Goal: Task Accomplishment & Management: Manage account settings

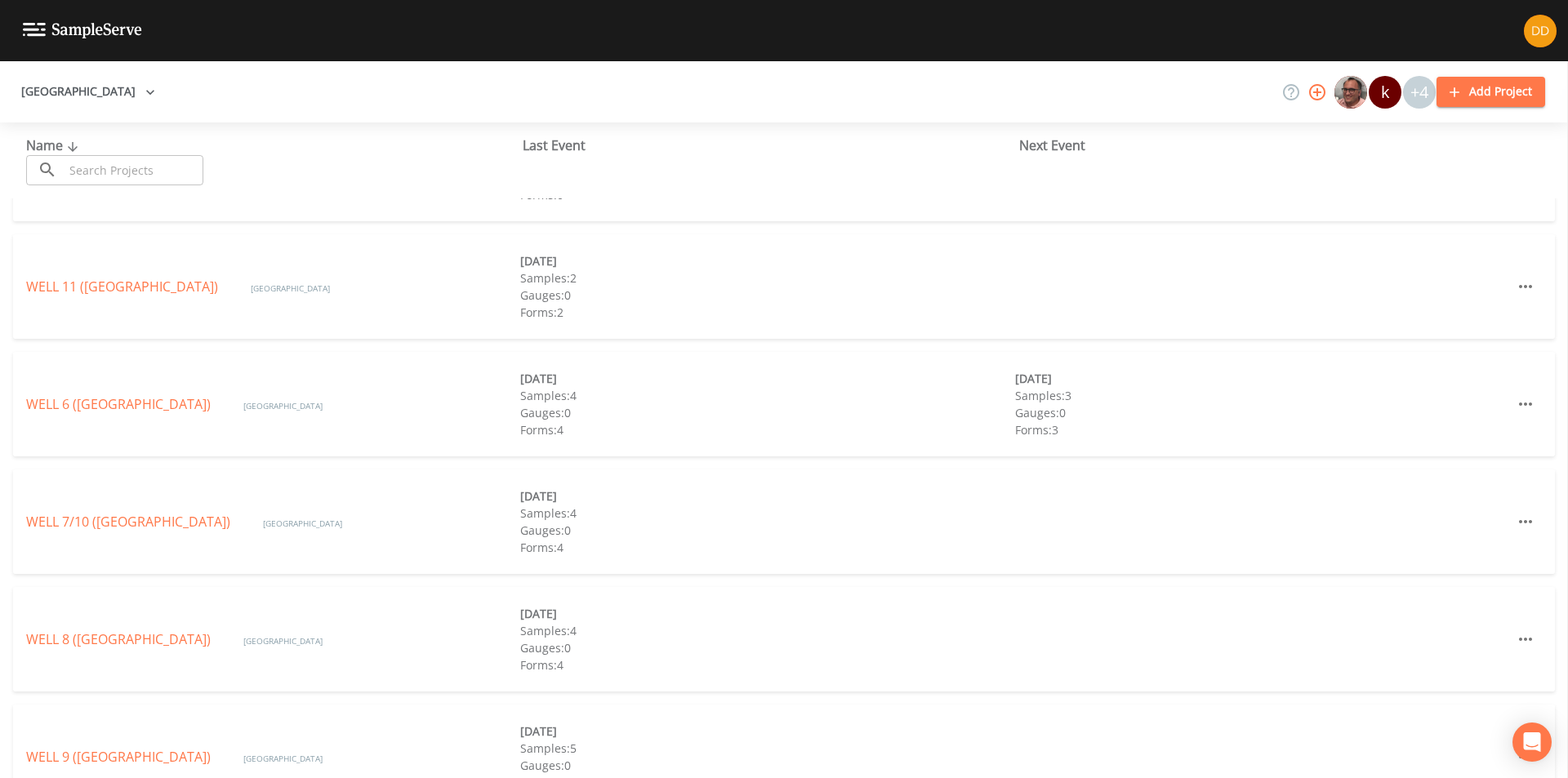
scroll to position [514, 0]
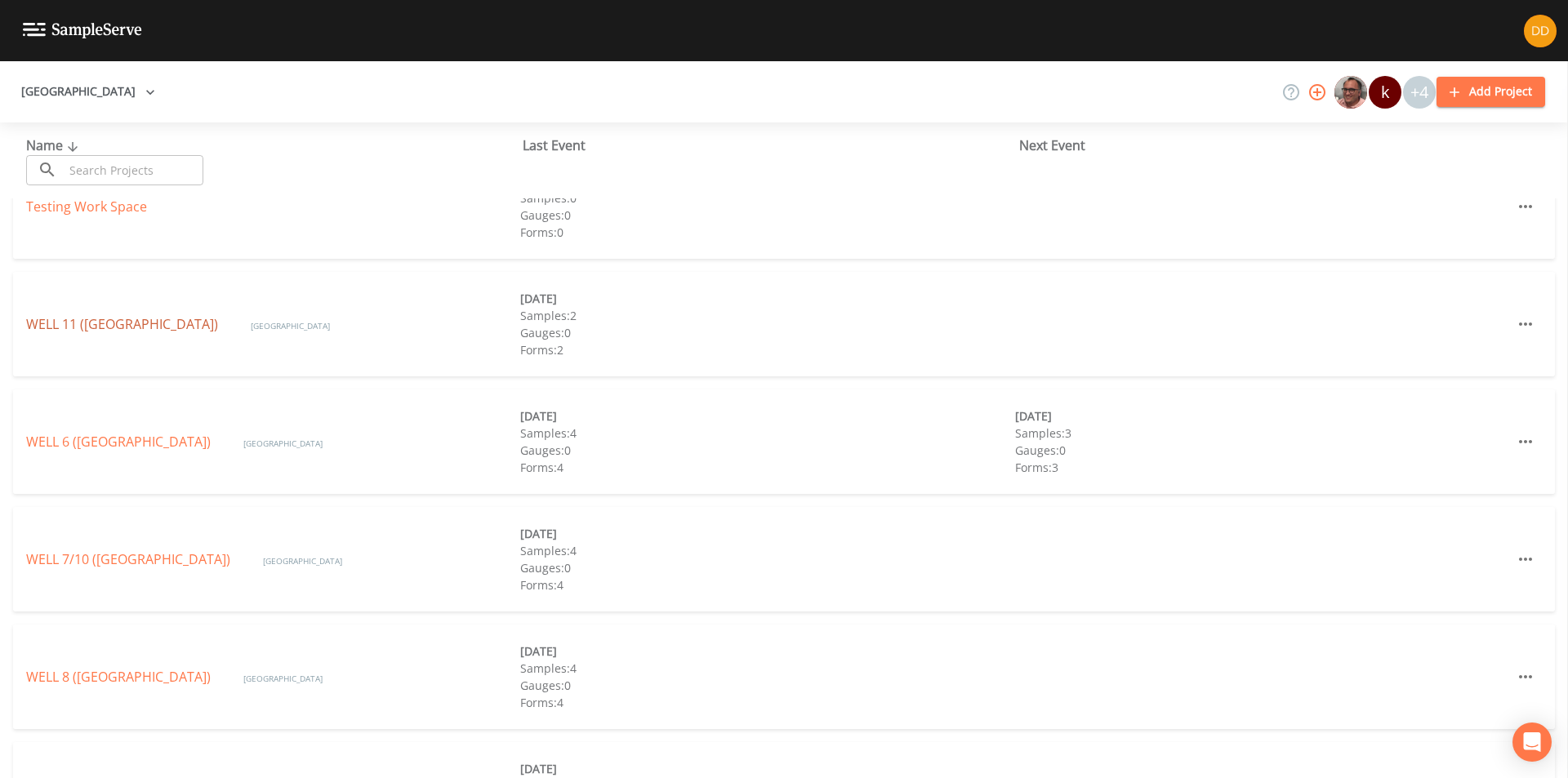
click at [204, 325] on link "WELL 11 ([GEOGRAPHIC_DATA])" at bounding box center [121, 324] width 192 height 18
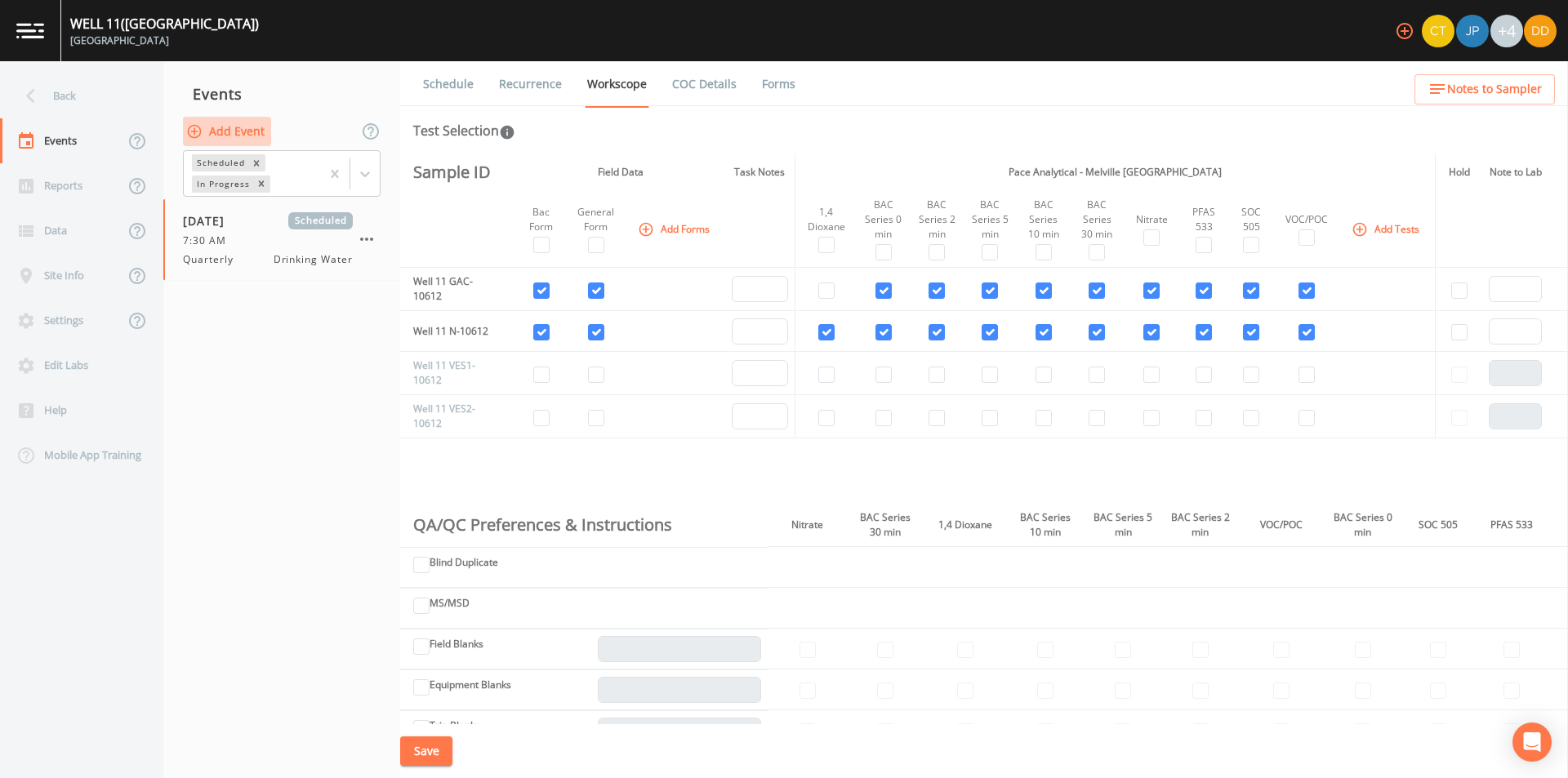
click at [228, 130] on button "Add Event" at bounding box center [226, 131] width 88 height 31
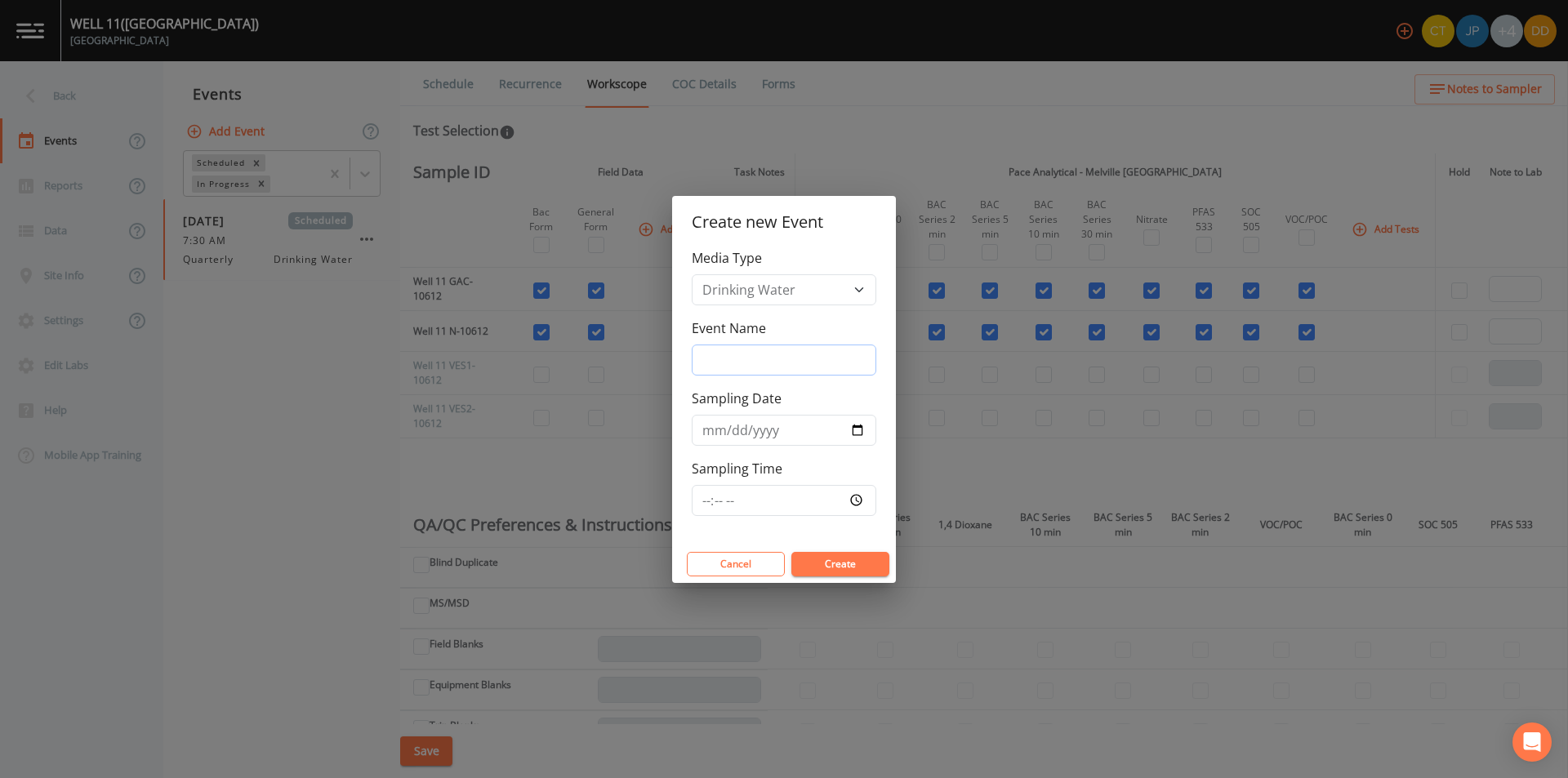
click at [797, 357] on input "Event Name" at bounding box center [784, 359] width 185 height 31
type input "quarterly"
click at [861, 431] on input "Sampling Date" at bounding box center [784, 429] width 185 height 31
type input "[DATE]"
click at [758, 506] on input "Sampling Time" at bounding box center [784, 500] width 185 height 31
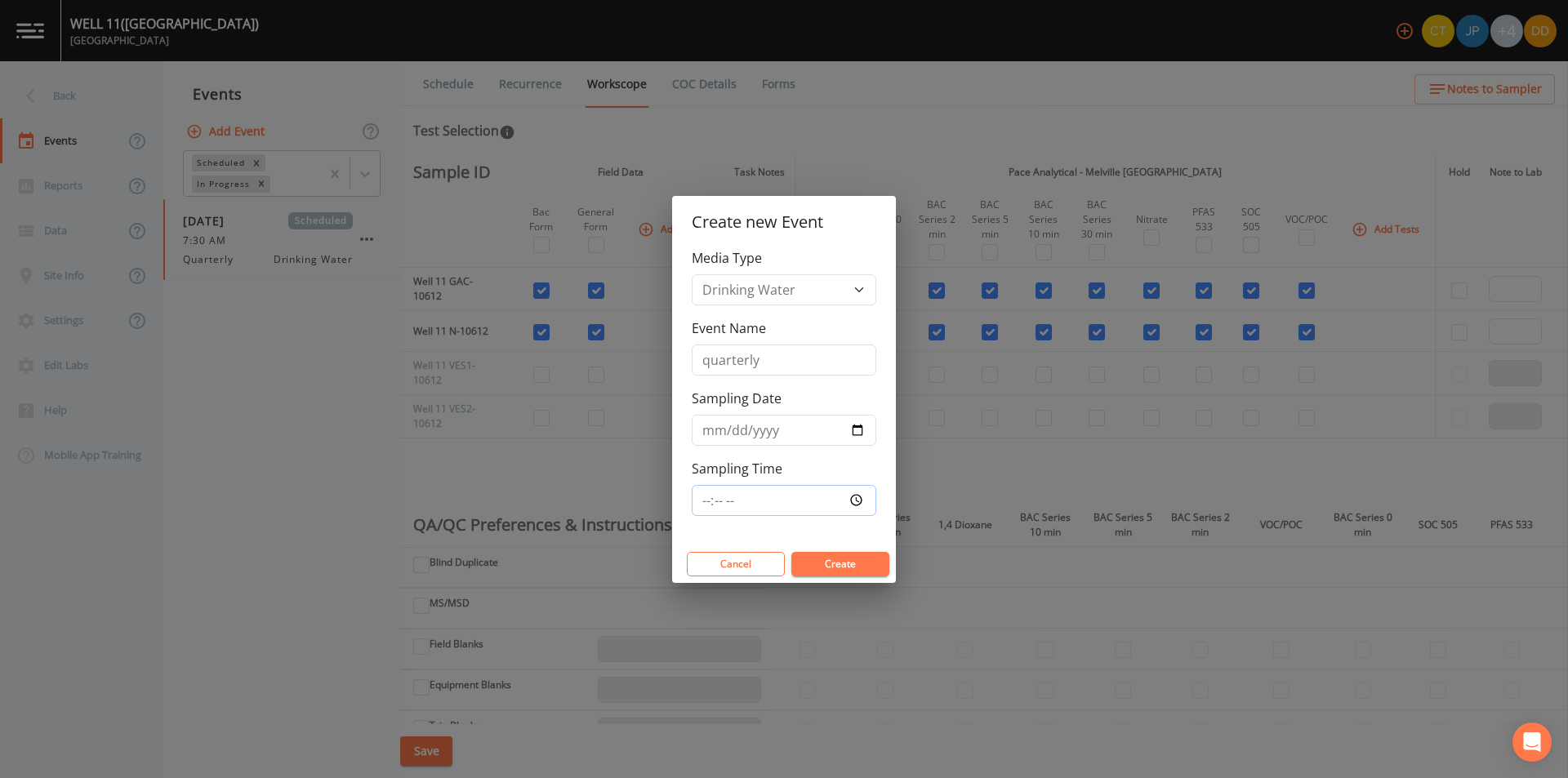
type input "07:30"
click at [842, 571] on button "Create" at bounding box center [839, 564] width 98 height 25
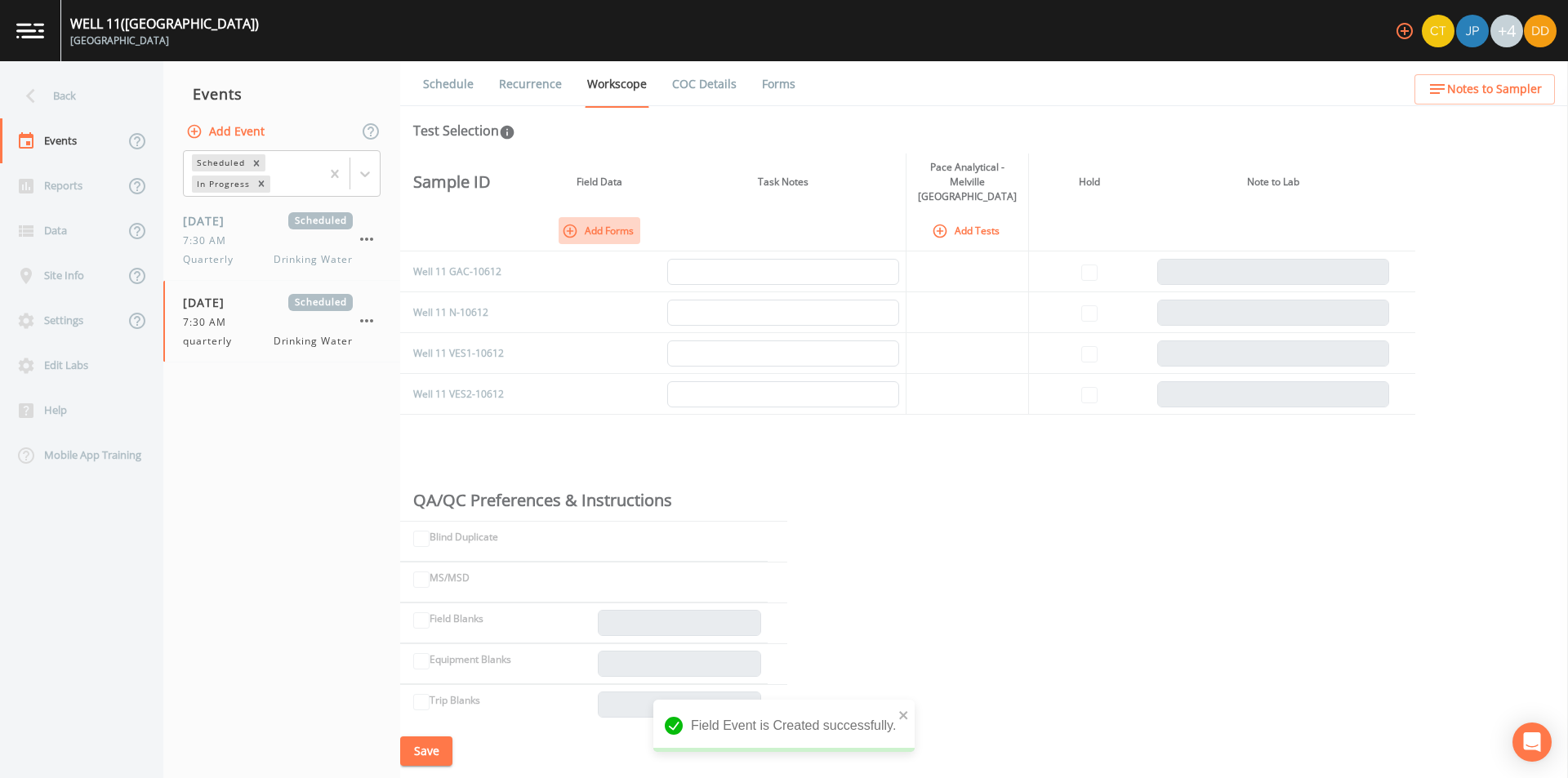
click at [579, 218] on button "Add Forms" at bounding box center [599, 230] width 82 height 27
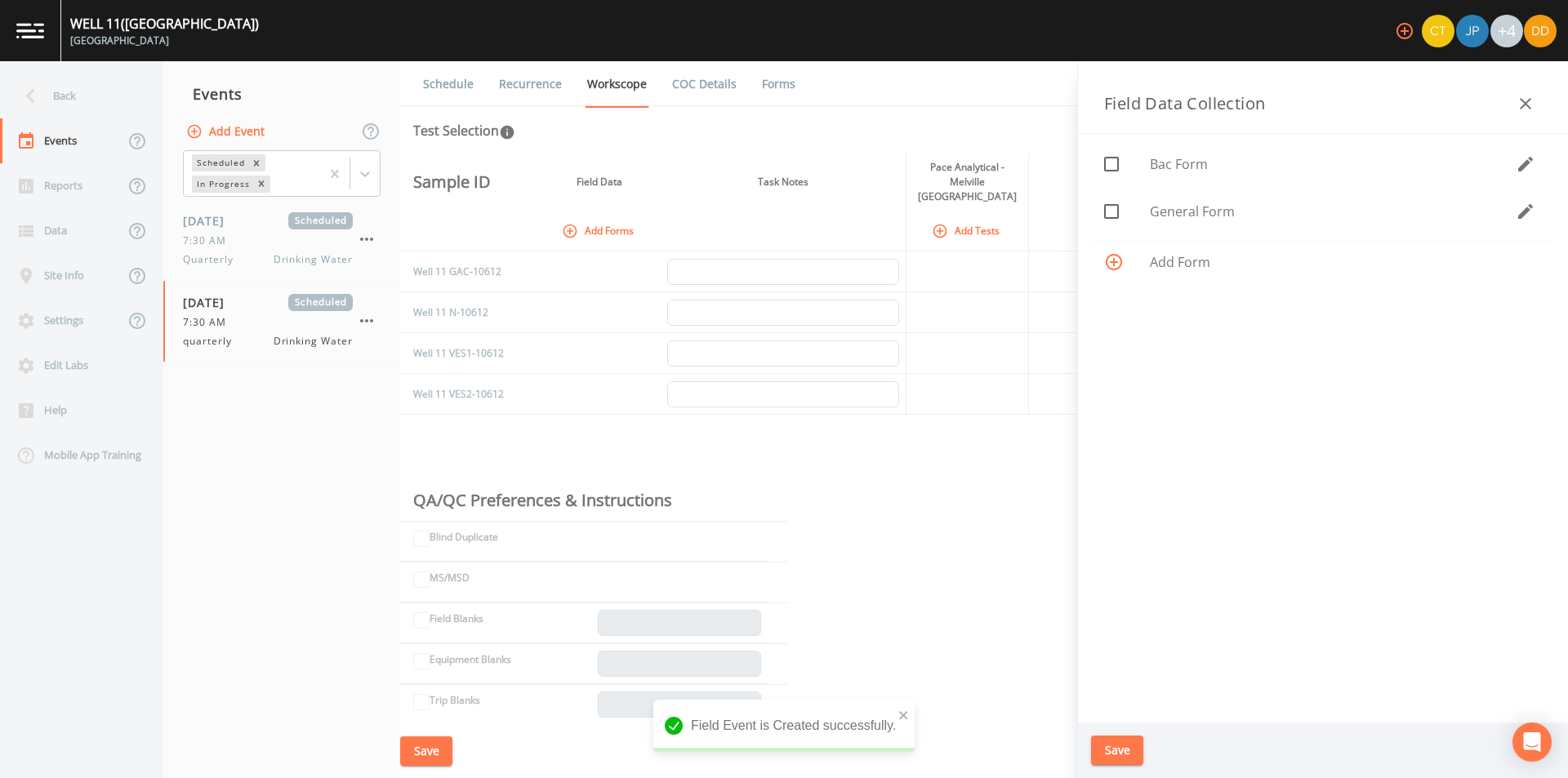
click at [1220, 212] on span "General Form" at bounding box center [1333, 211] width 366 height 20
checkbox input "true"
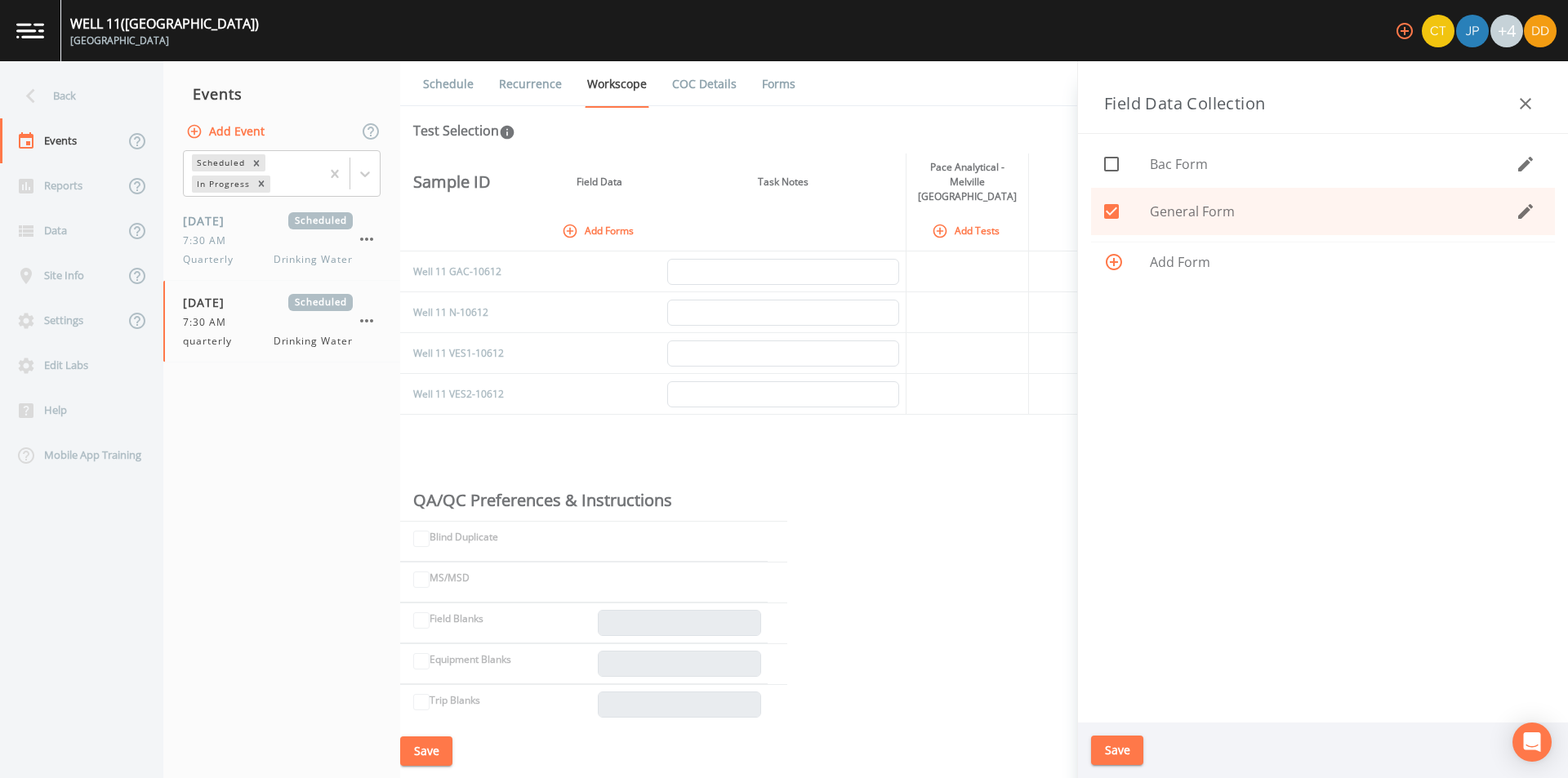
click at [1114, 167] on icon at bounding box center [1112, 164] width 20 height 20
checkbox input "true"
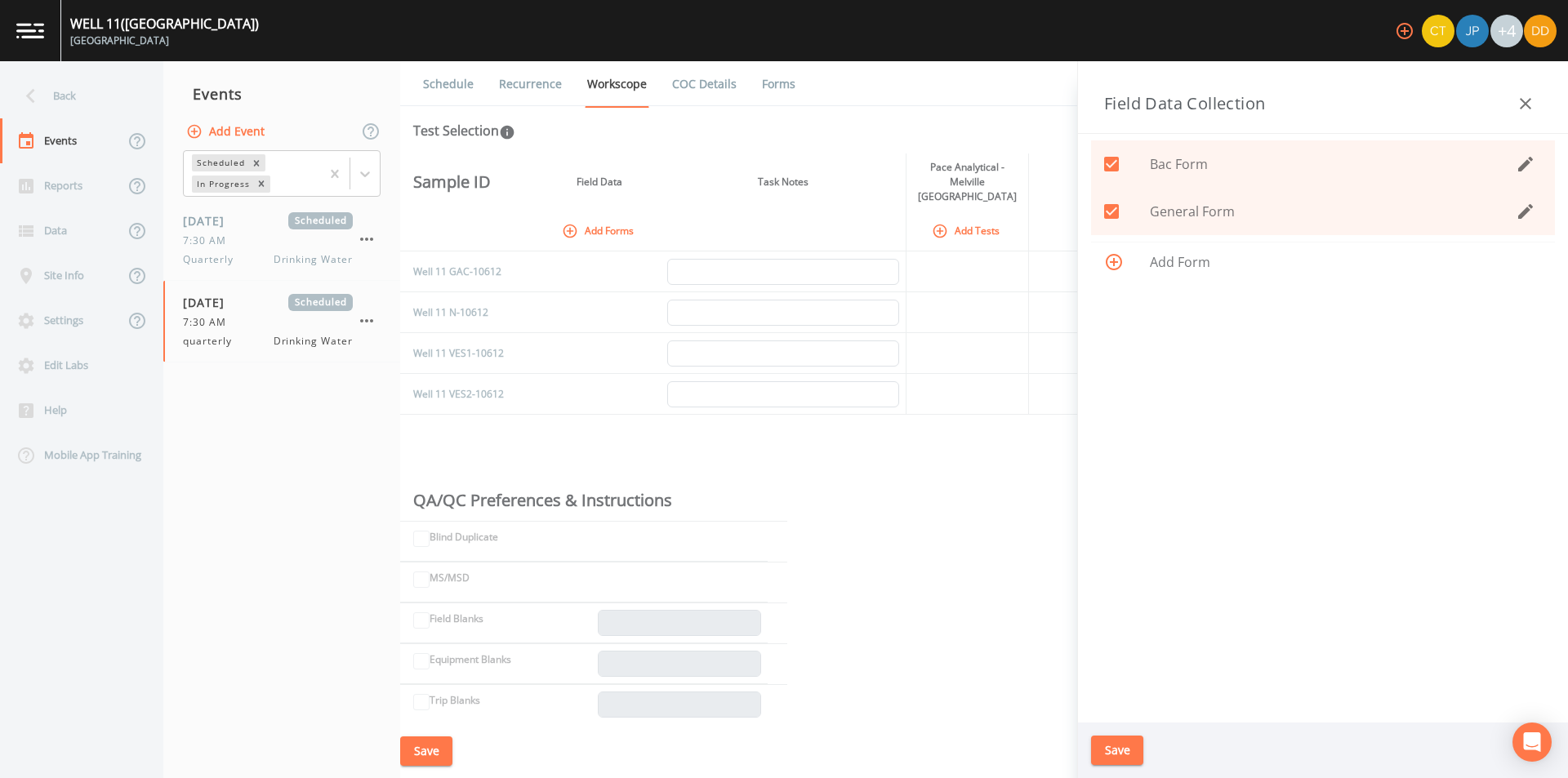
click at [1127, 754] on button "Save" at bounding box center [1117, 750] width 52 height 31
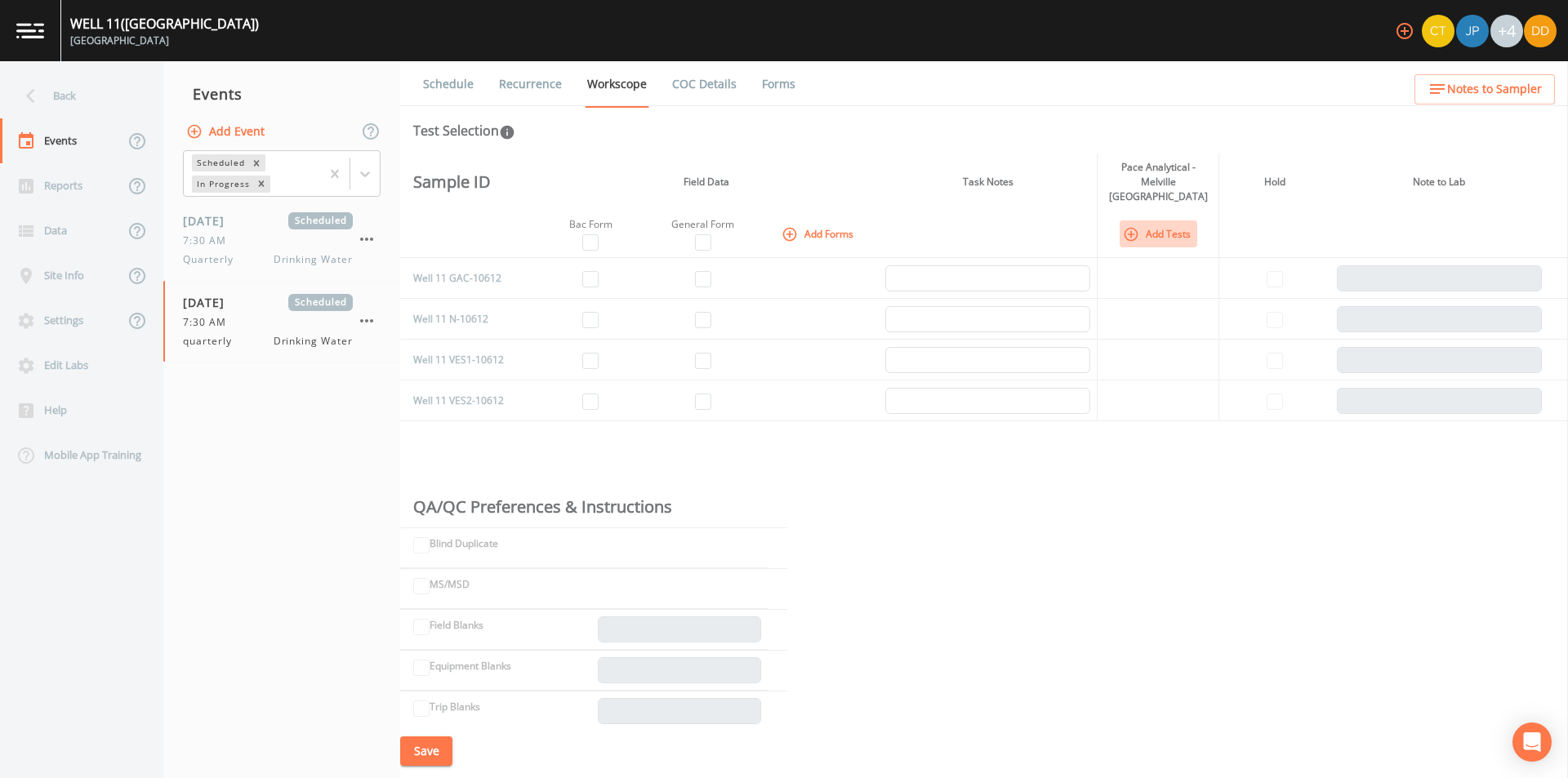
click at [1135, 226] on icon "button" at bounding box center [1131, 234] width 17 height 17
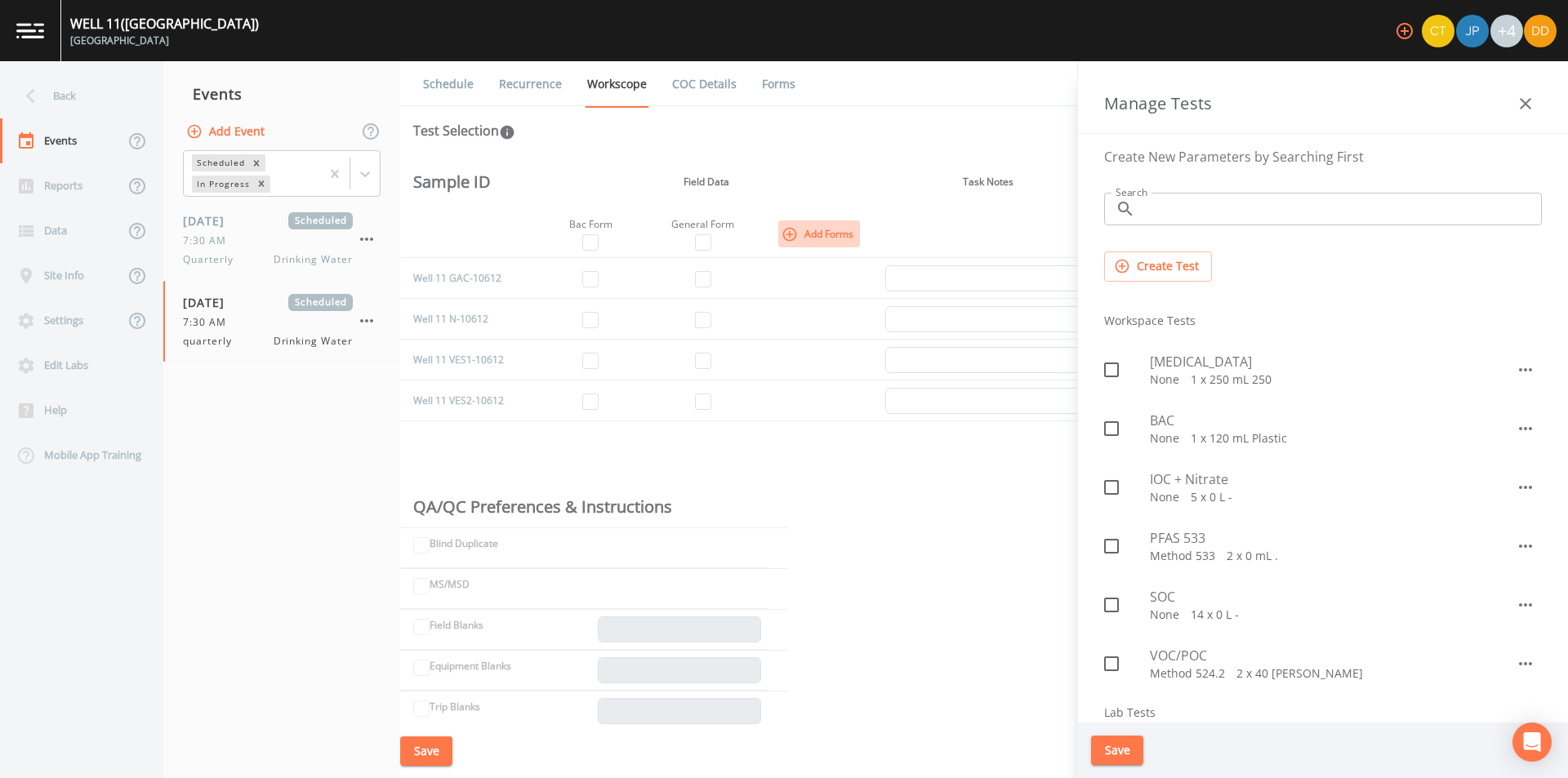
click at [791, 226] on icon "button" at bounding box center [790, 234] width 17 height 17
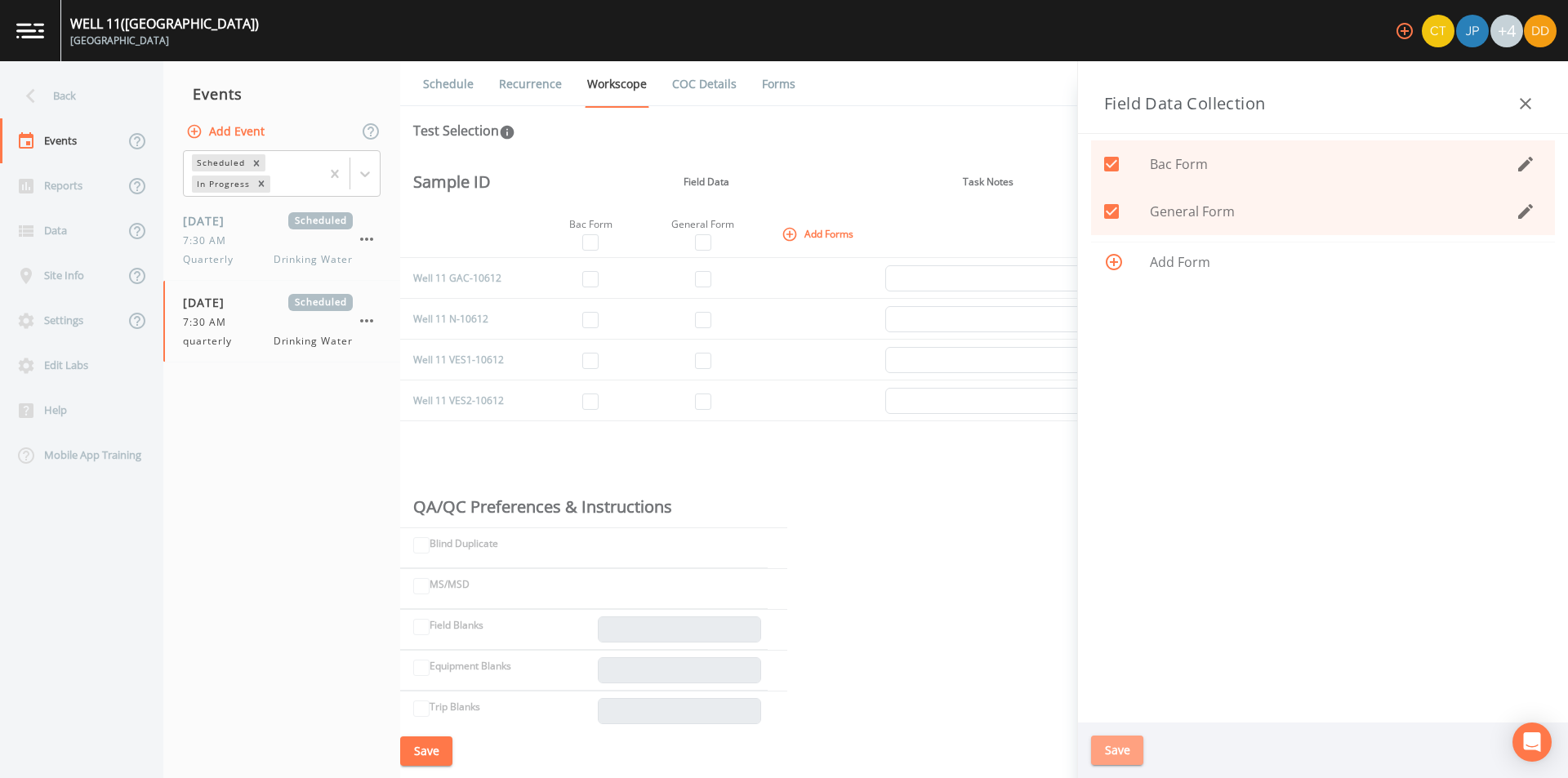
click at [1127, 748] on button "Save" at bounding box center [1117, 750] width 52 height 31
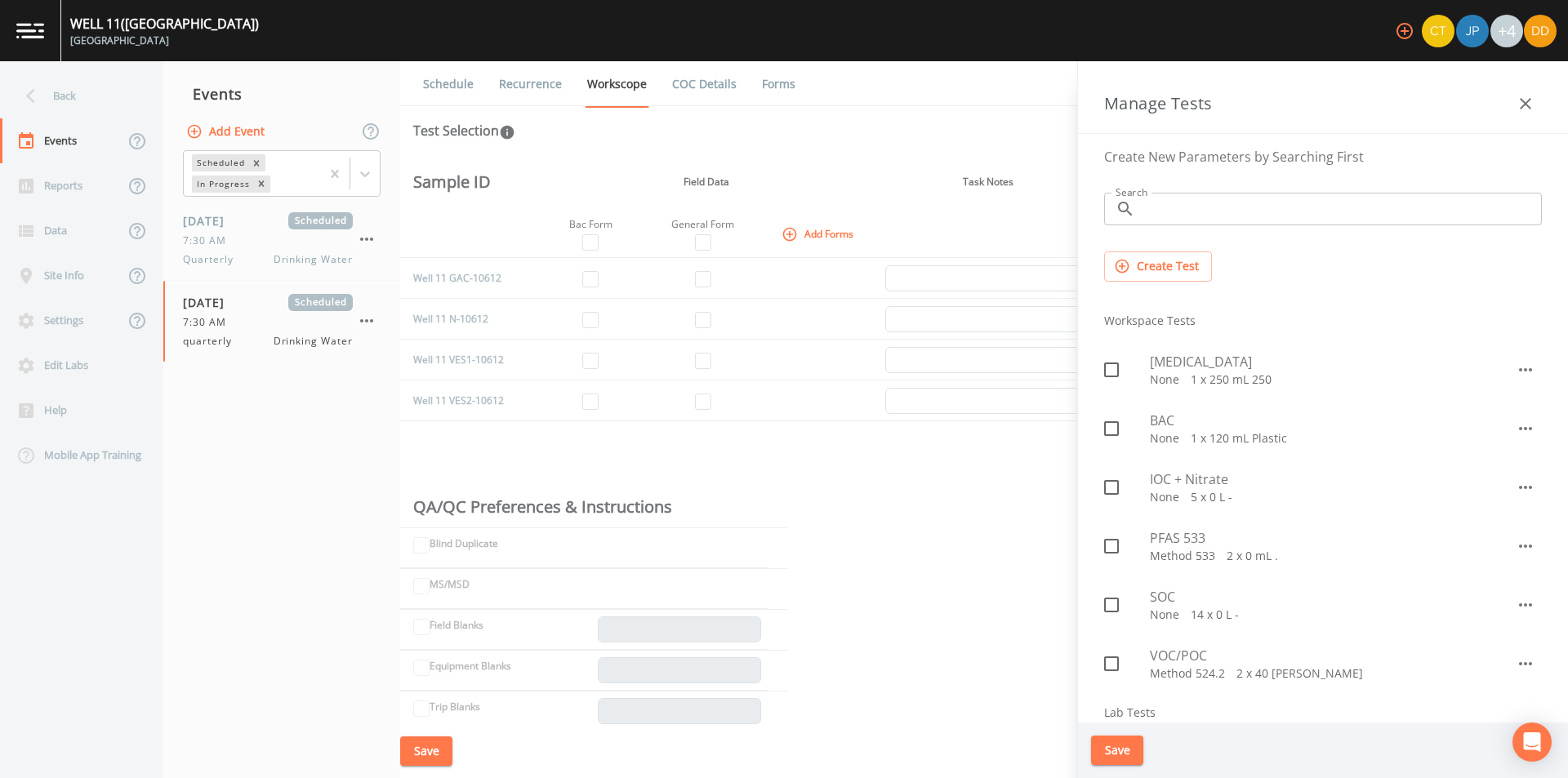
click at [972, 211] on th at bounding box center [988, 234] width 219 height 47
click at [1514, 95] on button "button" at bounding box center [1525, 103] width 33 height 33
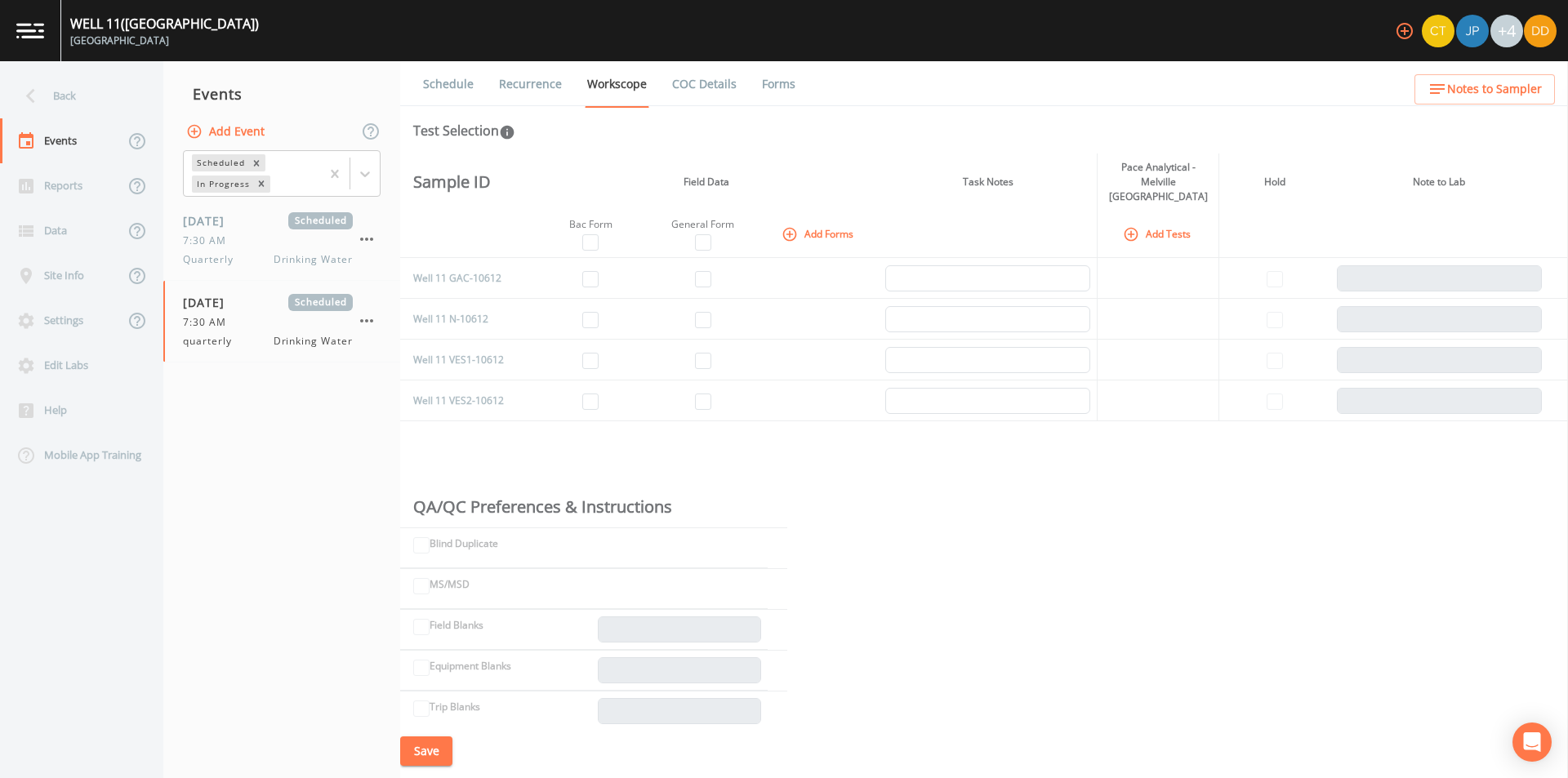
click at [1159, 220] on button "Add Tests" at bounding box center [1158, 233] width 78 height 27
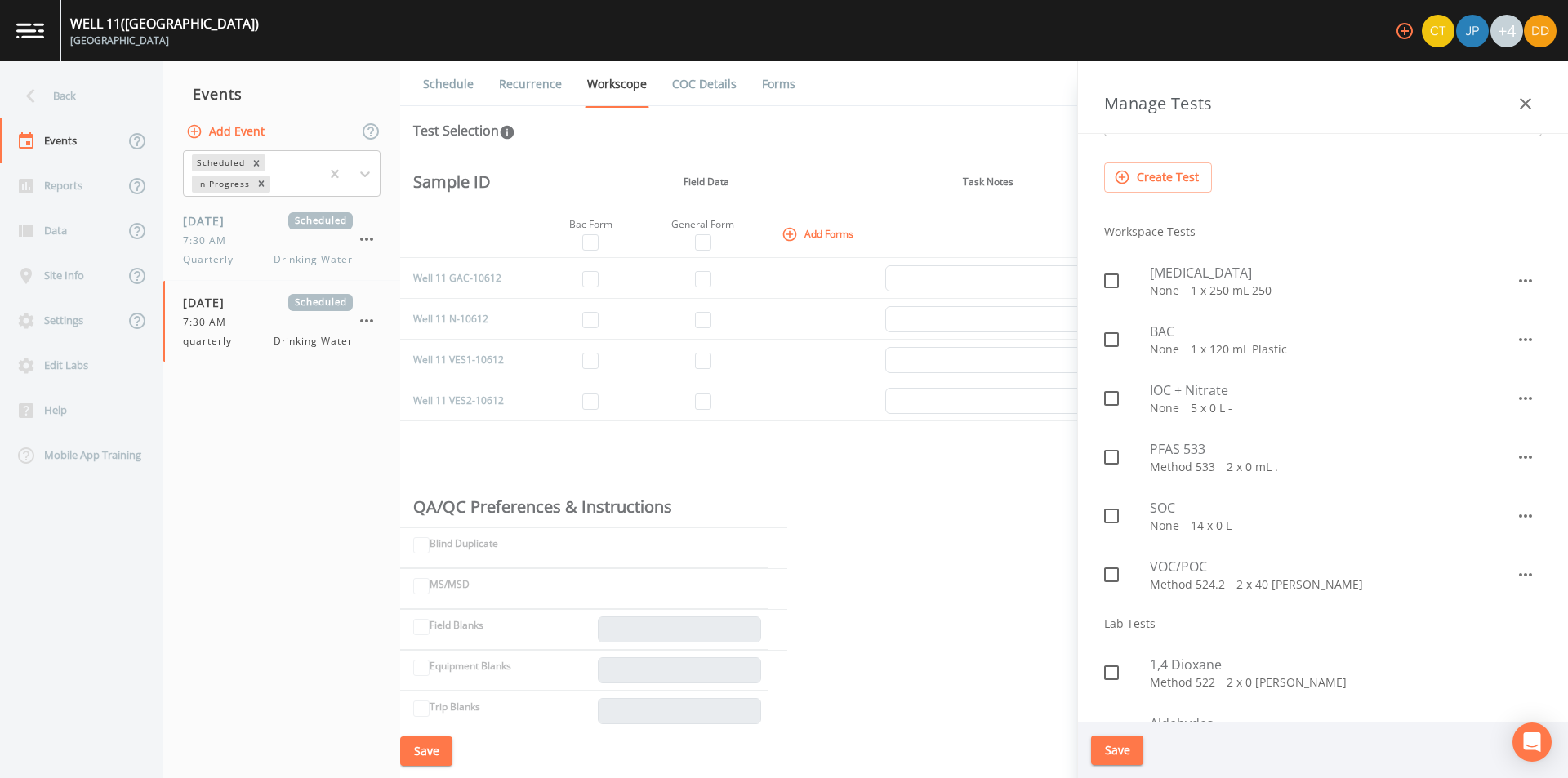
scroll to position [82, 0]
click at [1196, 470] on p "Method 533   2 x 0 mL ." at bounding box center [1333, 474] width 366 height 17
checkbox input "true"
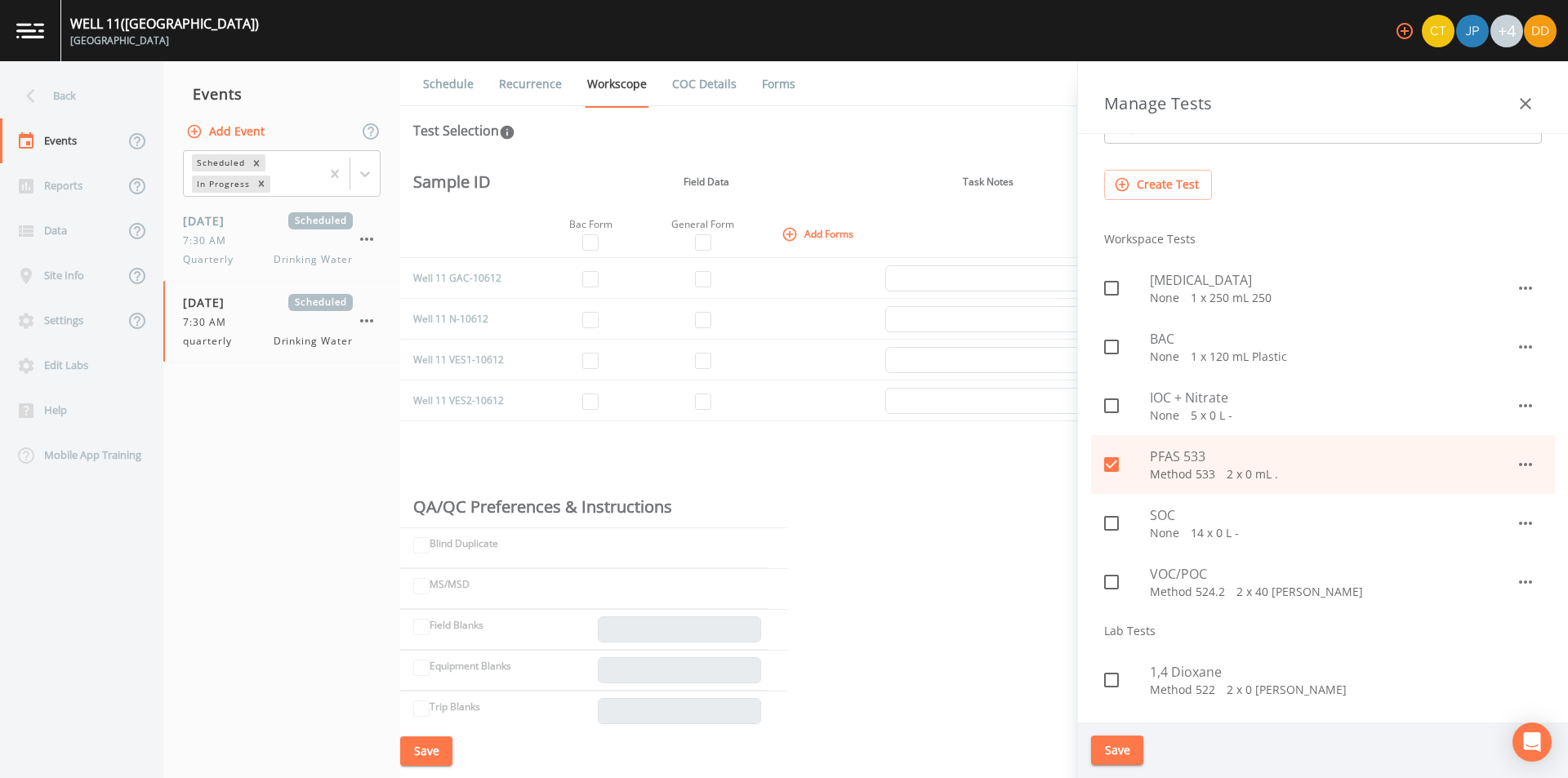
scroll to position [163, 0]
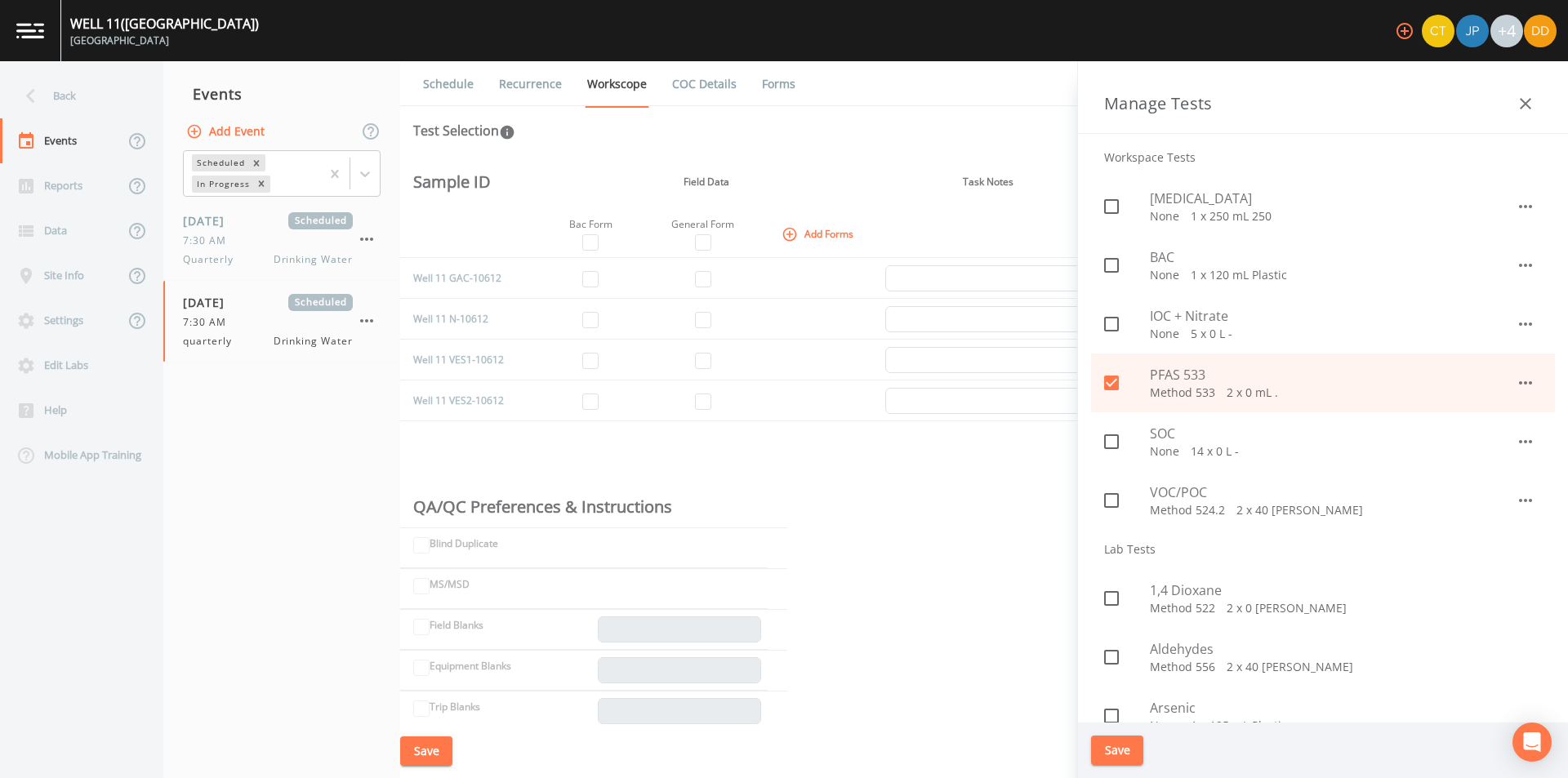
click at [1202, 498] on span "VOC/POC" at bounding box center [1333, 493] width 366 height 20
checkbox input "true"
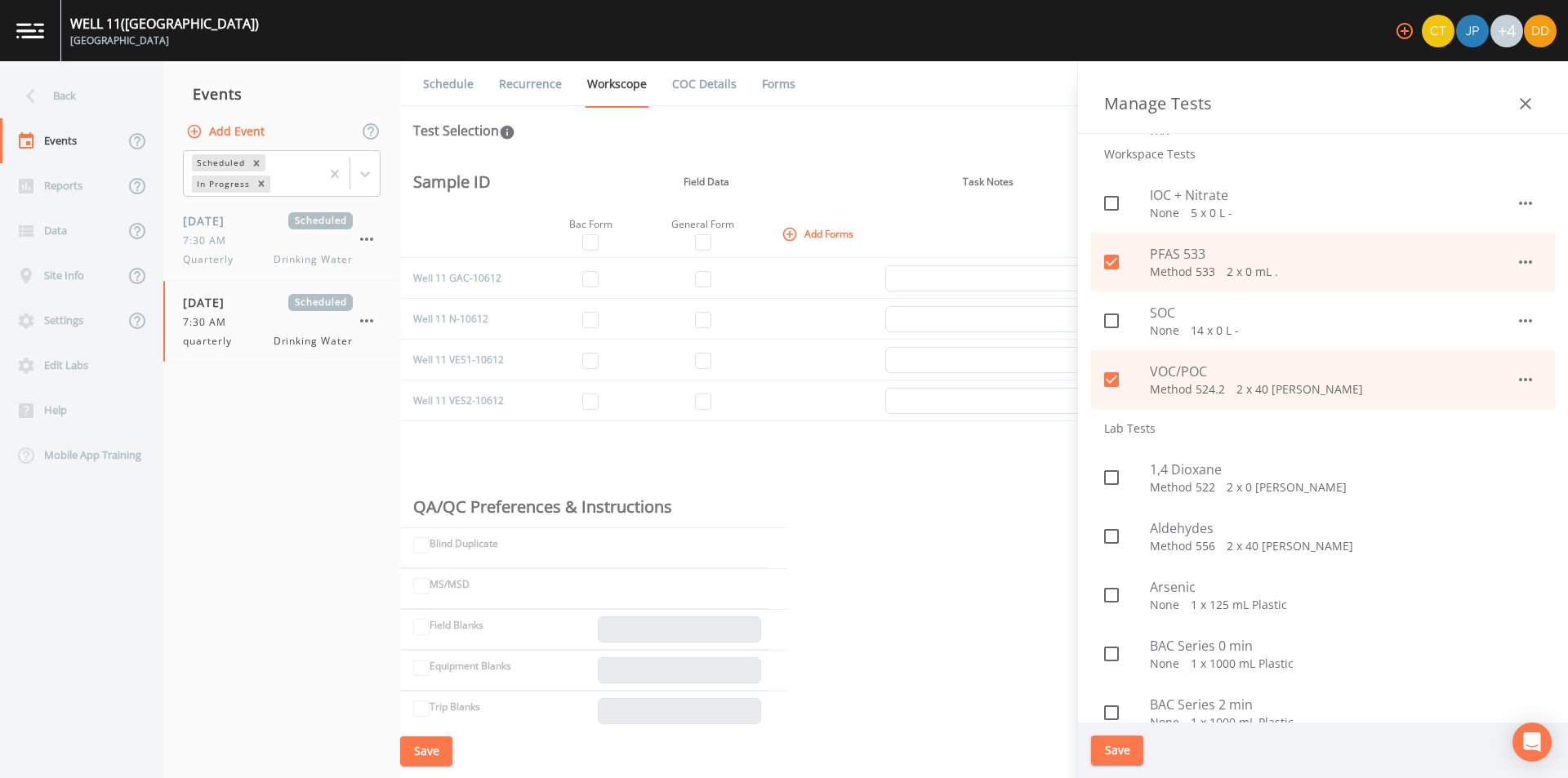
scroll to position [409, 0]
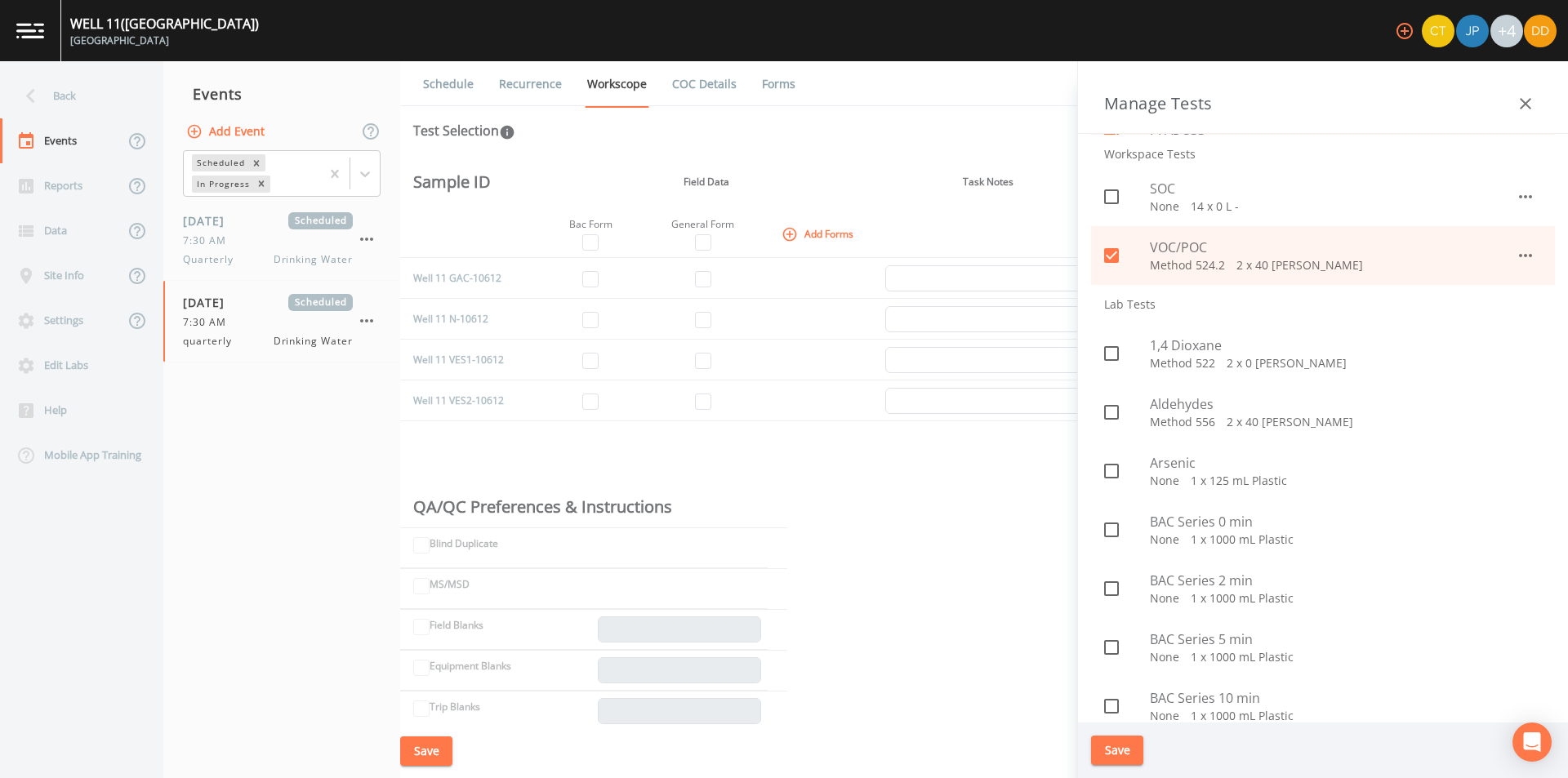
click at [1198, 366] on p "Method 522   2 x 0 [PERSON_NAME]" at bounding box center [1346, 363] width 392 height 17
checkbox input "true"
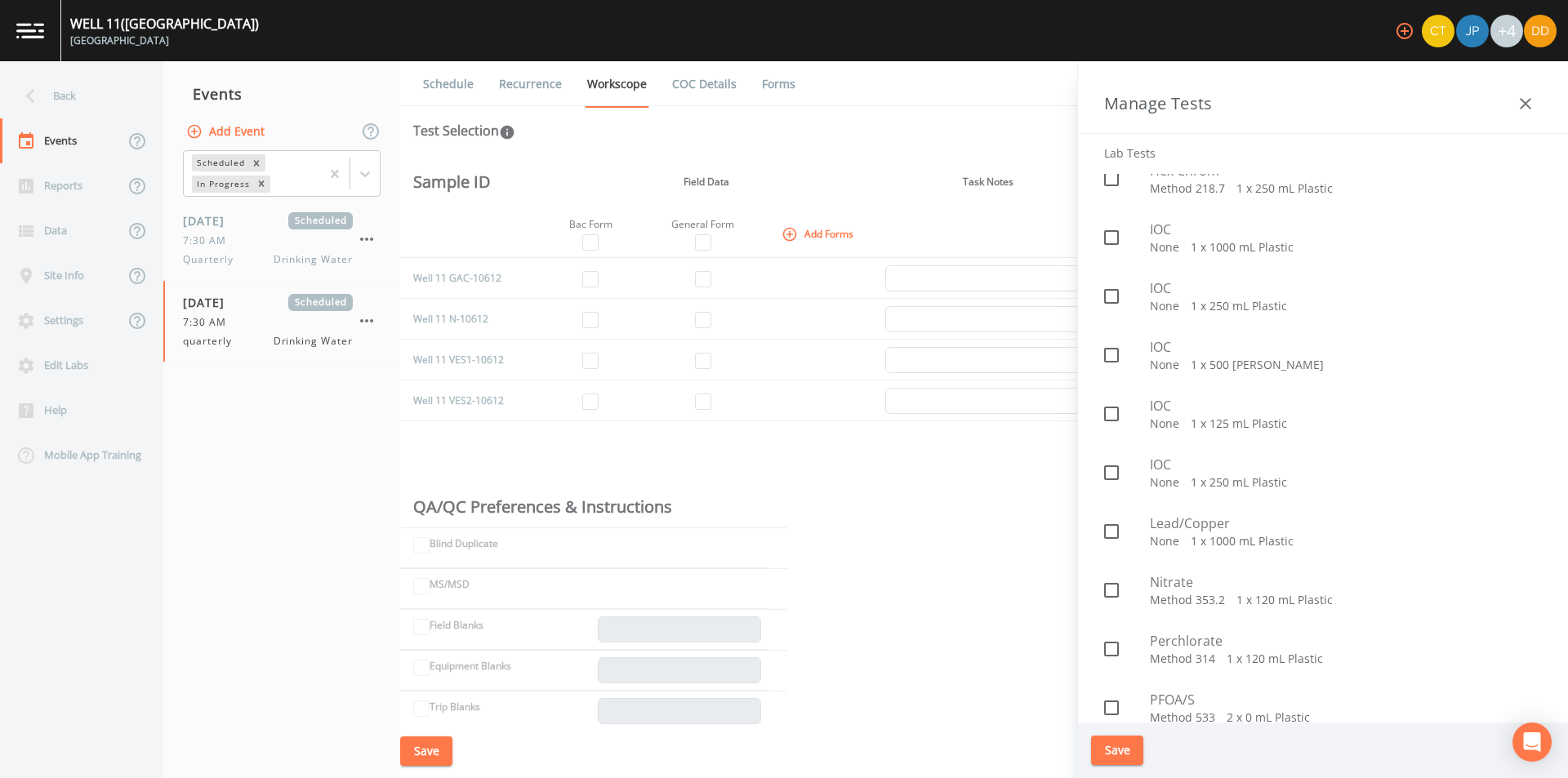
scroll to position [1306, 0]
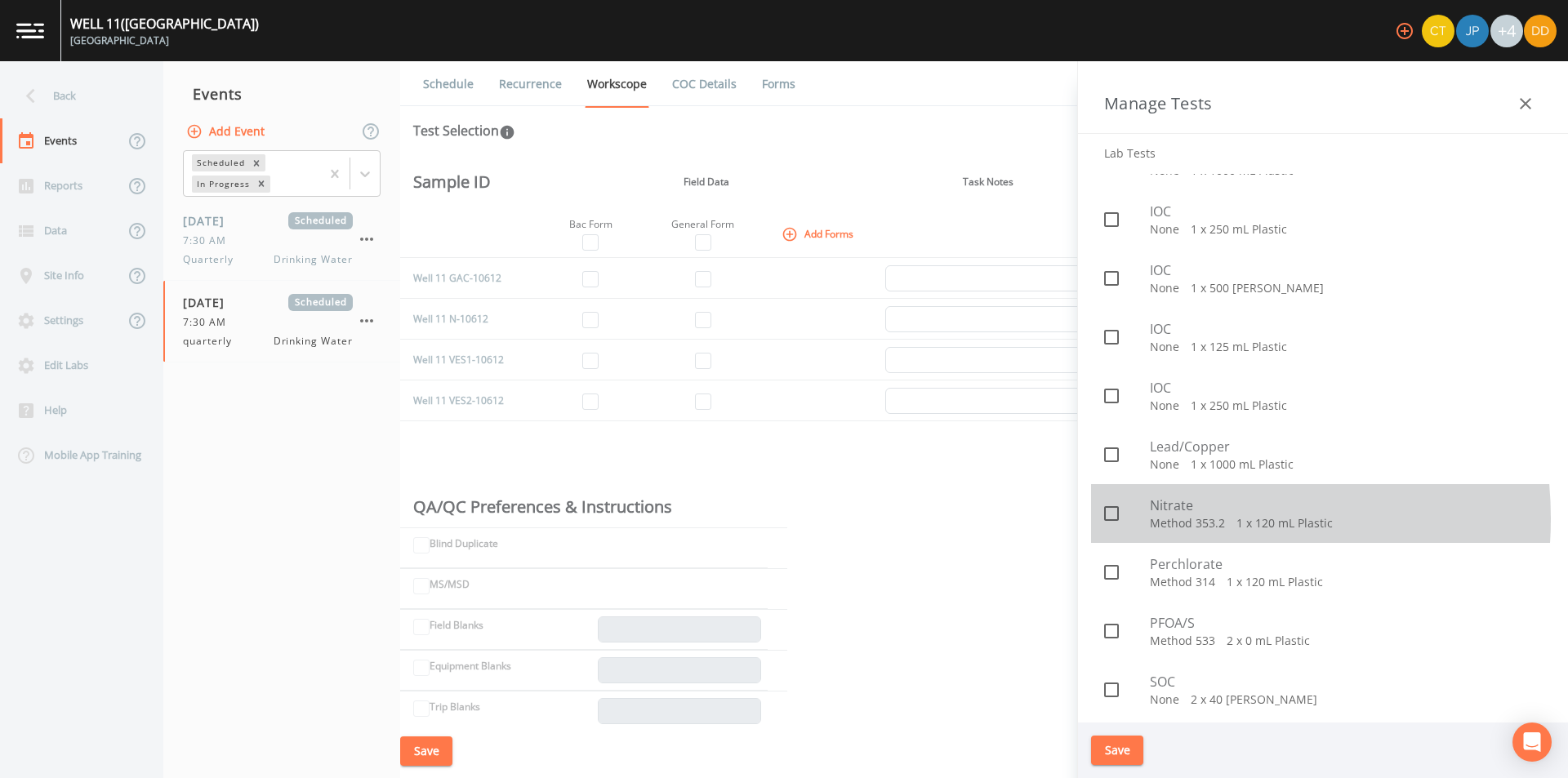
click at [1171, 518] on p "Method 353.2   1 x 120 mL Plastic" at bounding box center [1346, 523] width 392 height 17
checkbox input "true"
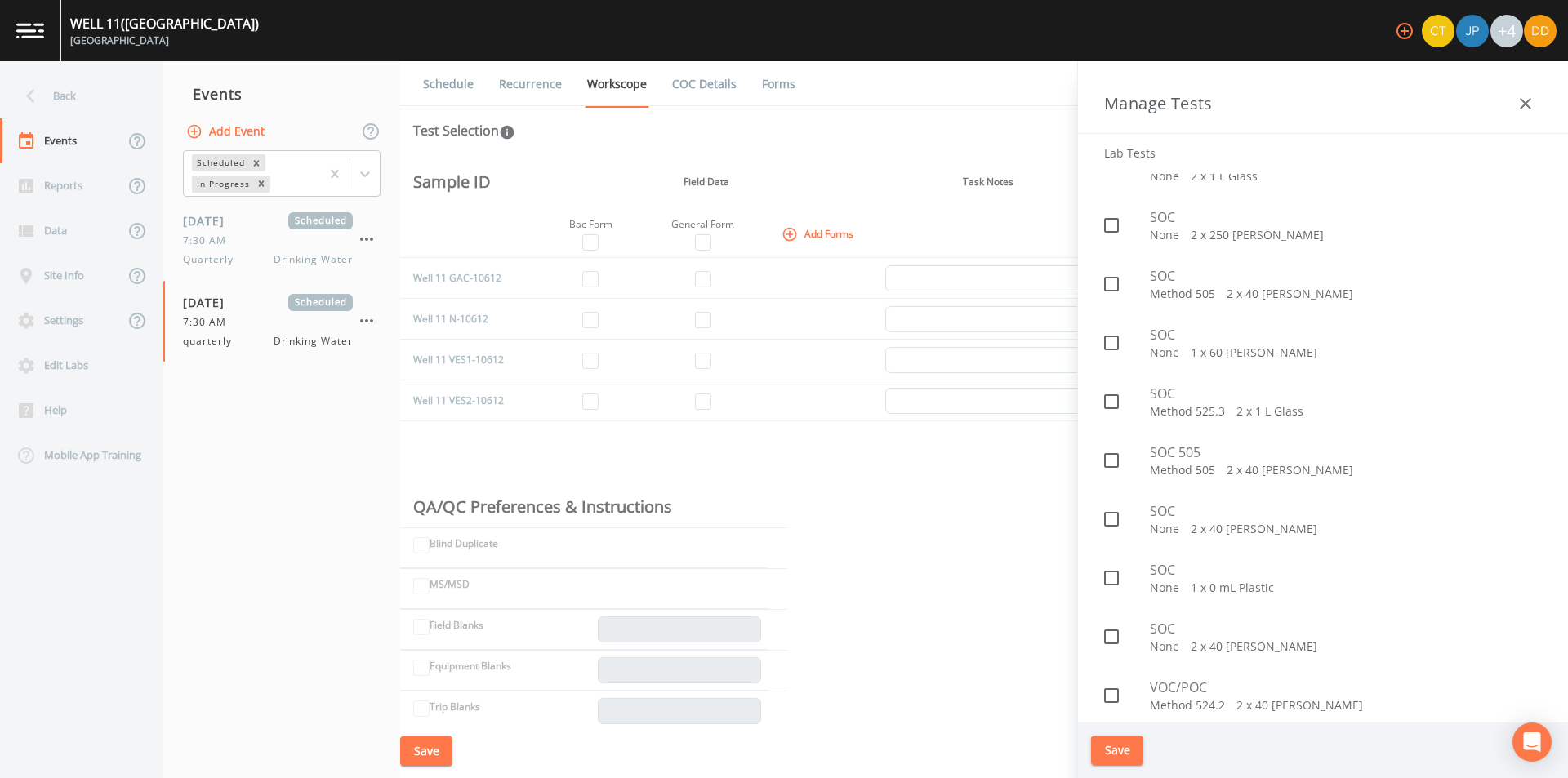
scroll to position [1898, 0]
click at [1111, 446] on icon at bounding box center [1111, 451] width 15 height 15
checkbox input "true"
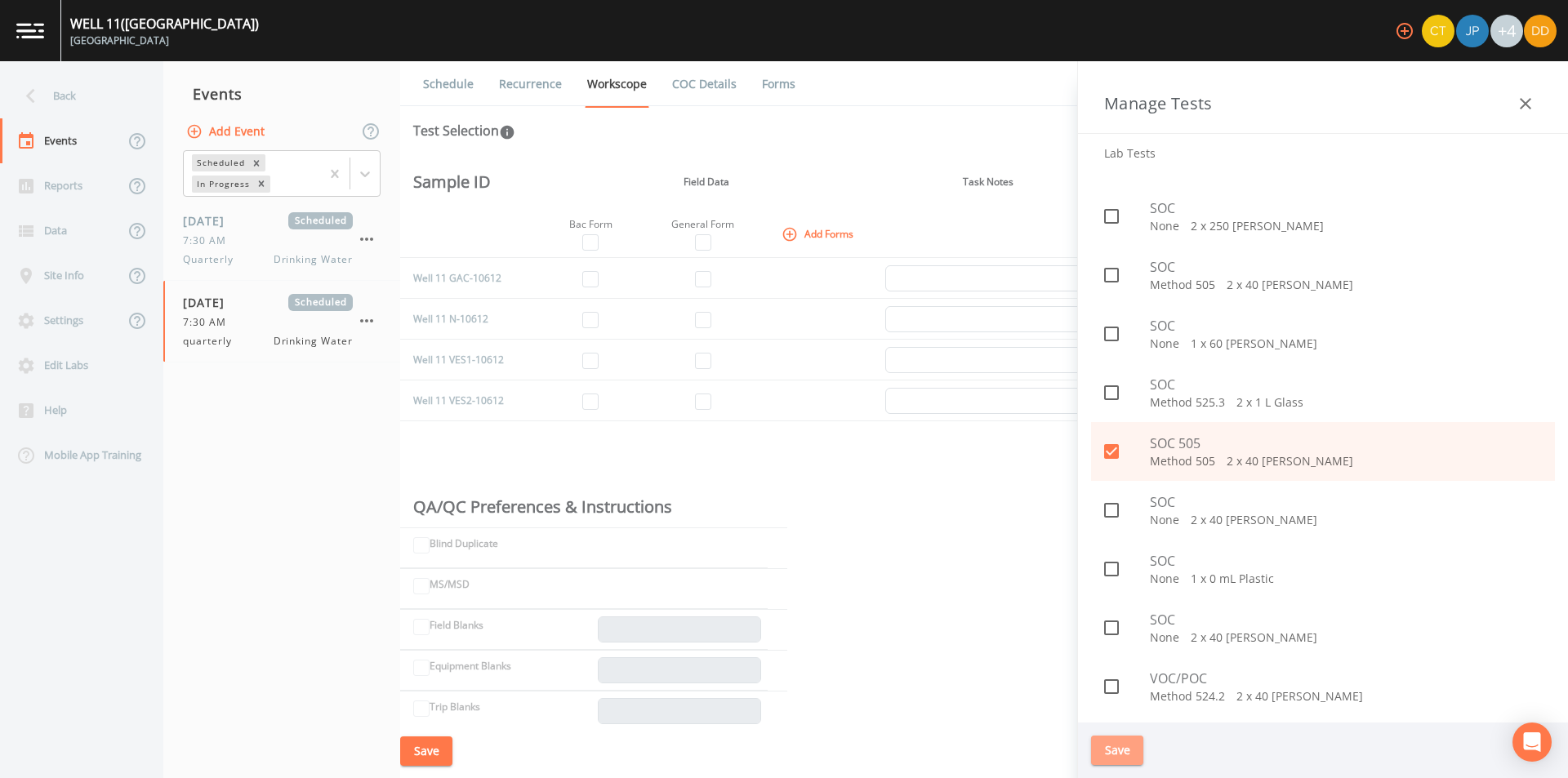
click at [1116, 749] on button "Save" at bounding box center [1117, 750] width 52 height 31
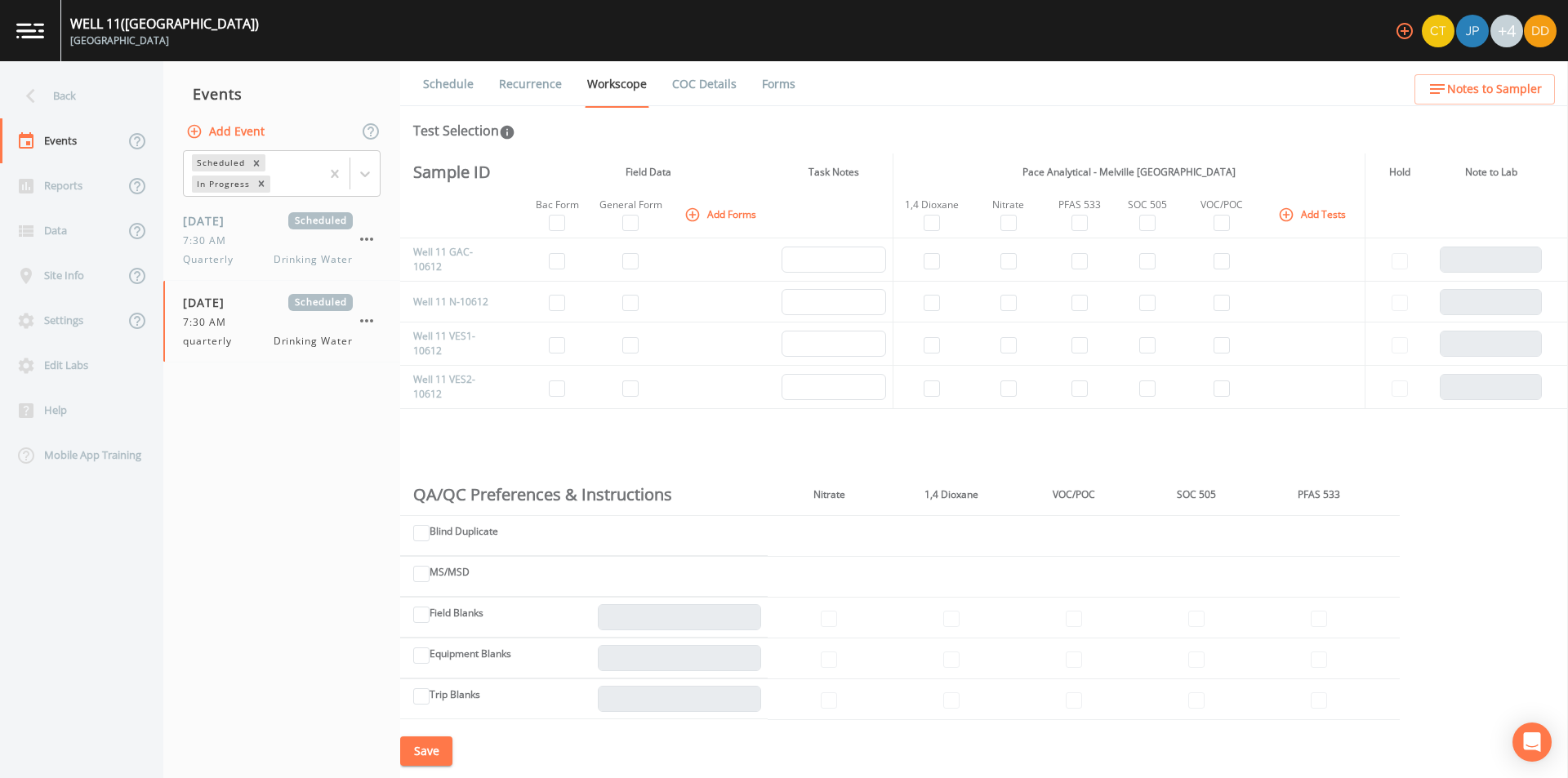
click at [1301, 214] on button "Add Tests" at bounding box center [1313, 213] width 78 height 27
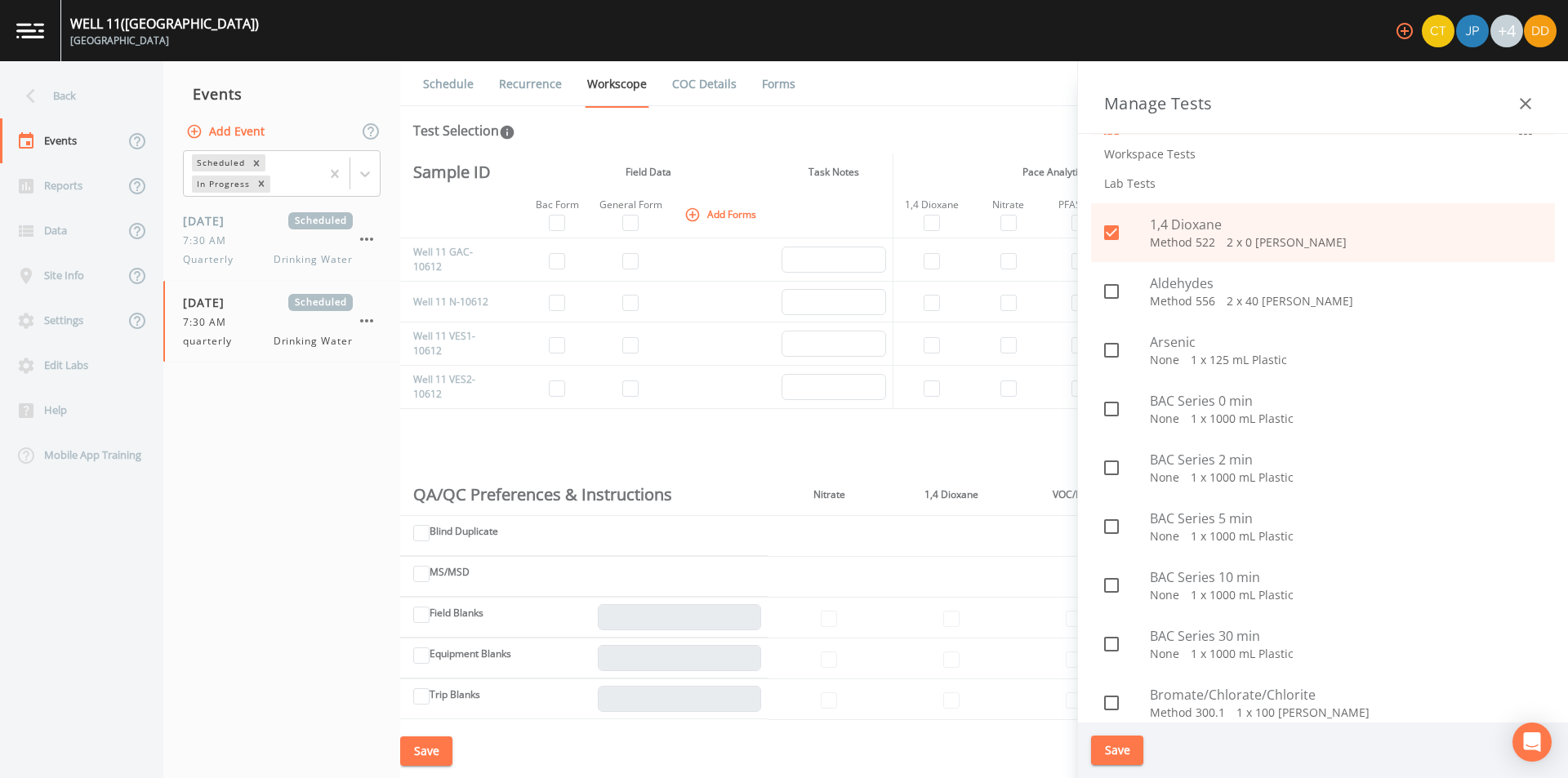
scroll to position [572, 0]
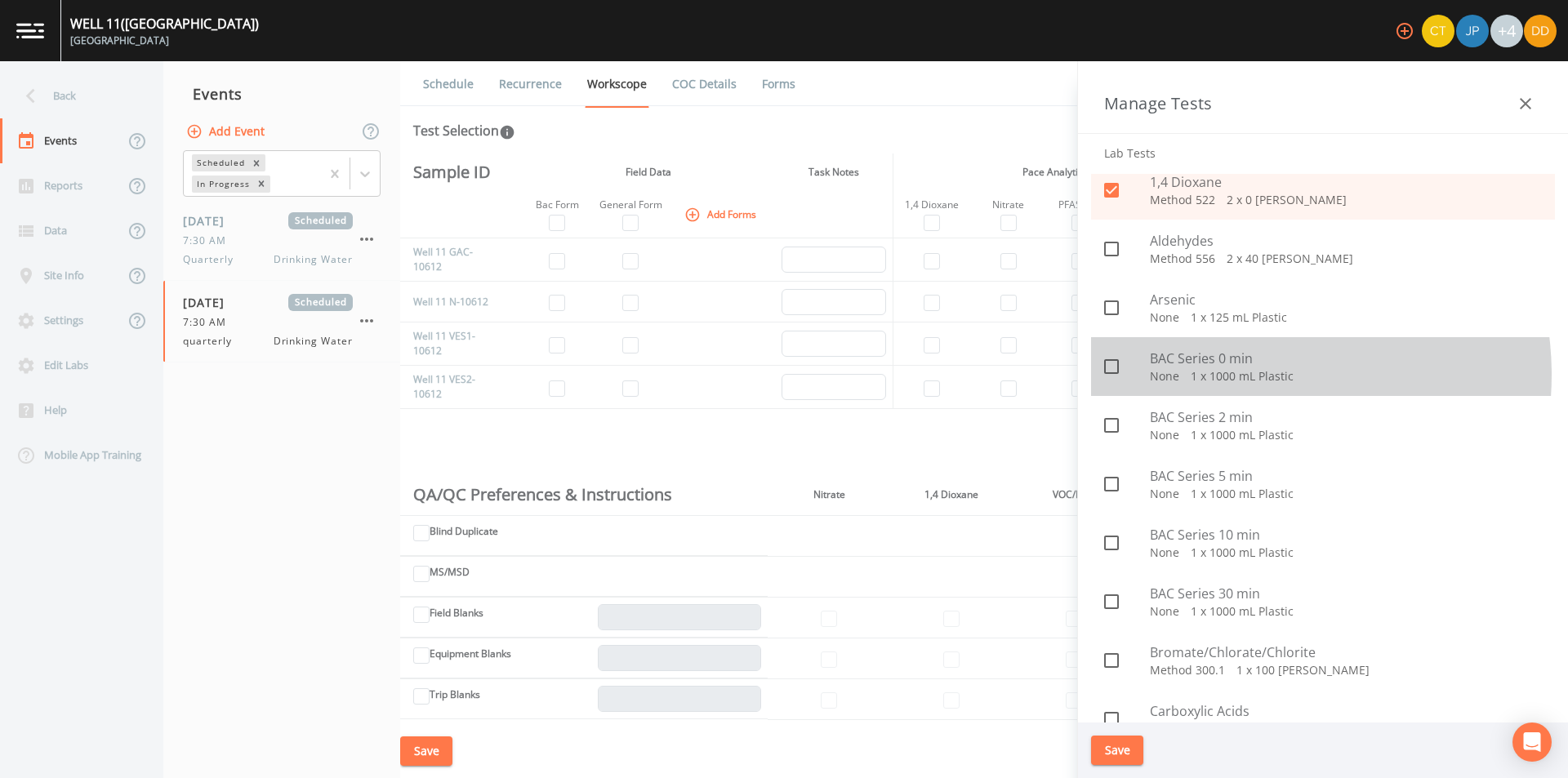
click at [1238, 375] on p "None   1 x 1000 mL Plastic" at bounding box center [1346, 376] width 392 height 17
checkbox input "true"
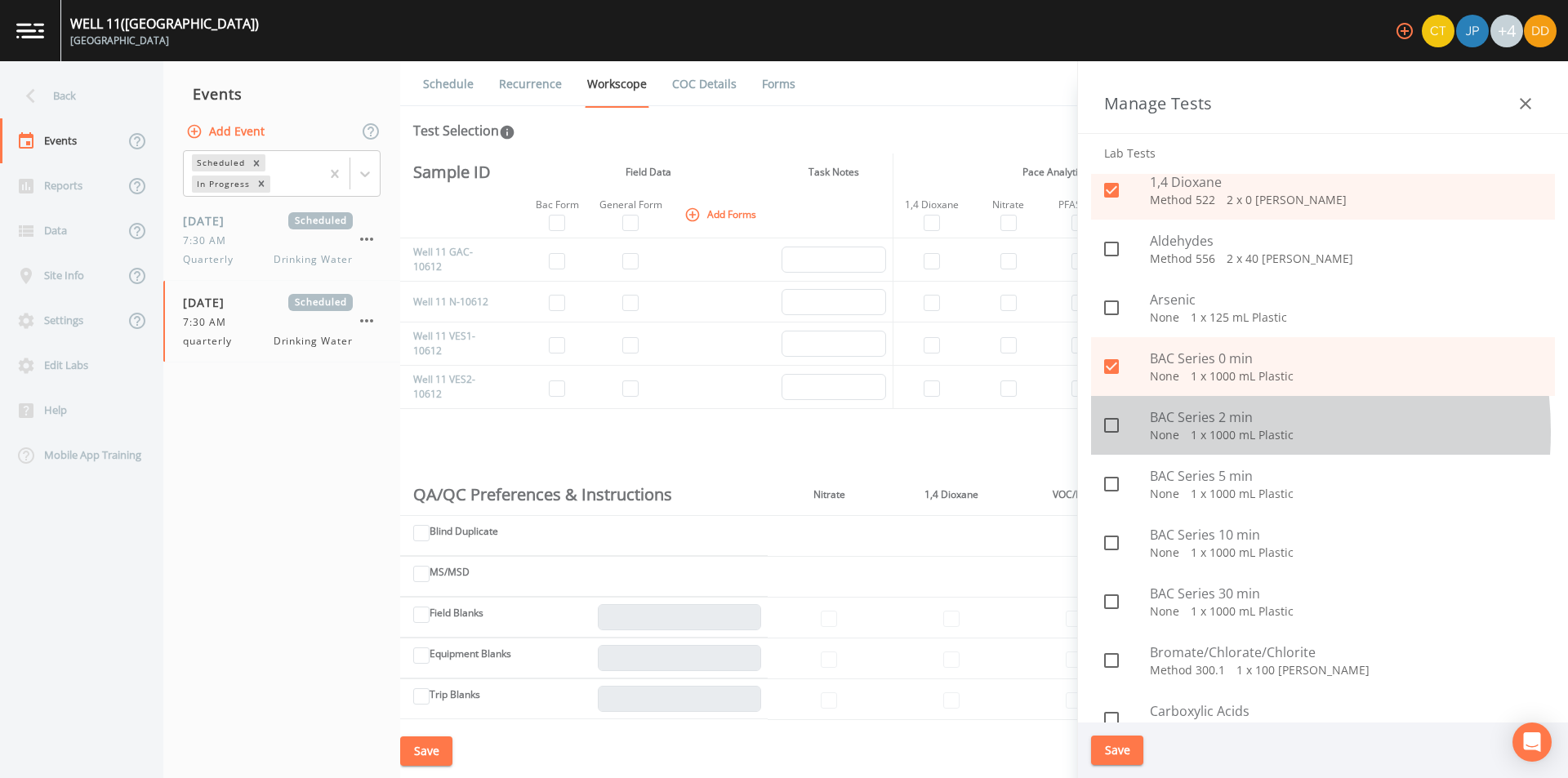
click at [1208, 432] on p "None   1 x 1000 mL Plastic" at bounding box center [1346, 435] width 392 height 17
checkbox input "true"
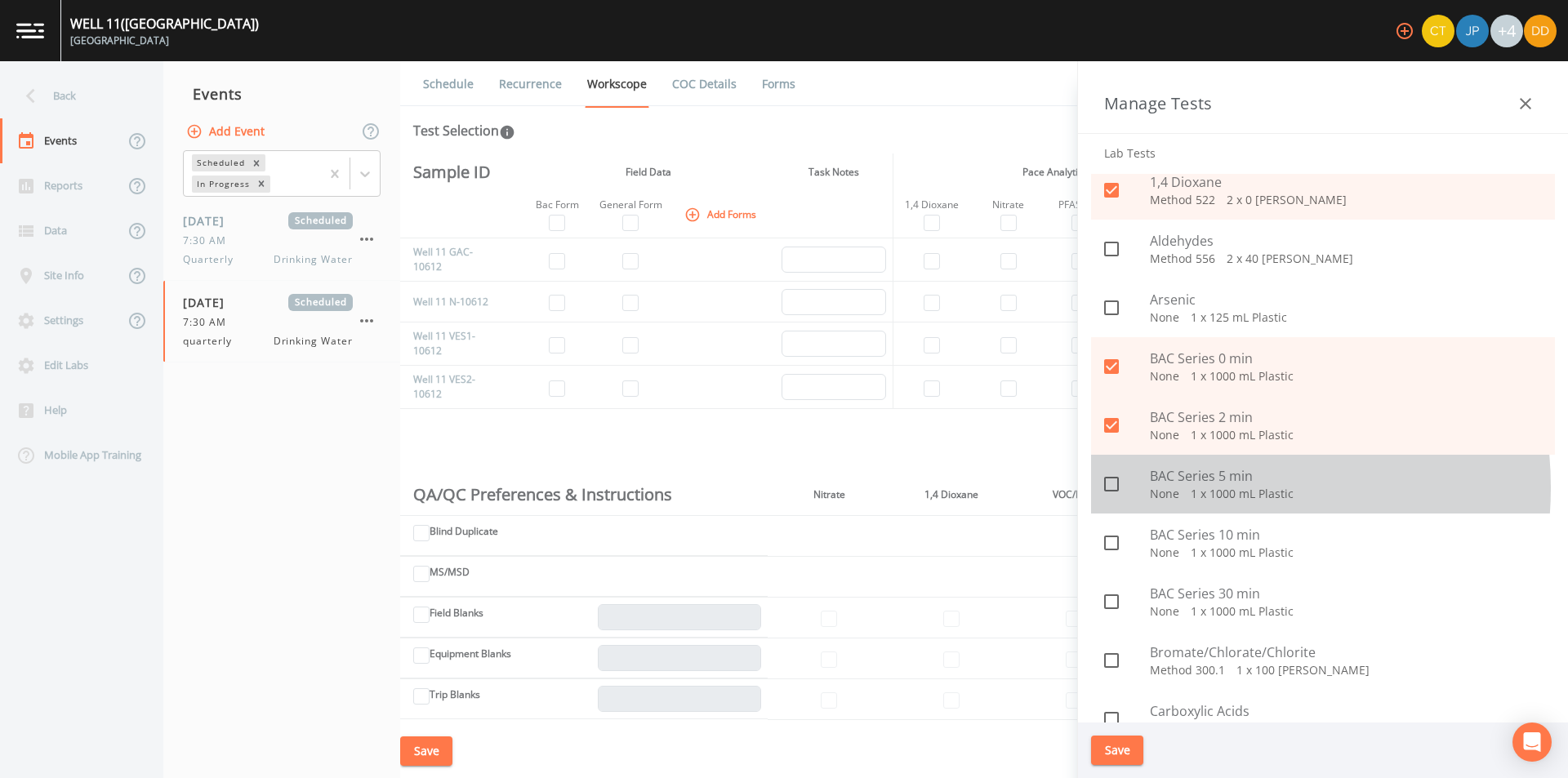
drag, startPoint x: 1189, startPoint y: 488, endPoint x: 1152, endPoint y: 545, distance: 68.0
click at [1188, 490] on p "None   1 x 1000 mL Plastic" at bounding box center [1346, 494] width 392 height 17
checkbox input "true"
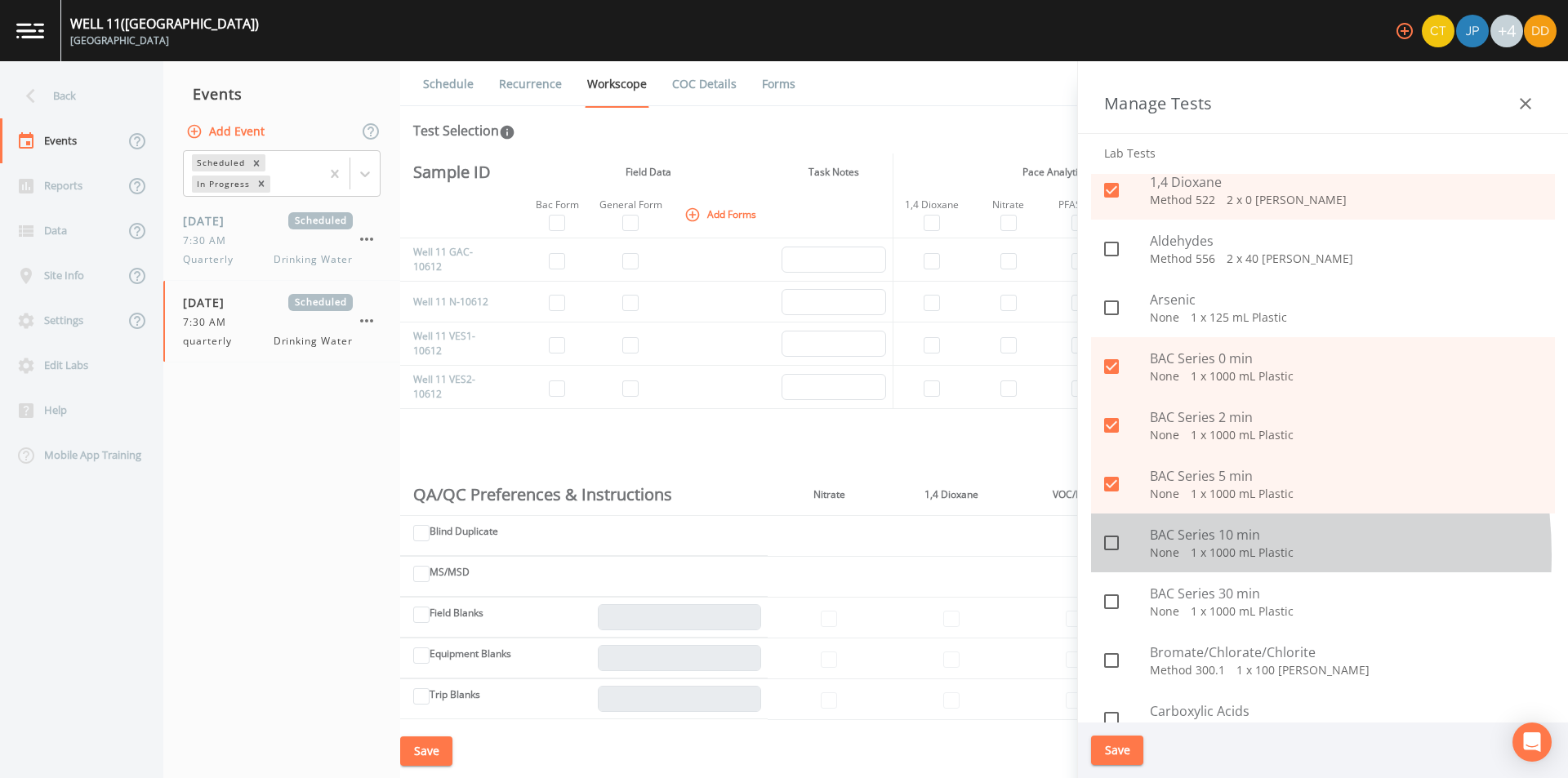
click at [1145, 555] on div at bounding box center [1127, 543] width 45 height 35
checkbox input "true"
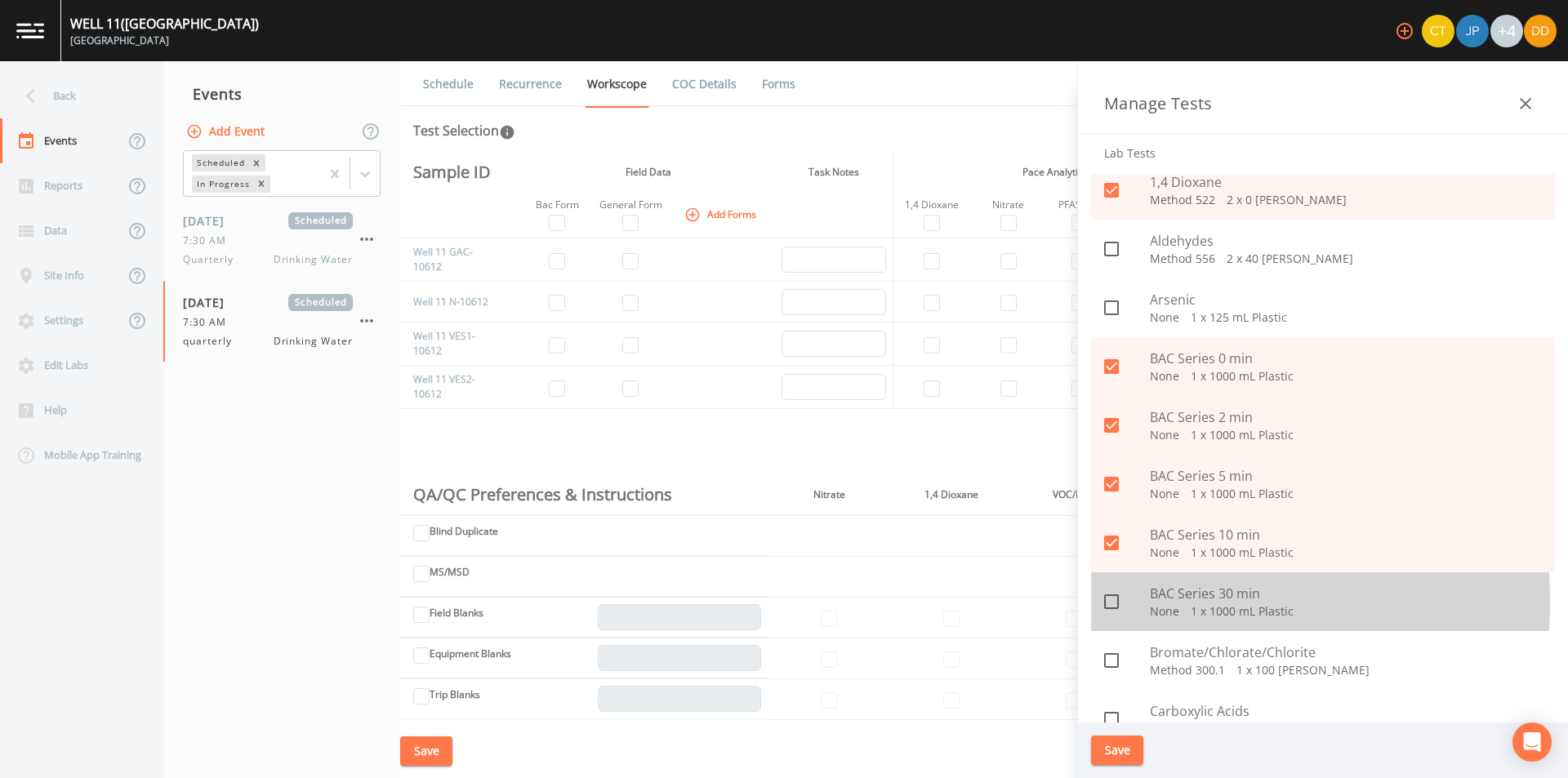
click at [1136, 602] on div at bounding box center [1127, 601] width 45 height 35
checkbox input "true"
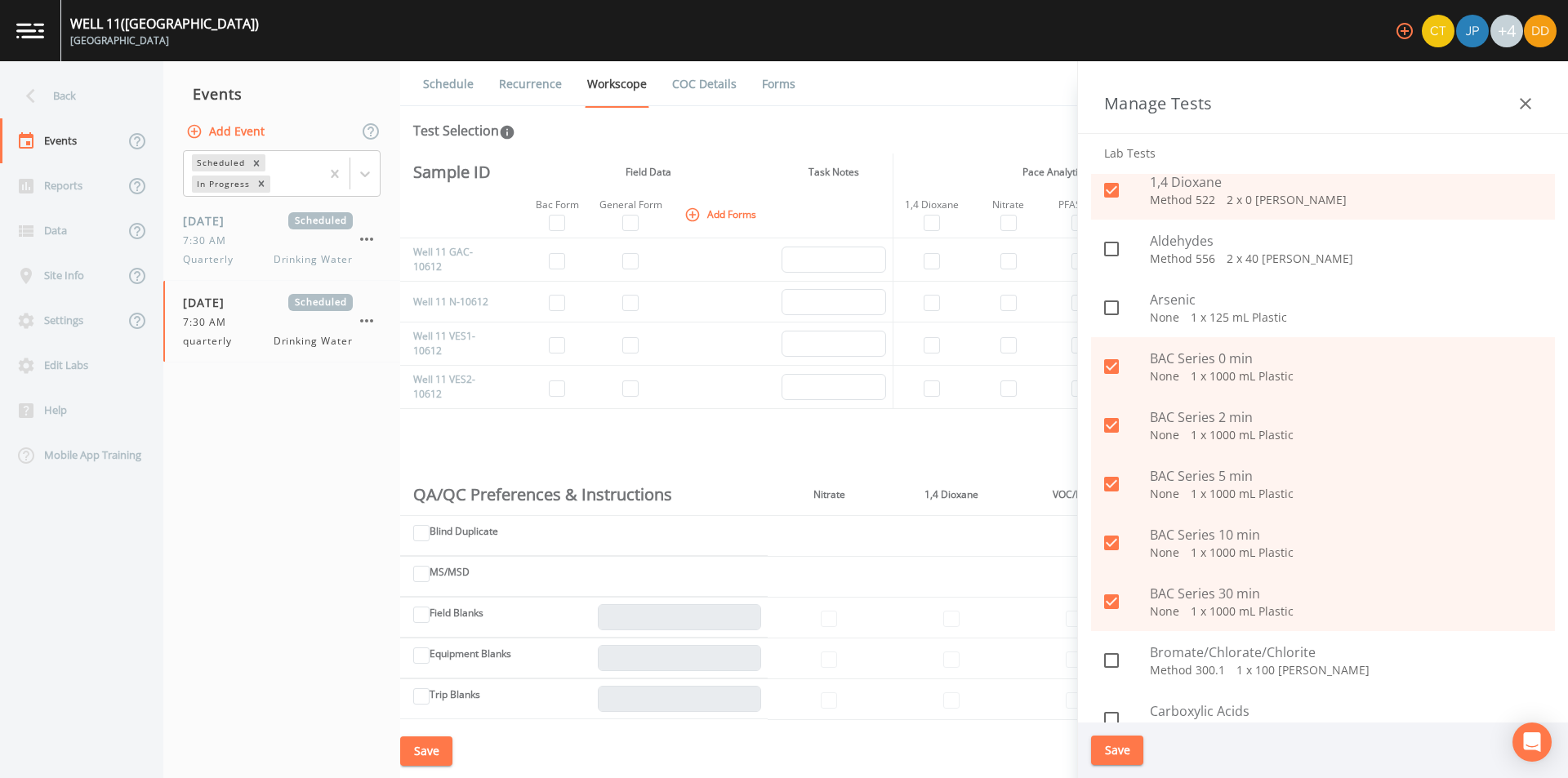
click at [1115, 757] on button "Save" at bounding box center [1117, 750] width 52 height 31
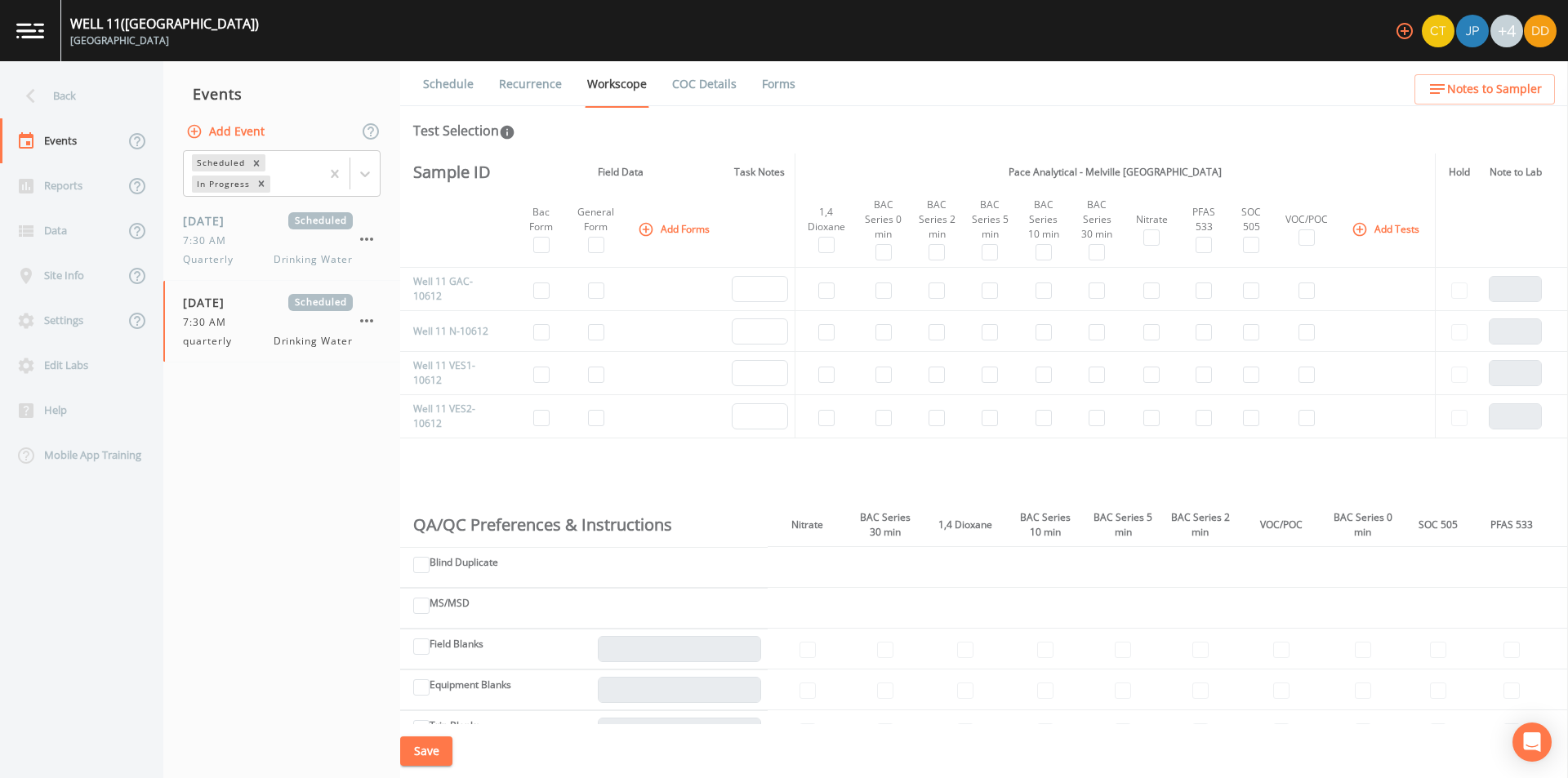
drag, startPoint x: 977, startPoint y: 134, endPoint x: 957, endPoint y: 138, distance: 20.4
drag, startPoint x: 957, startPoint y: 138, endPoint x: 922, endPoint y: 139, distance: 35.0
drag, startPoint x: 921, startPoint y: 139, endPoint x: 913, endPoint y: 142, distance: 8.5
drag, startPoint x: 906, startPoint y: 142, endPoint x: 875, endPoint y: 141, distance: 31.0
click at [881, 139] on div "Test Selection" at bounding box center [984, 130] width 1141 height 20
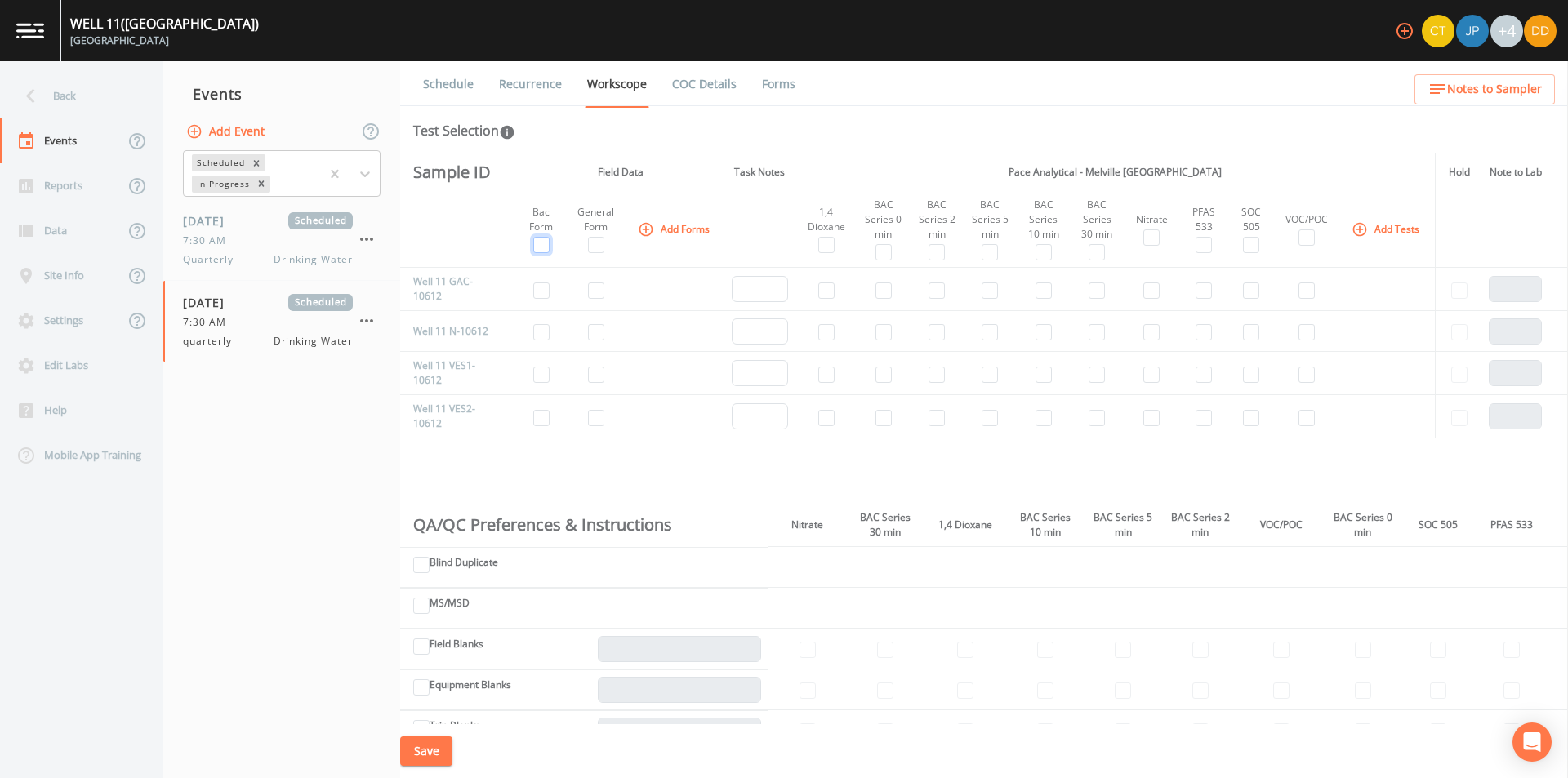
click at [546, 251] on input "checkbox" at bounding box center [541, 245] width 17 height 17
checkbox input "true"
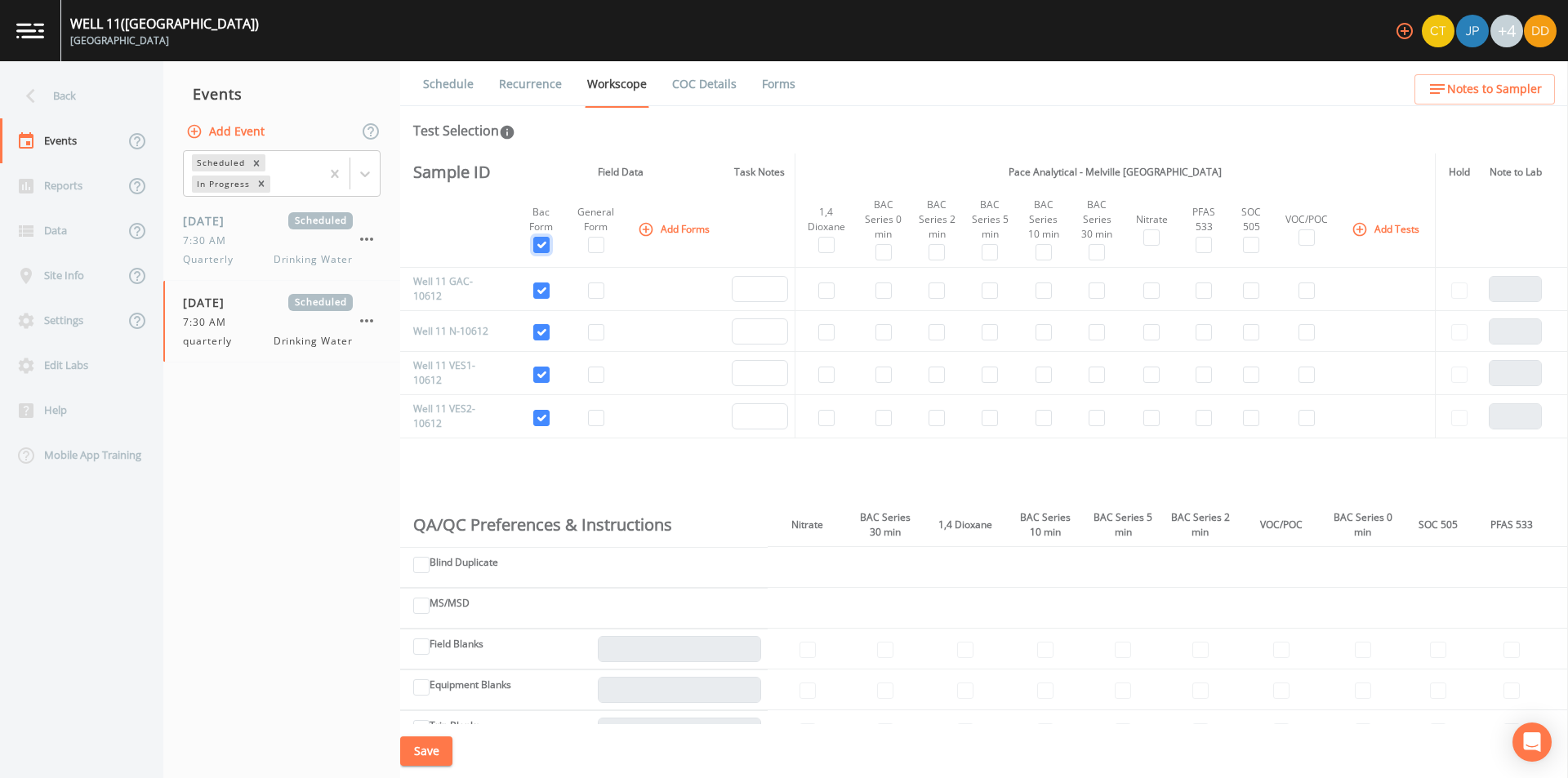
checkbox input "true"
click at [542, 381] on input "checkbox" at bounding box center [541, 374] width 17 height 17
checkbox input "false"
click at [542, 417] on input "checkbox" at bounding box center [541, 418] width 17 height 17
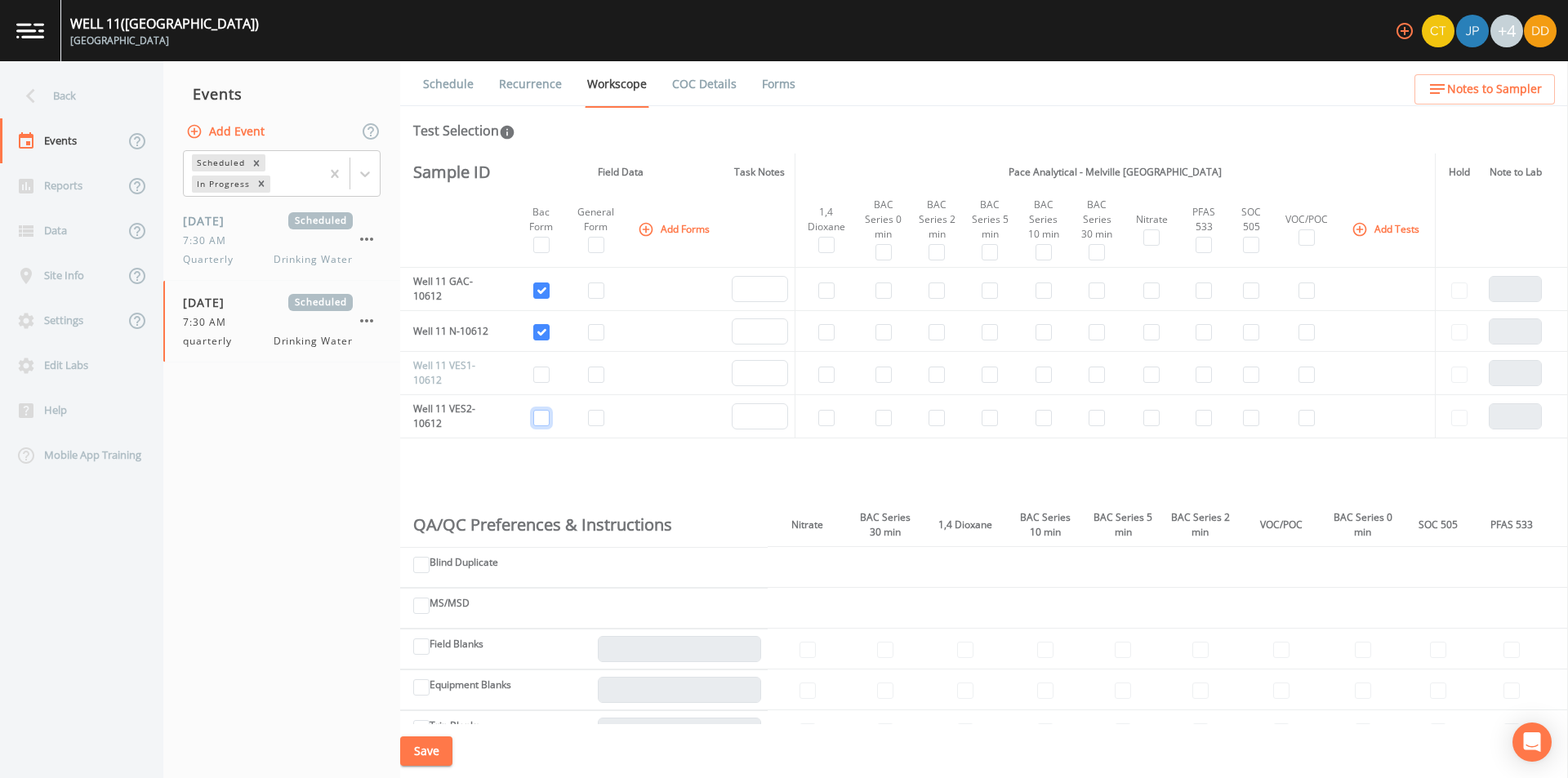
checkbox input "false"
click at [591, 248] on input "checkbox" at bounding box center [595, 245] width 17 height 17
checkbox input "true"
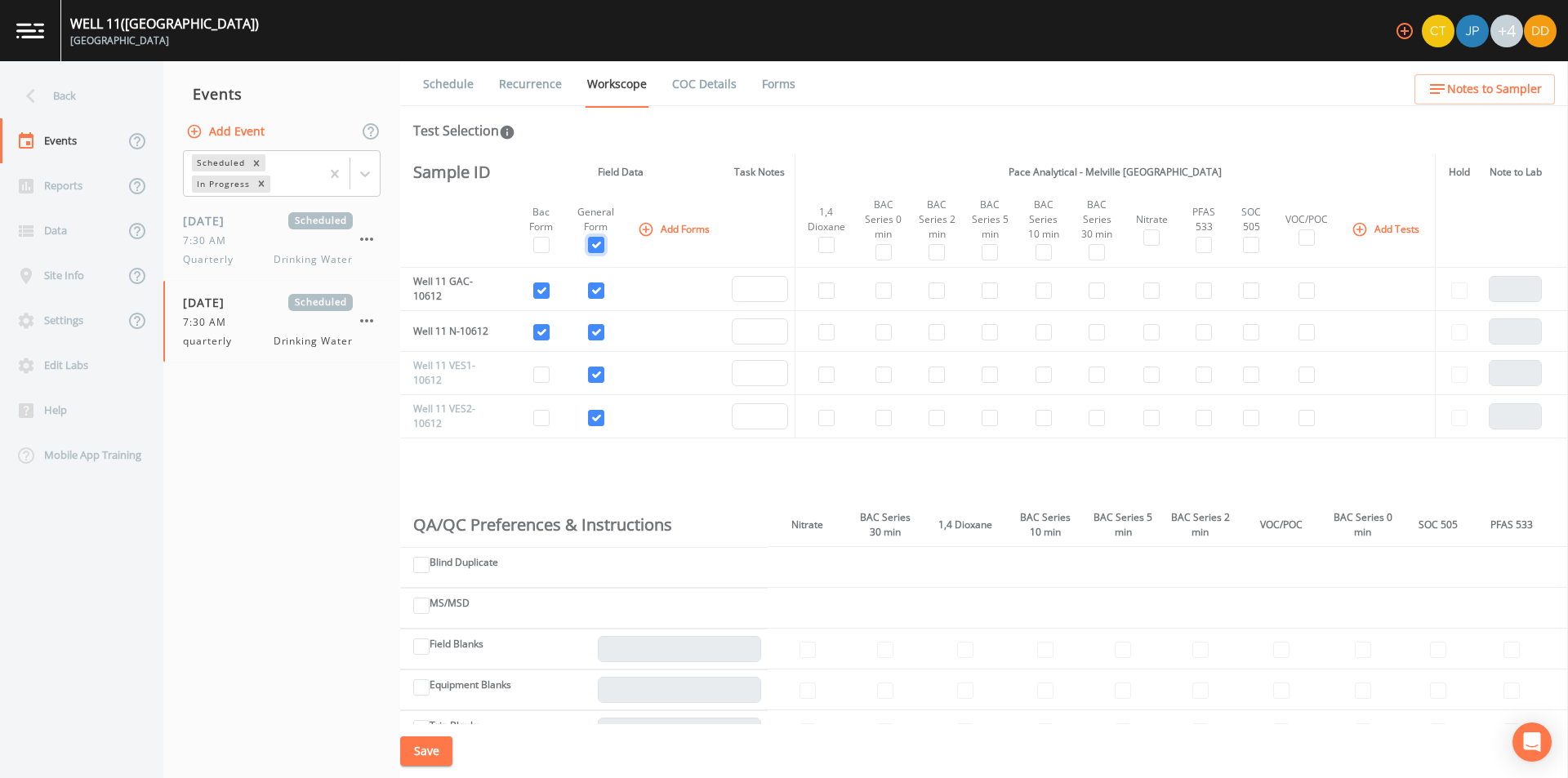
checkbox input "true"
drag, startPoint x: 603, startPoint y: 383, endPoint x: 597, endPoint y: 418, distance: 35.5
click at [602, 383] on input "checkbox" at bounding box center [595, 374] width 17 height 17
checkbox input "false"
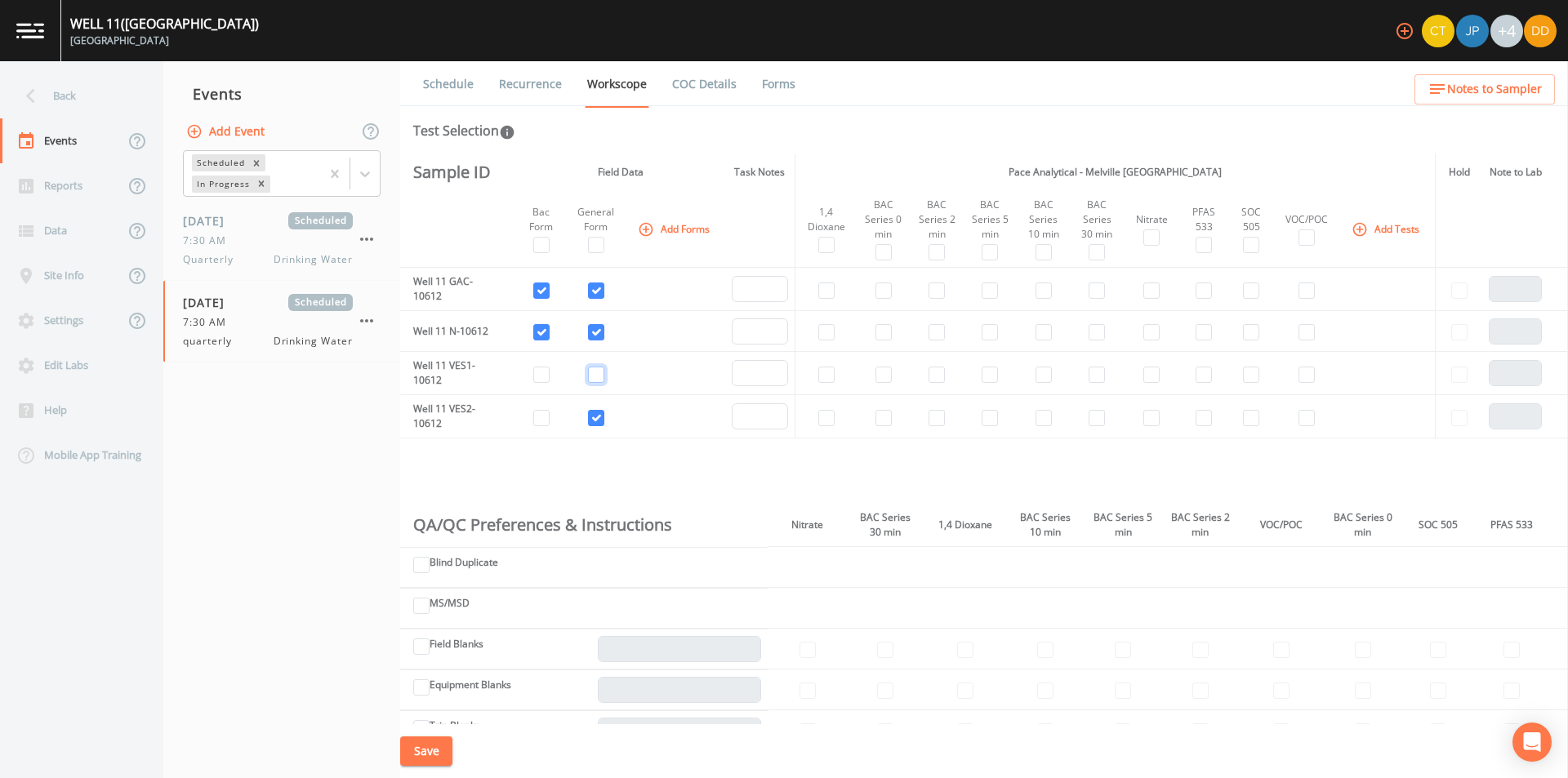
checkbox input "false"
click at [597, 432] on td at bounding box center [595, 417] width 60 height 43
click at [596, 420] on input "checkbox" at bounding box center [595, 418] width 17 height 17
checkbox input "false"
click at [827, 247] on input "checkbox" at bounding box center [826, 245] width 17 height 17
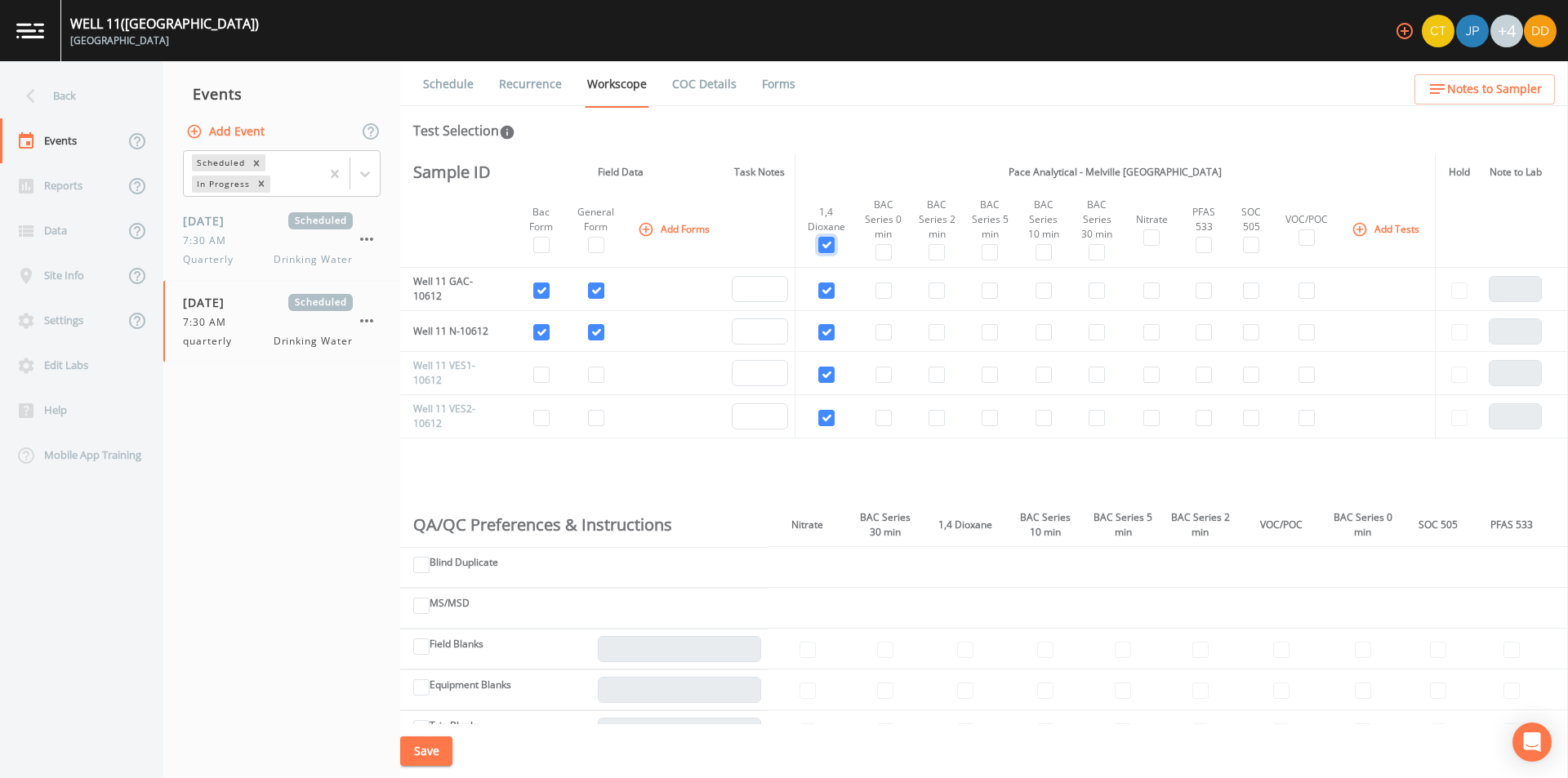
checkbox input "true"
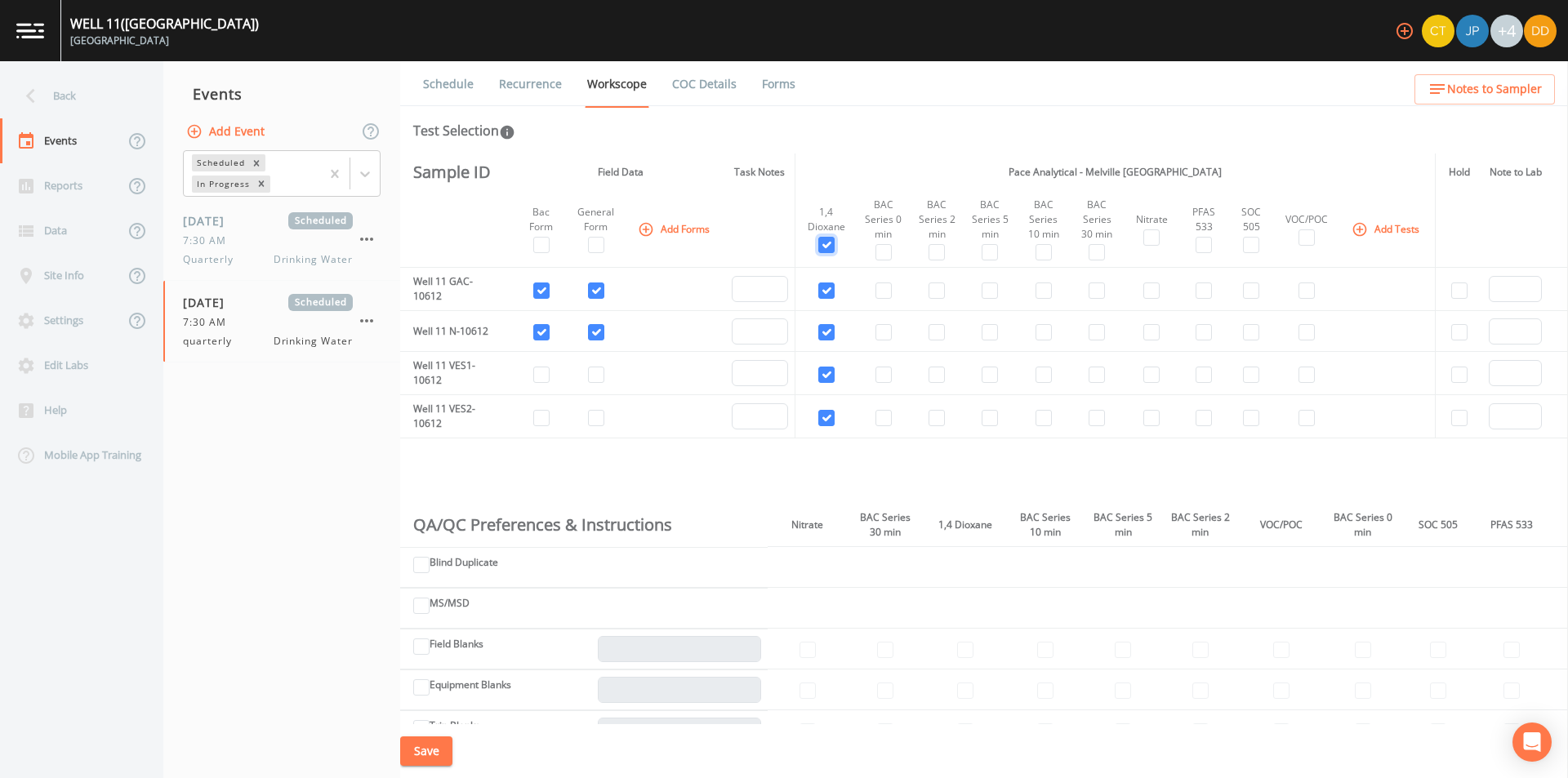
click at [827, 247] on input "checkbox" at bounding box center [826, 245] width 17 height 17
checkbox input "false"
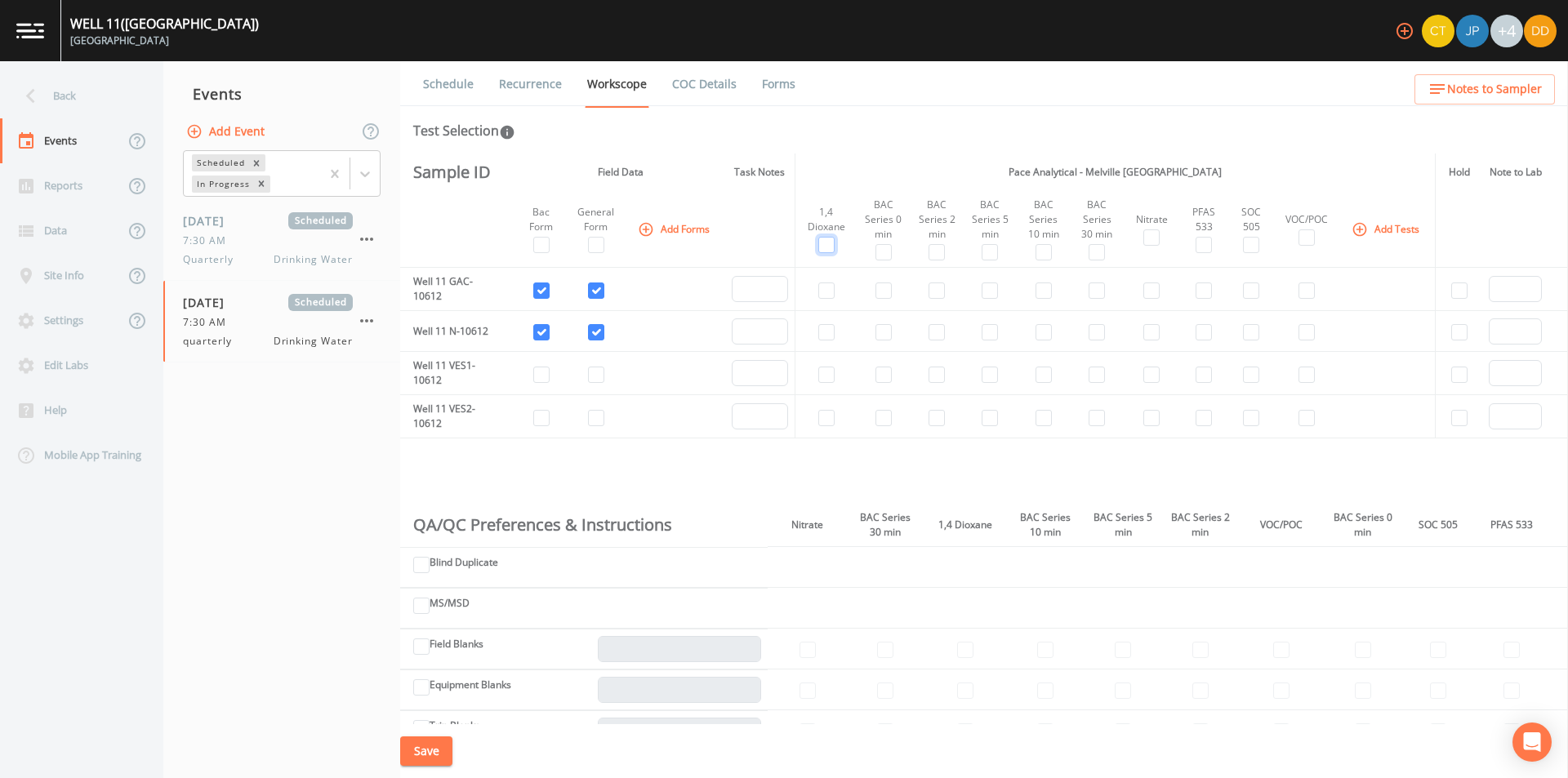
checkbox input "false"
click at [826, 299] on input "checkbox" at bounding box center [826, 290] width 17 height 17
click at [828, 293] on input "checkbox" at bounding box center [826, 290] width 17 height 17
checkbox input "true"
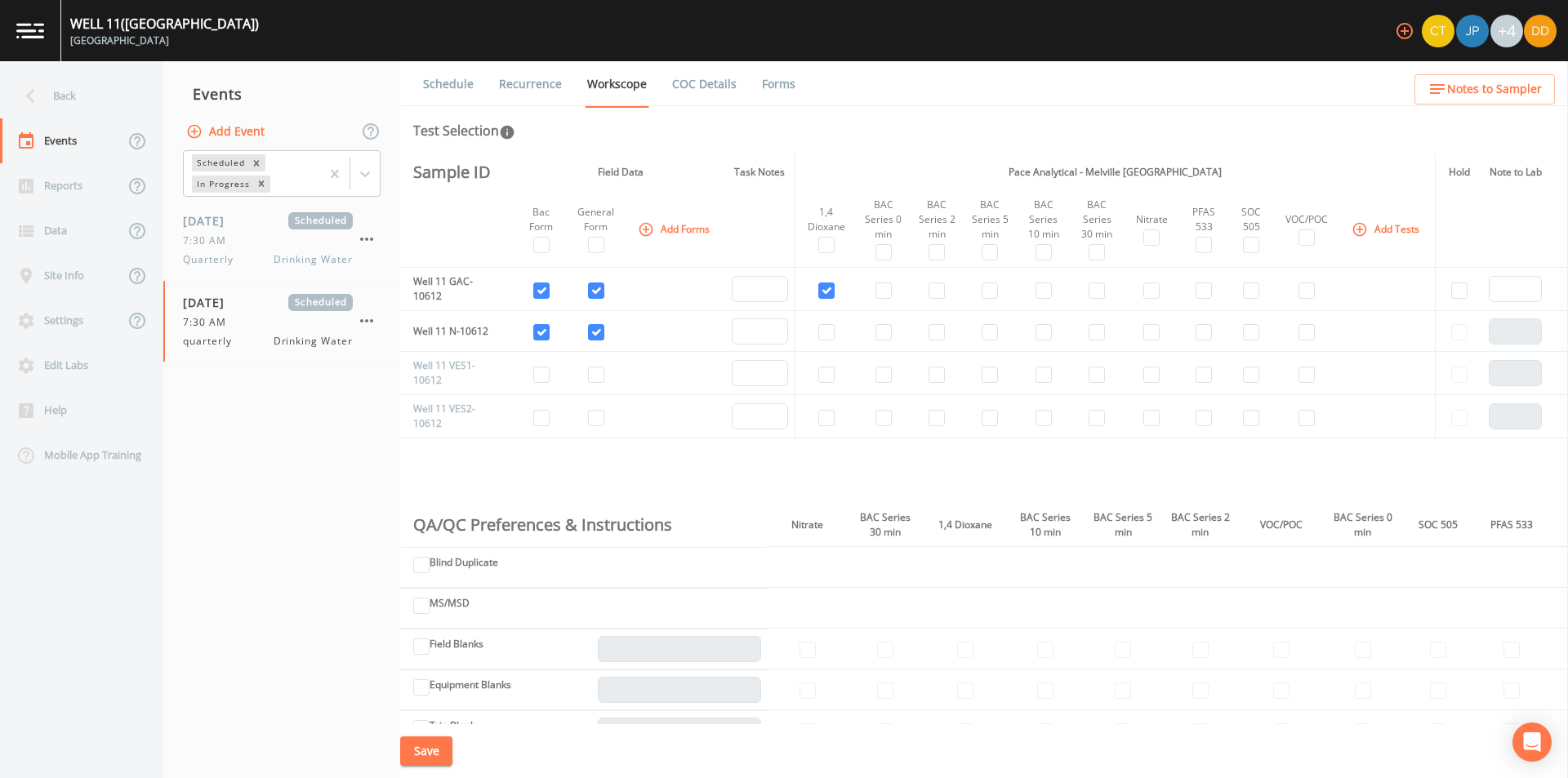
click at [899, 300] on td at bounding box center [884, 289] width 53 height 43
click at [880, 299] on input "checkbox" at bounding box center [884, 290] width 17 height 17
checkbox input "true"
click at [940, 296] on input "checkbox" at bounding box center [936, 290] width 17 height 17
checkbox input "true"
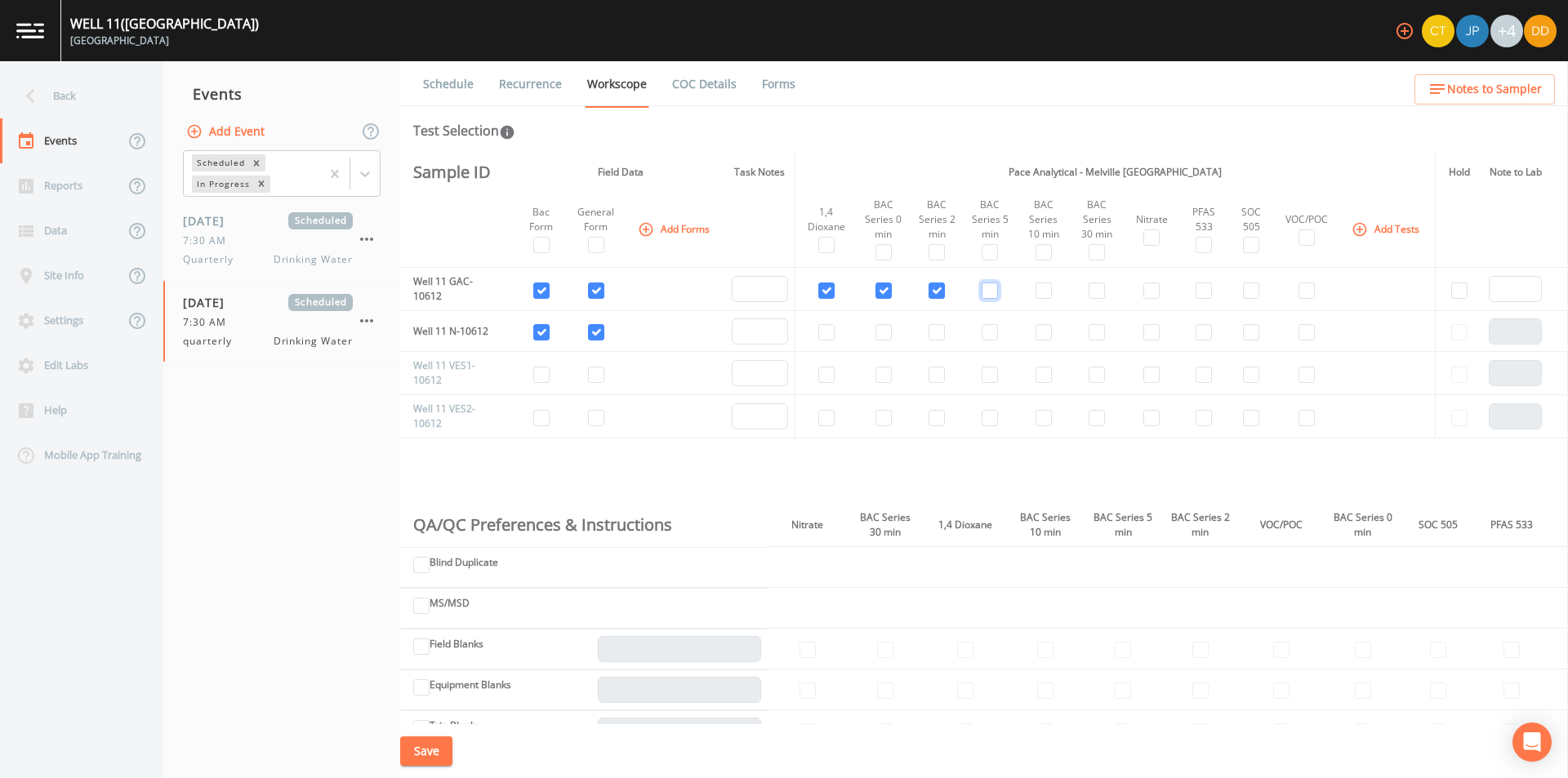
click at [989, 293] on input "checkbox" at bounding box center [989, 290] width 17 height 17
checkbox input "true"
click at [1036, 297] on input "checkbox" at bounding box center [1044, 290] width 17 height 17
checkbox input "true"
click at [1079, 297] on td at bounding box center [1097, 289] width 53 height 43
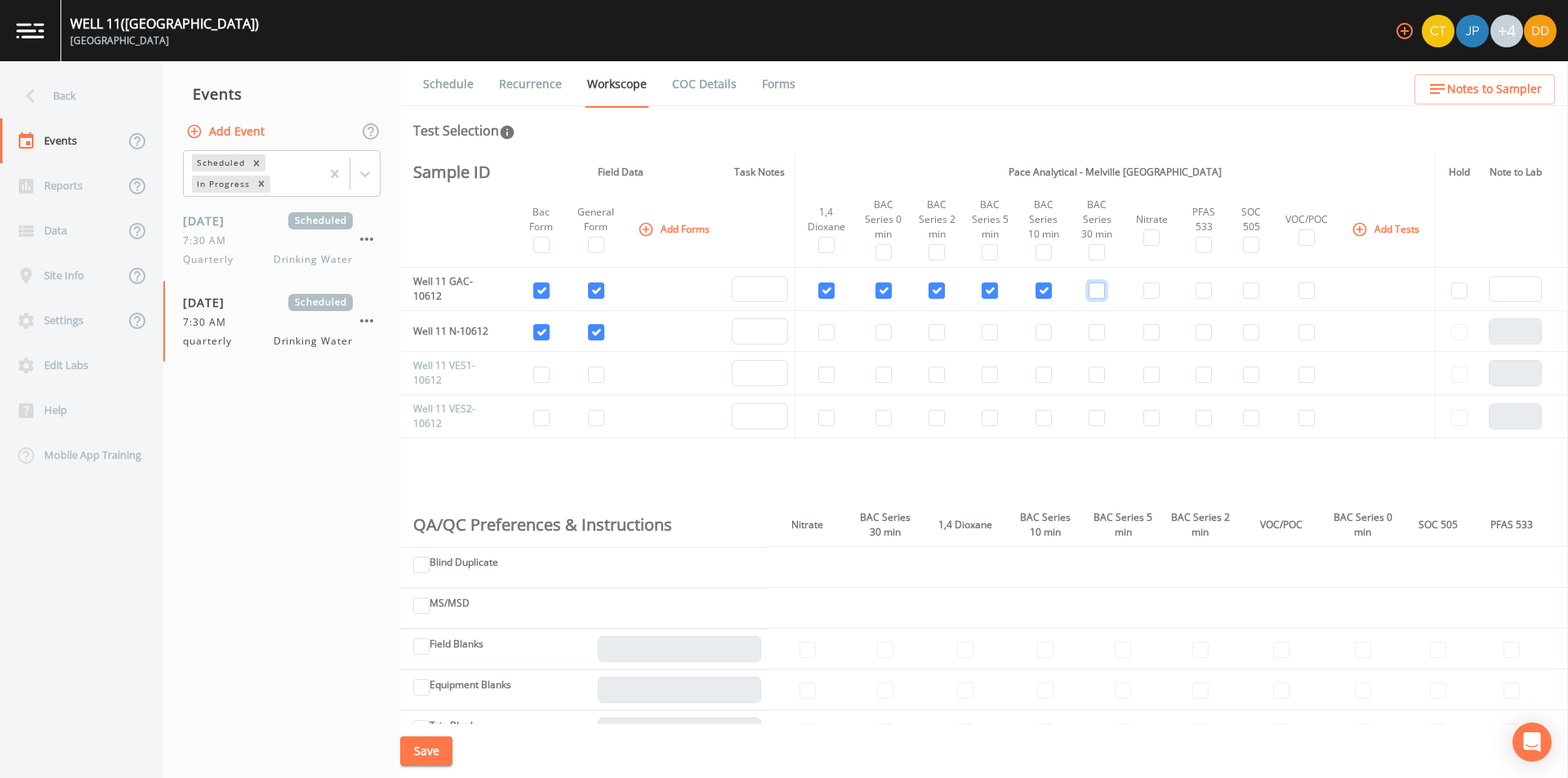
click at [1097, 297] on input "checkbox" at bounding box center [1097, 290] width 17 height 17
checkbox input "true"
click at [1145, 295] on input "checkbox" at bounding box center [1151, 290] width 17 height 17
checkbox input "true"
click at [1200, 299] on input "checkbox" at bounding box center [1204, 290] width 17 height 17
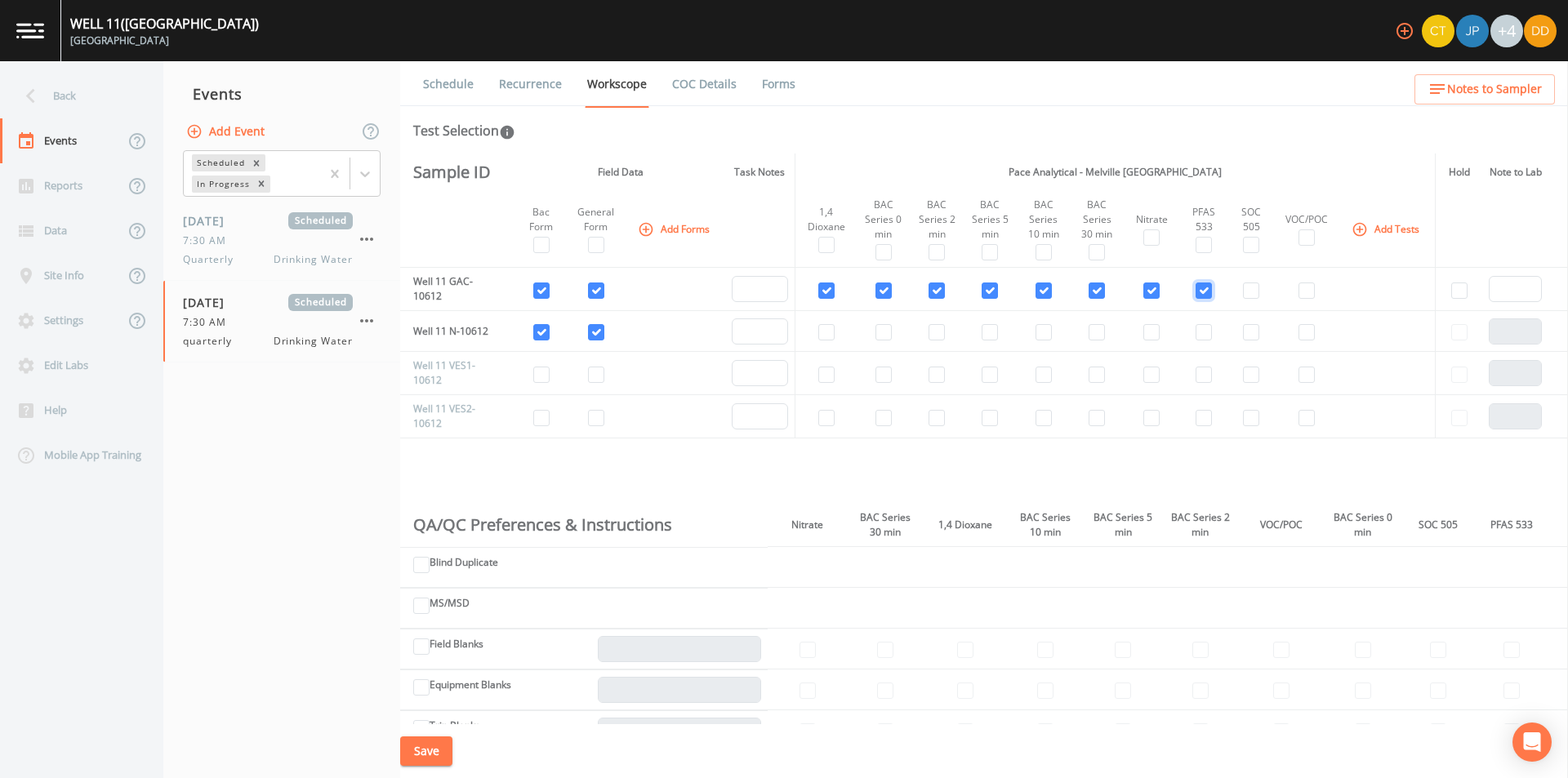
checkbox input "true"
click at [1261, 295] on td at bounding box center [1251, 289] width 45 height 43
click at [1254, 291] on td at bounding box center [1251, 289] width 45 height 43
drag, startPoint x: 1247, startPoint y: 295, endPoint x: 1257, endPoint y: 295, distance: 10.0
click at [1248, 295] on input "checkbox" at bounding box center [1251, 290] width 17 height 17
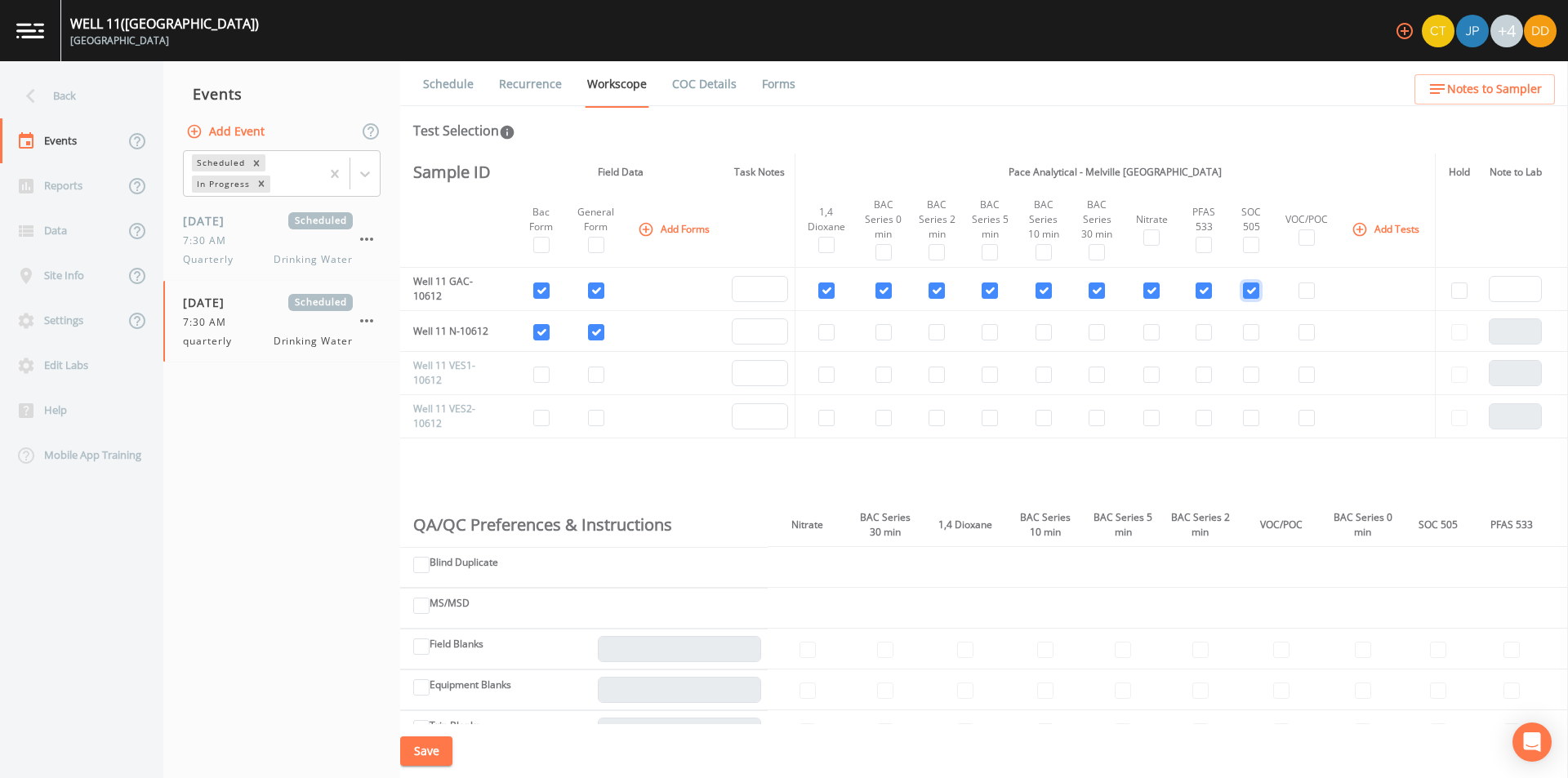
checkbox input "true"
click at [1309, 297] on td at bounding box center [1306, 289] width 65 height 43
click at [1294, 304] on td at bounding box center [1306, 289] width 65 height 43
click at [1295, 303] on td at bounding box center [1306, 289] width 65 height 43
click at [1299, 297] on input "checkbox" at bounding box center [1306, 290] width 17 height 17
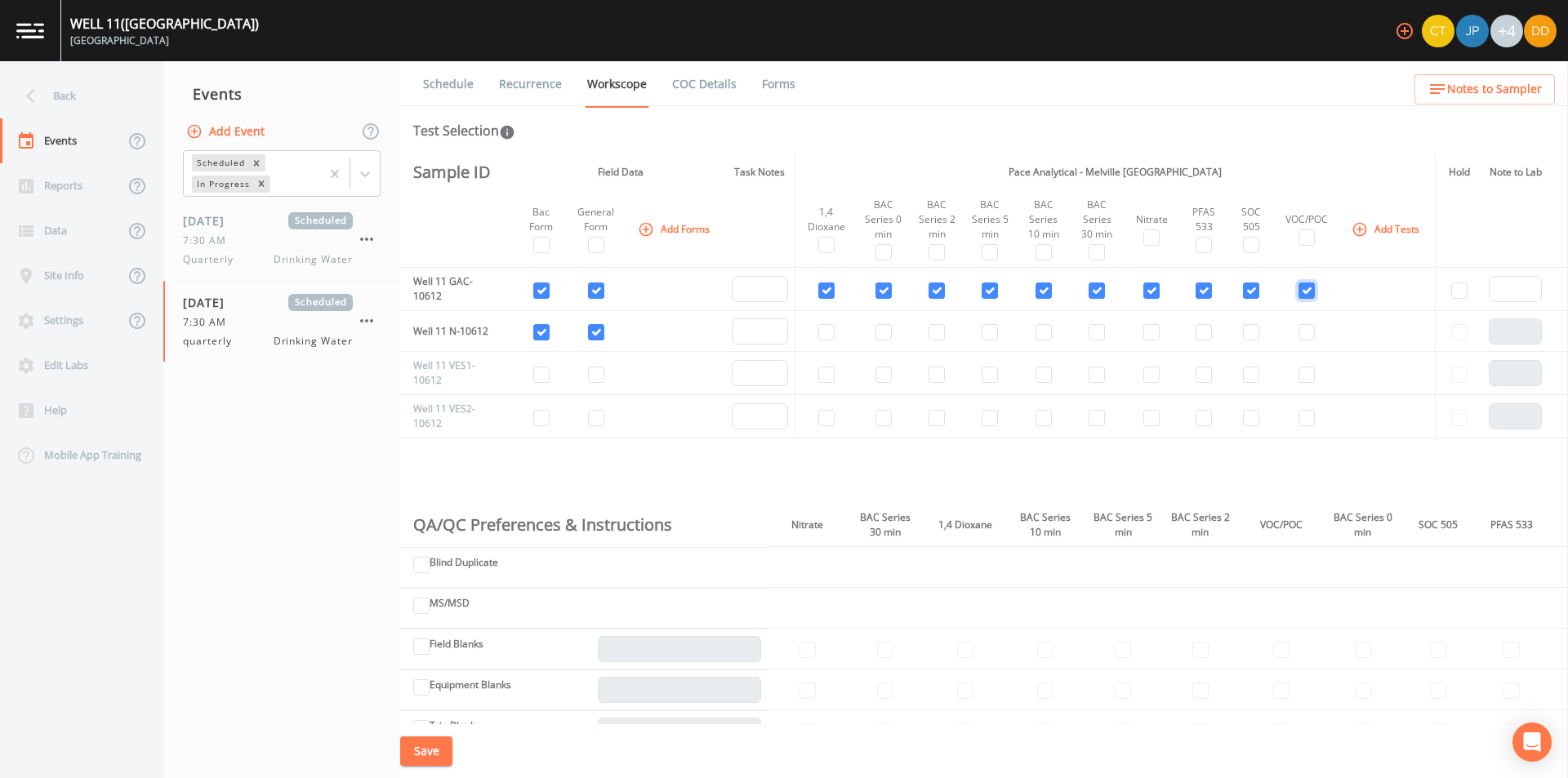
checkbox input "true"
click at [548, 249] on input "checkbox" at bounding box center [541, 245] width 17 height 17
checkbox input "true"
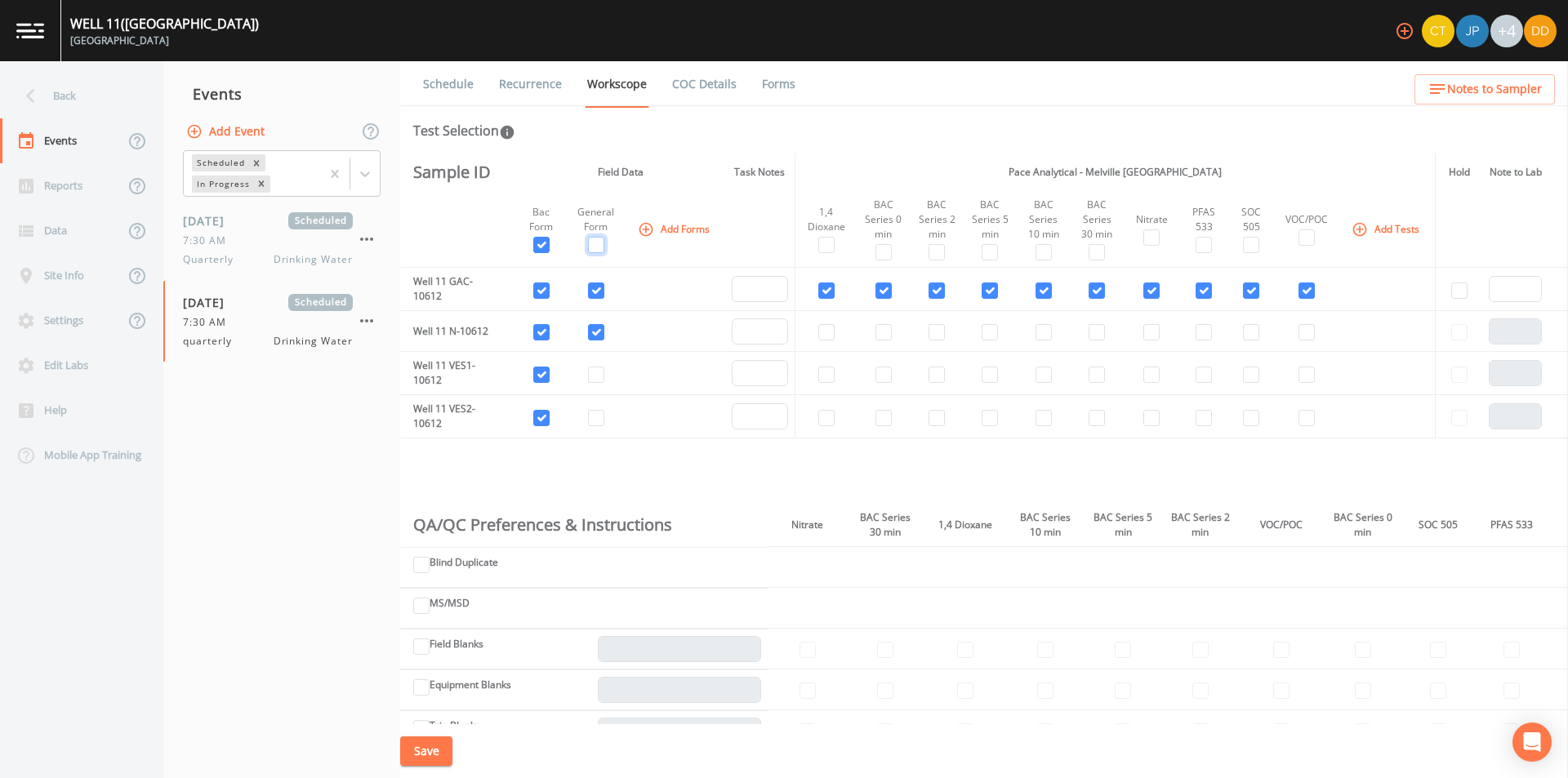
click at [590, 249] on input "checkbox" at bounding box center [595, 245] width 17 height 17
checkbox input "true"
click at [541, 419] on input "checkbox" at bounding box center [541, 418] width 17 height 17
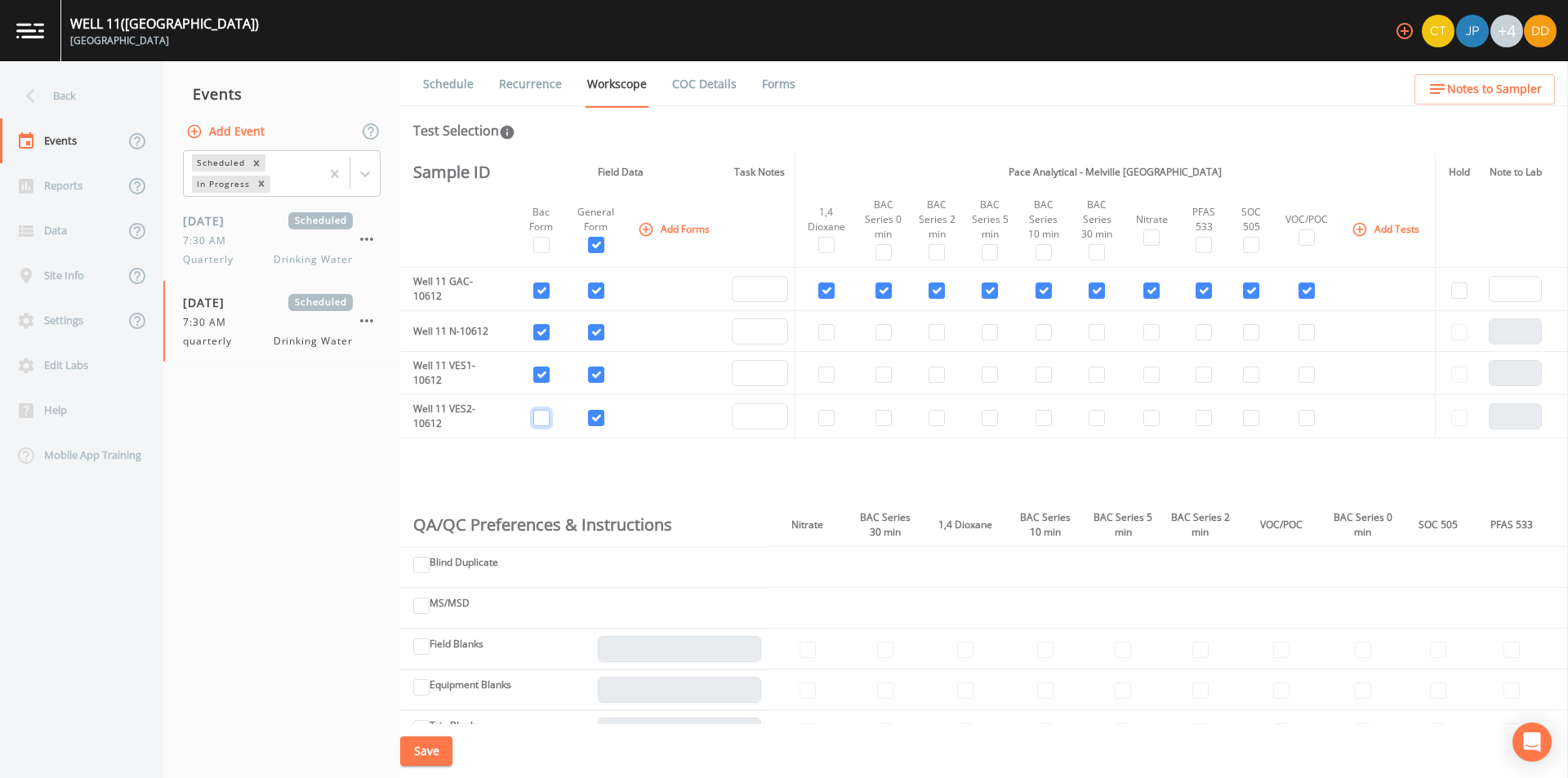
checkbox input "false"
click at [541, 382] on input "checkbox" at bounding box center [541, 374] width 17 height 17
checkbox input "false"
click at [607, 382] on td at bounding box center [595, 373] width 60 height 43
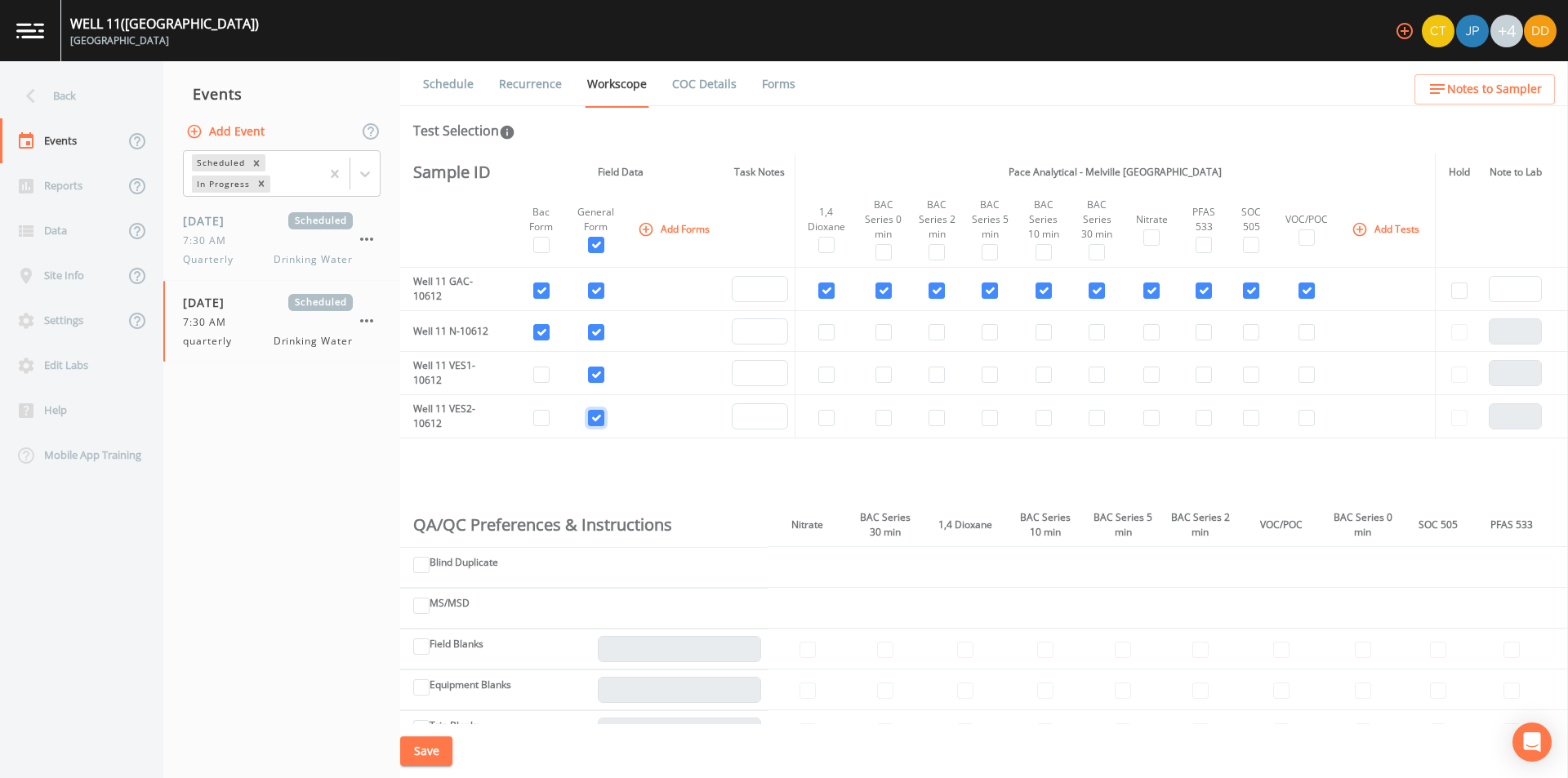
drag, startPoint x: 596, startPoint y: 420, endPoint x: 597, endPoint y: 385, distance: 35.0
click at [596, 418] on input "checkbox" at bounding box center [595, 418] width 17 height 17
checkbox input "false"
click at [597, 379] on input "checkbox" at bounding box center [595, 374] width 17 height 17
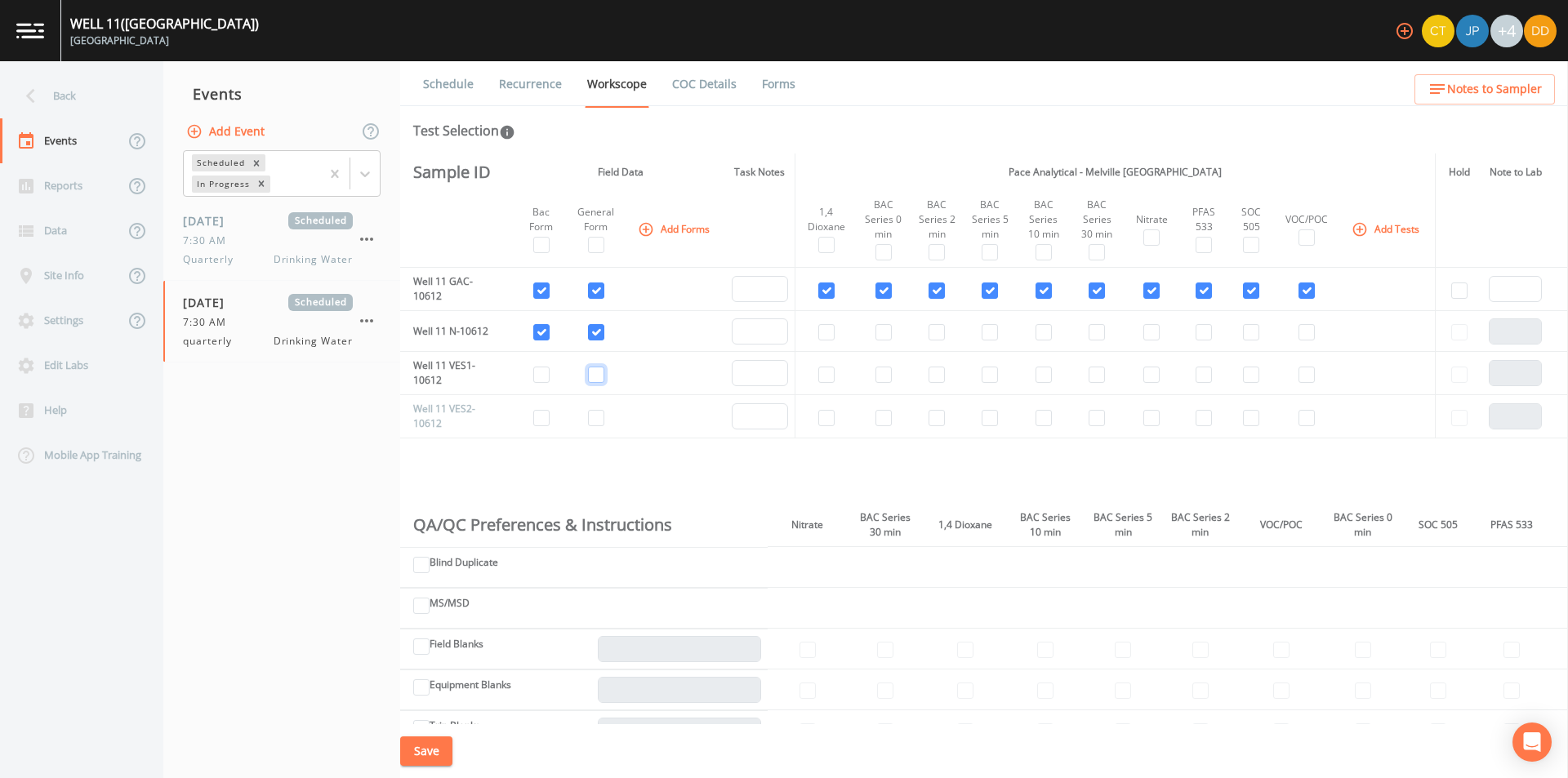
checkbox input "false"
click at [828, 243] on input "checkbox" at bounding box center [826, 245] width 17 height 17
checkbox input "true"
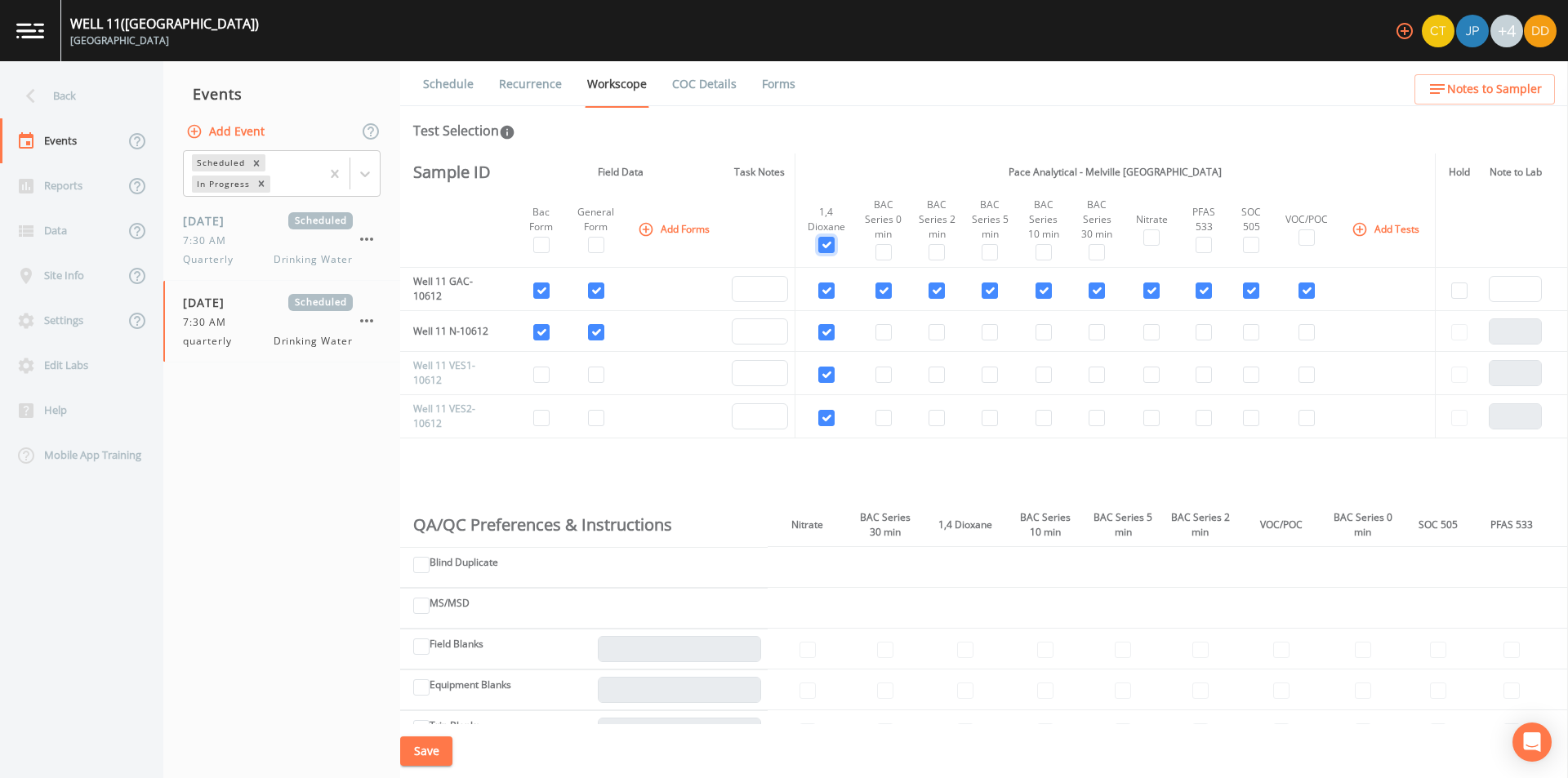
checkbox input "true"
click at [828, 243] on input "checkbox" at bounding box center [826, 245] width 17 height 17
checkbox input "false"
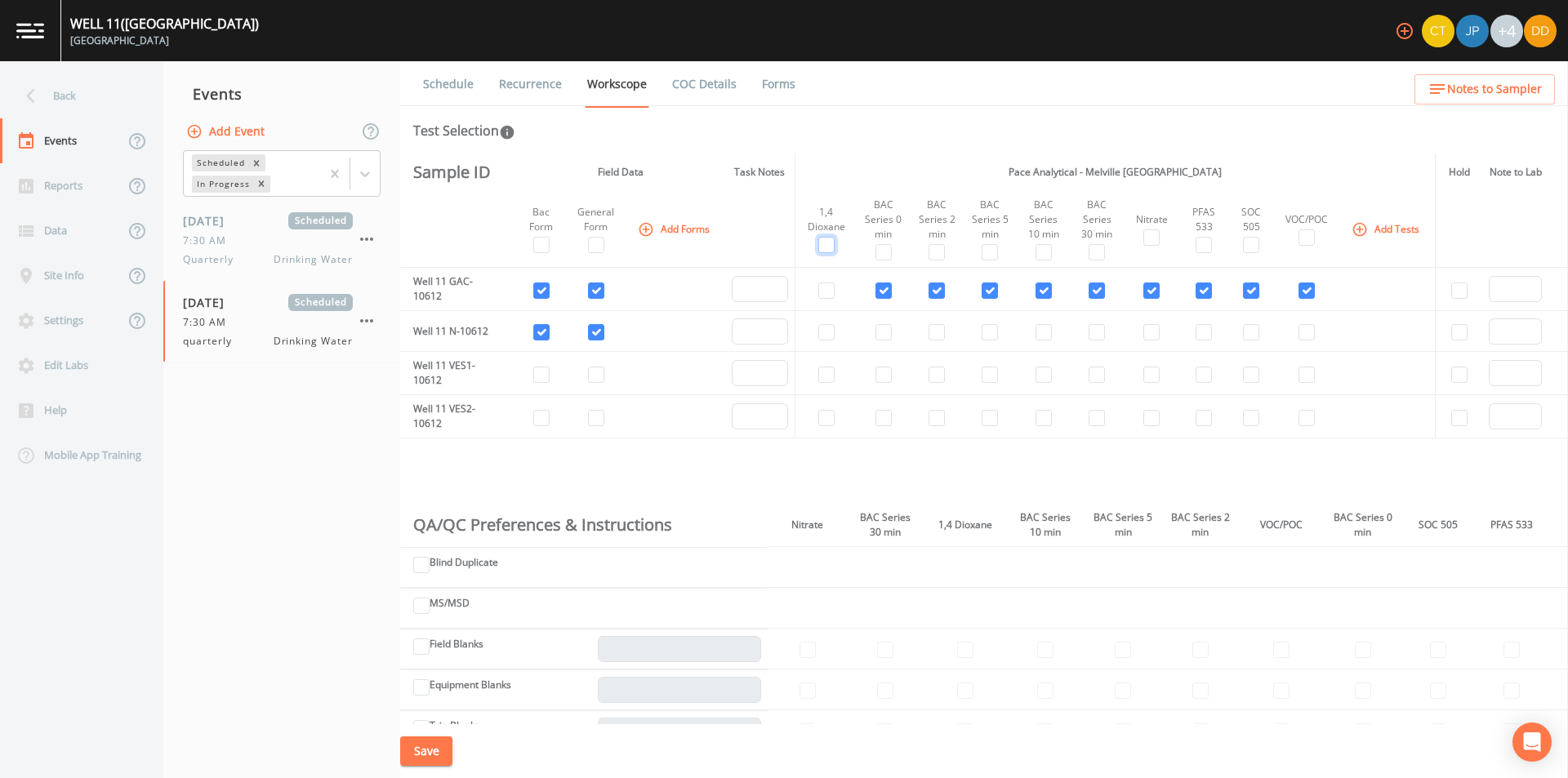
checkbox input "false"
click at [828, 299] on input "checkbox" at bounding box center [826, 290] width 17 height 17
checkbox input "true"
click at [825, 341] on input "checkbox" at bounding box center [826, 332] width 17 height 17
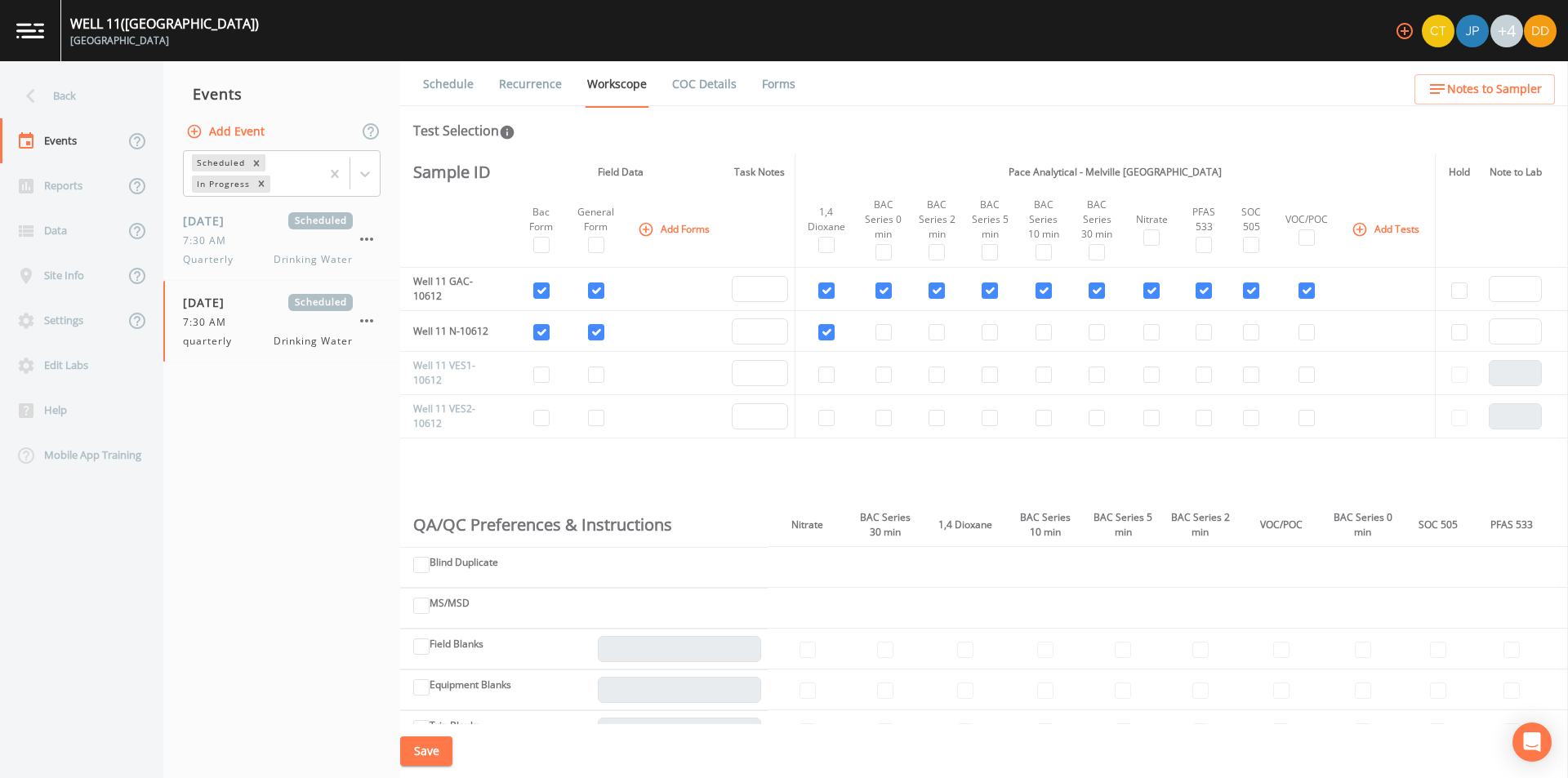
click at [810, 332] on td at bounding box center [826, 331] width 61 height 40
click at [829, 341] on input "checkbox" at bounding box center [826, 332] width 17 height 17
checkbox input "false"
click at [885, 339] on input "checkbox" at bounding box center [884, 332] width 17 height 17
checkbox input "true"
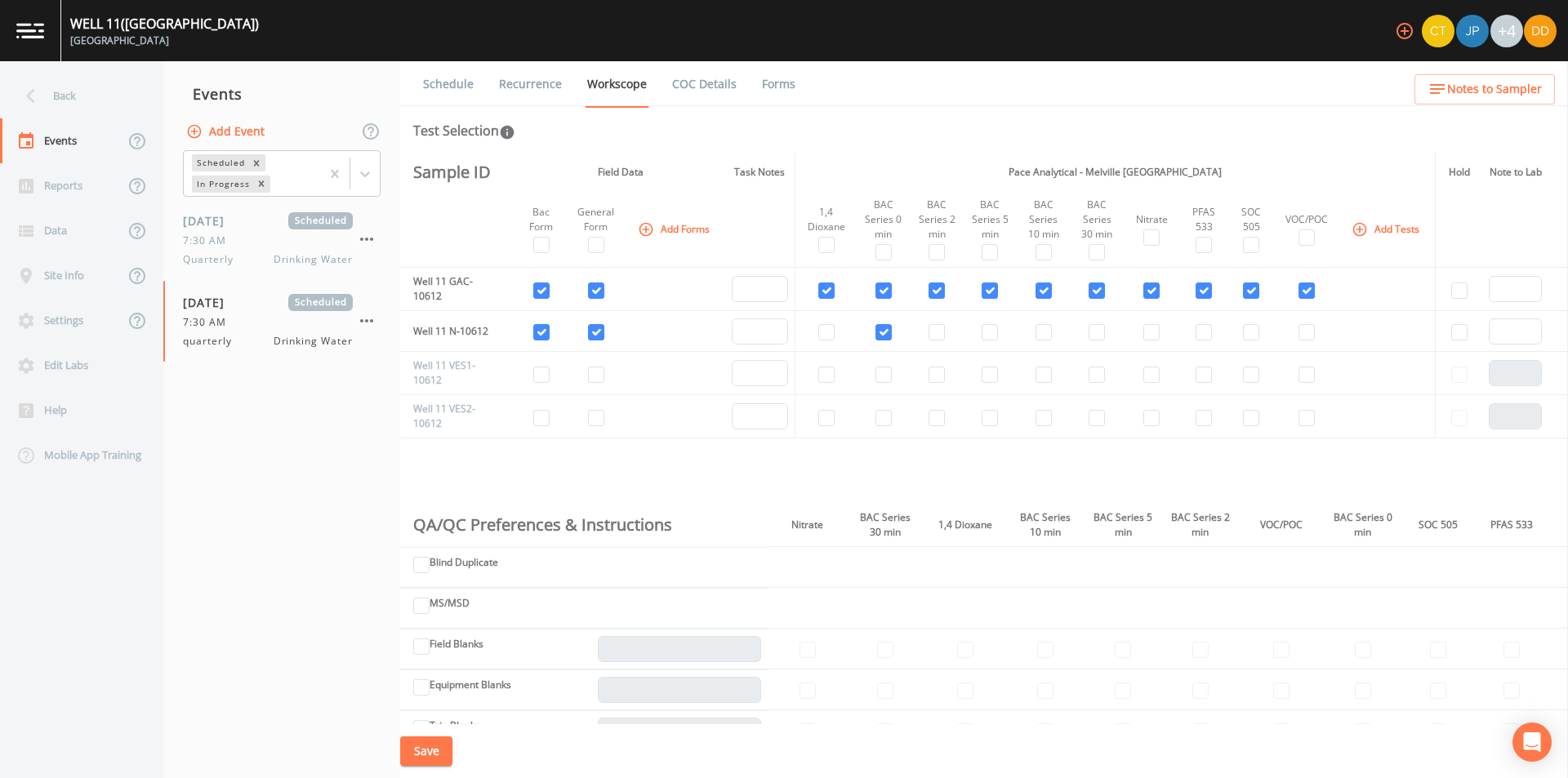
click at [947, 339] on td at bounding box center [936, 331] width 53 height 40
click at [934, 337] on input "checkbox" at bounding box center [936, 332] width 17 height 17
checkbox input "true"
click at [980, 339] on td at bounding box center [990, 331] width 53 height 40
click at [992, 338] on input "checkbox" at bounding box center [989, 332] width 17 height 17
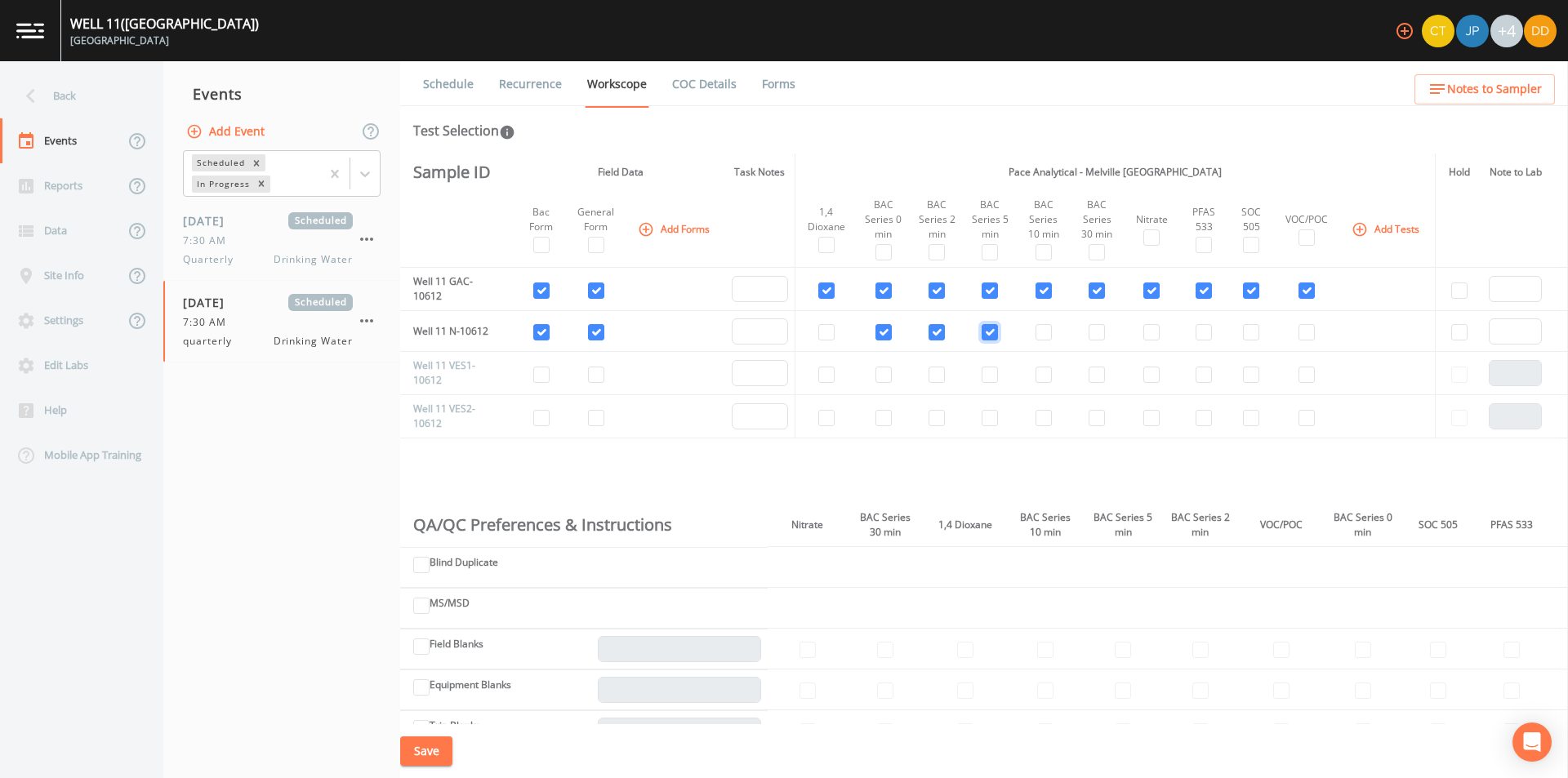
checkbox input "true"
click at [828, 297] on input "checkbox" at bounding box center [826, 290] width 17 height 17
checkbox input "false"
click at [824, 338] on input "checkbox" at bounding box center [826, 332] width 17 height 17
checkbox input "true"
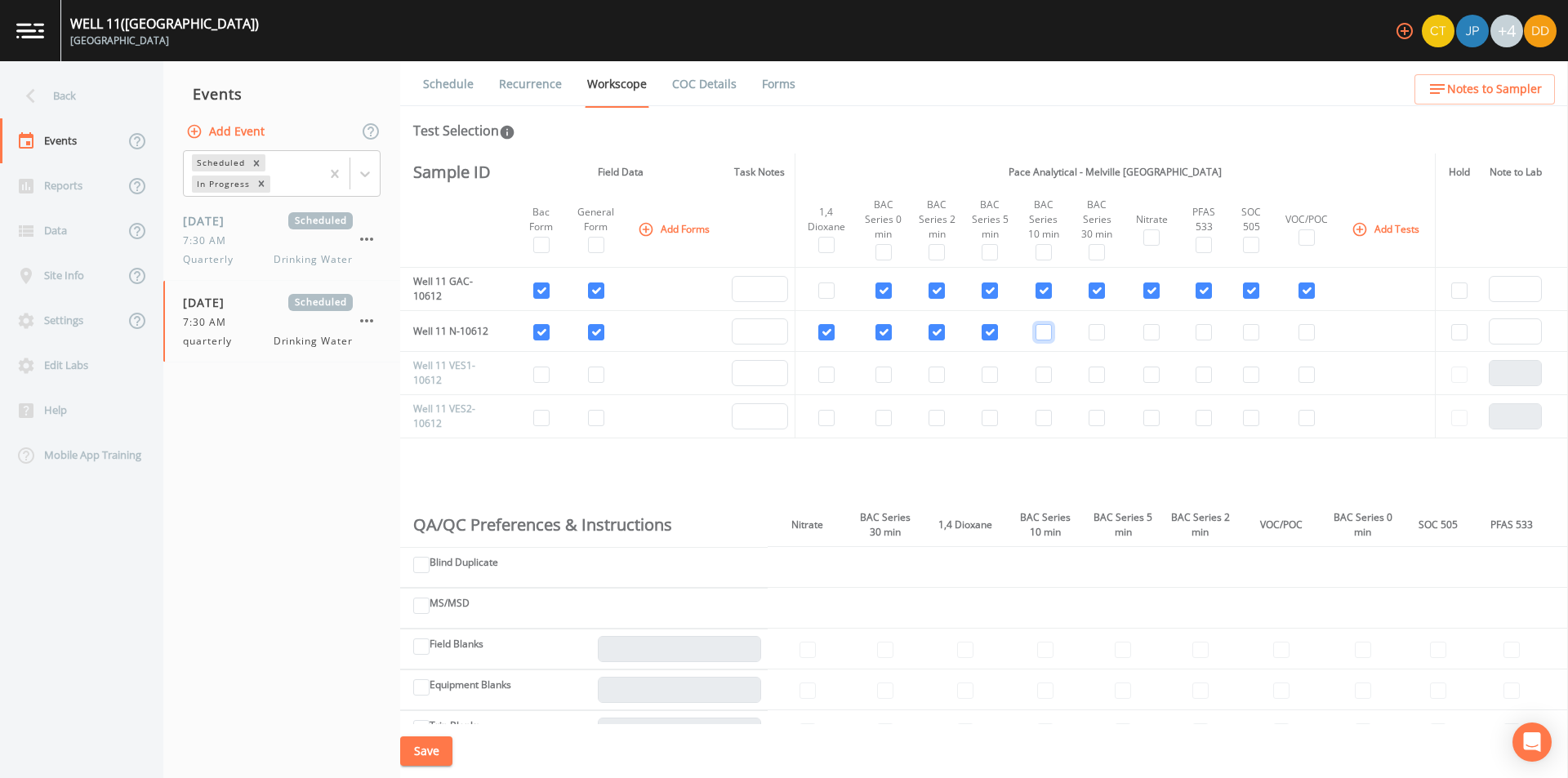
click at [1036, 333] on input "checkbox" at bounding box center [1044, 332] width 17 height 17
checkbox input "true"
click at [1103, 337] on td at bounding box center [1097, 331] width 53 height 40
click at [1098, 337] on input "checkbox" at bounding box center [1097, 332] width 17 height 17
checkbox input "true"
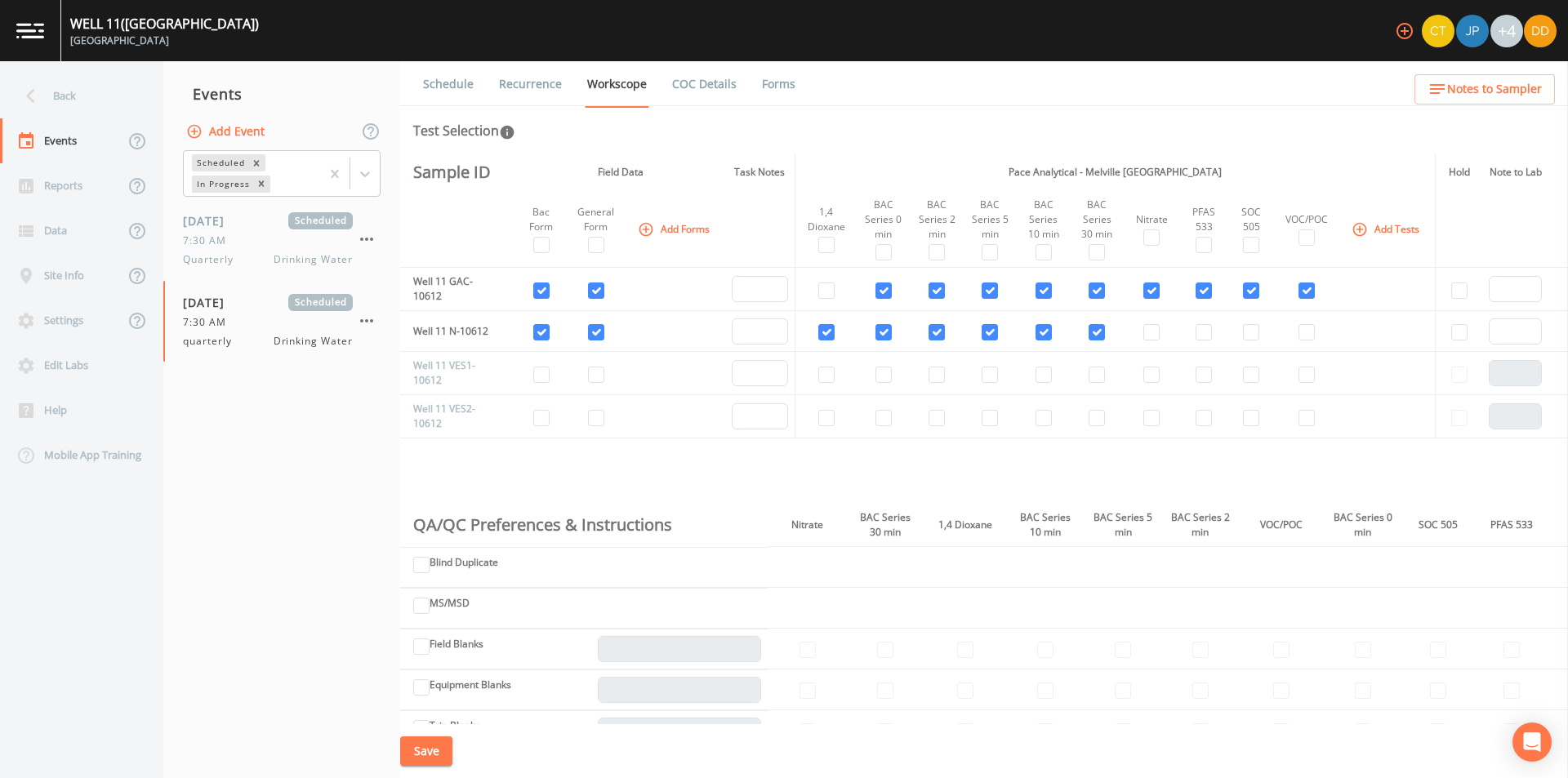
click at [1155, 336] on td at bounding box center [1151, 331] width 56 height 40
click at [1152, 338] on input "checkbox" at bounding box center [1151, 332] width 17 height 17
checkbox input "true"
click at [1196, 341] on input "checkbox" at bounding box center [1204, 332] width 17 height 17
checkbox input "true"
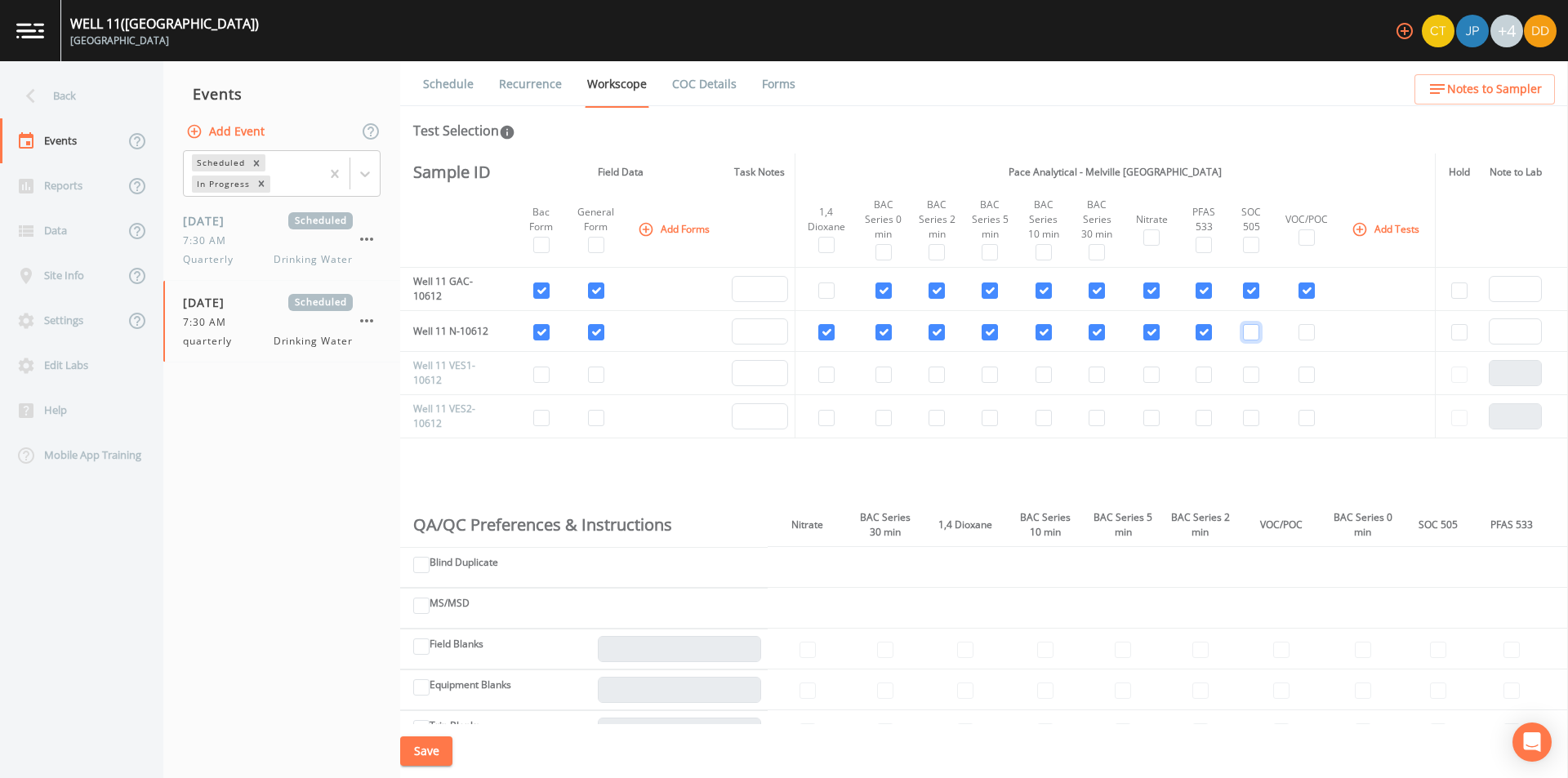
click at [1248, 340] on input "checkbox" at bounding box center [1251, 332] width 17 height 17
checkbox input "true"
click at [1301, 338] on input "checkbox" at bounding box center [1306, 332] width 17 height 17
checkbox input "true"
click at [424, 751] on button "Save" at bounding box center [426, 751] width 52 height 31
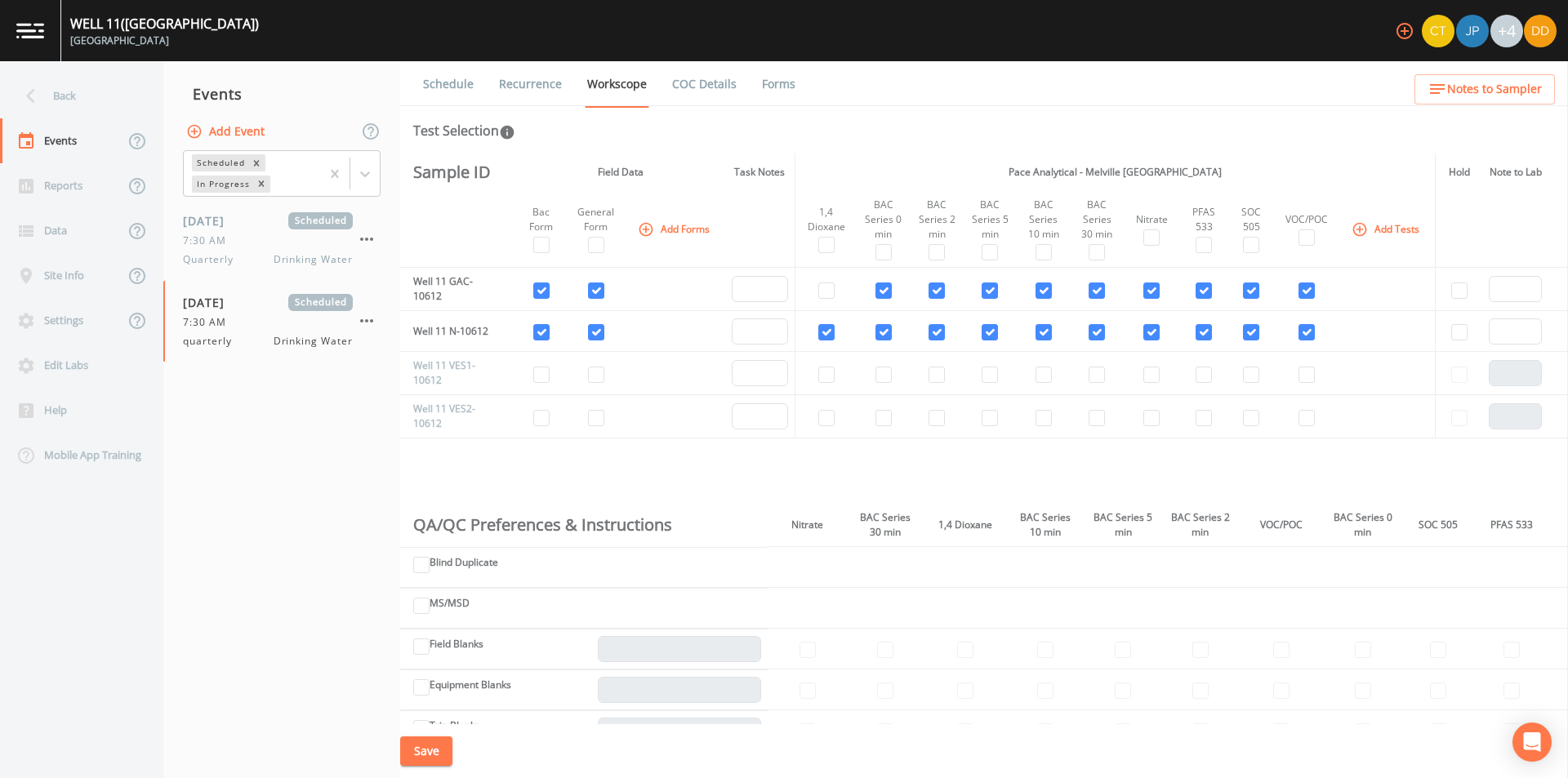
click at [421, 740] on button "Save" at bounding box center [426, 751] width 52 height 31
drag, startPoint x: 911, startPoint y: 150, endPoint x: 910, endPoint y: 134, distance: 16.0
drag, startPoint x: 910, startPoint y: 120, endPoint x: 902, endPoint y: 116, distance: 8.9
click at [902, 116] on div "Schedule Recurrence Workscope COC Details Forms Test Selection Sample ID Field …" at bounding box center [983, 420] width 1168 height 717
click at [436, 743] on button "Save" at bounding box center [426, 751] width 52 height 31
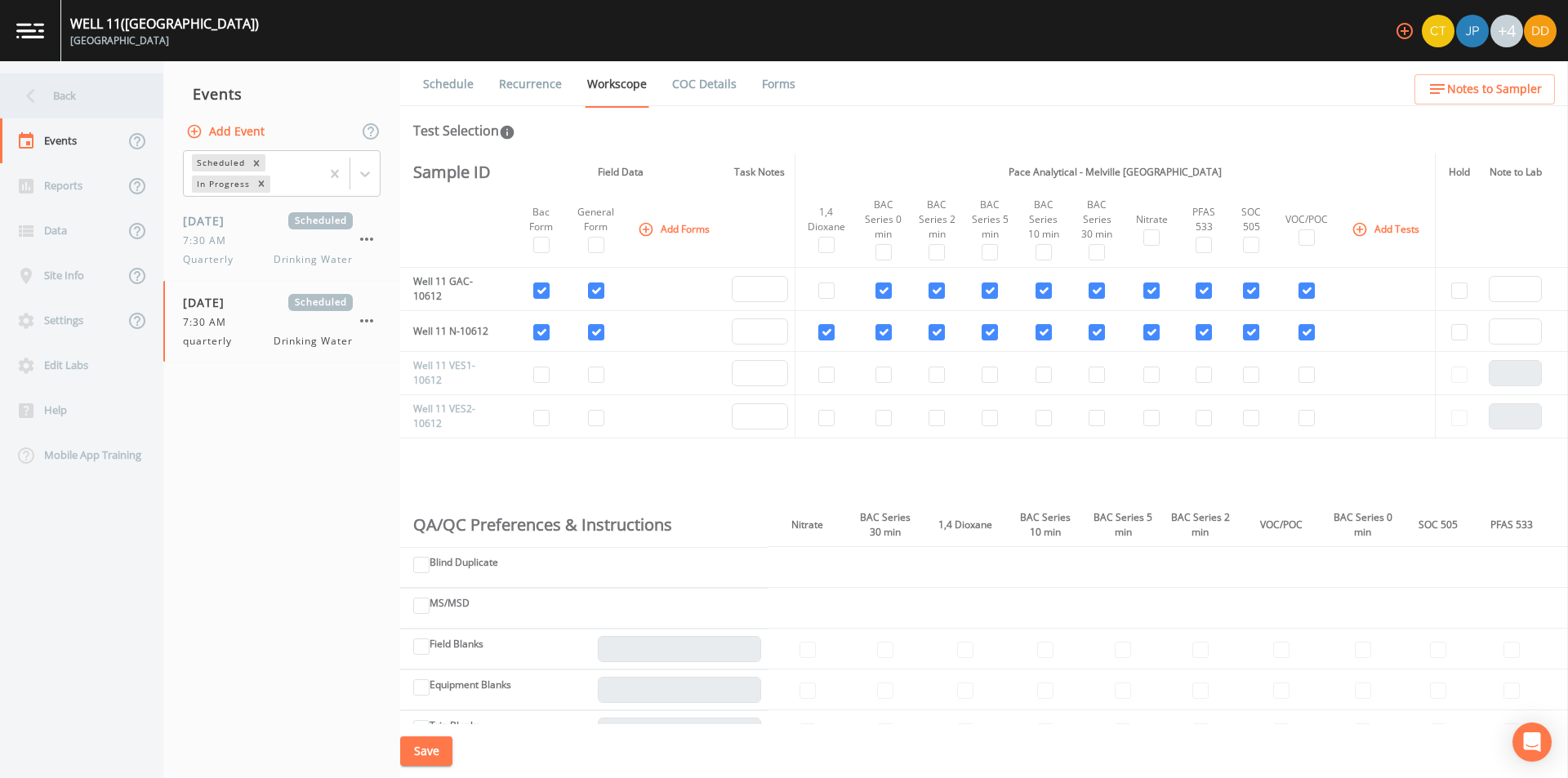
click at [68, 102] on div "Back" at bounding box center [73, 95] width 147 height 44
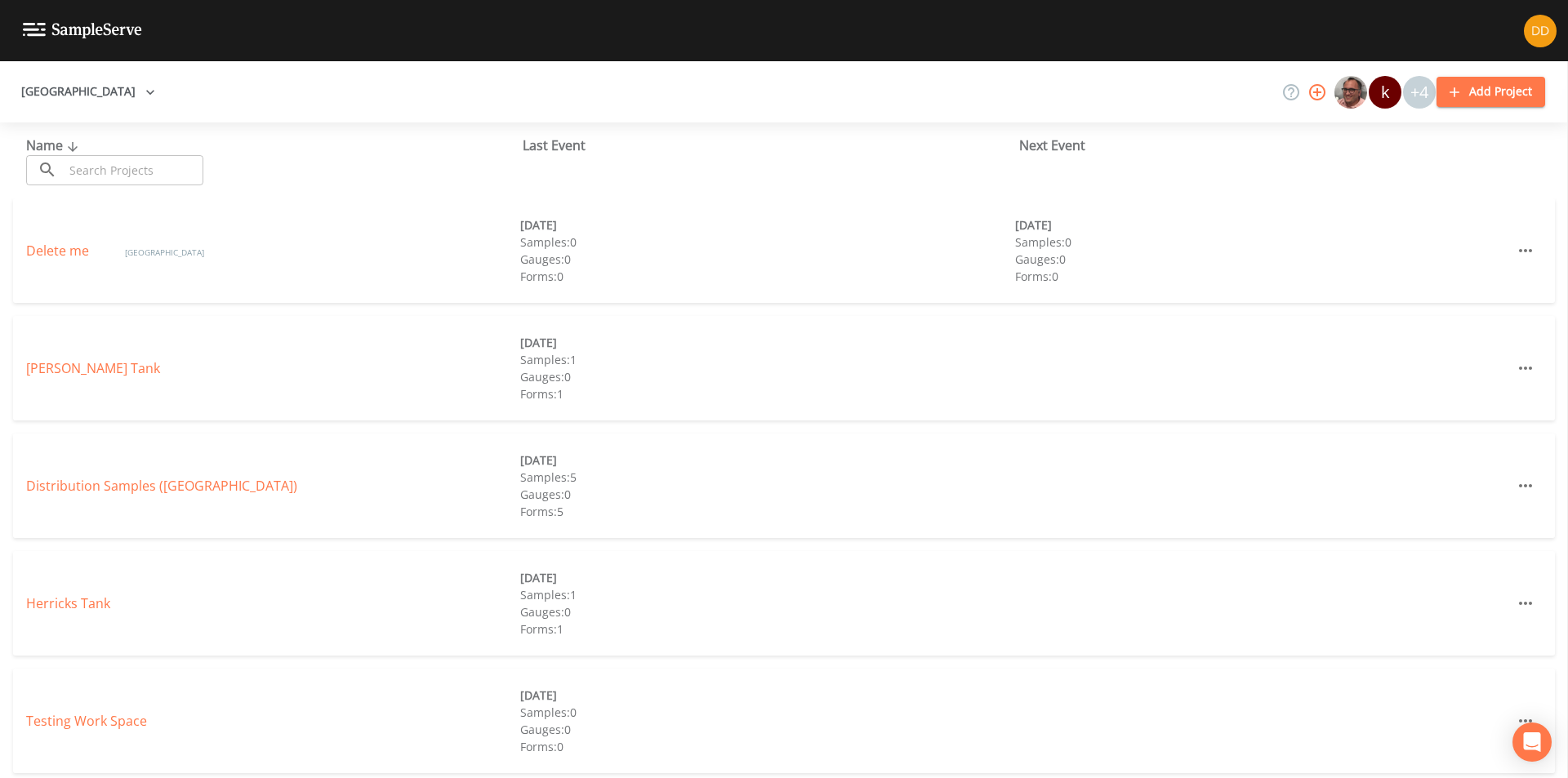
click at [85, 348] on div "[PERSON_NAME] Tank [DATE] Samples: 1 Gauges: 0 Forms: 1" at bounding box center [784, 368] width 1542 height 105
click at [85, 362] on link "[PERSON_NAME] Tank" at bounding box center [93, 368] width 134 height 18
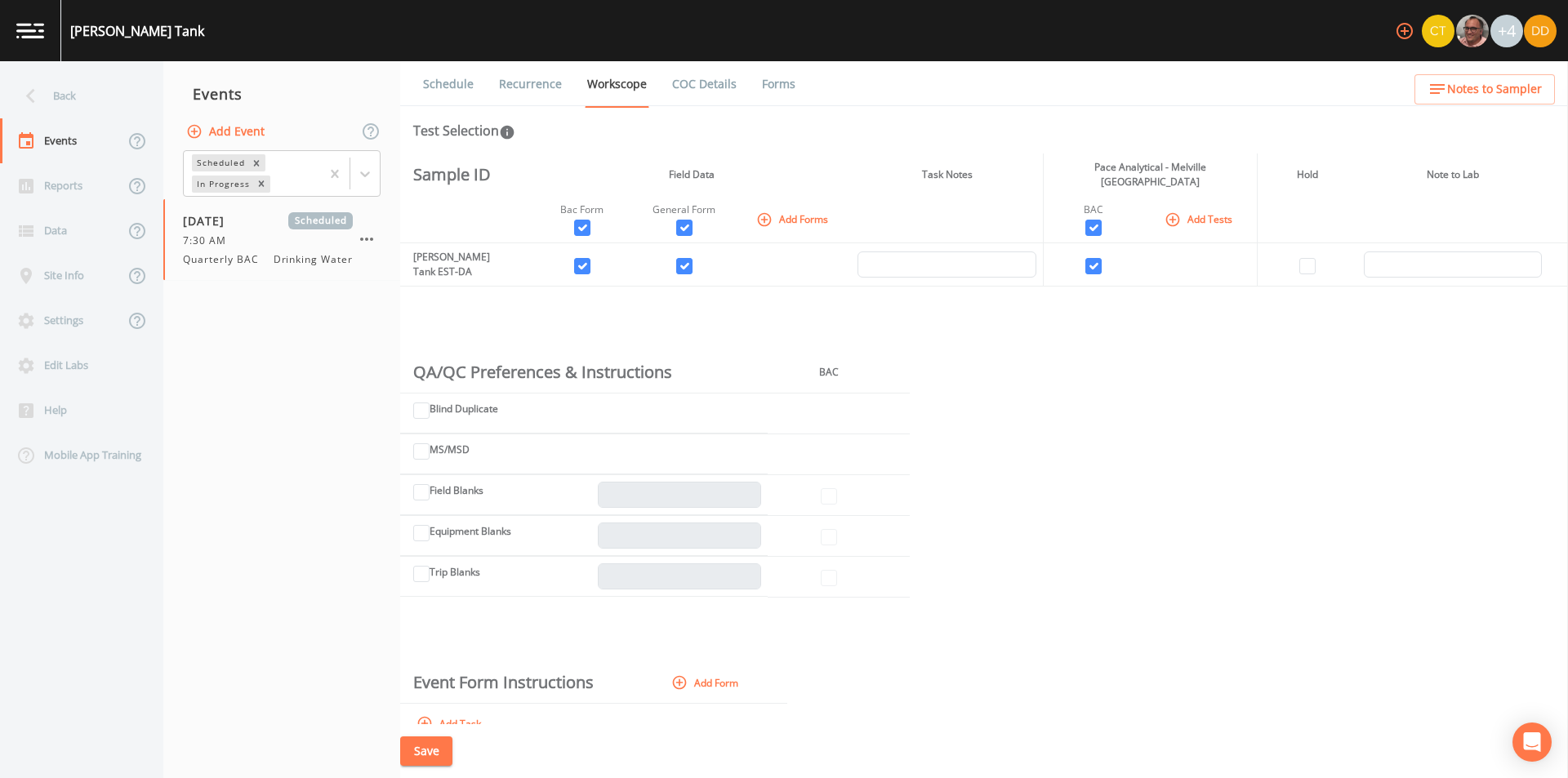
click at [435, 754] on button "Save" at bounding box center [426, 751] width 52 height 31
click at [1069, 492] on div "Sample ID Field Data Task Notes Pace Analytical - Melville NY Hold Note to Lab …" at bounding box center [983, 438] width 1168 height 571
drag, startPoint x: 1071, startPoint y: 428, endPoint x: 1058, endPoint y: 428, distance: 13.0
drag, startPoint x: 1056, startPoint y: 428, endPoint x: 1008, endPoint y: 433, distance: 48.3
click at [1008, 433] on div "Sample ID Field Data Task Notes Pace Analytical - Melville NY Hold Note to Lab …" at bounding box center [983, 438] width 1168 height 571
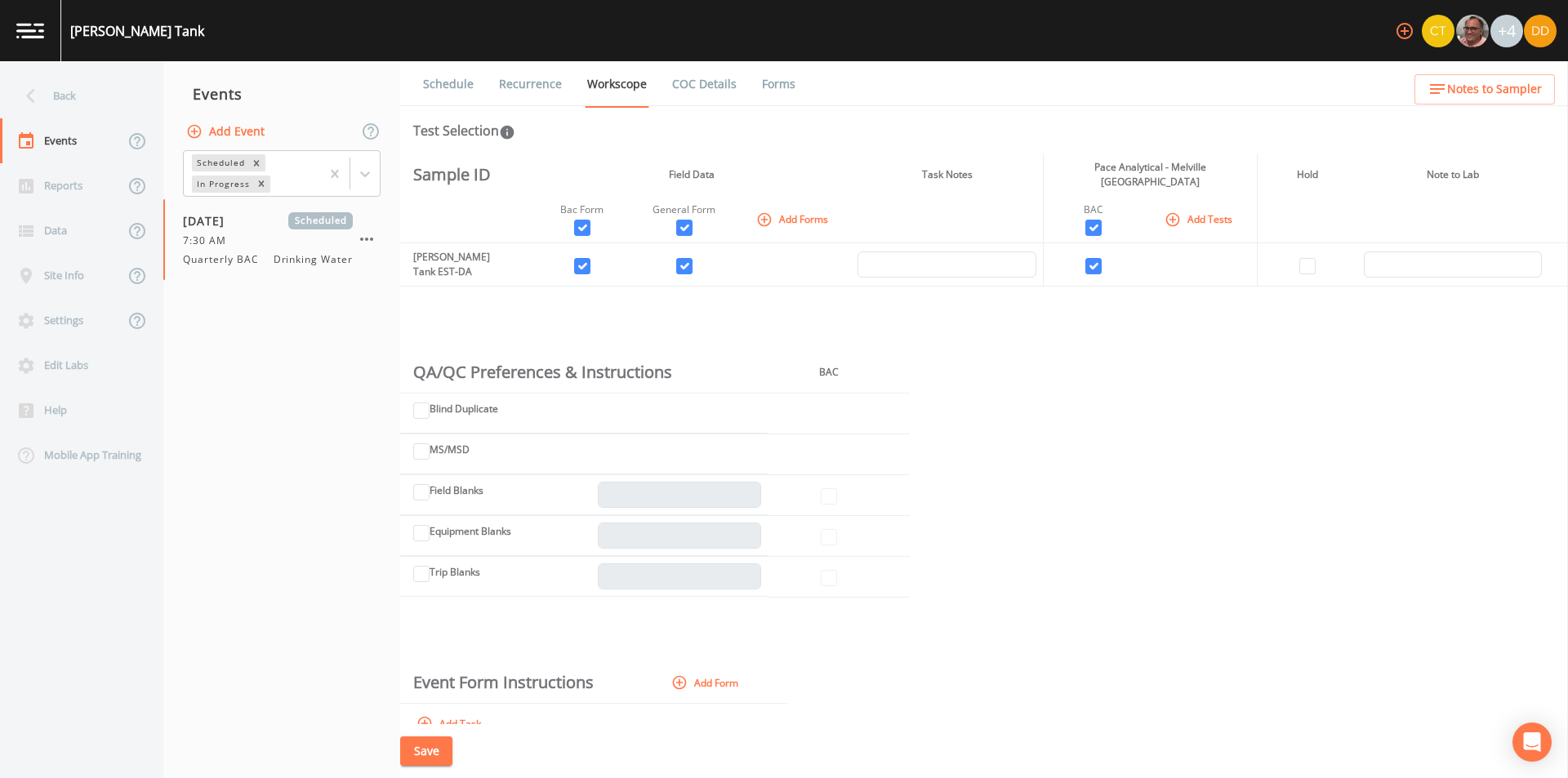
drag, startPoint x: 321, startPoint y: 591, endPoint x: 266, endPoint y: 526, distance: 85.1
drag, startPoint x: 263, startPoint y: 523, endPoint x: 240, endPoint y: 512, distance: 25.5
drag, startPoint x: 240, startPoint y: 512, endPoint x: 227, endPoint y: 509, distance: 13.3
drag, startPoint x: 227, startPoint y: 509, endPoint x: 200, endPoint y: 500, distance: 28.5
drag, startPoint x: 192, startPoint y: 492, endPoint x: 168, endPoint y: 477, distance: 28.3
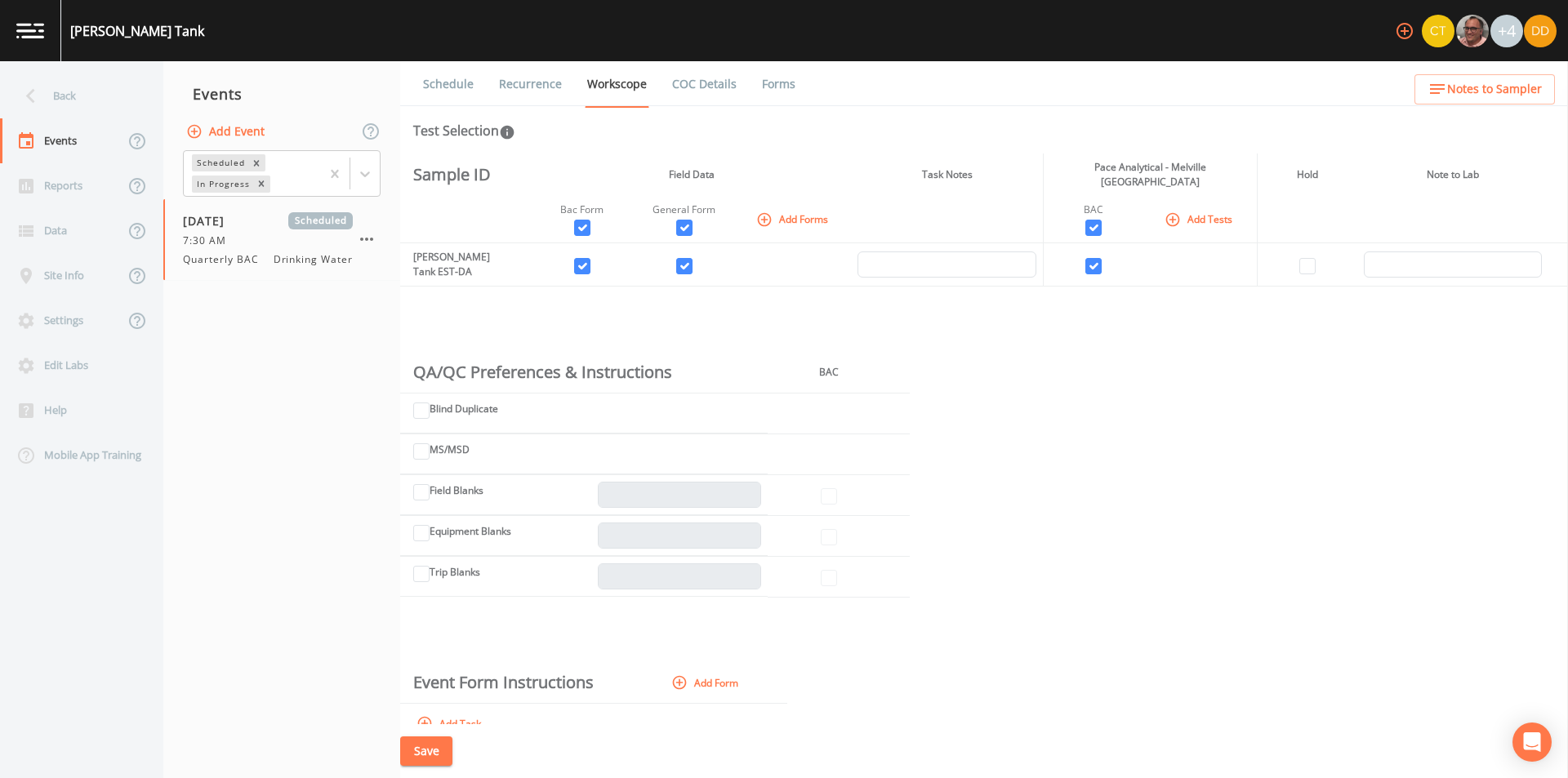
click at [168, 477] on nav "Events Add Event Scheduled In Progress [DATE] Scheduled 7:30 AM Quarterly BAC D…" at bounding box center [281, 420] width 237 height 717
drag, startPoint x: 926, startPoint y: 337, endPoint x: 846, endPoint y: 305, distance: 86.2
drag, startPoint x: 846, startPoint y: 305, endPoint x: 830, endPoint y: 305, distance: 16.0
drag, startPoint x: 827, startPoint y: 305, endPoint x: 773, endPoint y: 313, distance: 54.6
drag, startPoint x: 773, startPoint y: 313, endPoint x: 758, endPoint y: 313, distance: 15.0
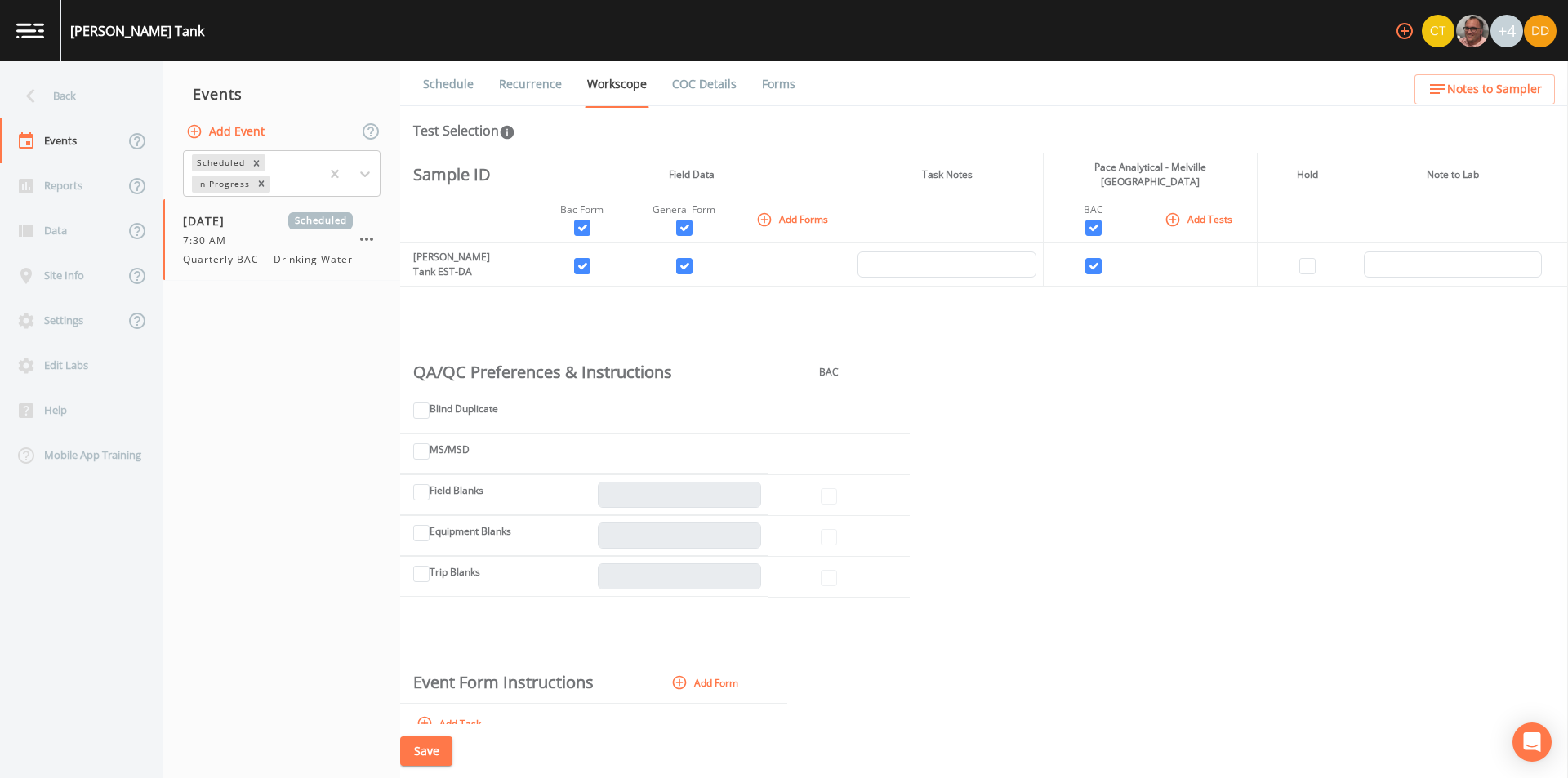
drag, startPoint x: 758, startPoint y: 313, endPoint x: 744, endPoint y: 312, distance: 14.0
drag, startPoint x: 744, startPoint y: 312, endPoint x: 668, endPoint y: 329, distance: 77.9
drag, startPoint x: 668, startPoint y: 329, endPoint x: 613, endPoint y: 328, distance: 55.0
drag, startPoint x: 613, startPoint y: 328, endPoint x: 577, endPoint y: 319, distance: 37.1
drag, startPoint x: 577, startPoint y: 319, endPoint x: 492, endPoint y: 312, distance: 85.3
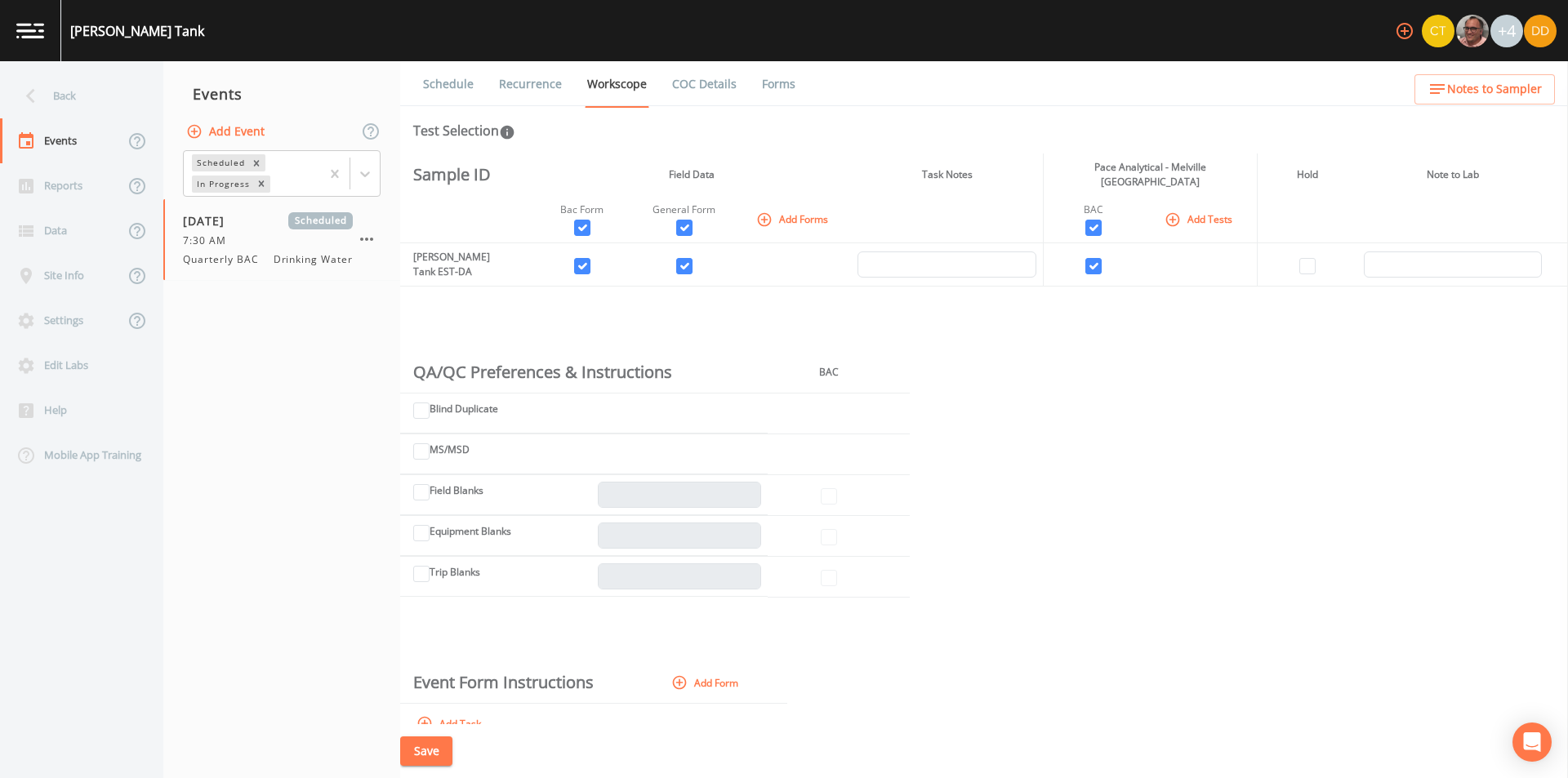
drag, startPoint x: 492, startPoint y: 312, endPoint x: 293, endPoint y: 329, distance: 199.7
click at [293, 329] on nav "Events Add Event Scheduled In Progress [DATE] Scheduled 7:30 AM Quarterly BAC D…" at bounding box center [281, 420] width 237 height 717
click at [84, 91] on div "Back" at bounding box center [73, 95] width 147 height 44
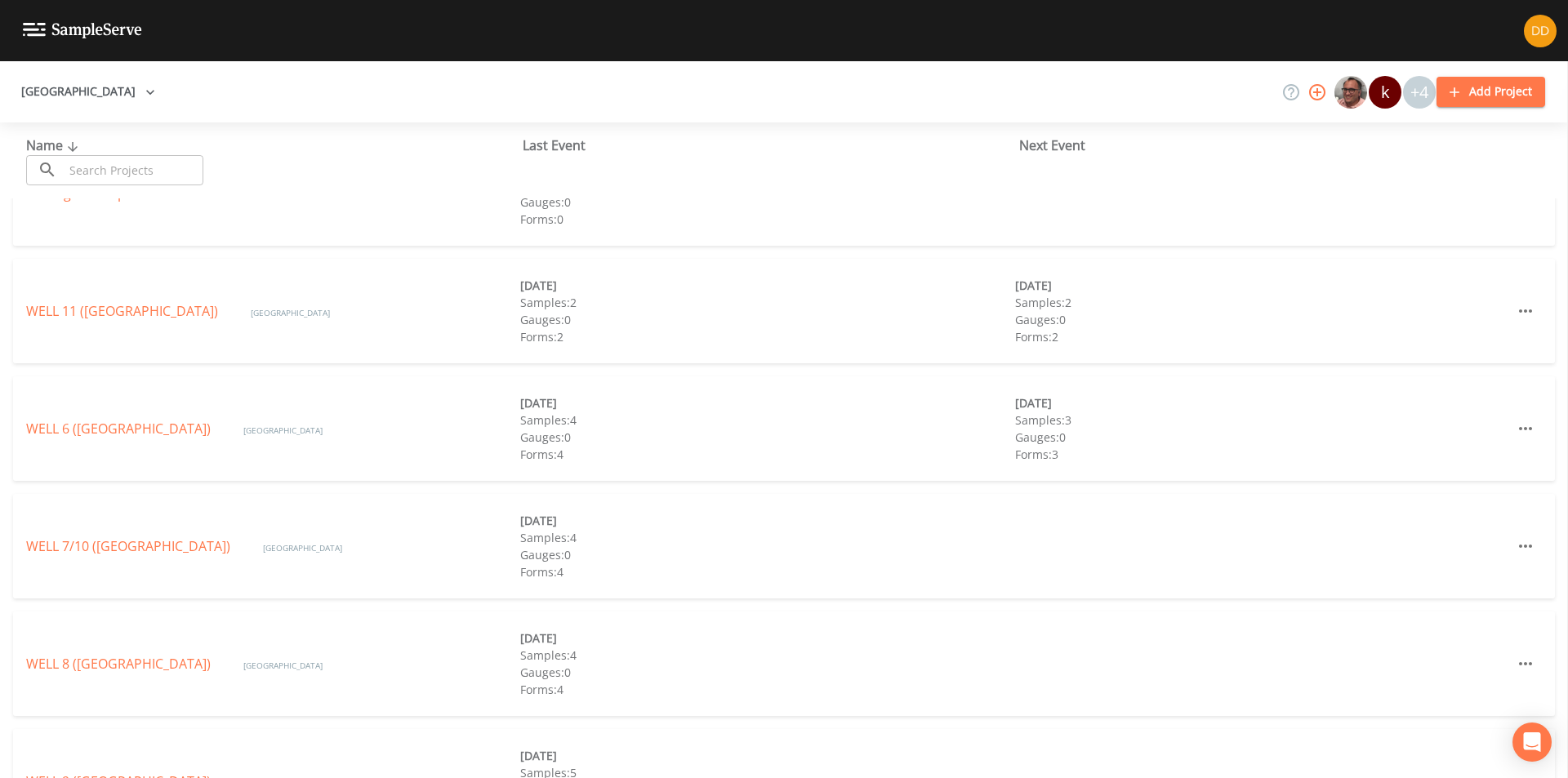
scroll to position [572, 0]
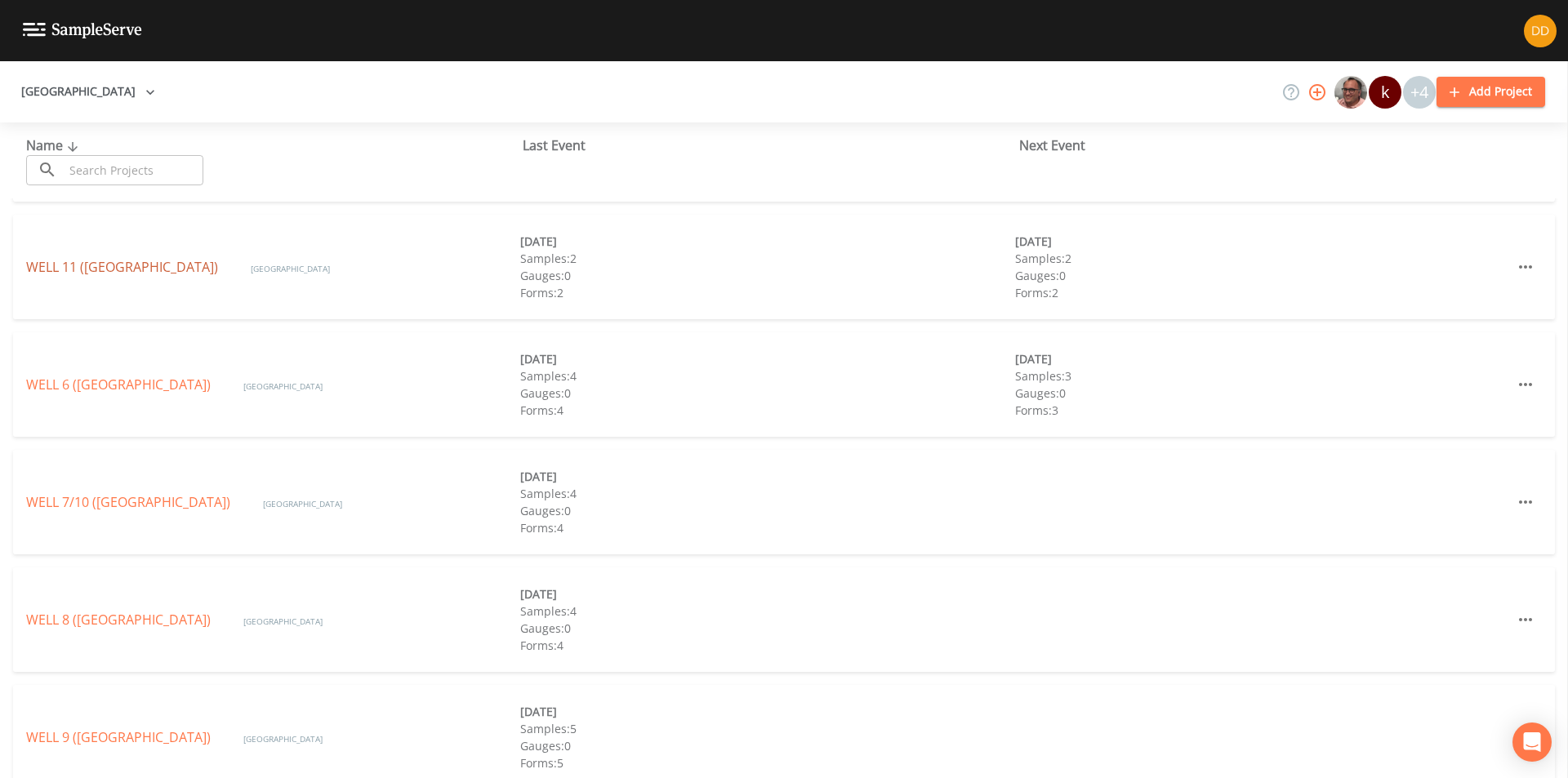
click at [200, 270] on link "WELL 11 ([GEOGRAPHIC_DATA])" at bounding box center [121, 267] width 192 height 18
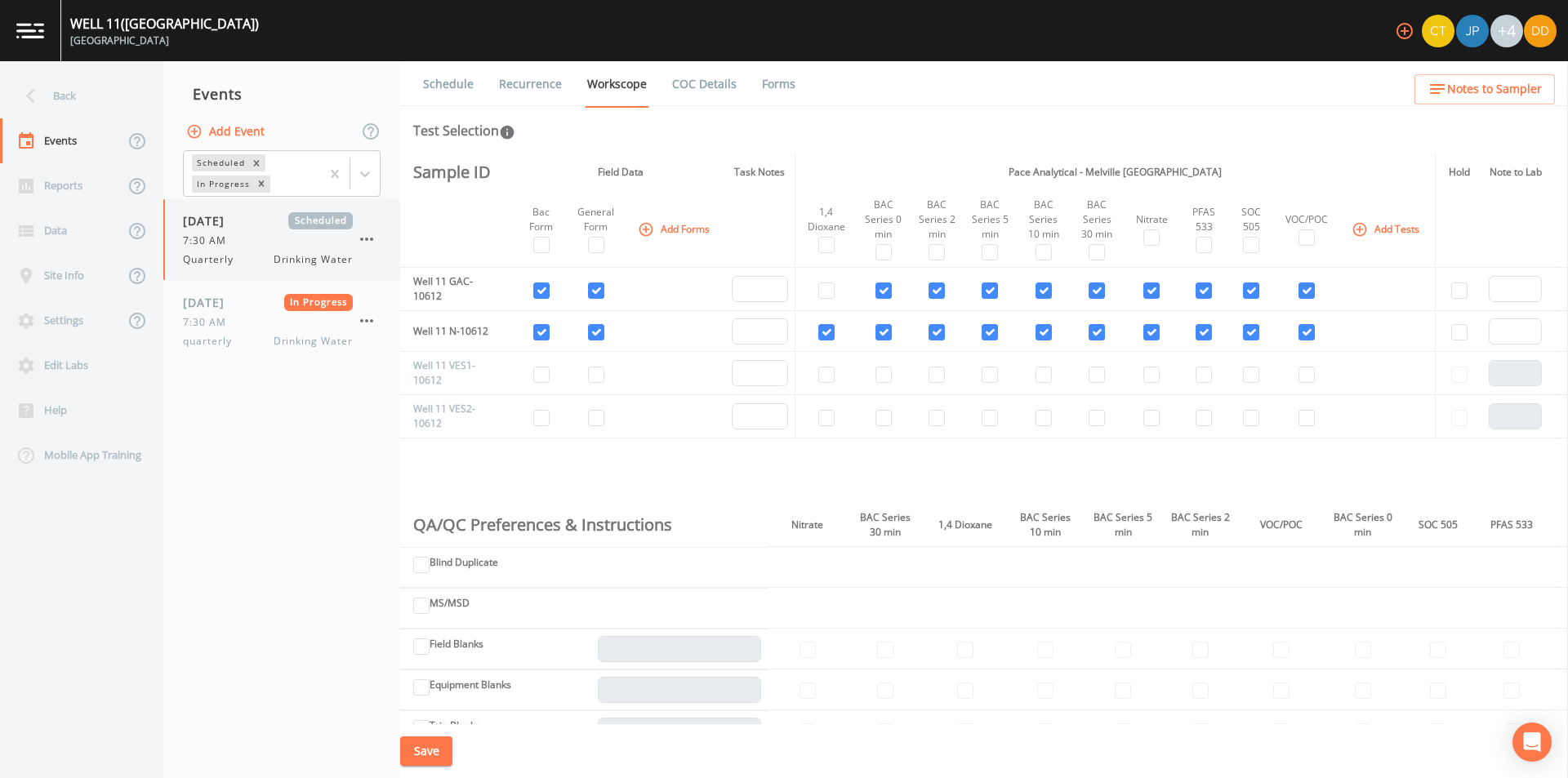
click at [224, 226] on span "[DATE]" at bounding box center [209, 220] width 53 height 17
click at [251, 351] on div "[DATE] In Progress 7:30 AM quarterly Drinking Water" at bounding box center [281, 322] width 237 height 81
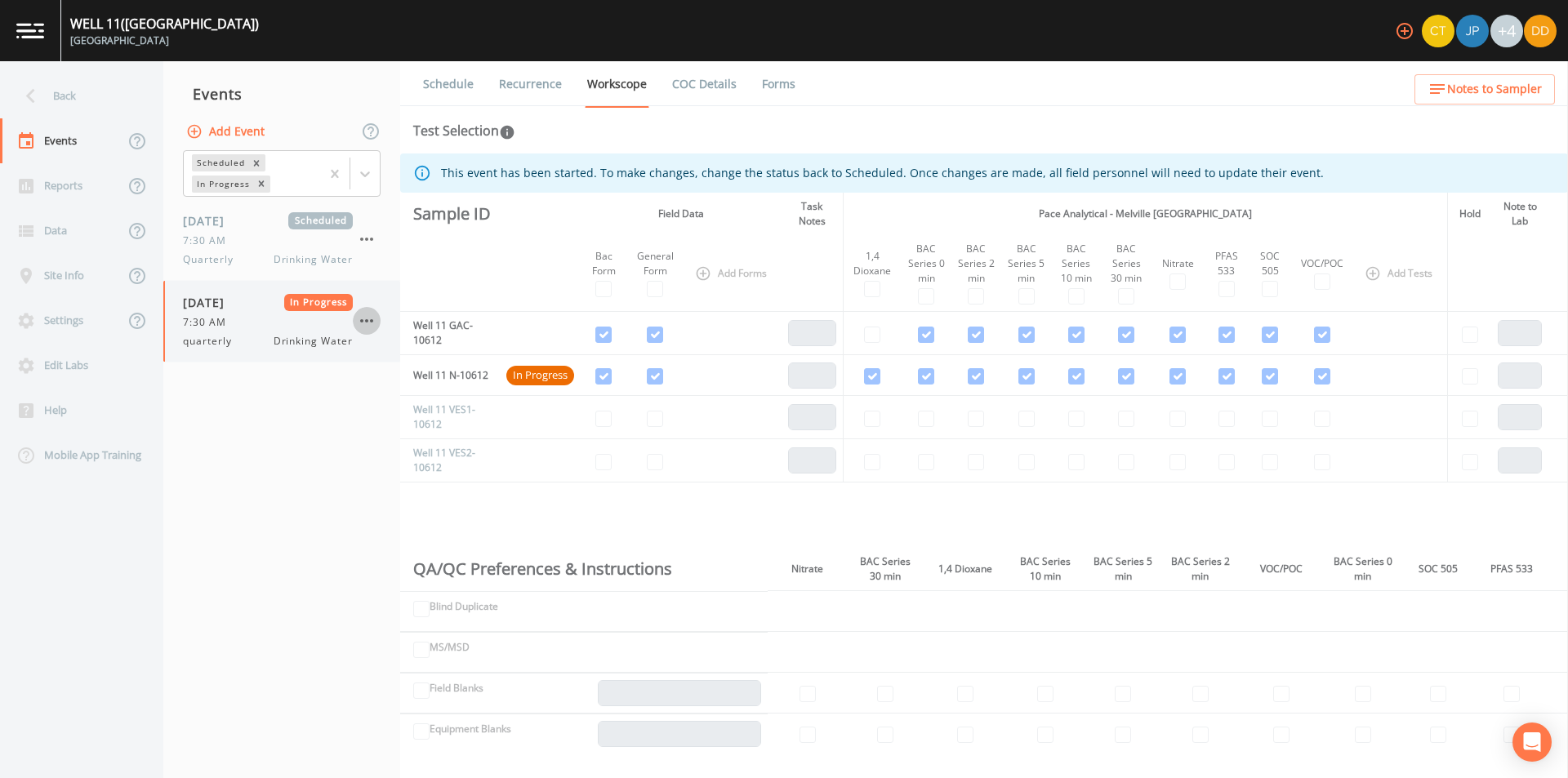
click at [374, 326] on icon "button" at bounding box center [366, 321] width 20 height 20
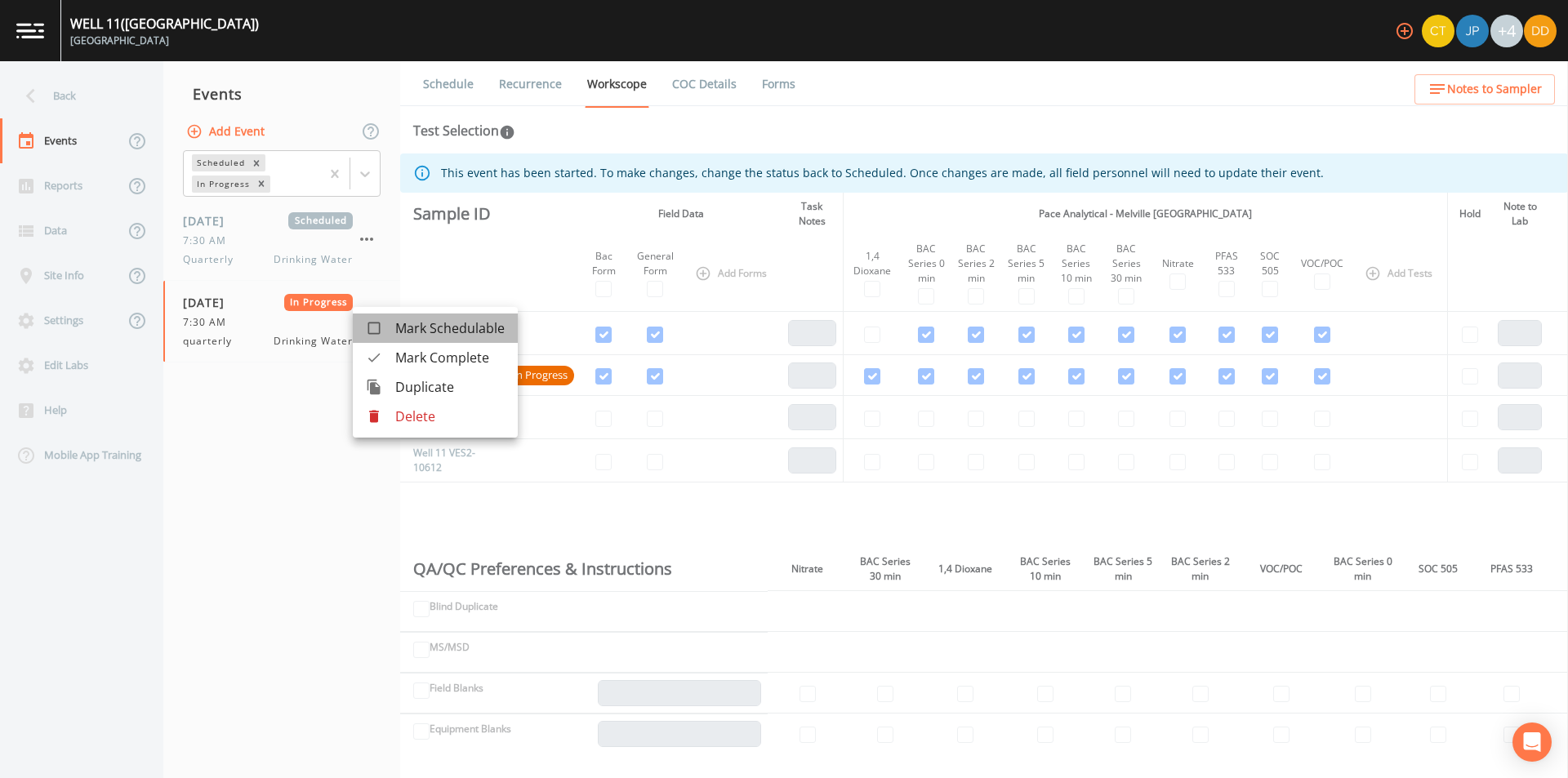
click at [449, 327] on span "Mark Schedulable" at bounding box center [449, 329] width 110 height 20
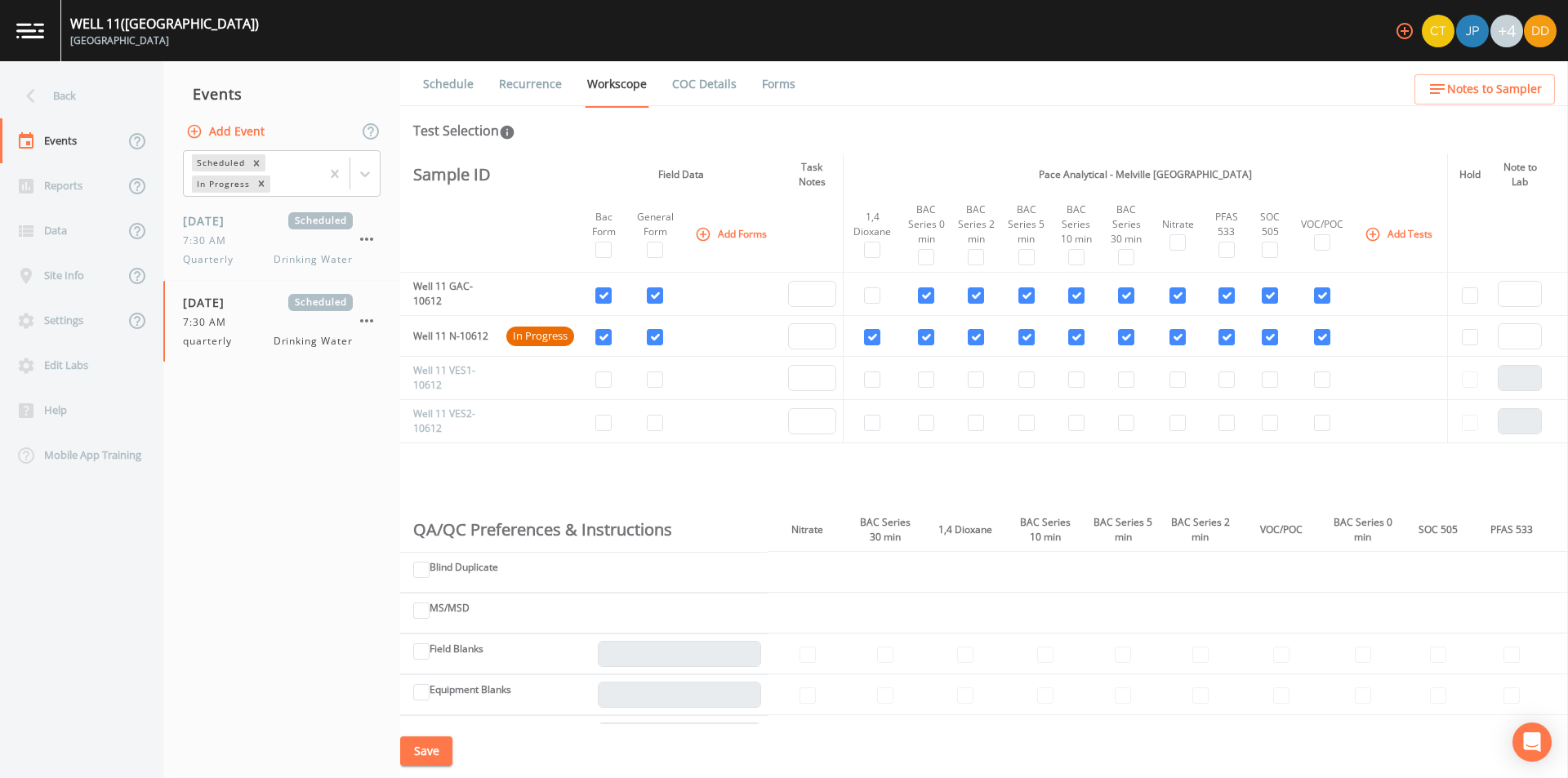
drag, startPoint x: 755, startPoint y: 481, endPoint x: 711, endPoint y: 477, distance: 44.2
drag, startPoint x: 711, startPoint y: 477, endPoint x: 697, endPoint y: 478, distance: 14.0
drag, startPoint x: 692, startPoint y: 478, endPoint x: 676, endPoint y: 478, distance: 16.0
drag, startPoint x: 676, startPoint y: 478, endPoint x: 644, endPoint y: 477, distance: 32.0
drag, startPoint x: 644, startPoint y: 477, endPoint x: 631, endPoint y: 476, distance: 13.0
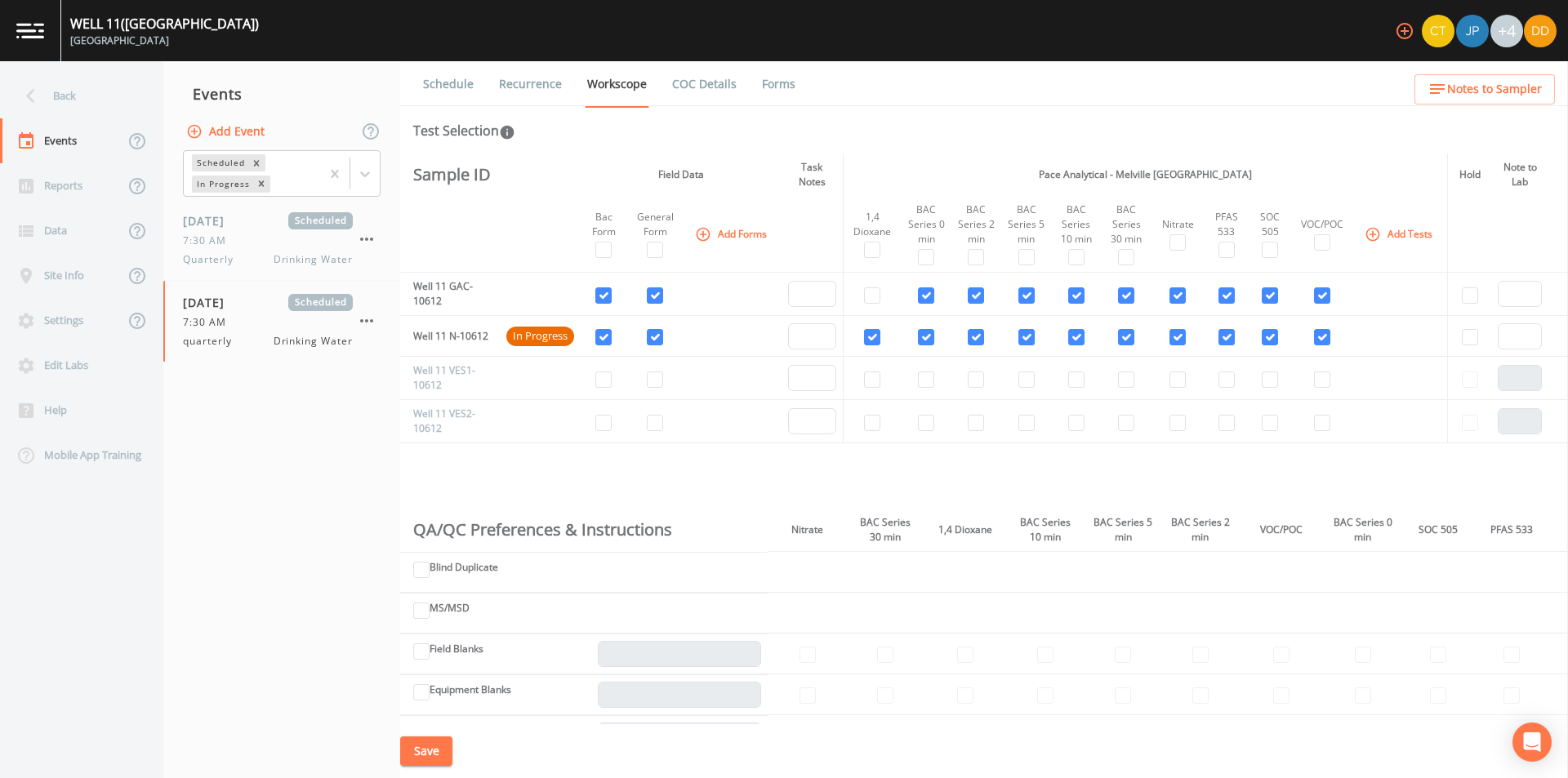
drag, startPoint x: 631, startPoint y: 476, endPoint x: 610, endPoint y: 473, distance: 21.2
drag, startPoint x: 610, startPoint y: 473, endPoint x: 583, endPoint y: 472, distance: 27.0
drag, startPoint x: 583, startPoint y: 472, endPoint x: 517, endPoint y: 470, distance: 66.0
click at [517, 470] on div "Sample ID Field Data Task Notes Pace Analytical - Melville NY Hold Note to Lab …" at bounding box center [983, 438] width 1168 height 571
drag, startPoint x: 963, startPoint y: 130, endPoint x: 927, endPoint y: 139, distance: 37.1
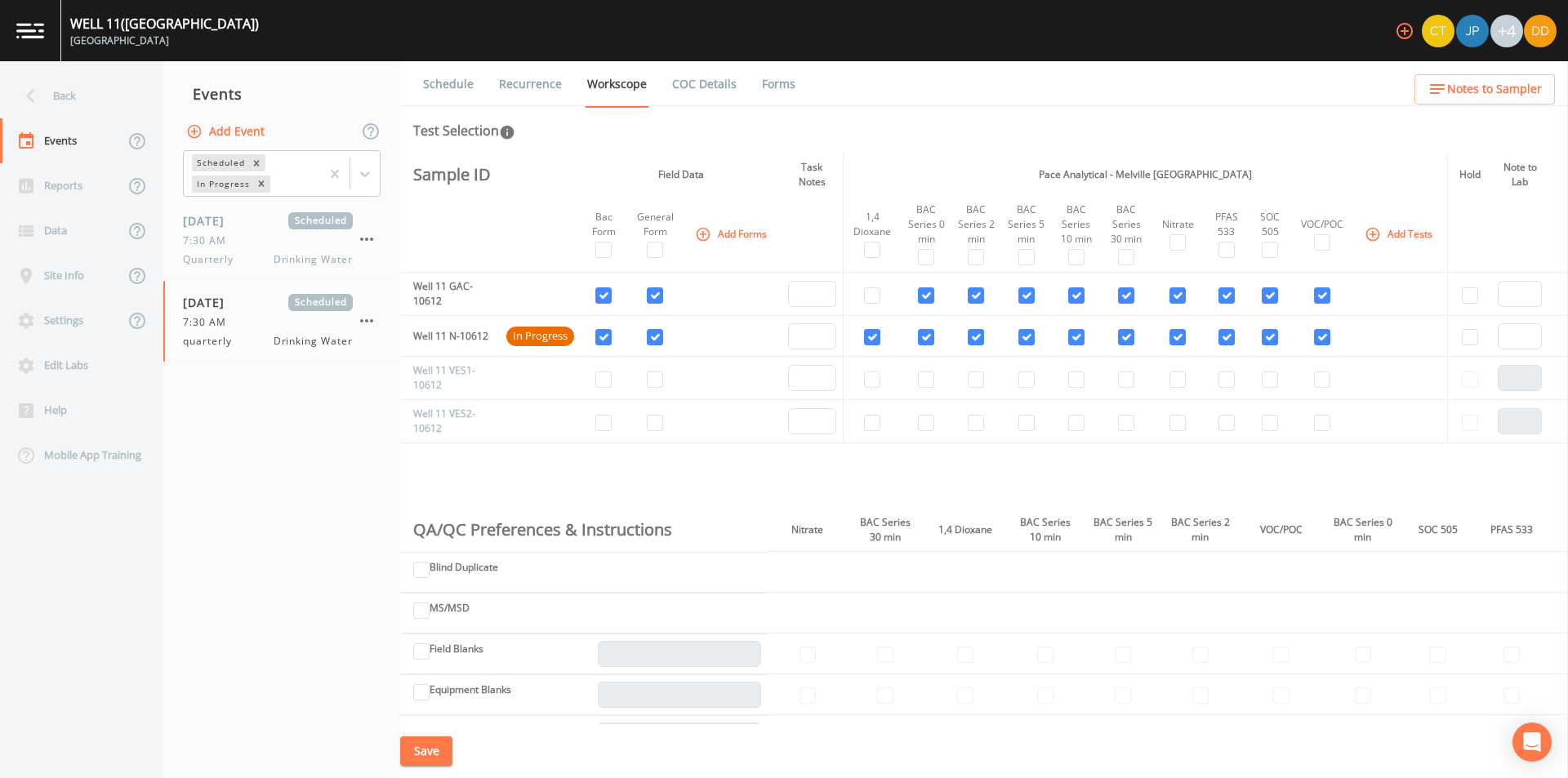
drag, startPoint x: 926, startPoint y: 134, endPoint x: 890, endPoint y: 126, distance: 36.9
click at [890, 126] on div "Test Selection" at bounding box center [984, 130] width 1141 height 20
drag, startPoint x: 942, startPoint y: 144, endPoint x: 901, endPoint y: 126, distance: 44.8
click at [915, 129] on div "Test Selection" at bounding box center [984, 130] width 1141 height 20
drag, startPoint x: 889, startPoint y: 490, endPoint x: 863, endPoint y: 488, distance: 26.1
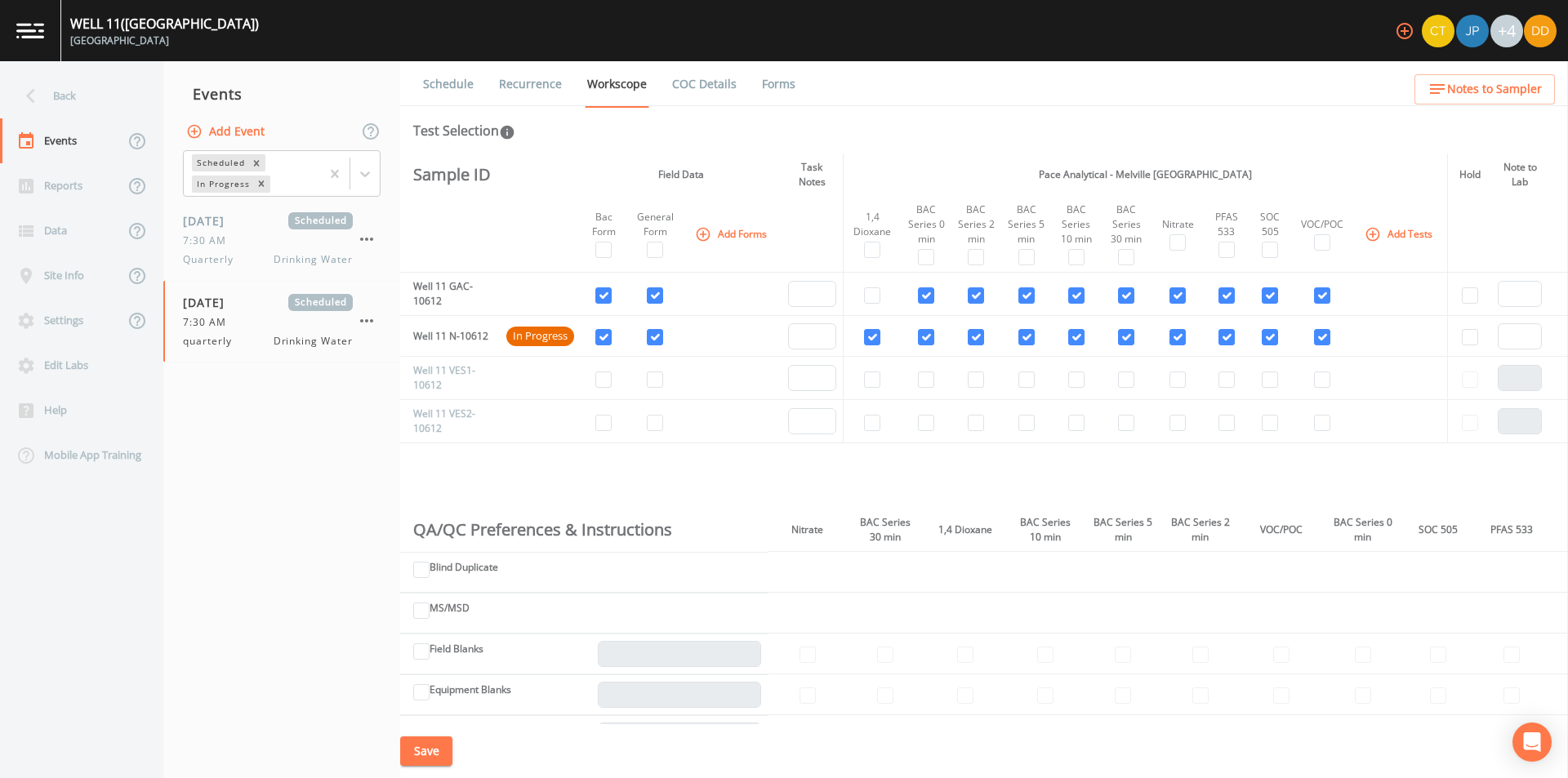
drag, startPoint x: 857, startPoint y: 487, endPoint x: 789, endPoint y: 486, distance: 68.0
click at [789, 486] on div "Sample ID Field Data Task Notes Pace Analytical - Melville NY Hold Note to Lab …" at bounding box center [983, 438] width 1168 height 571
drag, startPoint x: 977, startPoint y: 144, endPoint x: 957, endPoint y: 141, distance: 20.2
drag, startPoint x: 947, startPoint y: 136, endPoint x: 923, endPoint y: 134, distance: 24.1
click at [923, 134] on div "Test Selection" at bounding box center [984, 130] width 1141 height 20
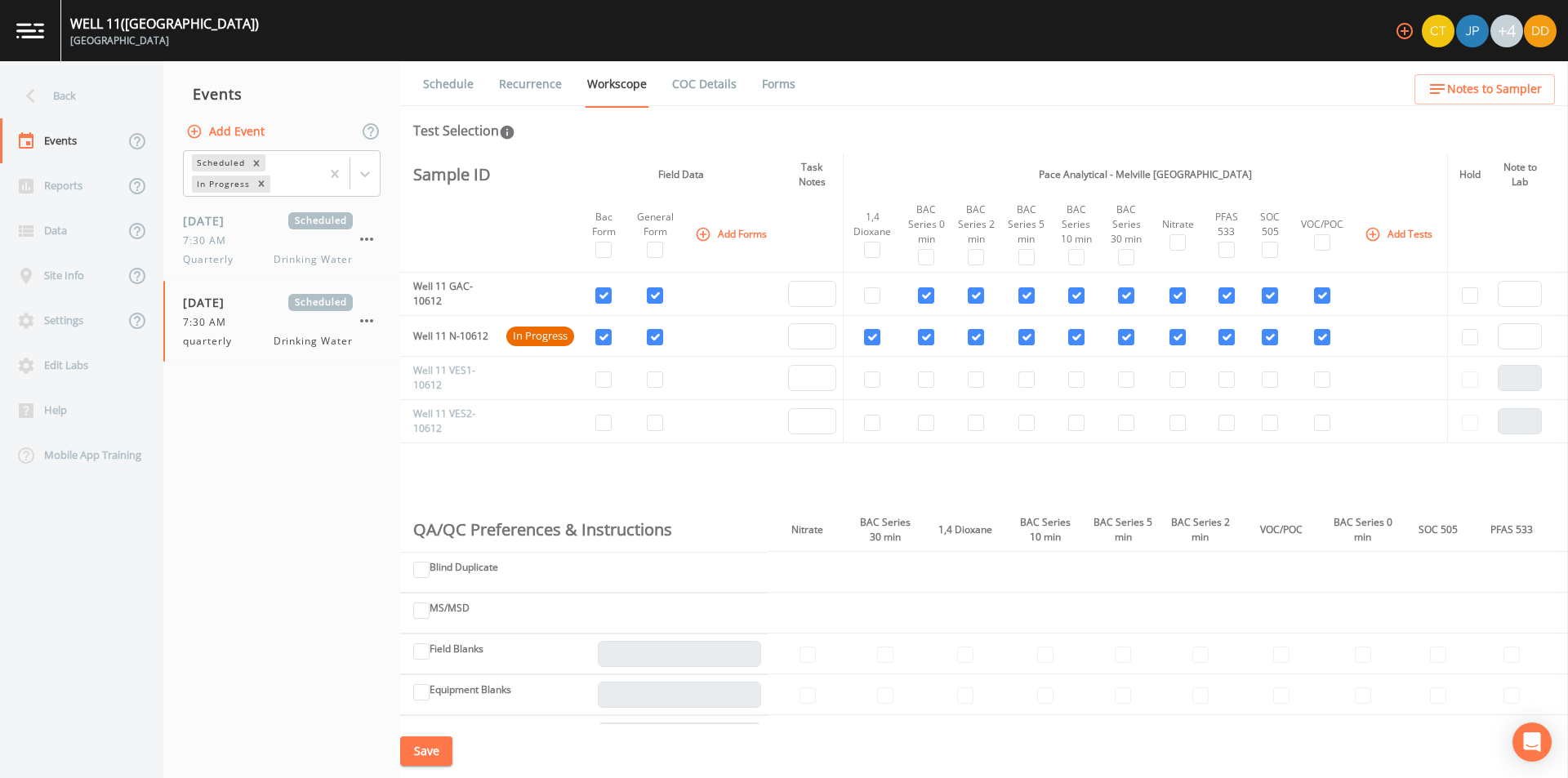
drag, startPoint x: 990, startPoint y: 163, endPoint x: 983, endPoint y: 156, distance: 9.9
drag, startPoint x: 983, startPoint y: 156, endPoint x: 977, endPoint y: 150, distance: 8.5
drag, startPoint x: 972, startPoint y: 144, endPoint x: 955, endPoint y: 130, distance: 22.0
click at [966, 139] on div "Test Selection" at bounding box center [984, 130] width 1141 height 20
click at [64, 102] on div "Back" at bounding box center [73, 95] width 147 height 44
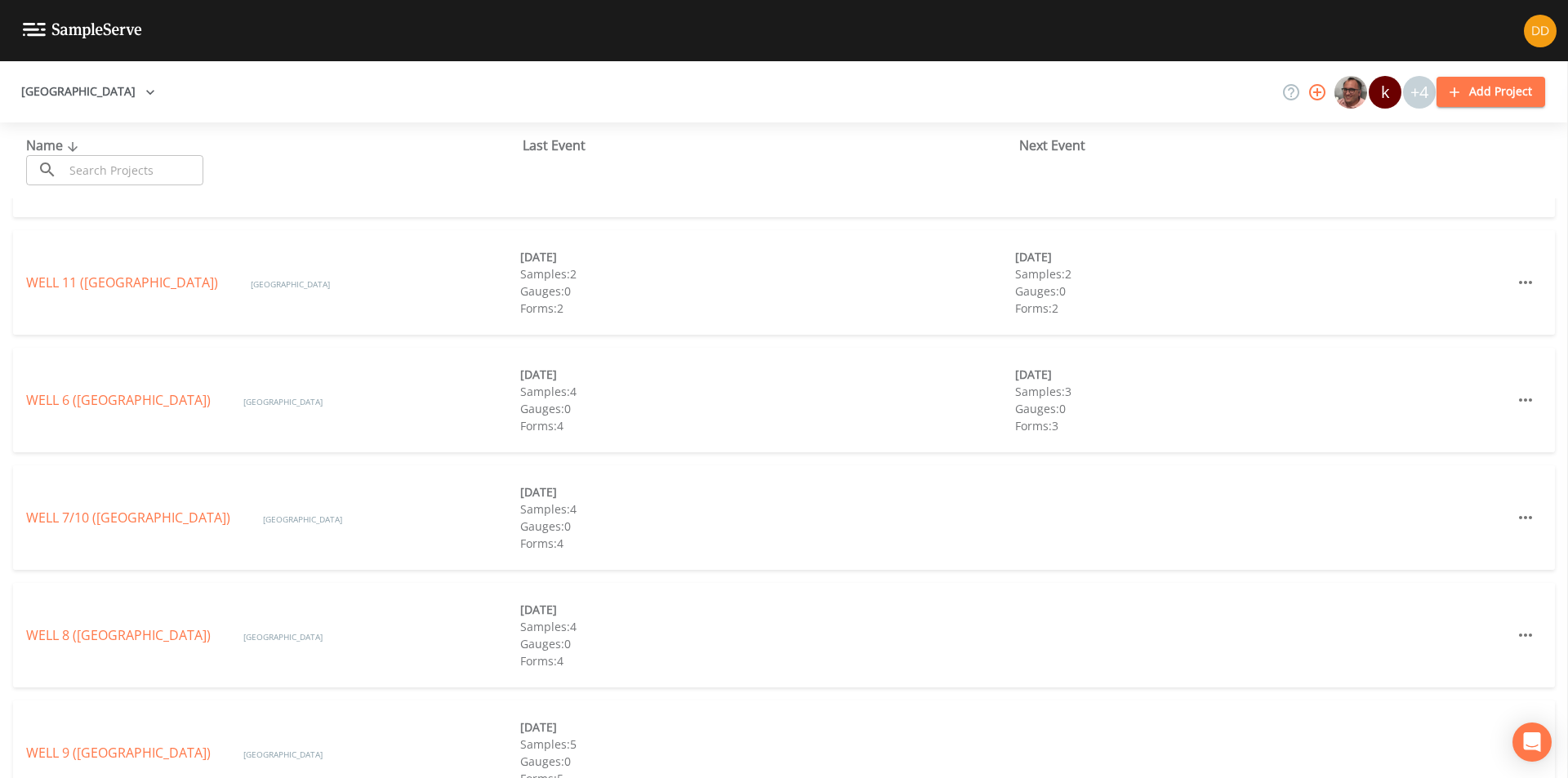
scroll to position [596, 0]
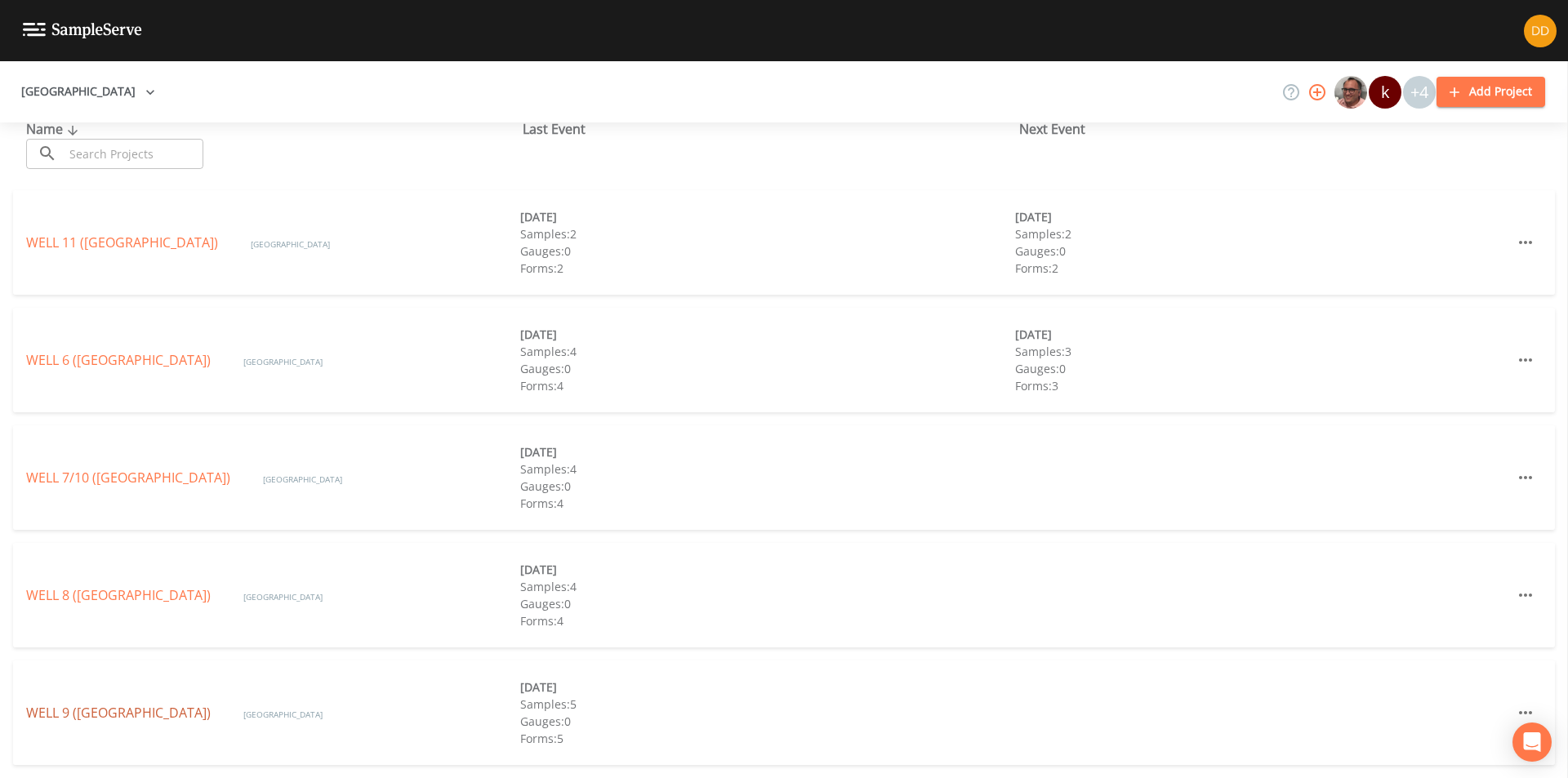
click at [180, 716] on link "WELL 9 ([GEOGRAPHIC_DATA])" at bounding box center [118, 713] width 185 height 18
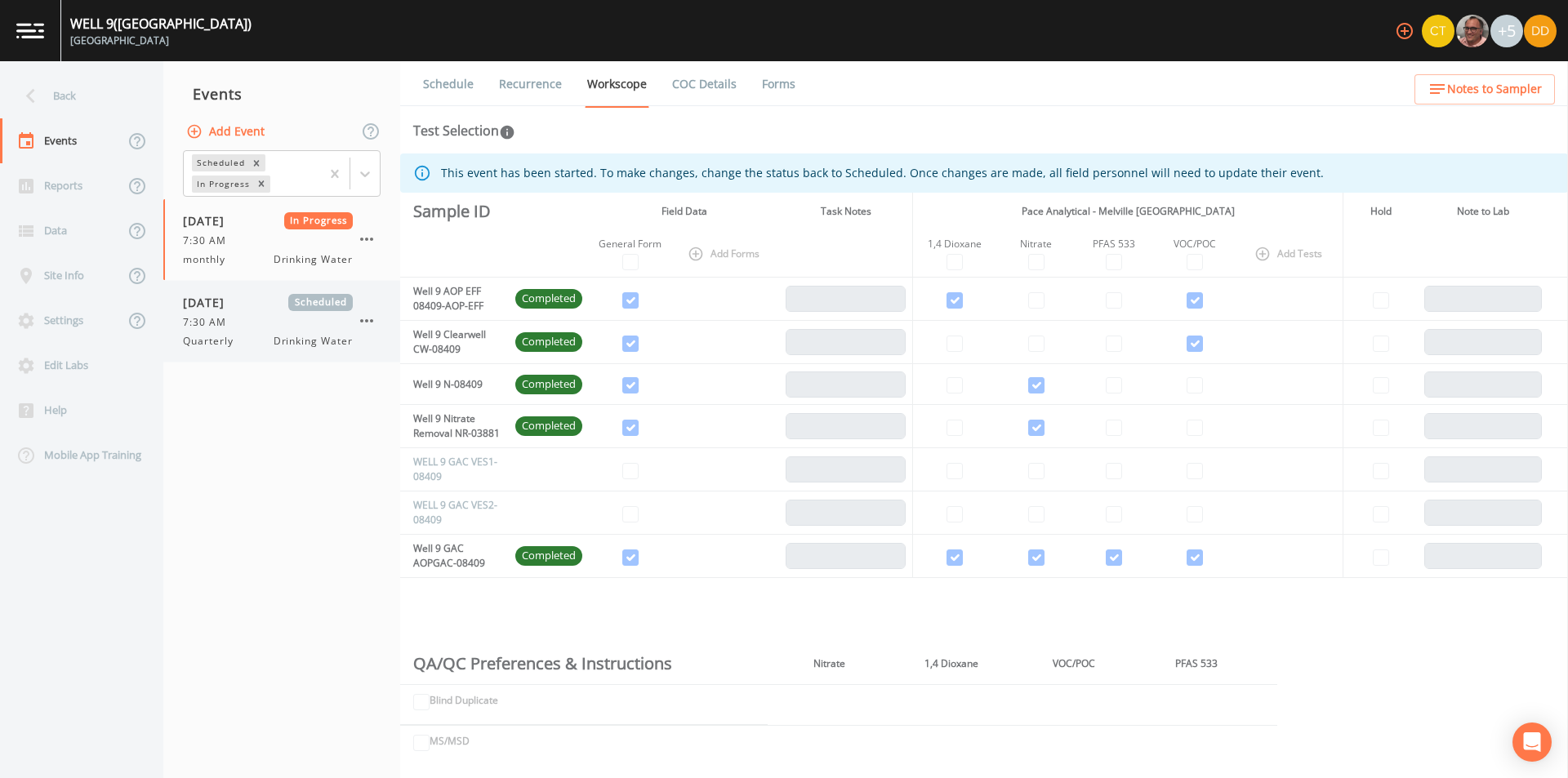
click at [224, 322] on span "7:30 AM" at bounding box center [209, 322] width 53 height 15
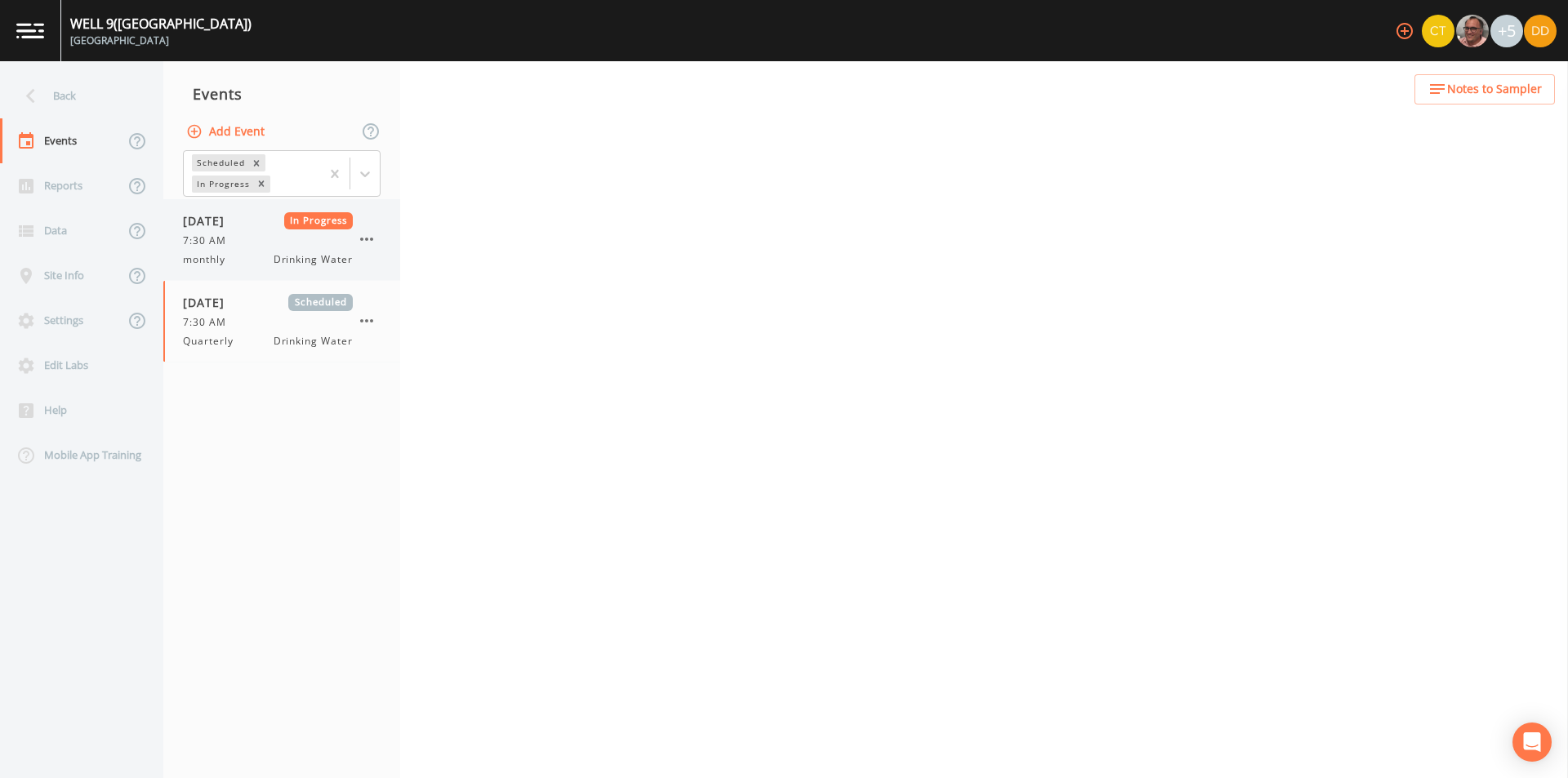
click at [218, 240] on span "7:30 AM" at bounding box center [209, 241] width 53 height 15
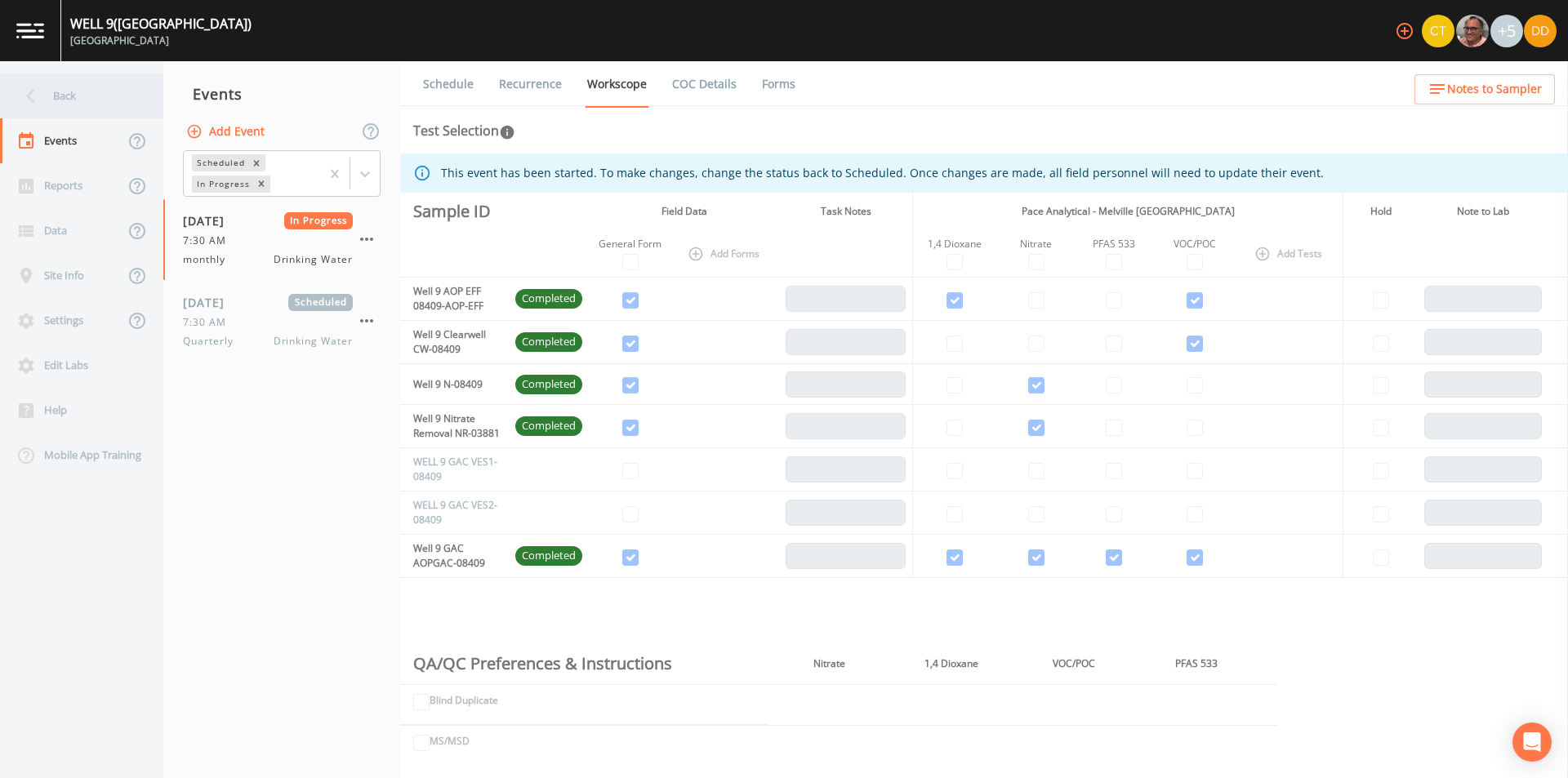
click at [49, 86] on div "Back" at bounding box center [73, 95] width 147 height 44
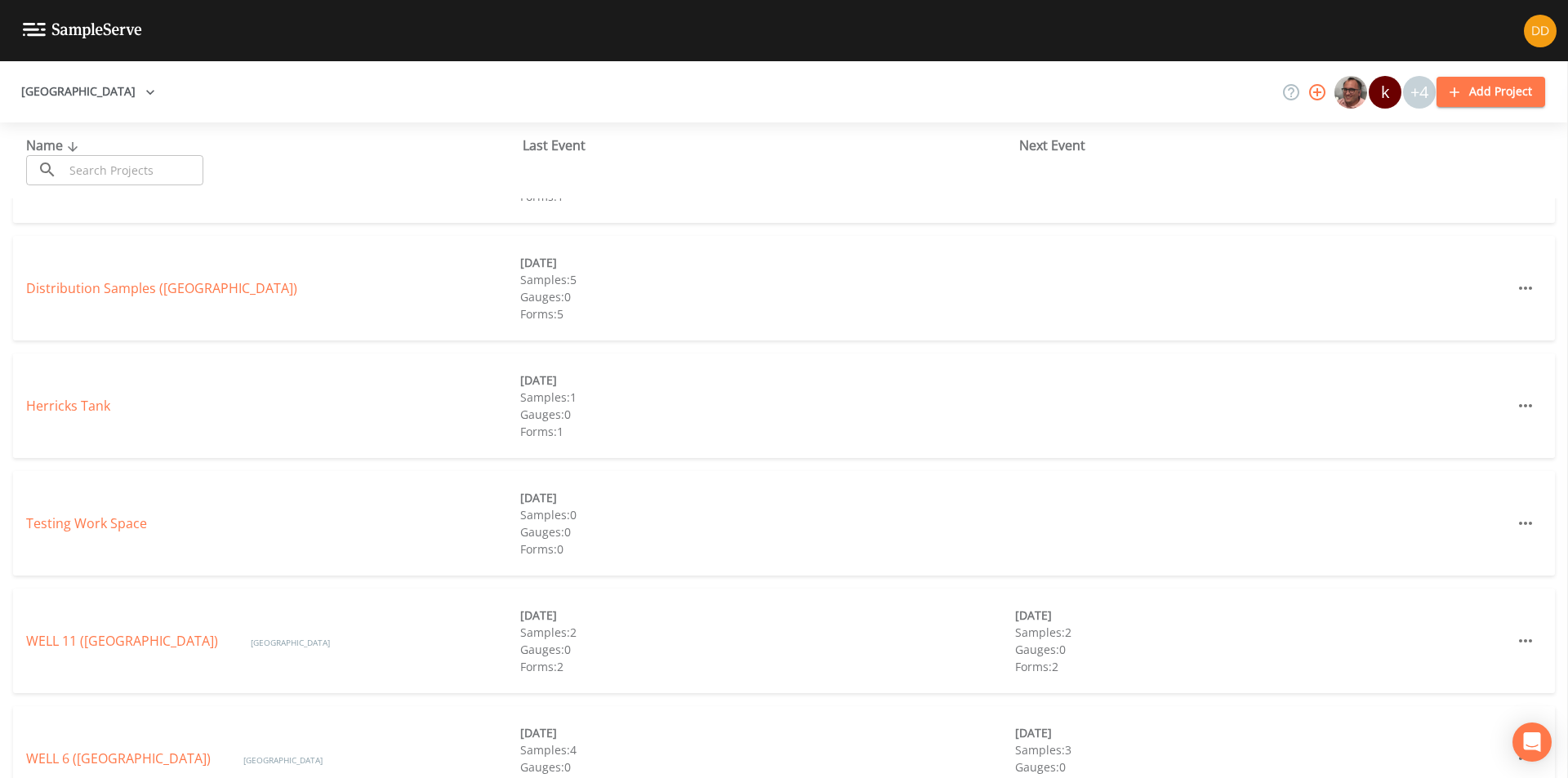
scroll to position [514, 0]
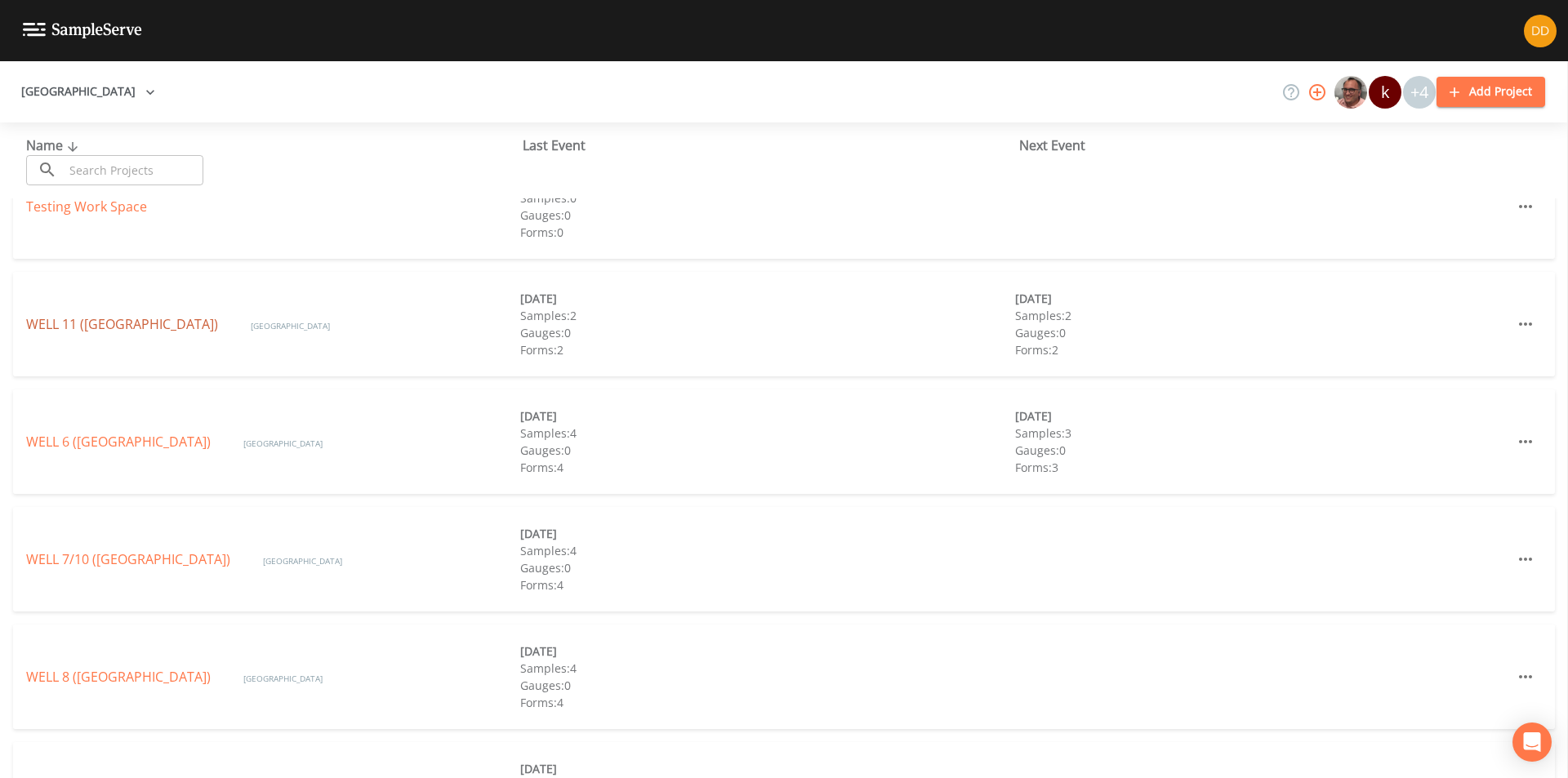
click at [144, 332] on link "WELL 11 ([GEOGRAPHIC_DATA])" at bounding box center [121, 324] width 192 height 18
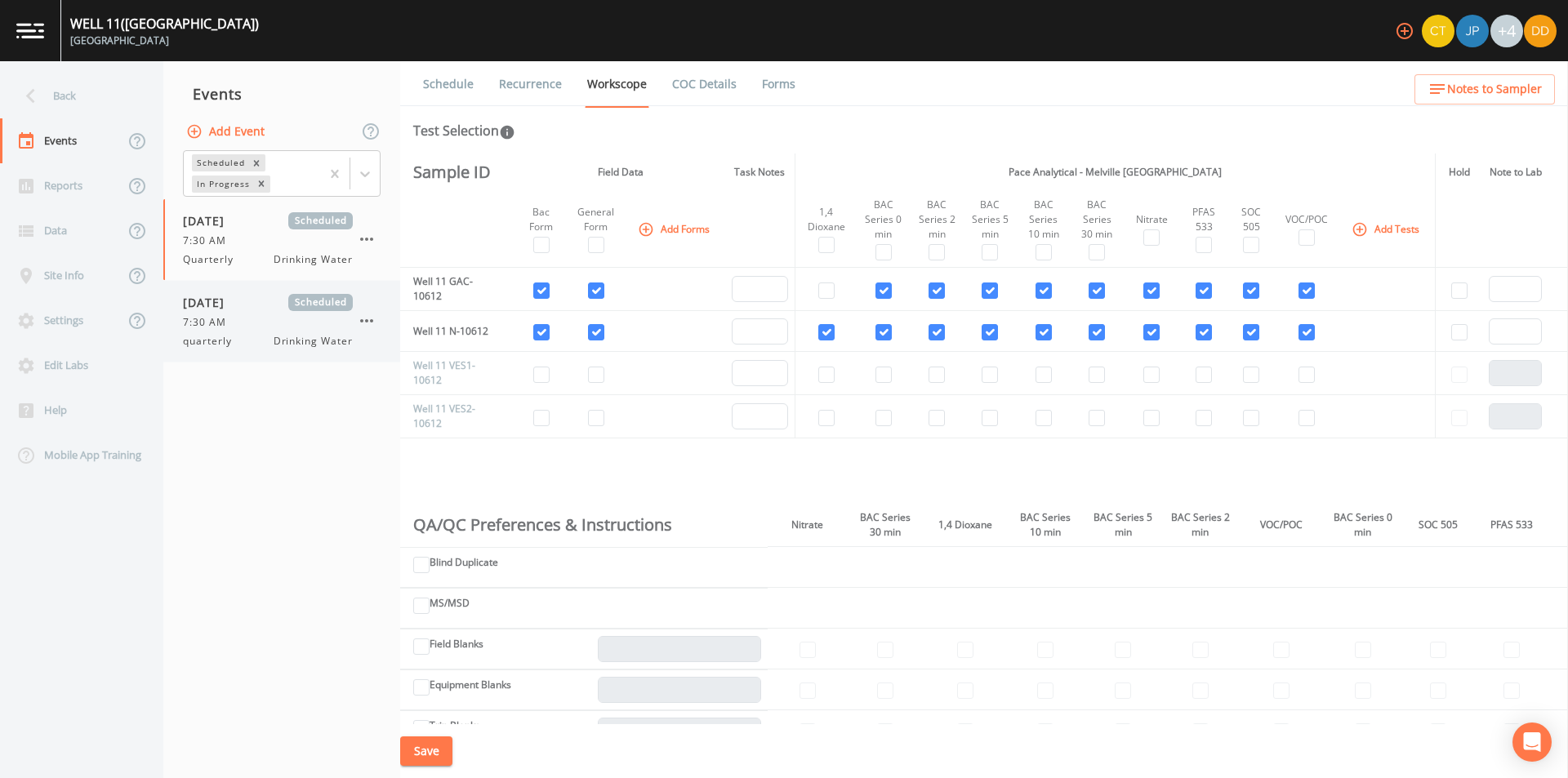
click at [371, 323] on icon "button" at bounding box center [366, 320] width 13 height 3
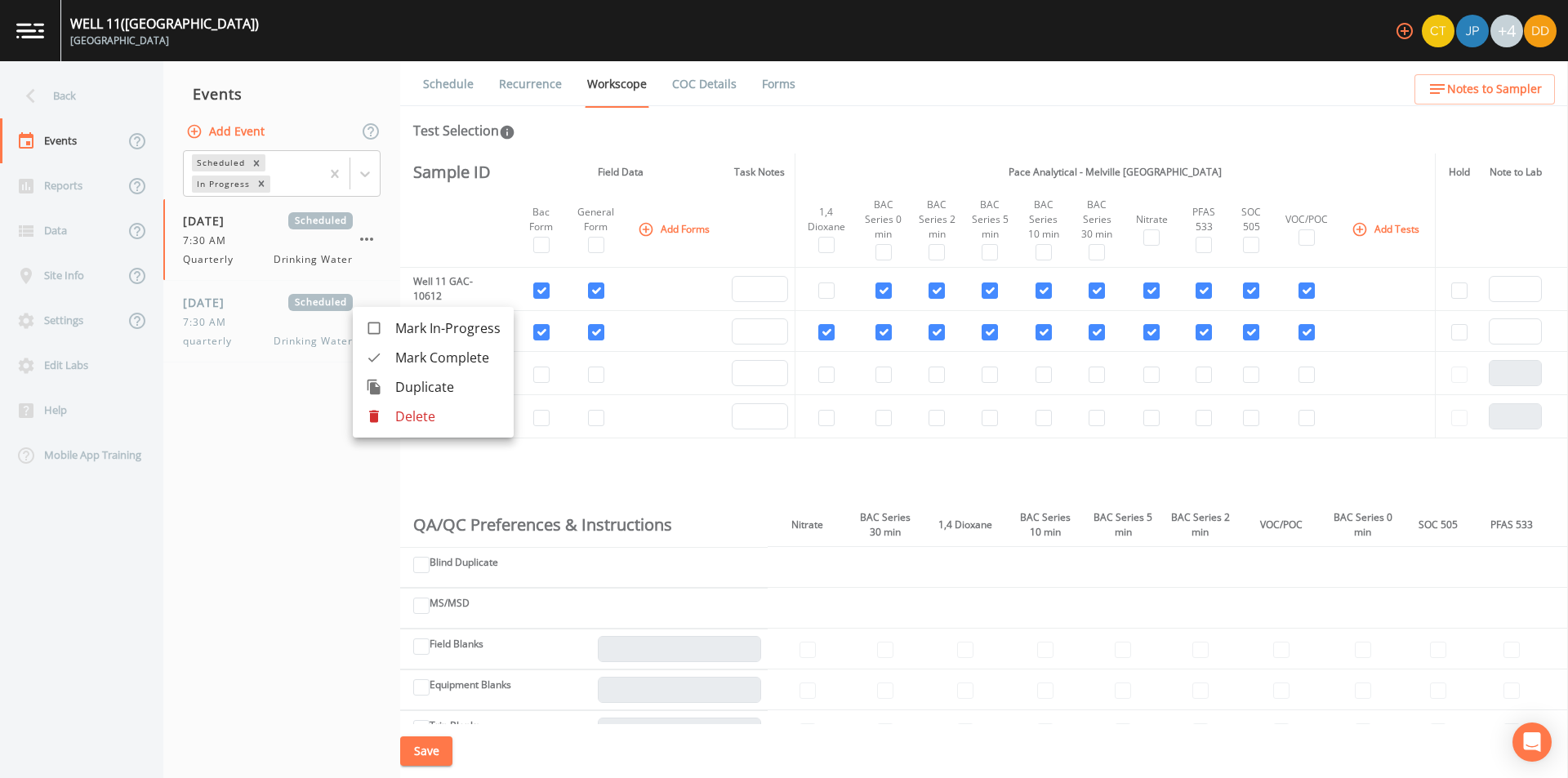
click at [366, 253] on div at bounding box center [784, 389] width 1568 height 778
click at [235, 240] on div "7:30 AM" at bounding box center [268, 241] width 170 height 15
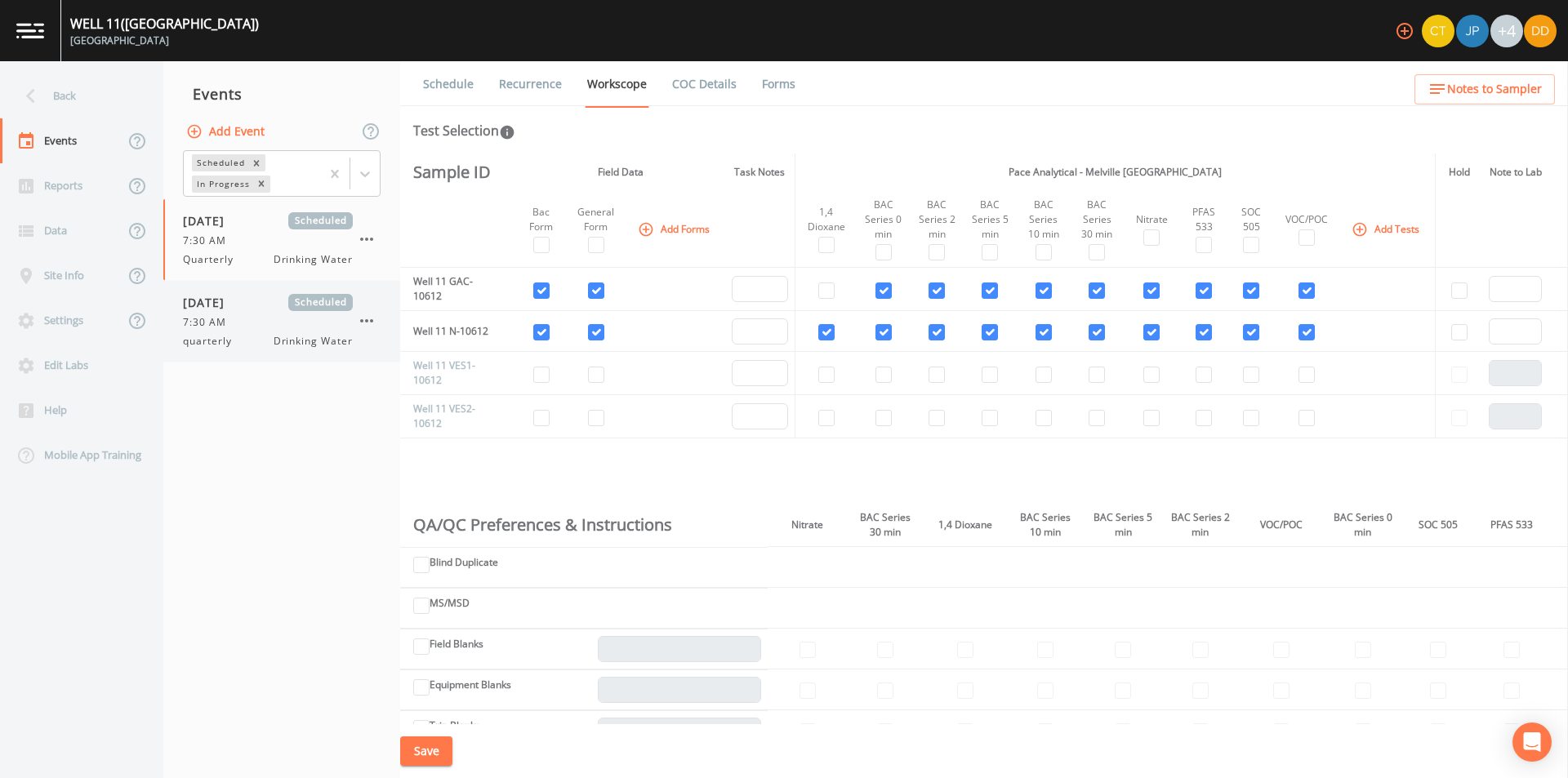
click at [248, 338] on div "quarterly Drinking Water" at bounding box center [268, 341] width 170 height 15
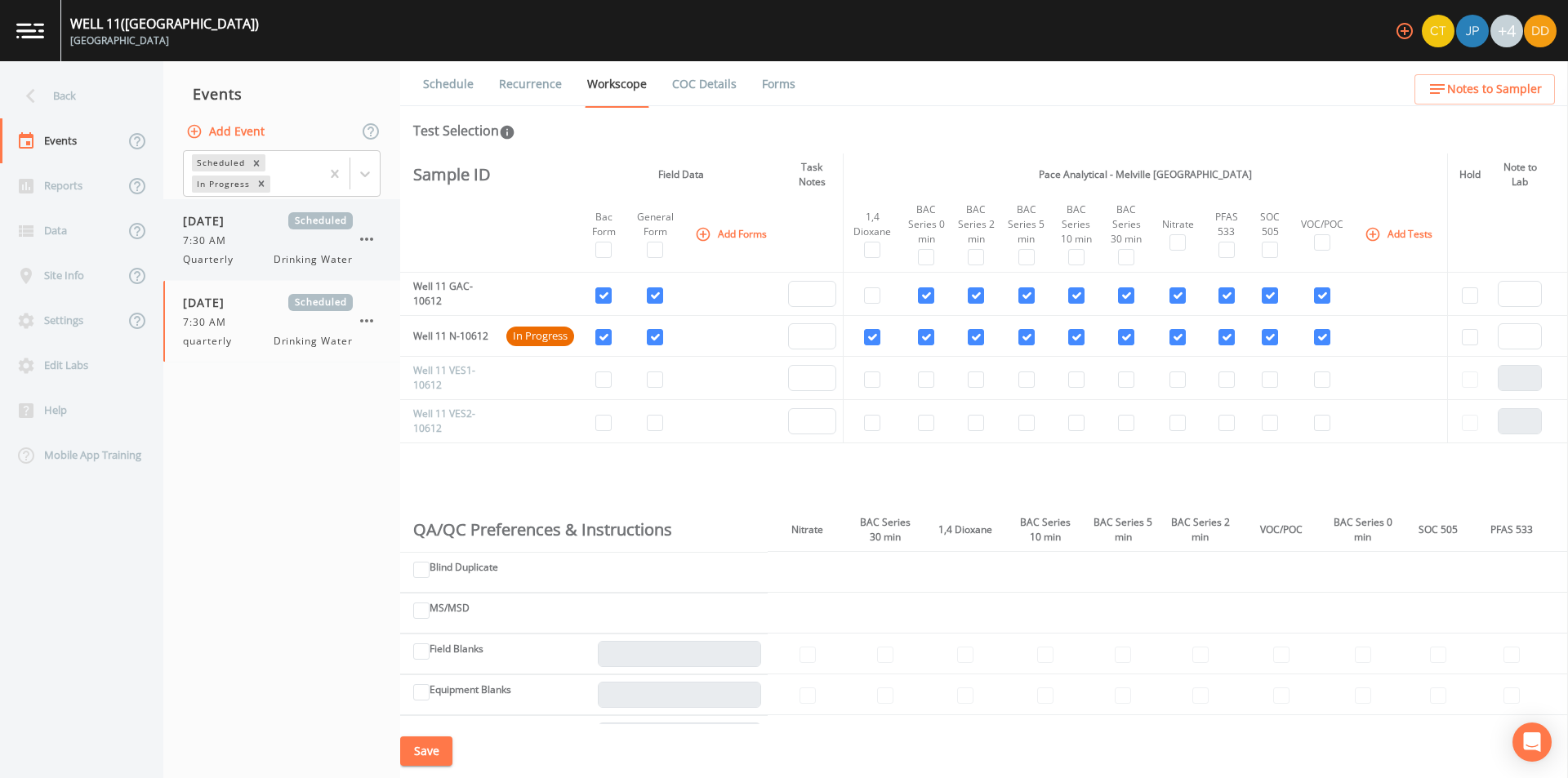
click at [224, 222] on span "[DATE]" at bounding box center [209, 220] width 53 height 17
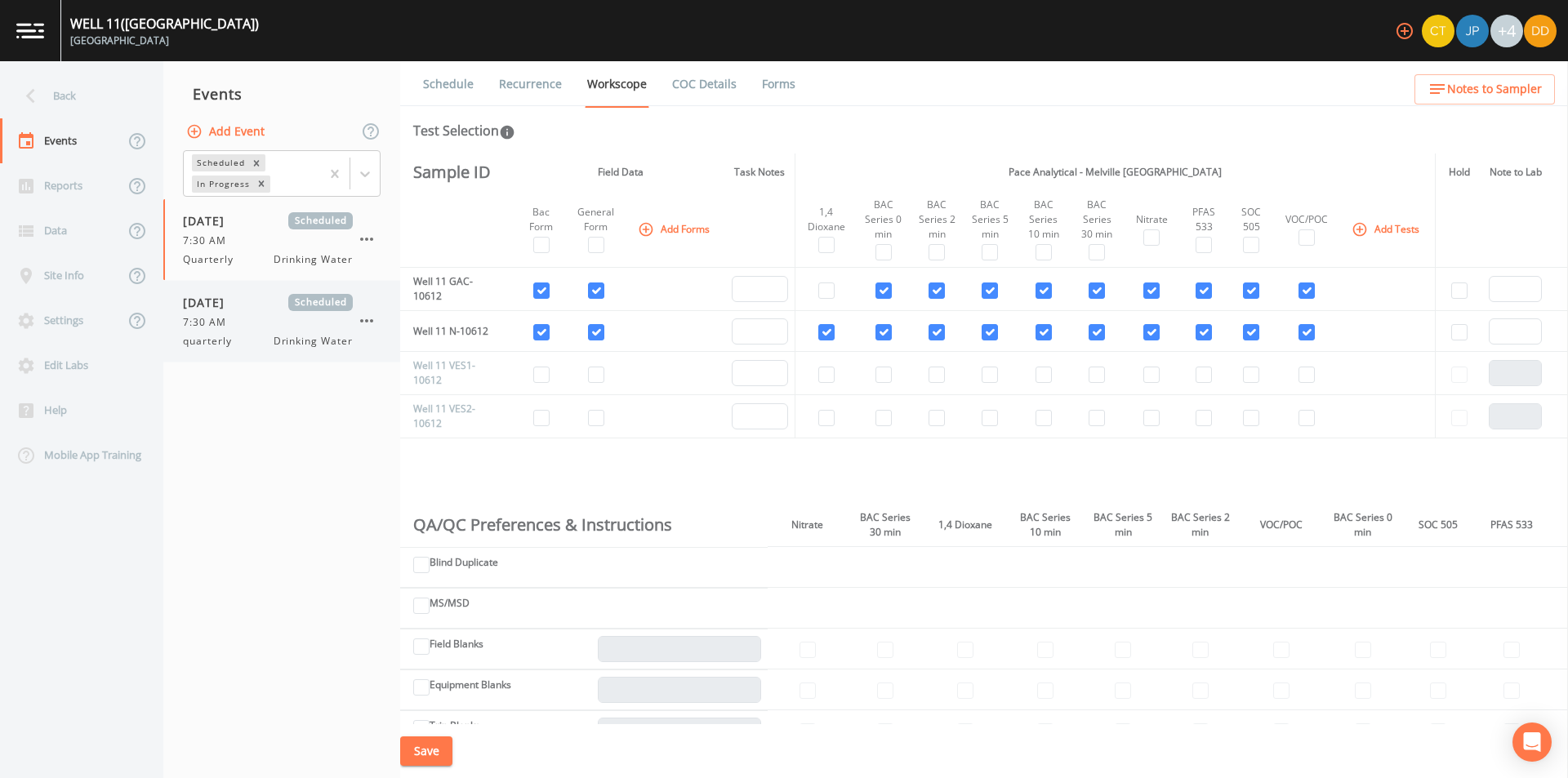
click at [219, 328] on span "7:30 AM" at bounding box center [209, 322] width 53 height 15
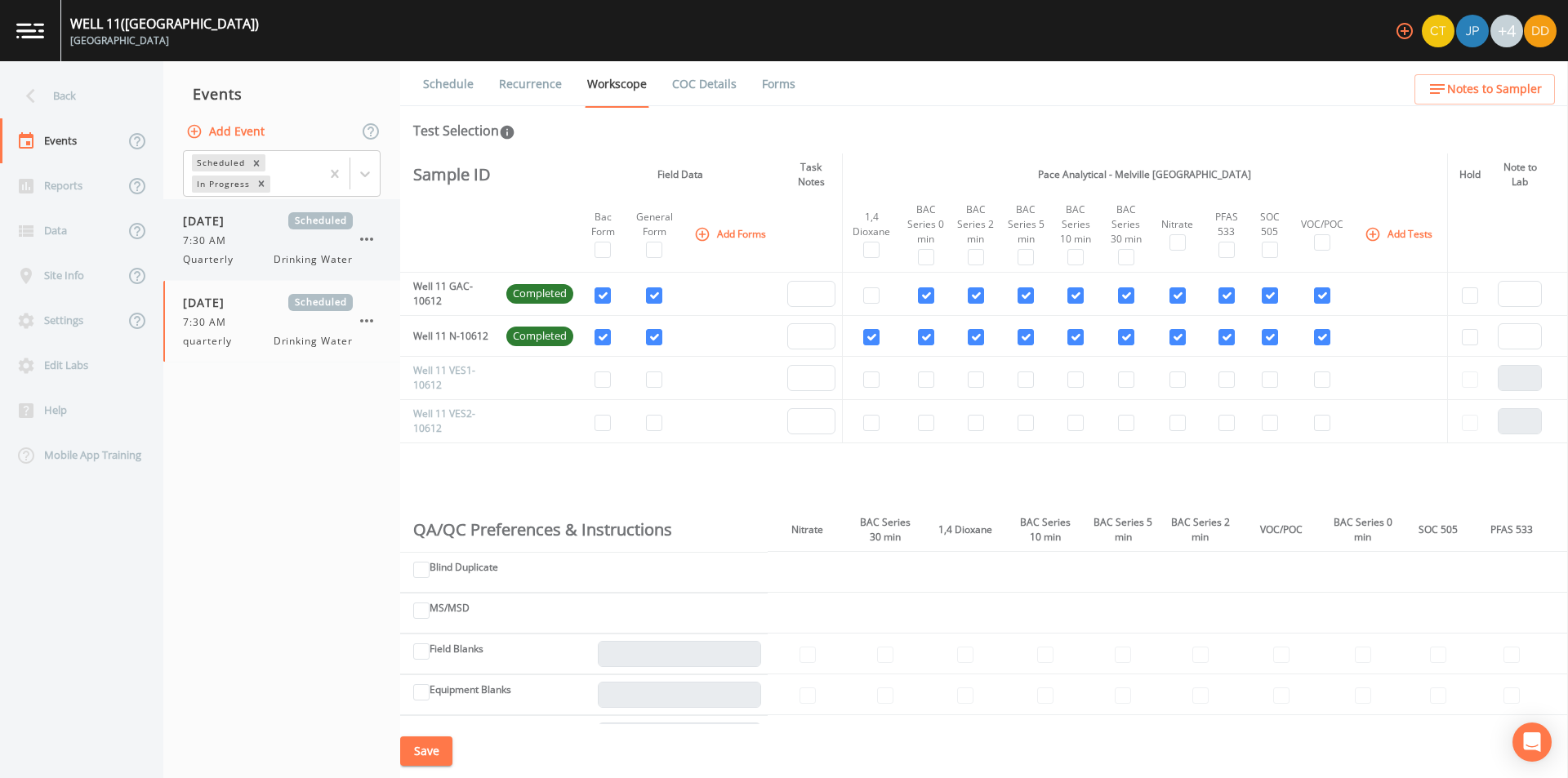
click at [233, 236] on span "7:30 AM" at bounding box center [209, 241] width 53 height 15
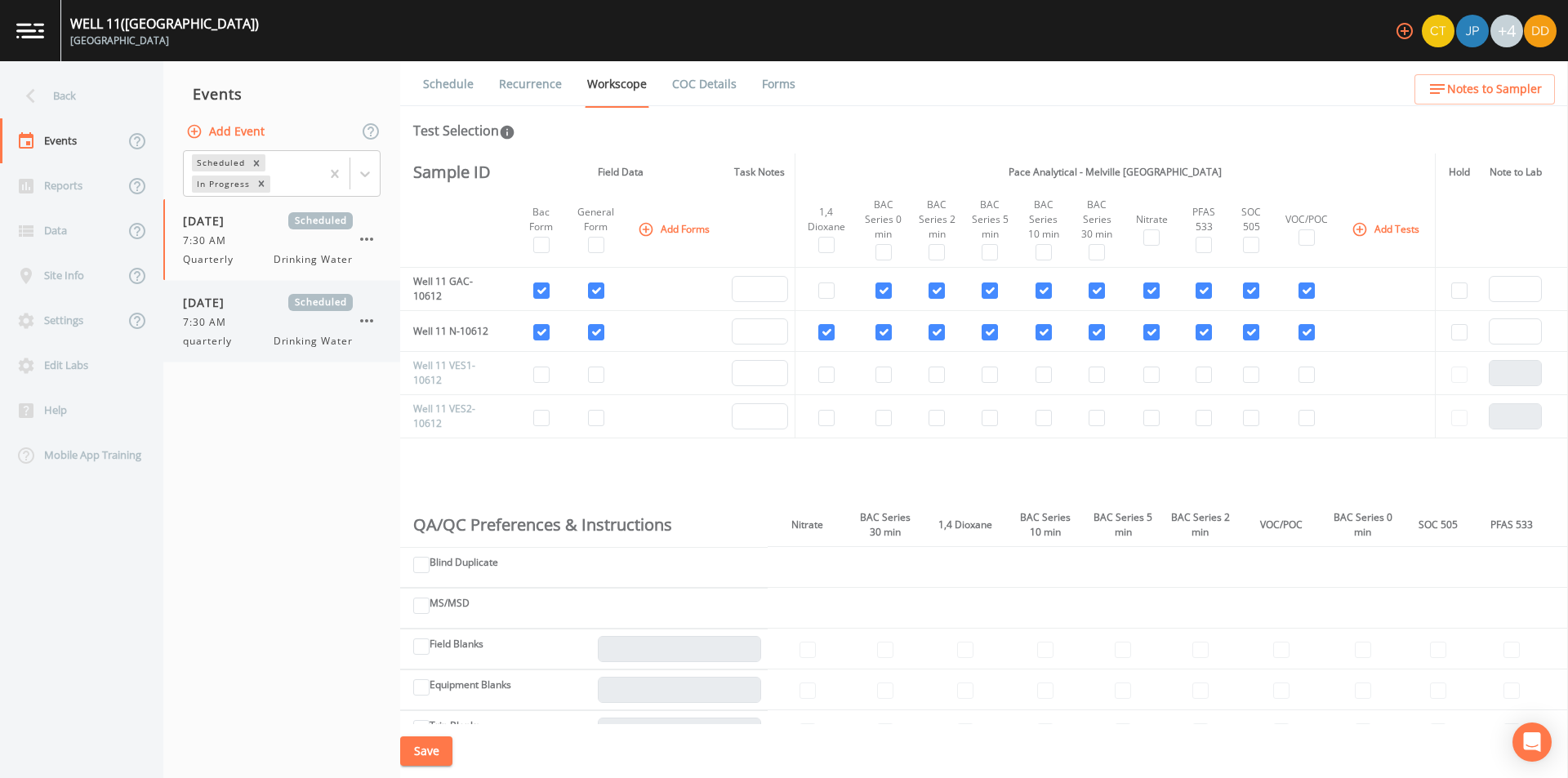
click at [243, 330] on div "[DATE] Scheduled 7:30 AM quarterly Drinking Water" at bounding box center [268, 321] width 170 height 54
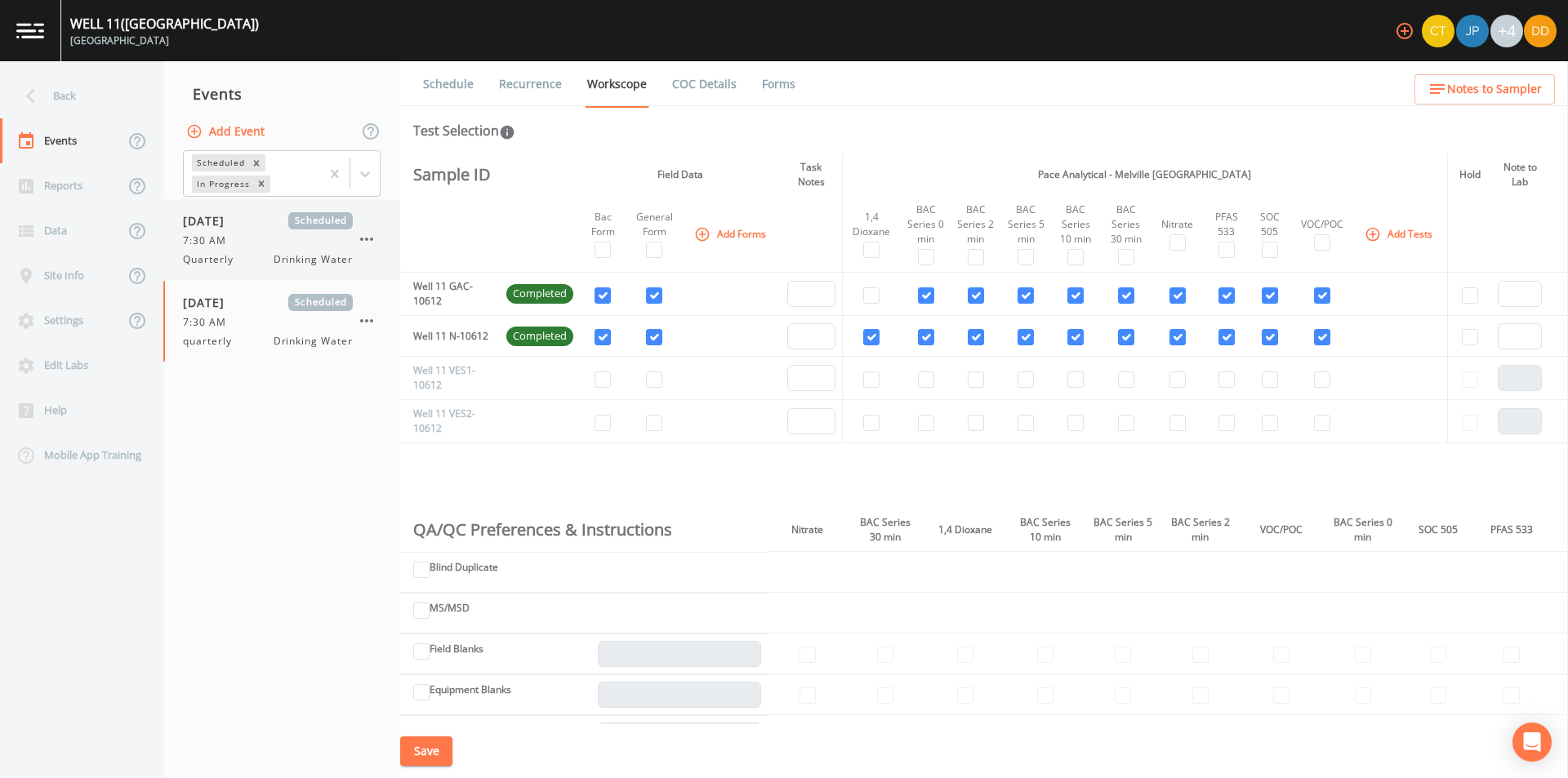
click at [215, 232] on div "[DATE] Scheduled 7:30 AM Quarterly Drinking Water" at bounding box center [268, 239] width 170 height 54
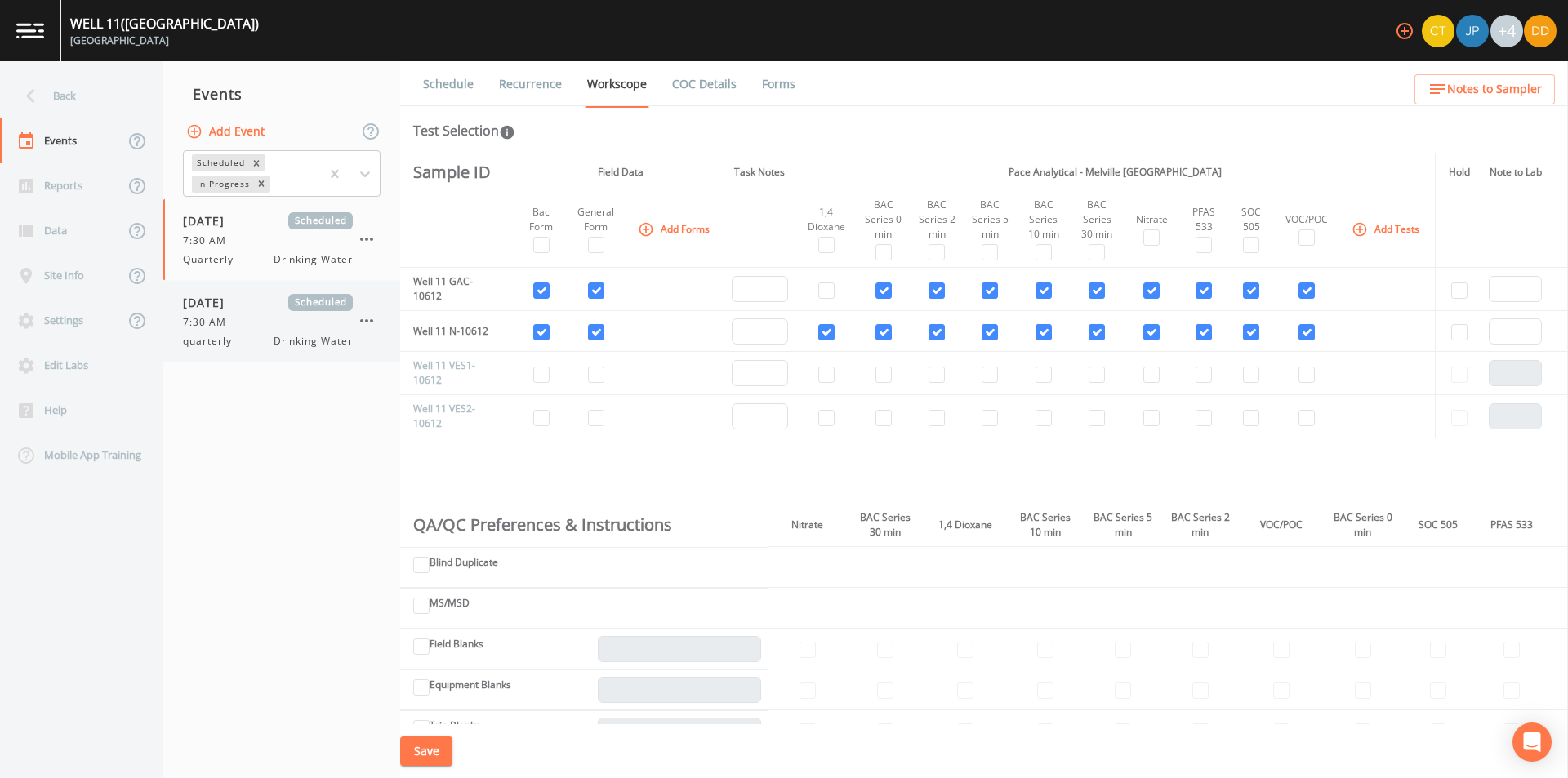
click at [248, 322] on div "7:30 AM" at bounding box center [268, 322] width 170 height 15
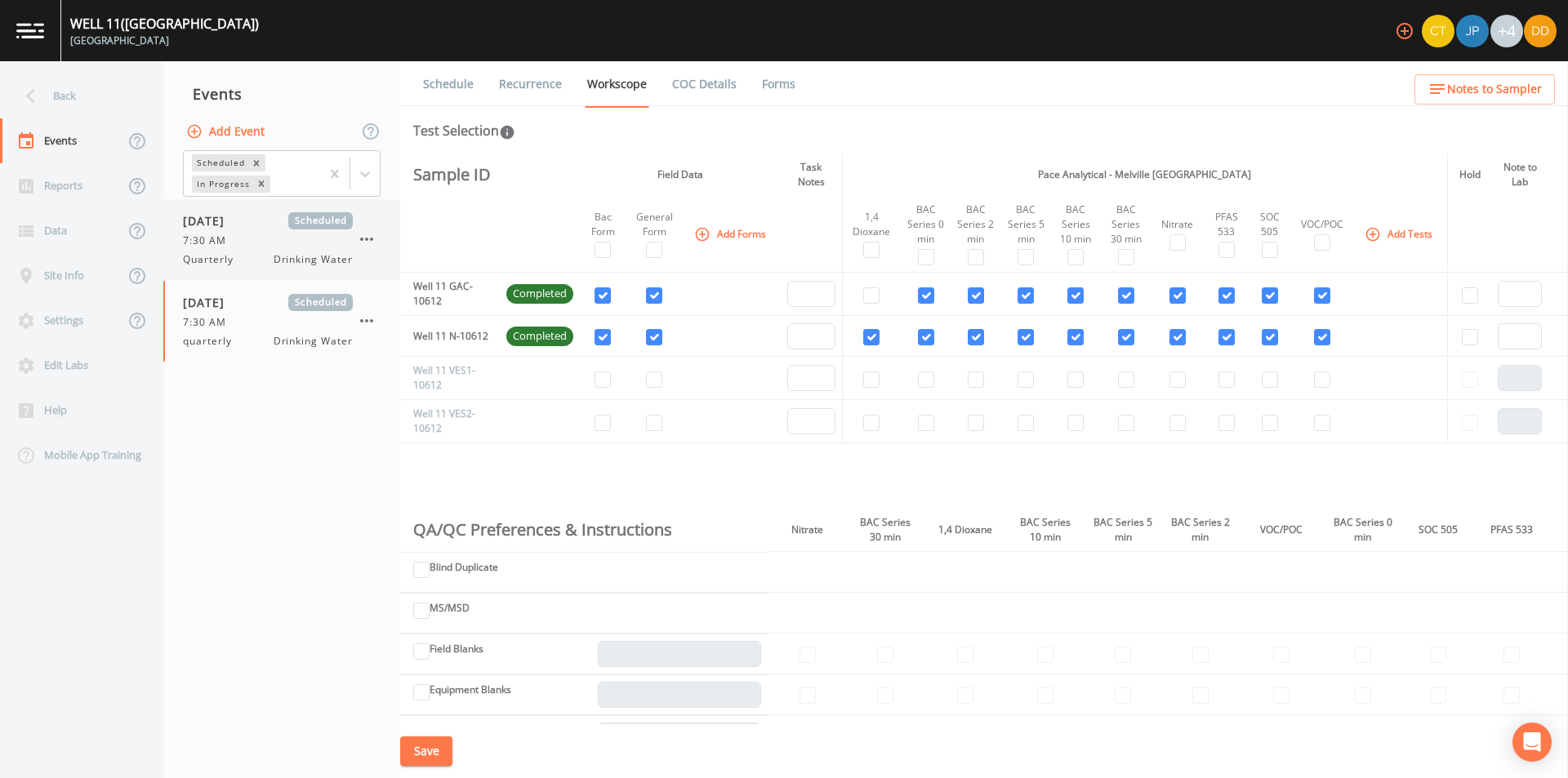
click at [236, 248] on div "7:30 AM" at bounding box center [268, 241] width 170 height 15
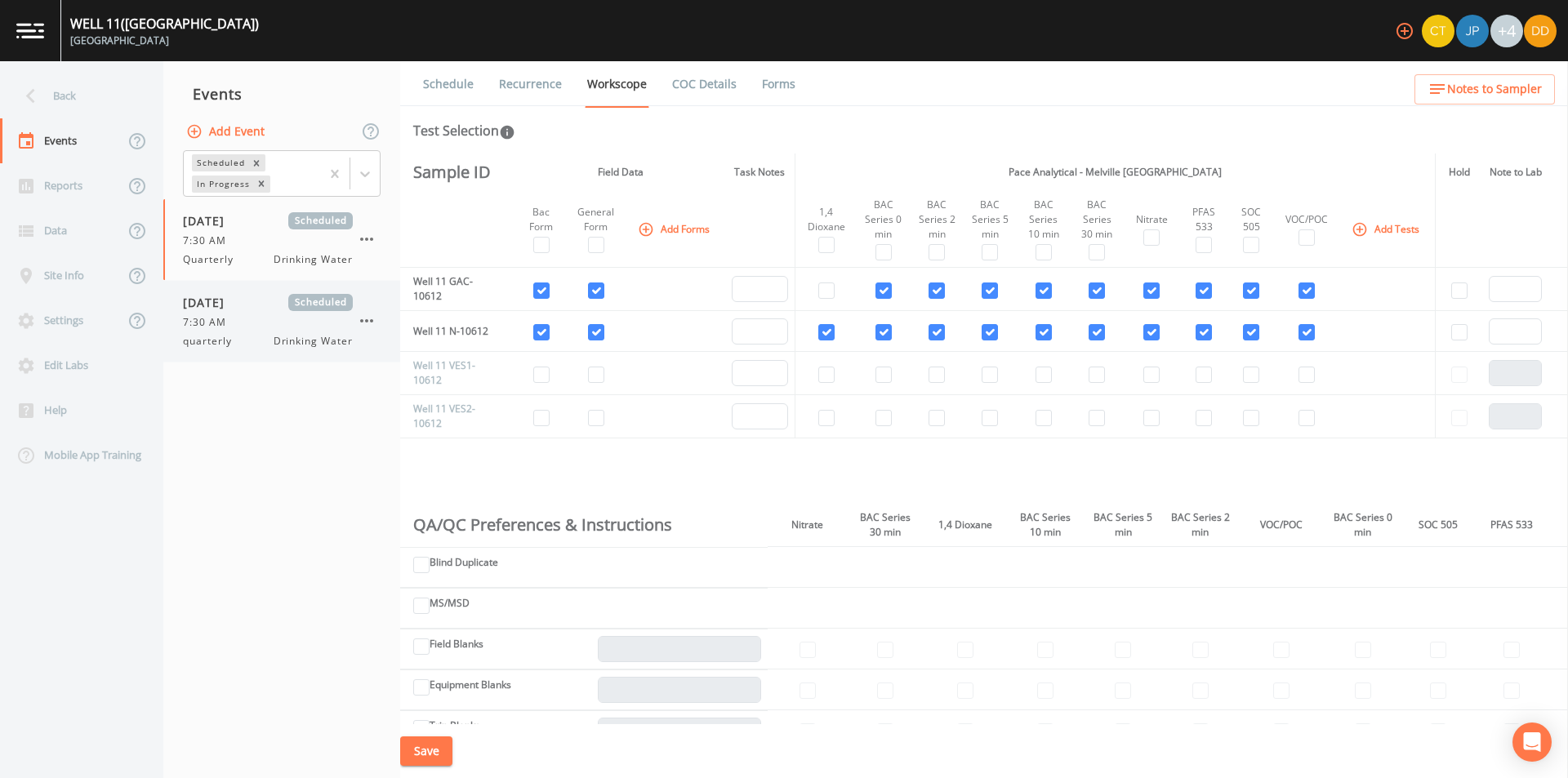
click at [213, 317] on span "7:30 AM" at bounding box center [209, 322] width 53 height 15
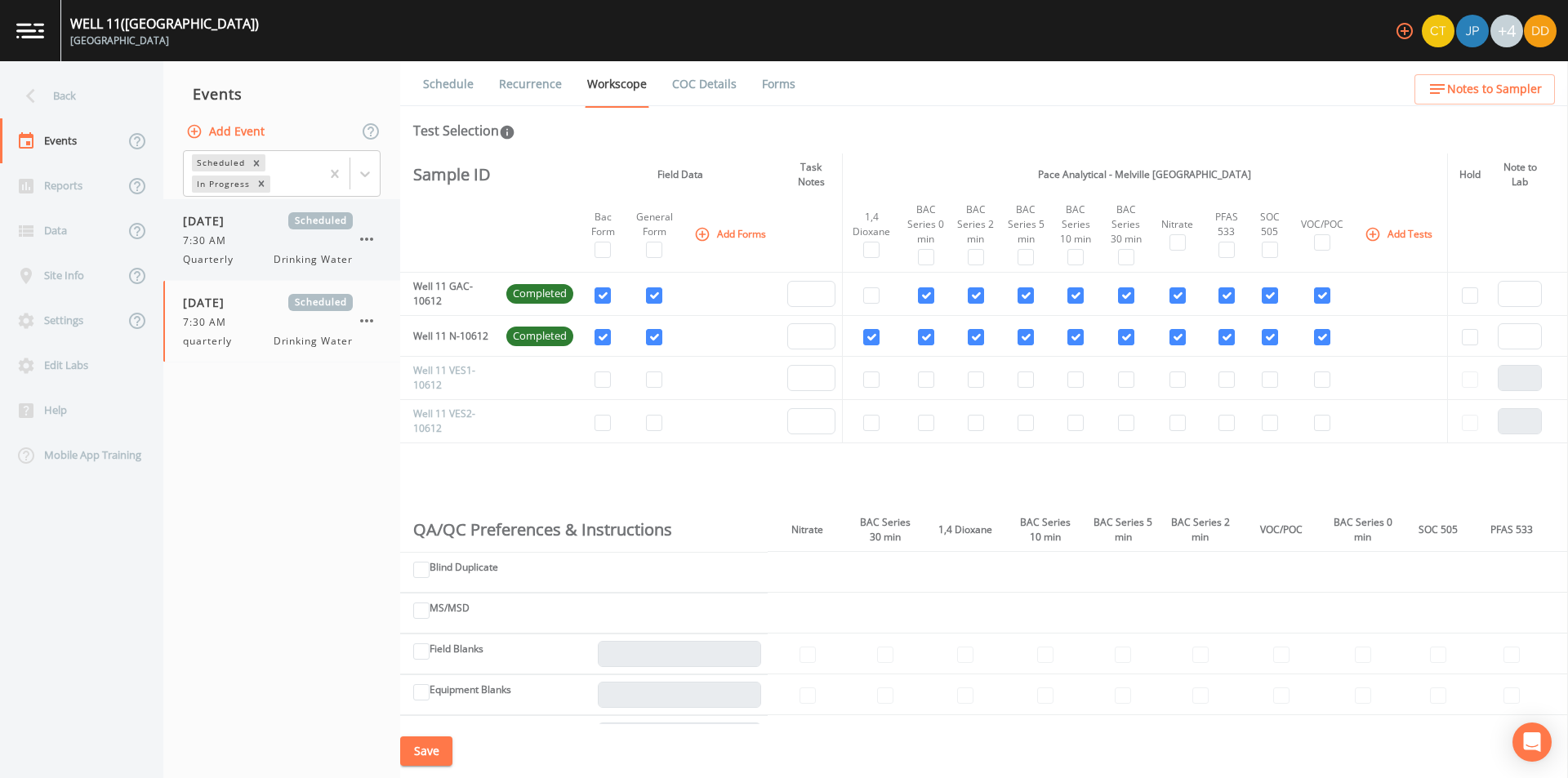
click at [233, 242] on span "7:30 AM" at bounding box center [209, 241] width 53 height 15
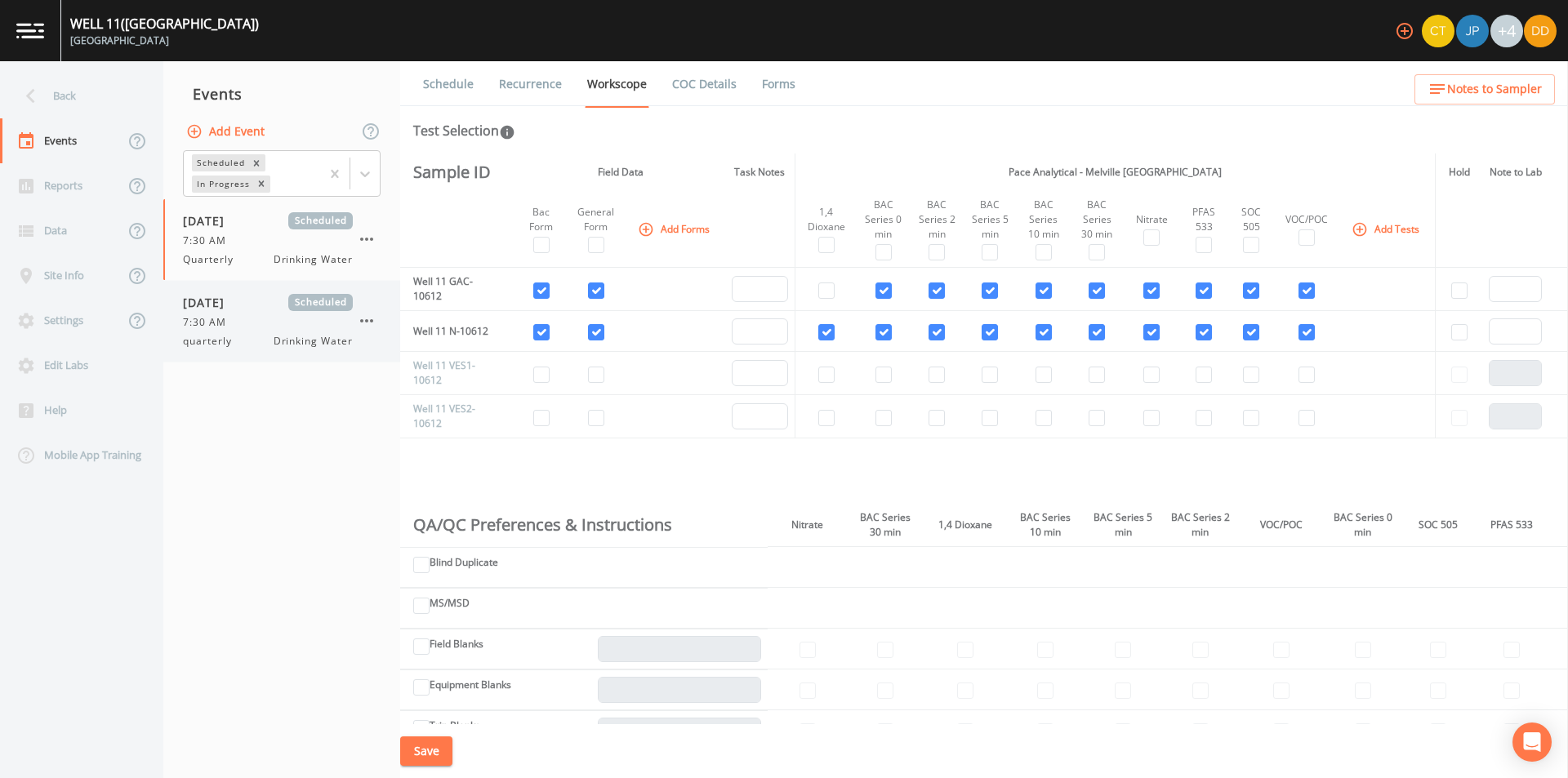
click at [274, 337] on span "Drinking Water" at bounding box center [313, 341] width 79 height 15
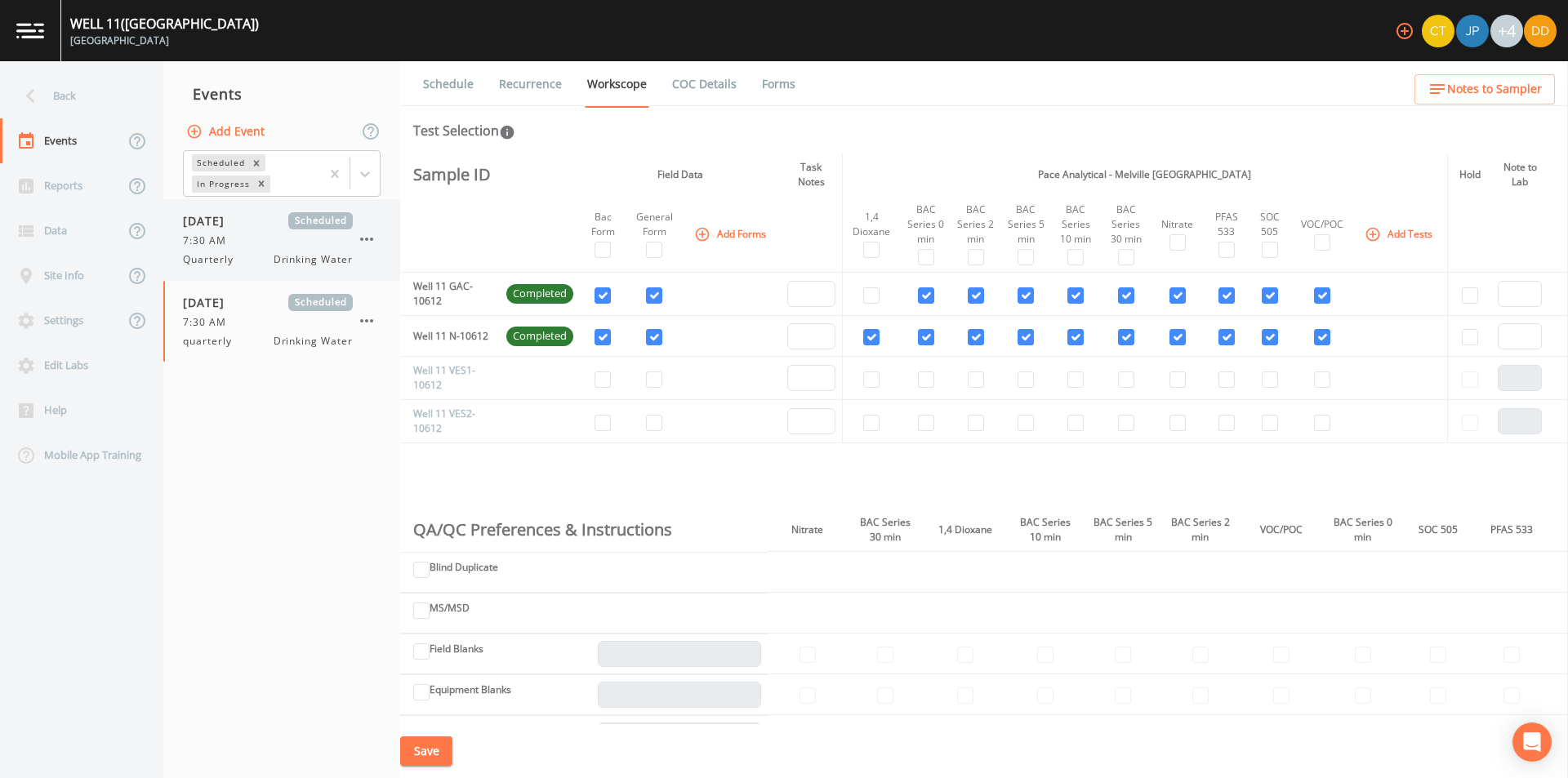
click at [228, 257] on span "Quarterly" at bounding box center [212, 260] width 60 height 15
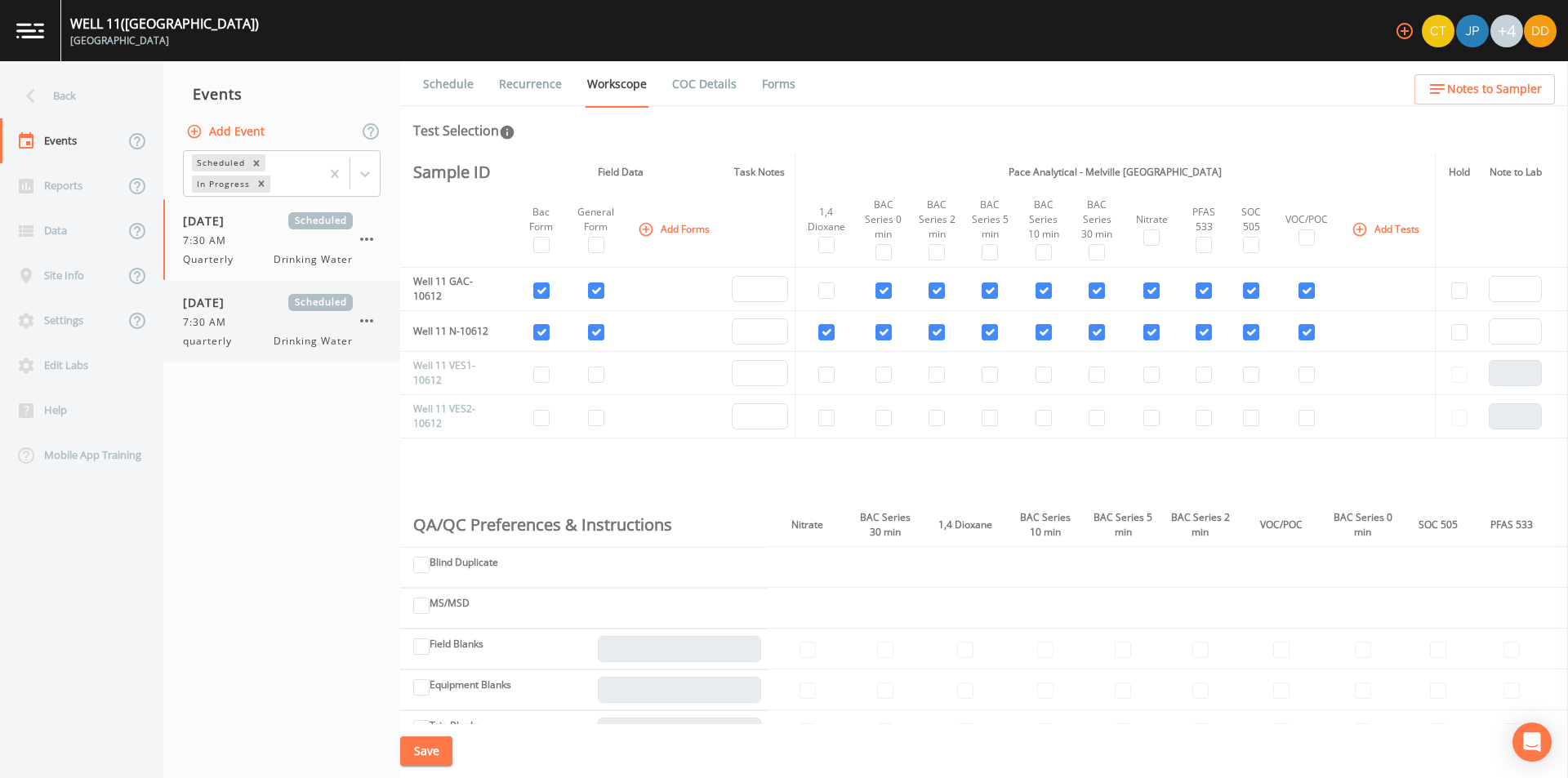
click at [219, 322] on span "7:30 AM" at bounding box center [209, 322] width 53 height 15
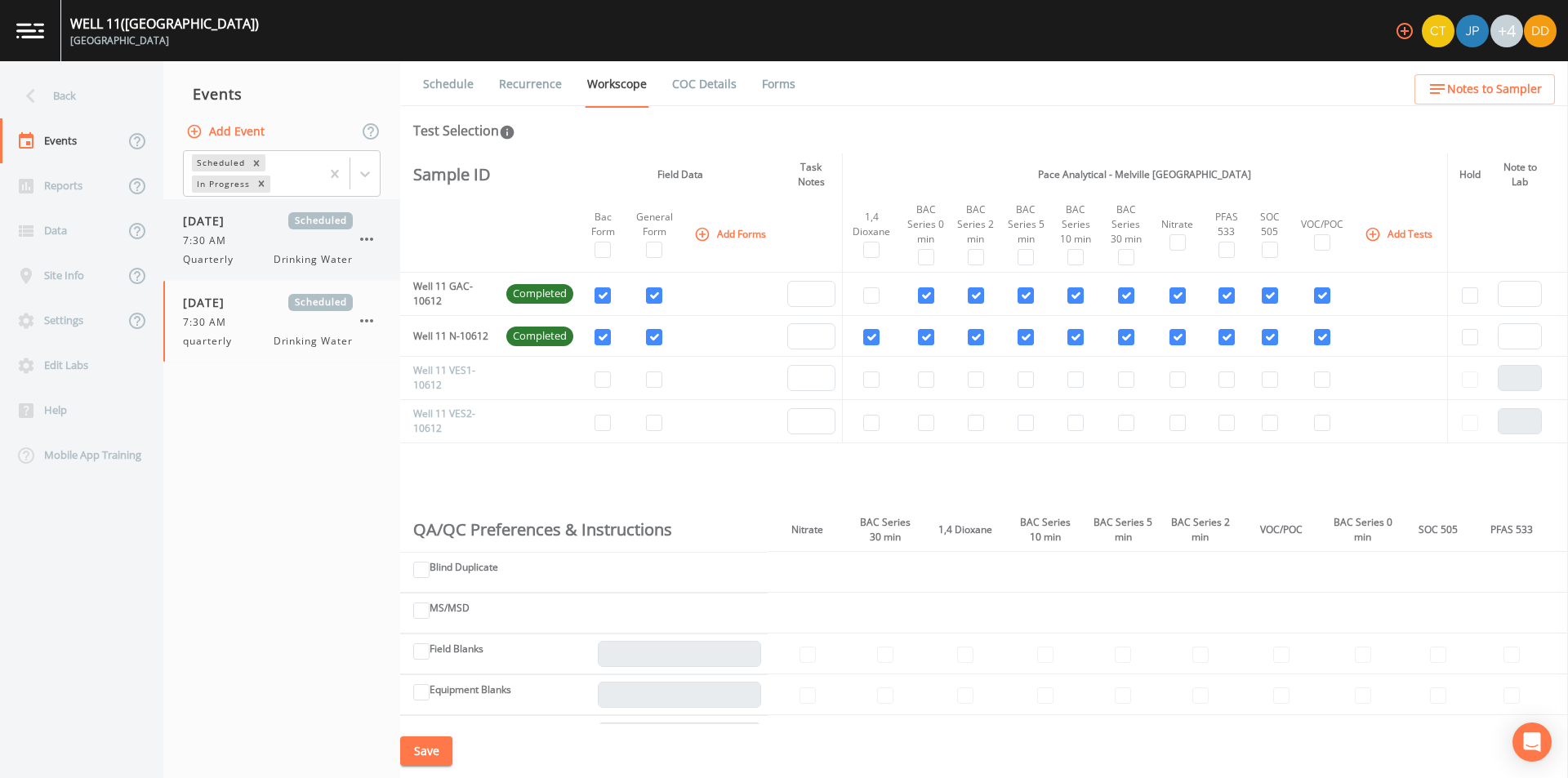
click at [235, 229] on div "[DATE] Scheduled 7:30 AM Quarterly Drinking Water" at bounding box center [268, 239] width 170 height 54
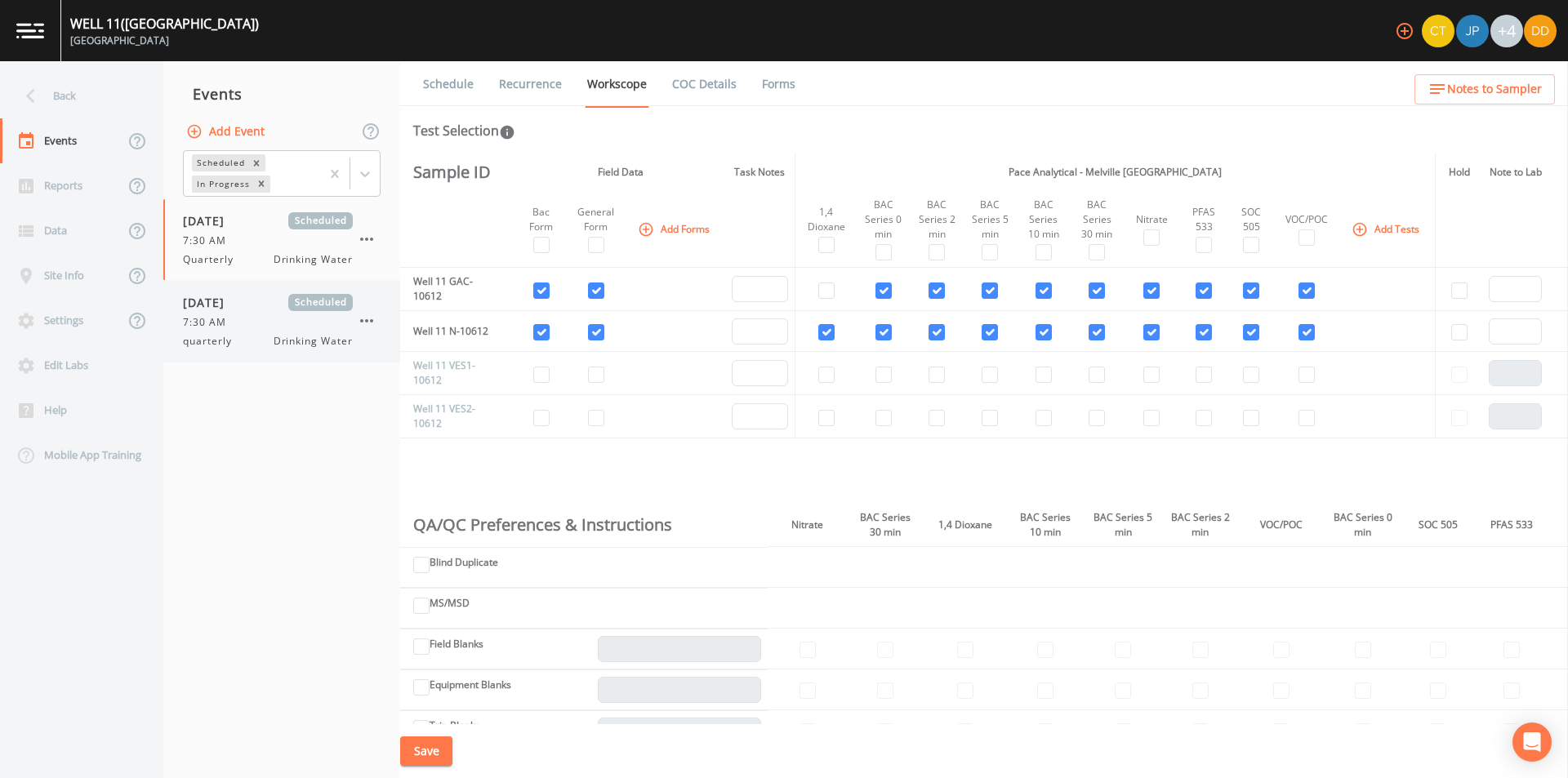
click at [196, 299] on span "[DATE]" at bounding box center [209, 302] width 53 height 17
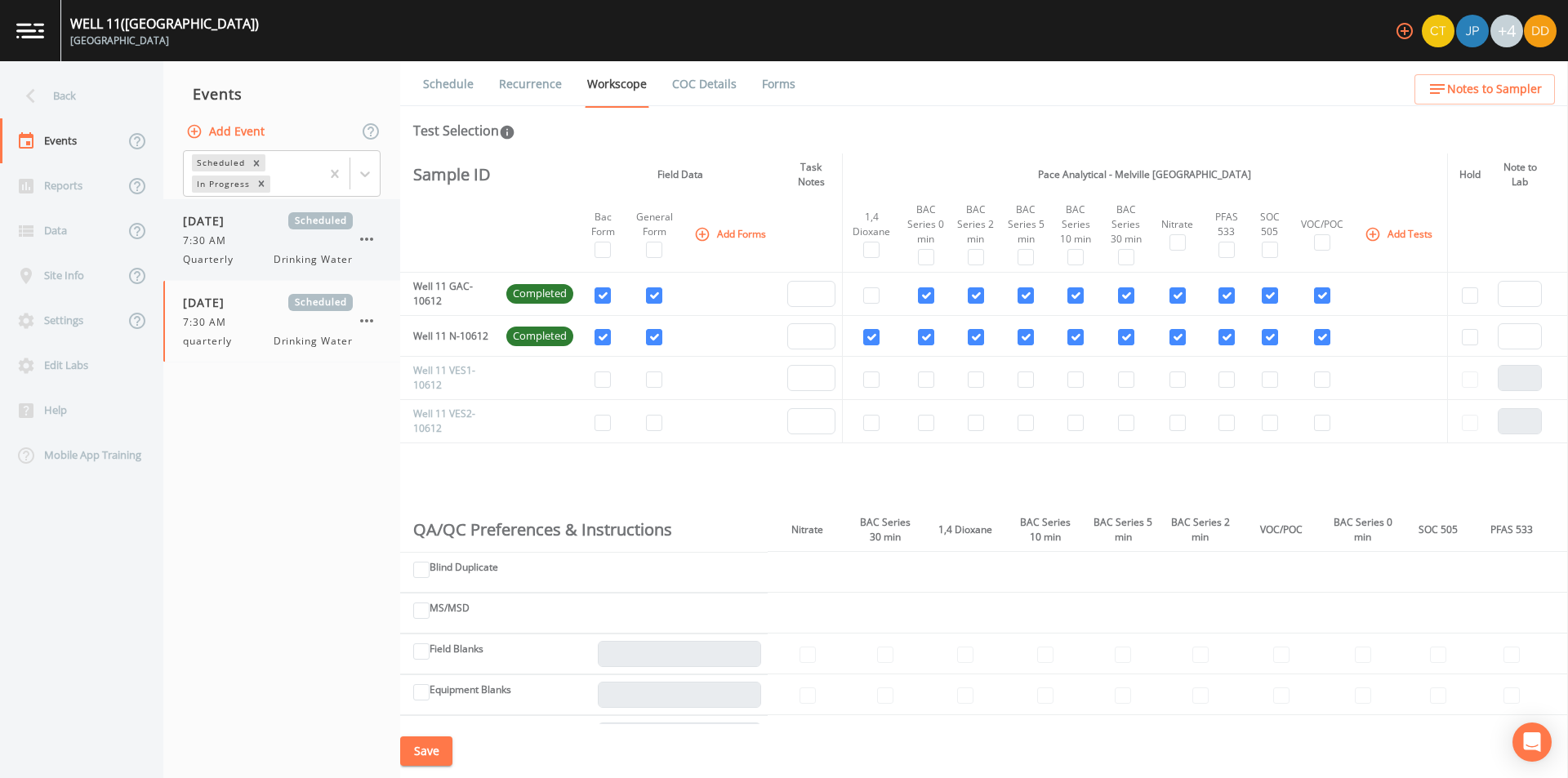
click at [234, 236] on span "7:30 AM" at bounding box center [209, 241] width 53 height 15
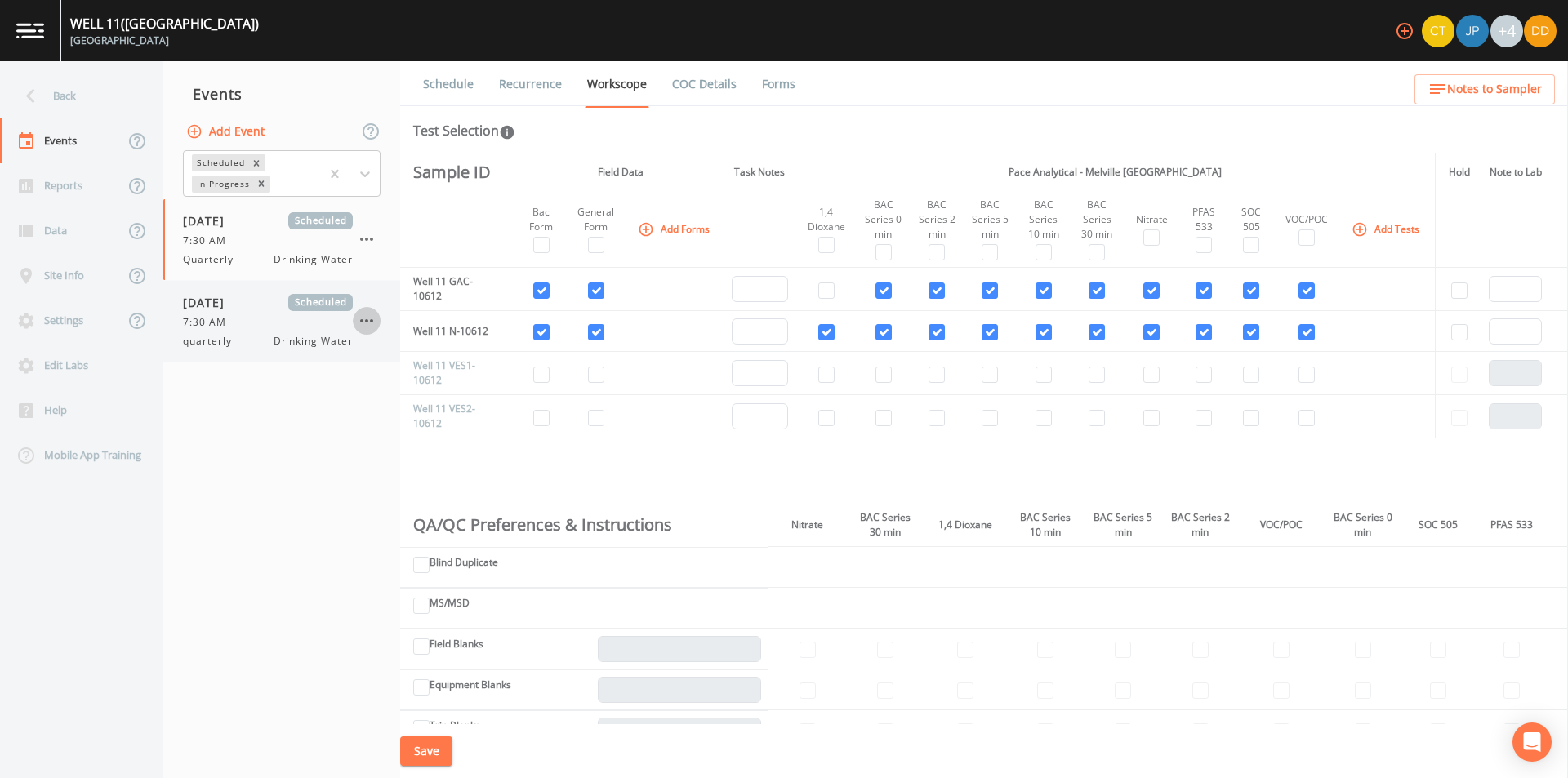
click at [370, 311] on icon "button" at bounding box center [366, 321] width 20 height 20
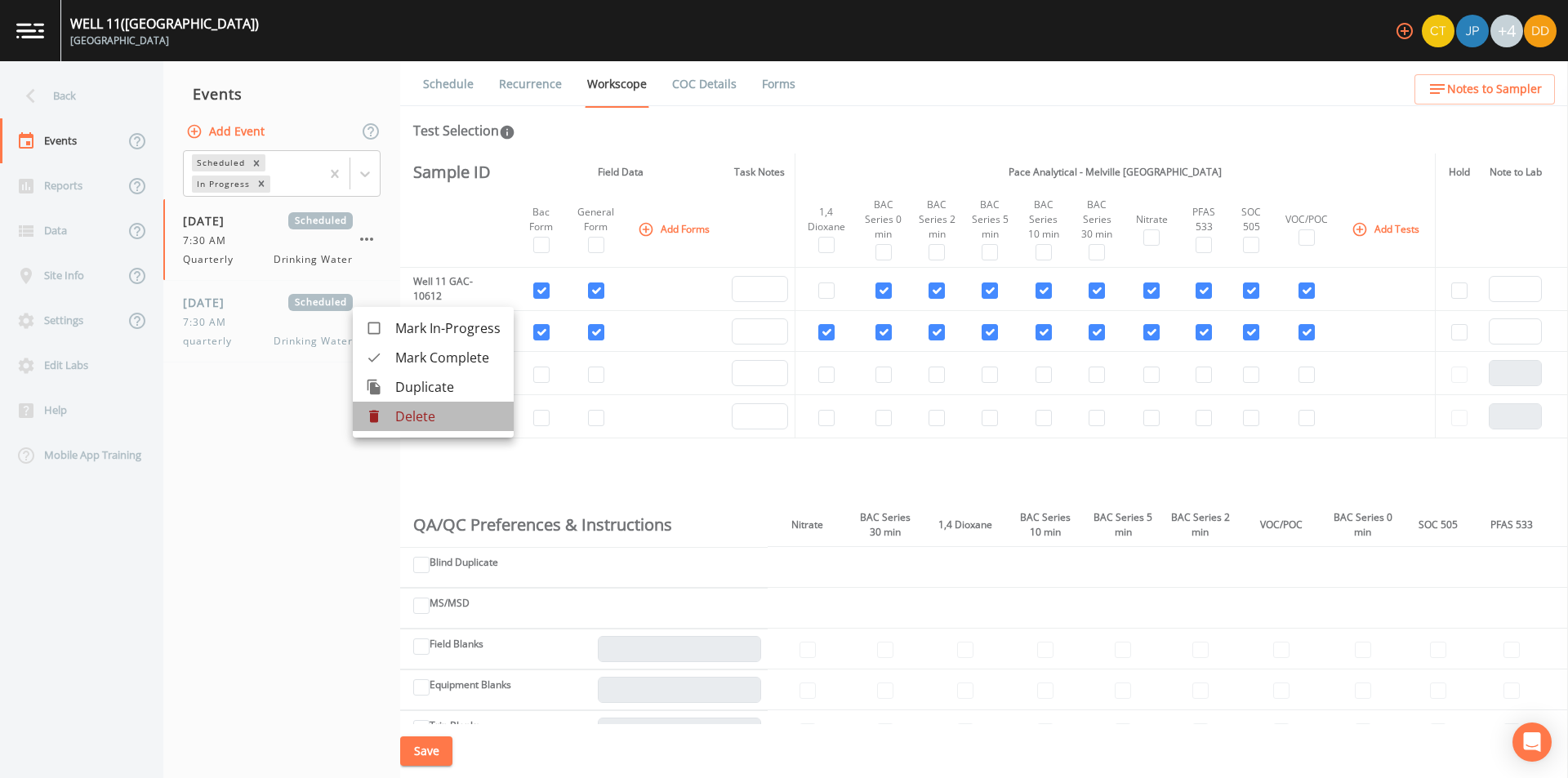
click at [433, 416] on p "Delete" at bounding box center [447, 417] width 106 height 20
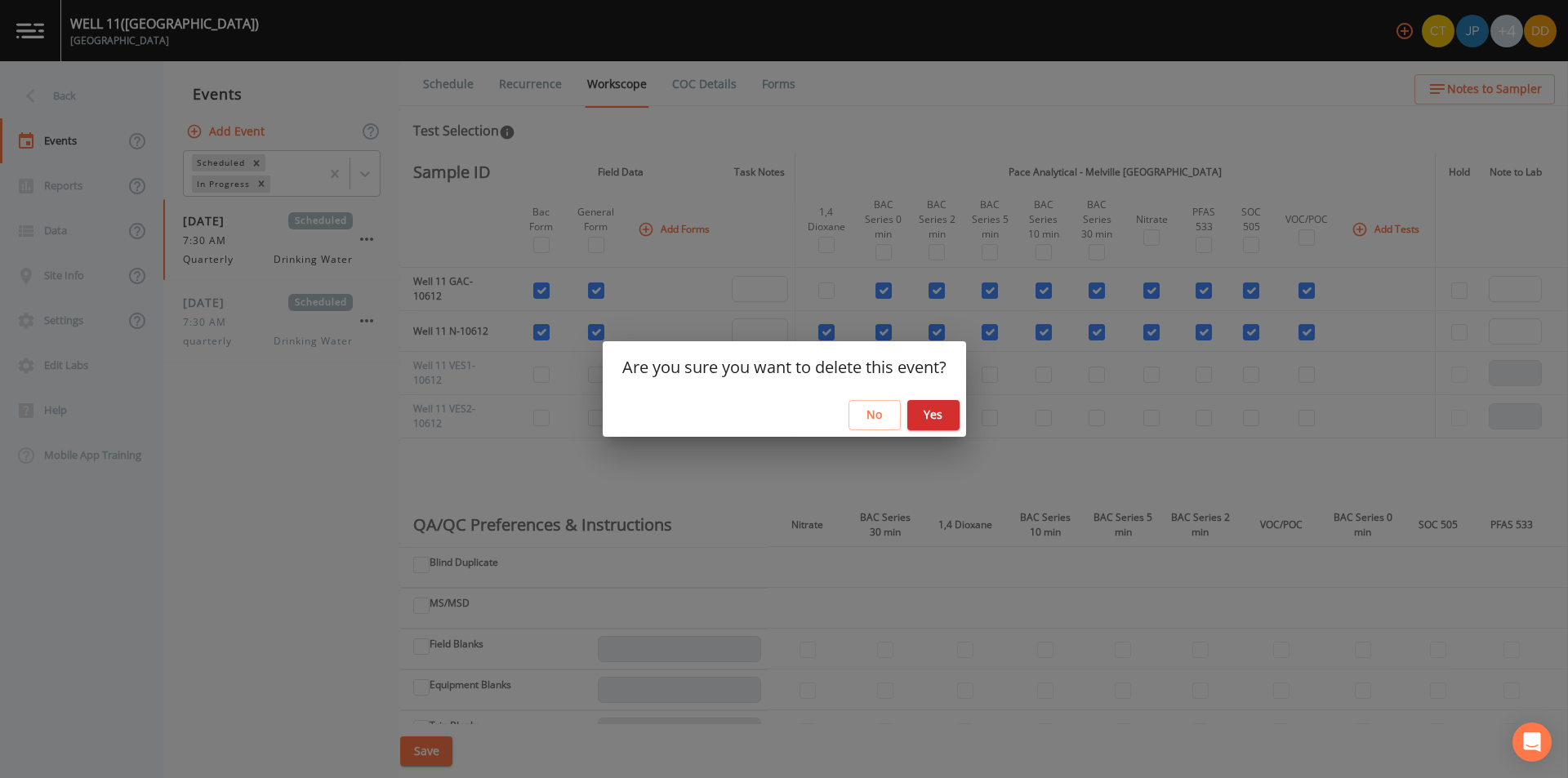
click at [929, 414] on button "Yes" at bounding box center [933, 415] width 52 height 31
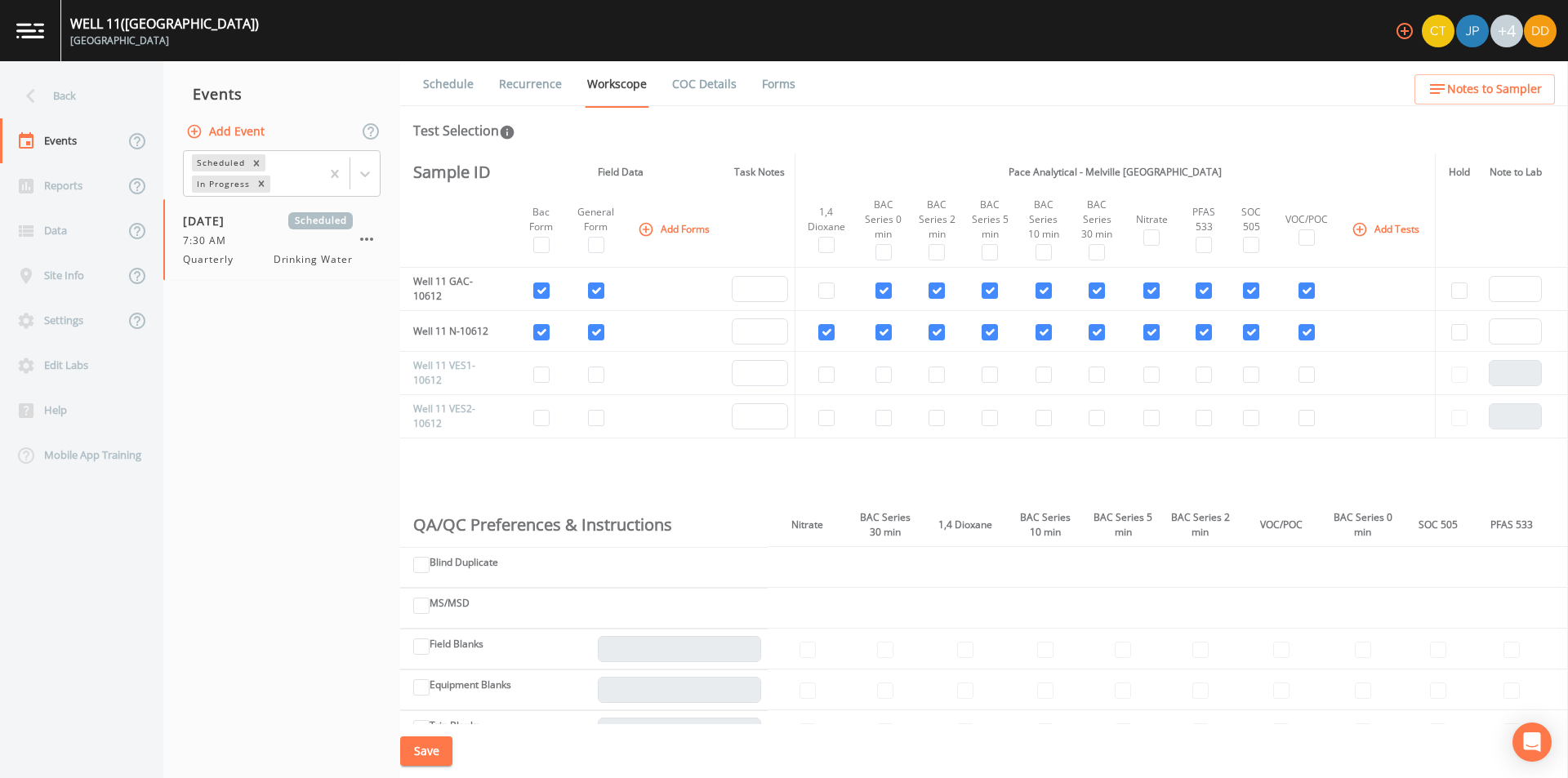
click at [229, 120] on button "Add Event" at bounding box center [226, 131] width 88 height 31
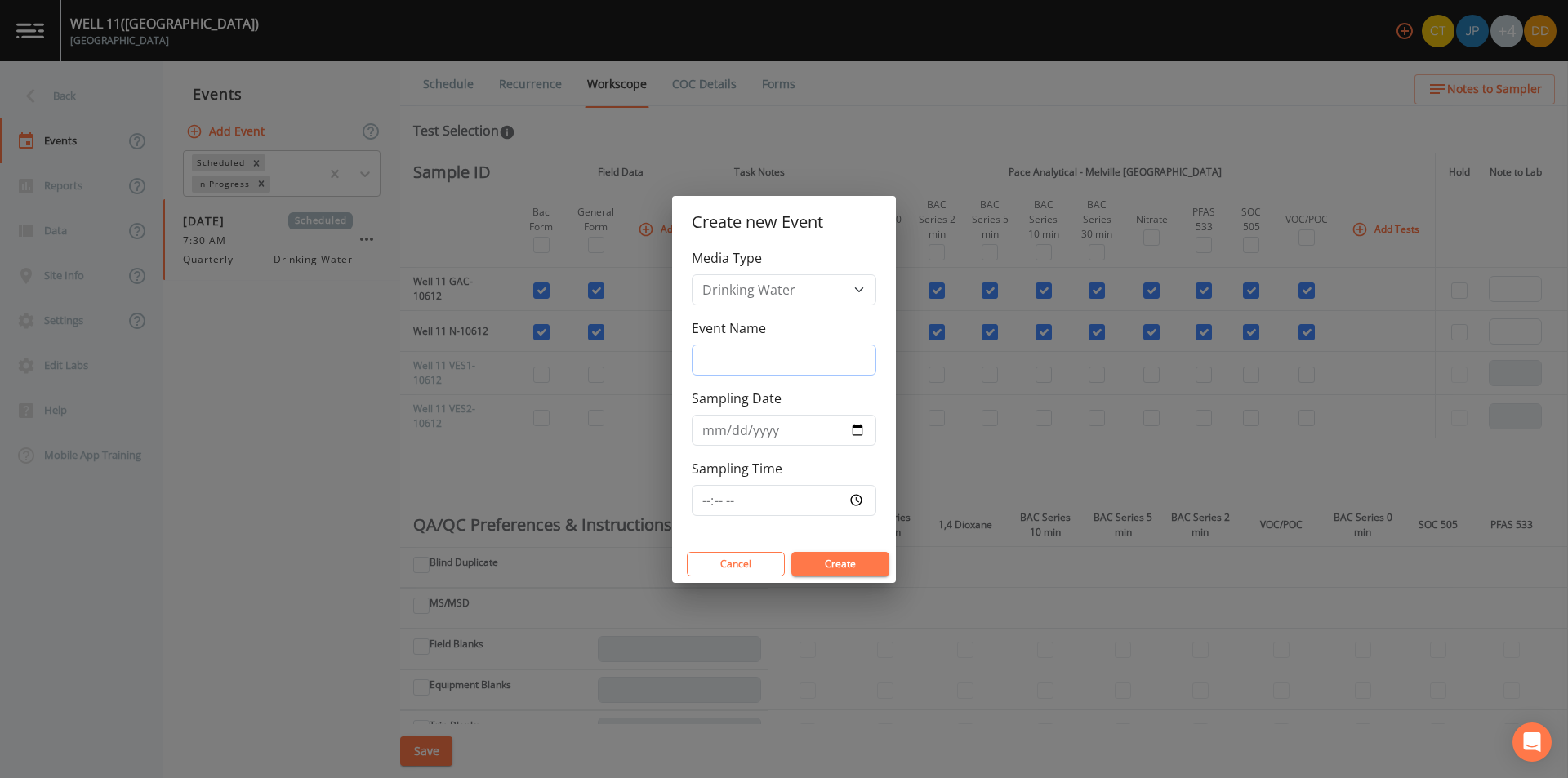
click at [820, 361] on input "Event Name" at bounding box center [784, 359] width 185 height 31
type input "quarterly bacs"
click at [863, 432] on input "Sampling Date" at bounding box center [784, 429] width 185 height 31
type input "[DATE]"
click at [857, 496] on input "Sampling Time" at bounding box center [784, 500] width 185 height 31
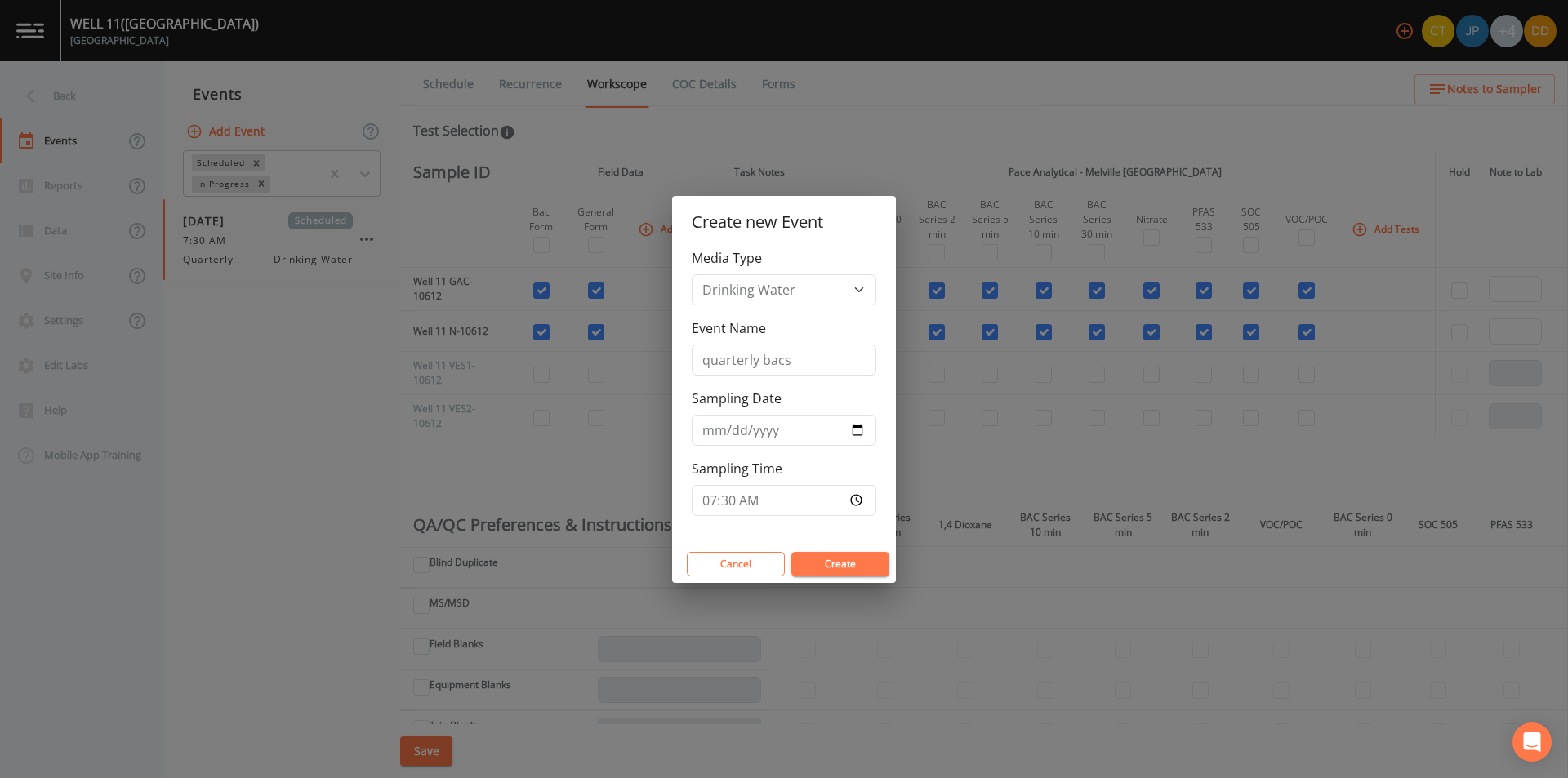
type input "07:30"
click at [864, 555] on button "Create" at bounding box center [839, 564] width 98 height 25
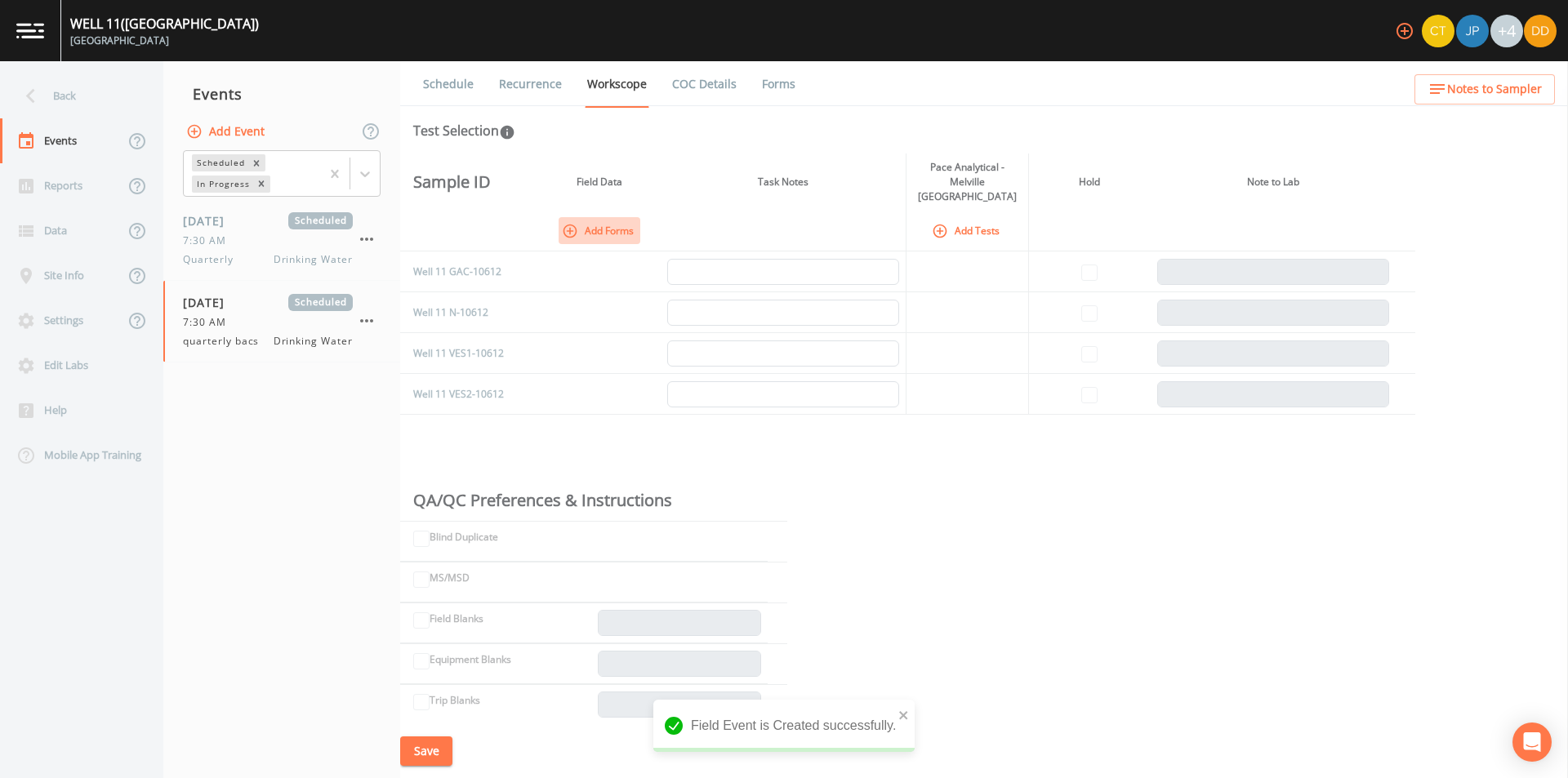
click at [574, 223] on icon "button" at bounding box center [570, 231] width 17 height 17
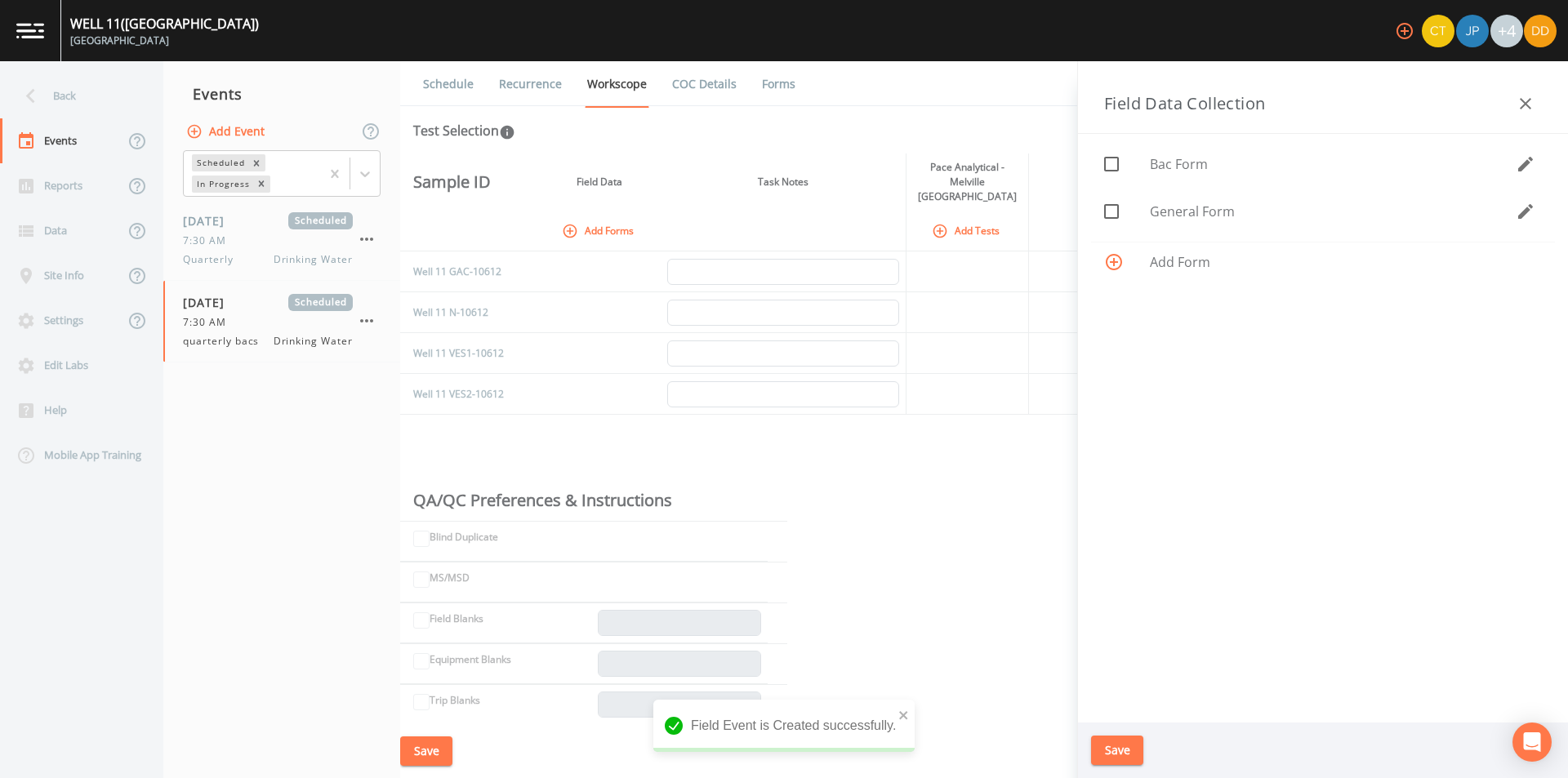
click at [1135, 167] on div at bounding box center [1127, 164] width 45 height 35
checkbox input "true"
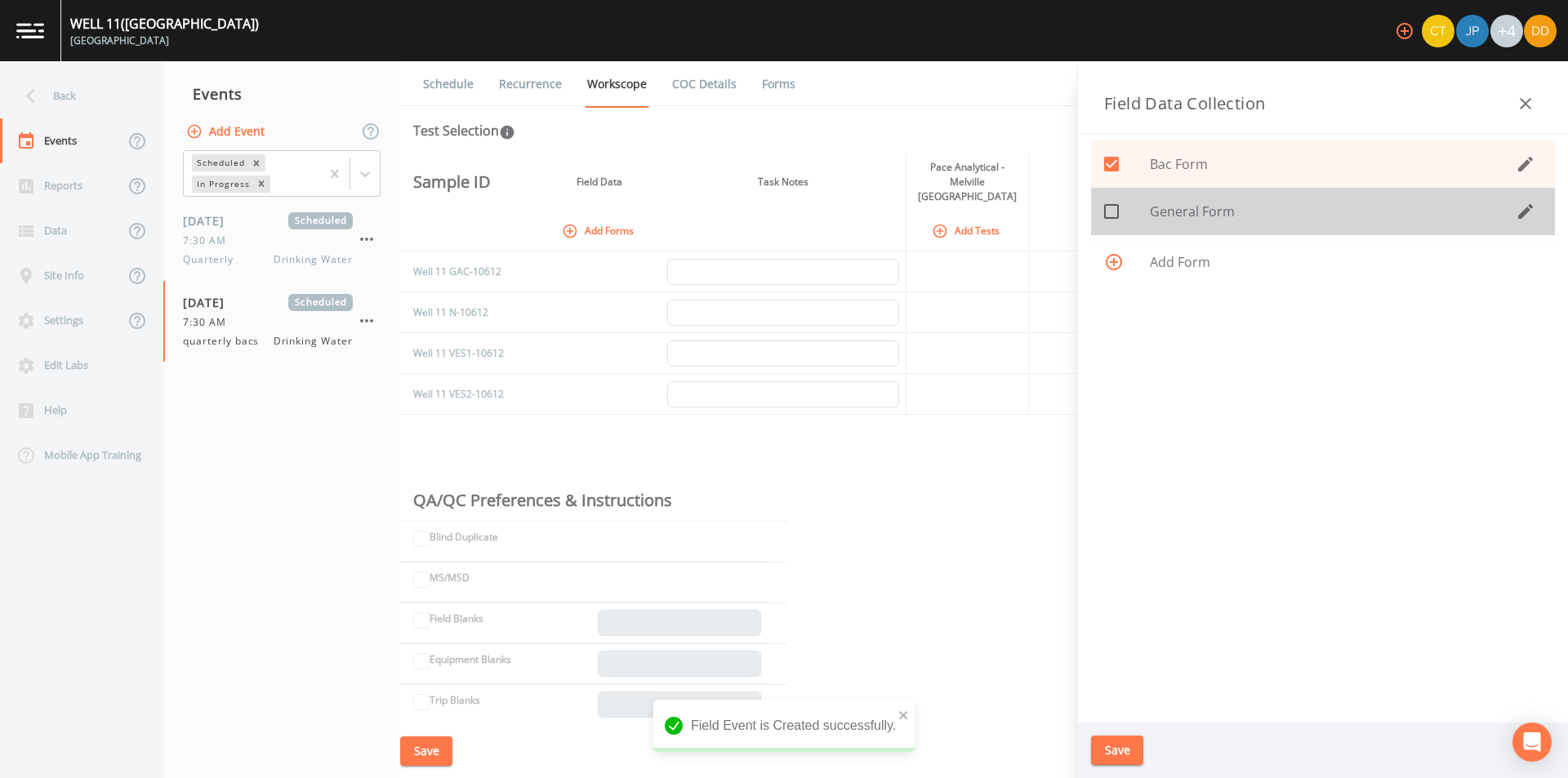
click at [1125, 207] on span at bounding box center [1111, 211] width 35 height 35
checkbox input "true"
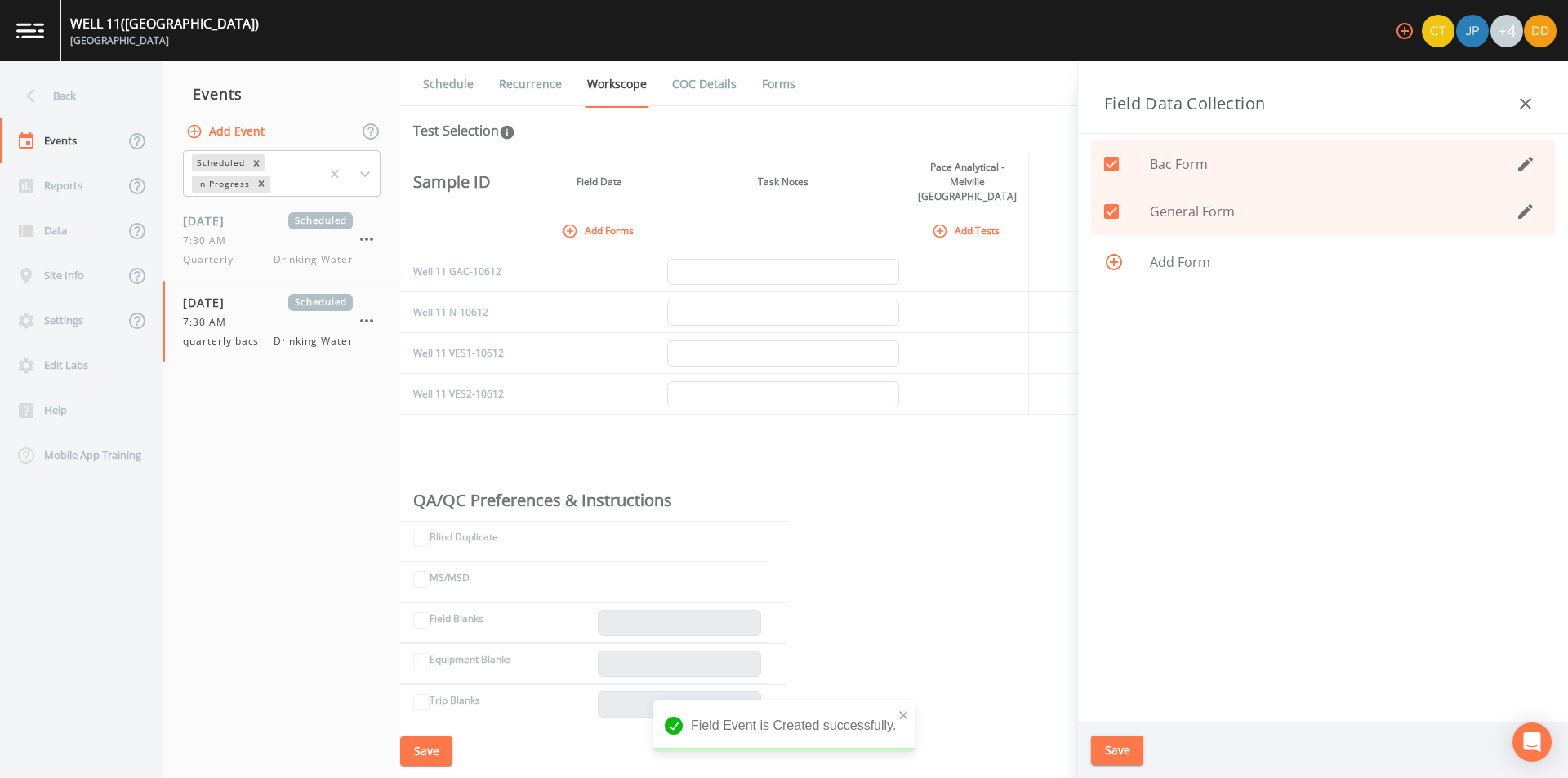
click at [1121, 758] on button "Save" at bounding box center [1117, 750] width 52 height 31
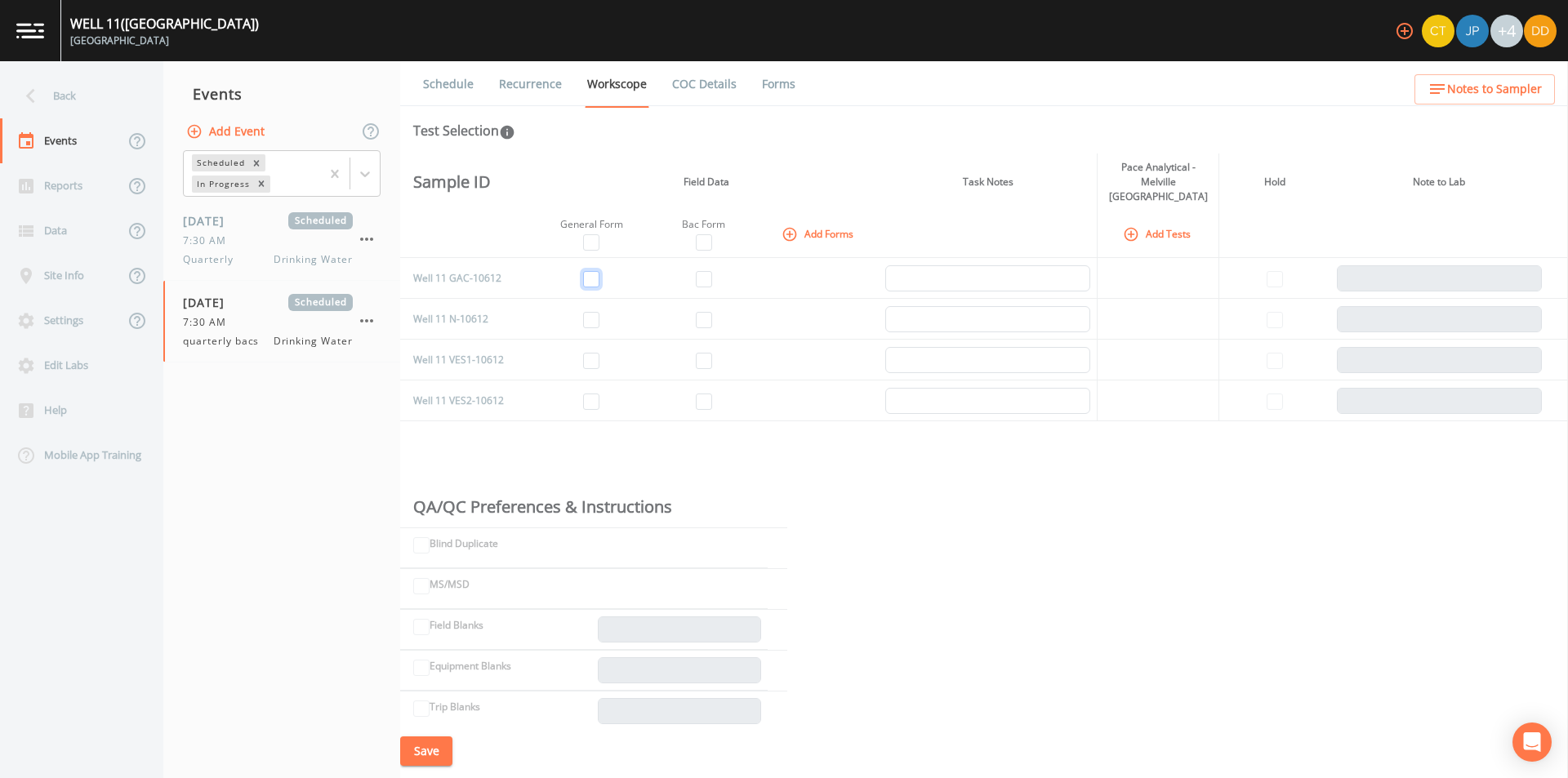
click at [596, 272] on input "checkbox" at bounding box center [591, 279] width 17 height 17
checkbox input "true"
click at [592, 312] on input "checkbox" at bounding box center [591, 320] width 17 height 17
checkbox input "true"
click at [702, 272] on input "checkbox" at bounding box center [704, 279] width 17 height 17
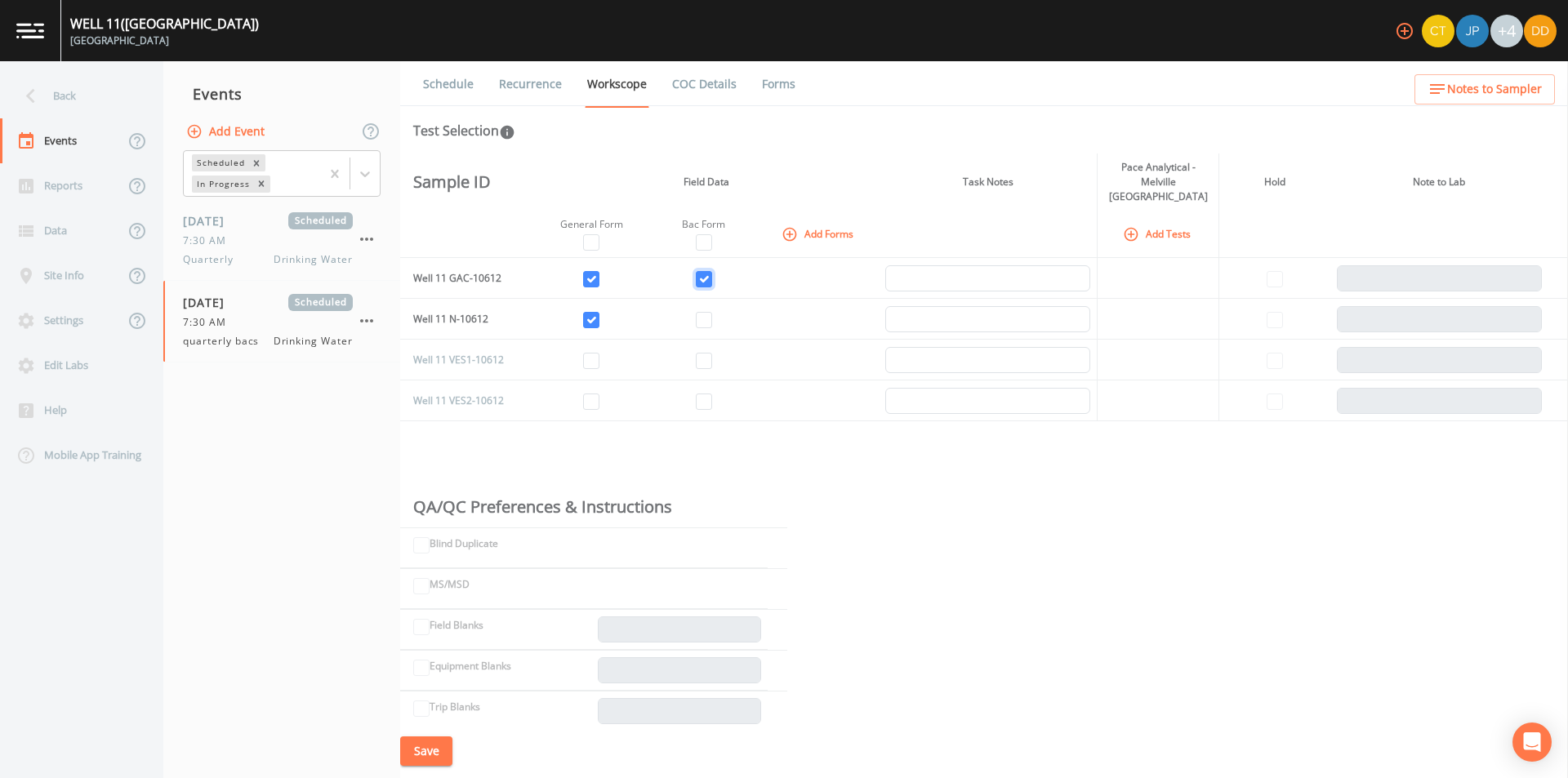
checkbox input "true"
click at [702, 312] on input "checkbox" at bounding box center [704, 320] width 17 height 17
checkbox input "true"
click at [1161, 220] on button "Add Tests" at bounding box center [1158, 233] width 78 height 27
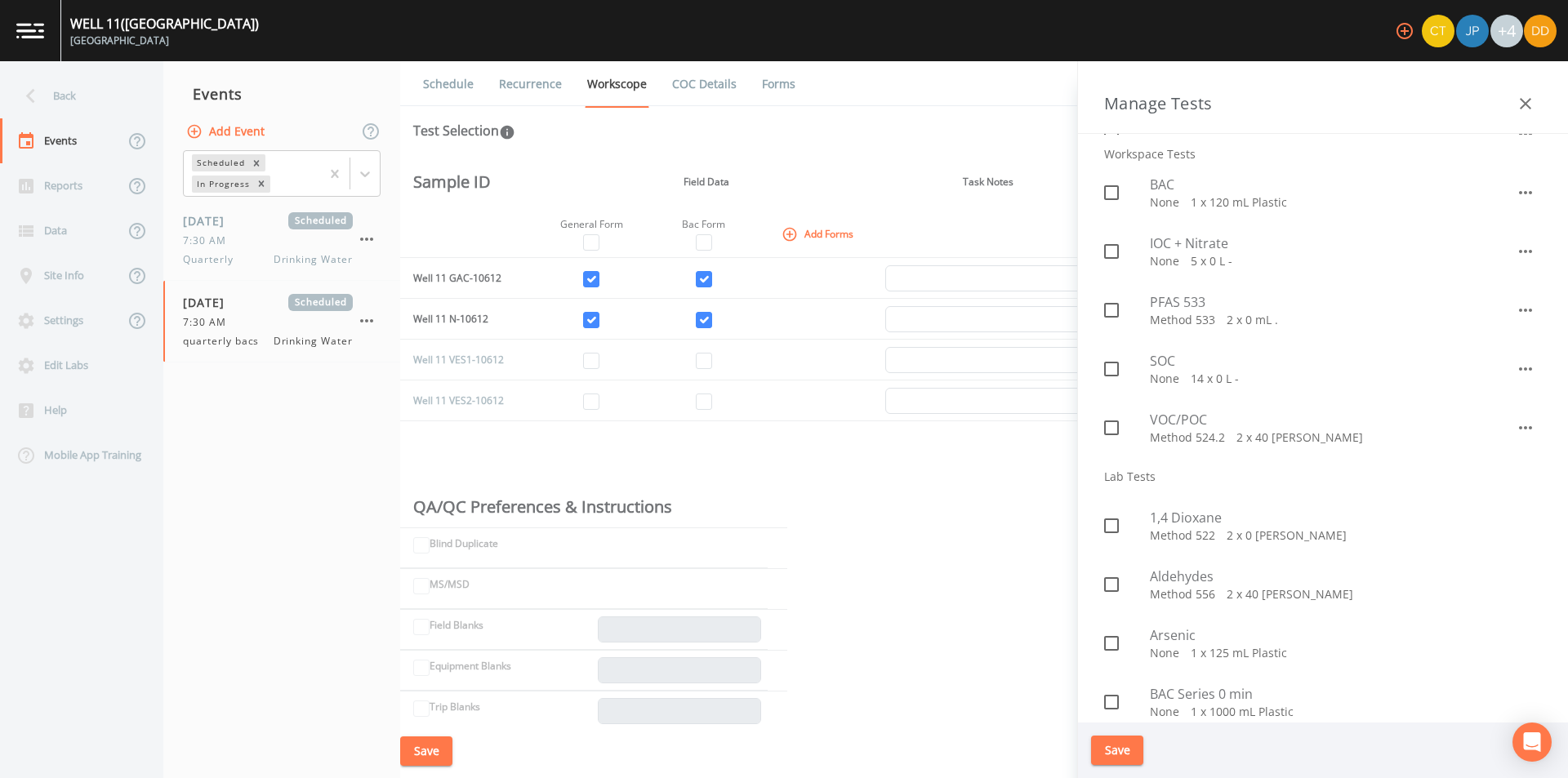
scroll to position [490, 0]
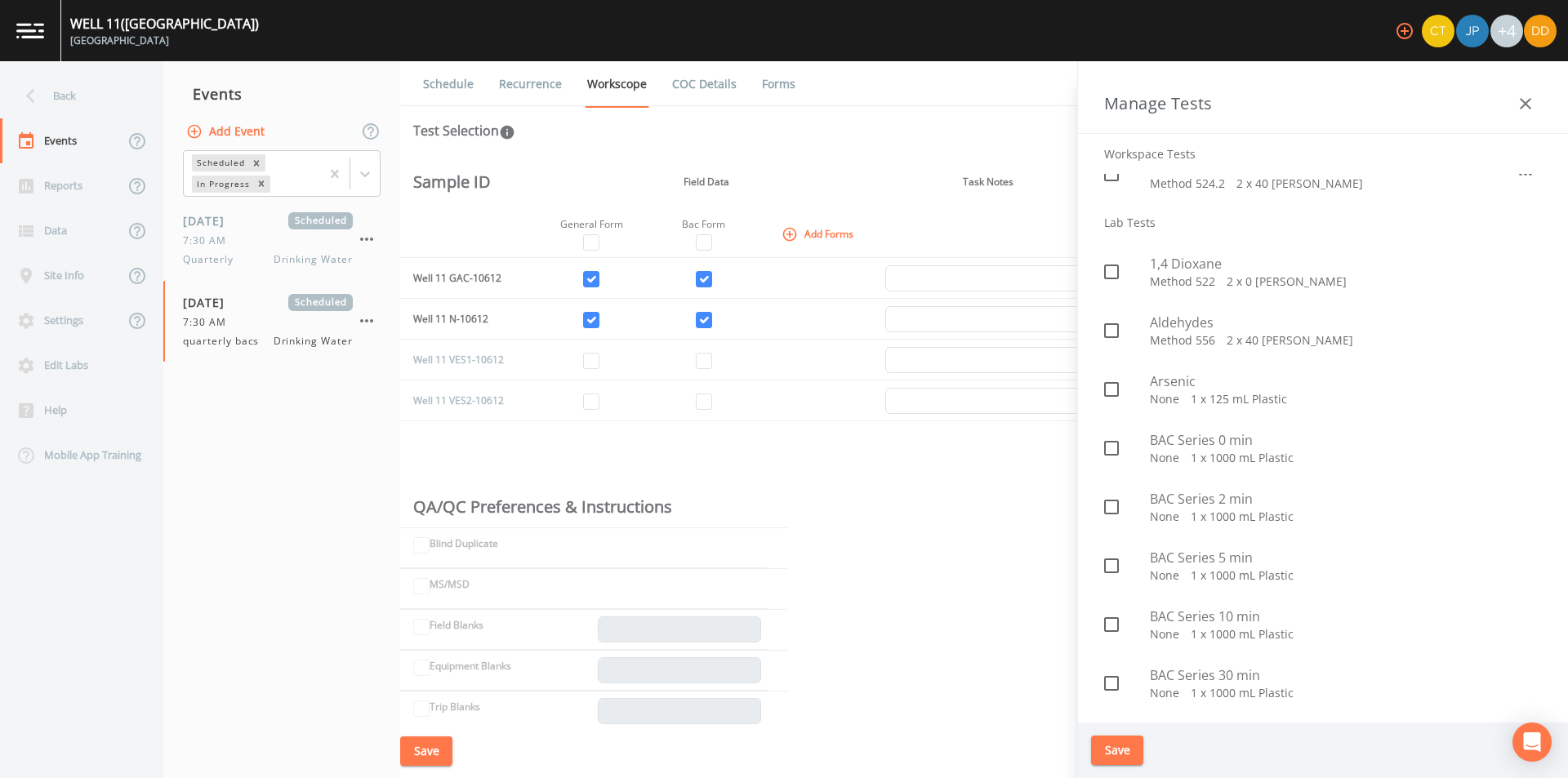
click at [1175, 448] on span "BAC Series 0 min" at bounding box center [1346, 440] width 392 height 20
checkbox input "true"
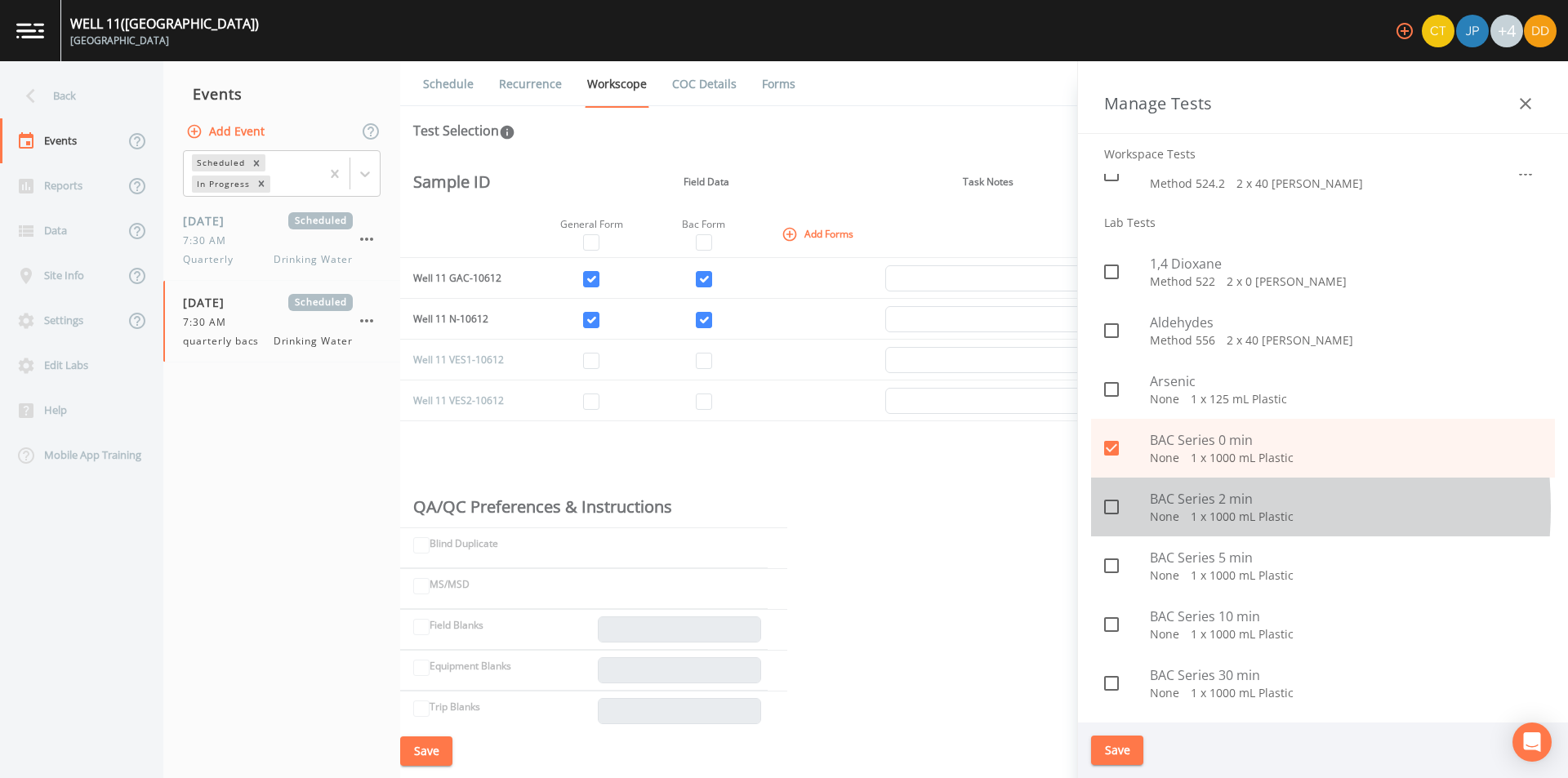
drag, startPoint x: 1169, startPoint y: 508, endPoint x: 1161, endPoint y: 545, distance: 37.9
click at [1169, 509] on p "None   1 x 1000 mL Plastic" at bounding box center [1346, 516] width 392 height 17
checkbox input "true"
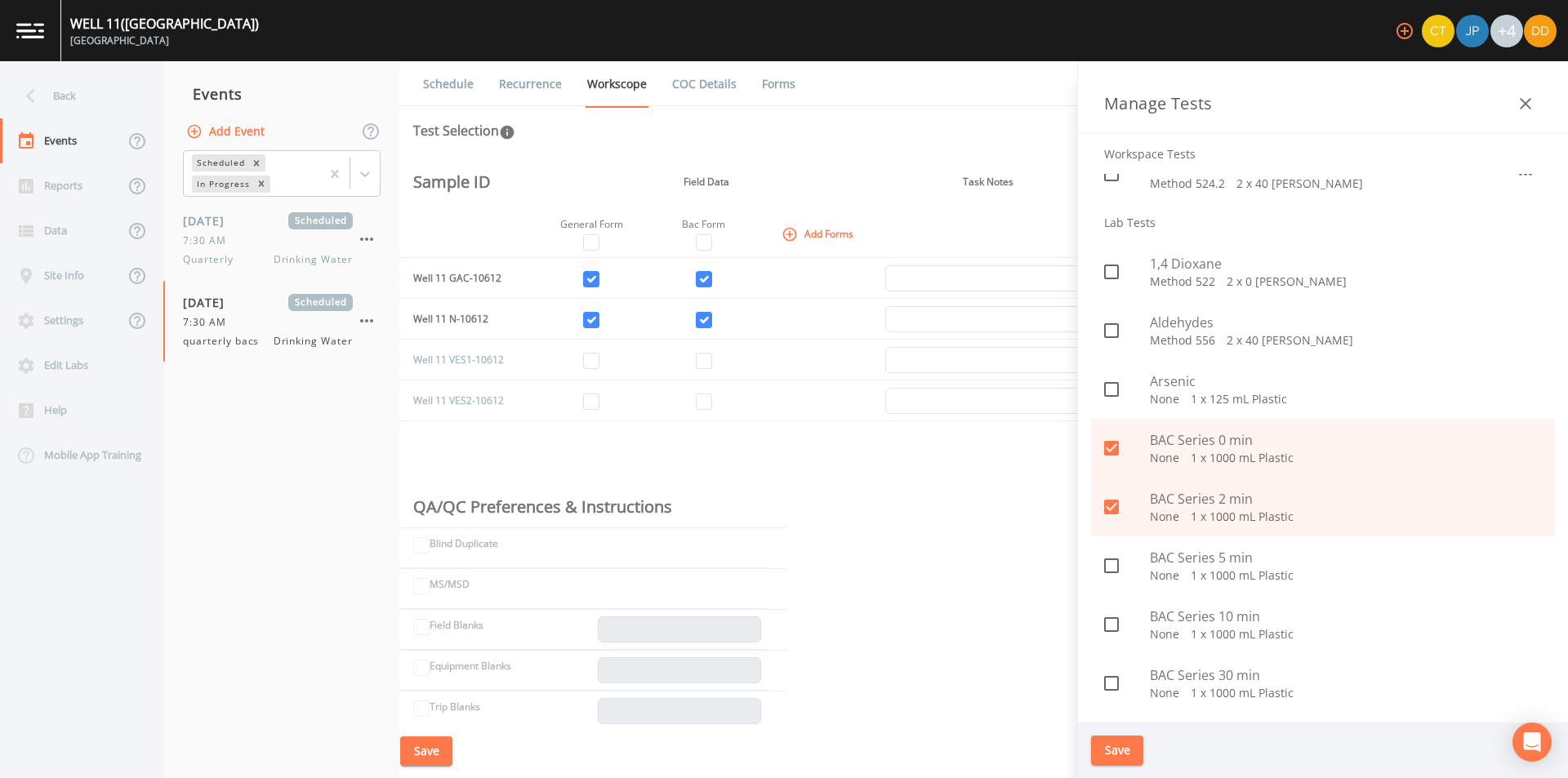
click at [1159, 553] on span "BAC Series 5 min" at bounding box center [1346, 558] width 392 height 20
checkbox input "true"
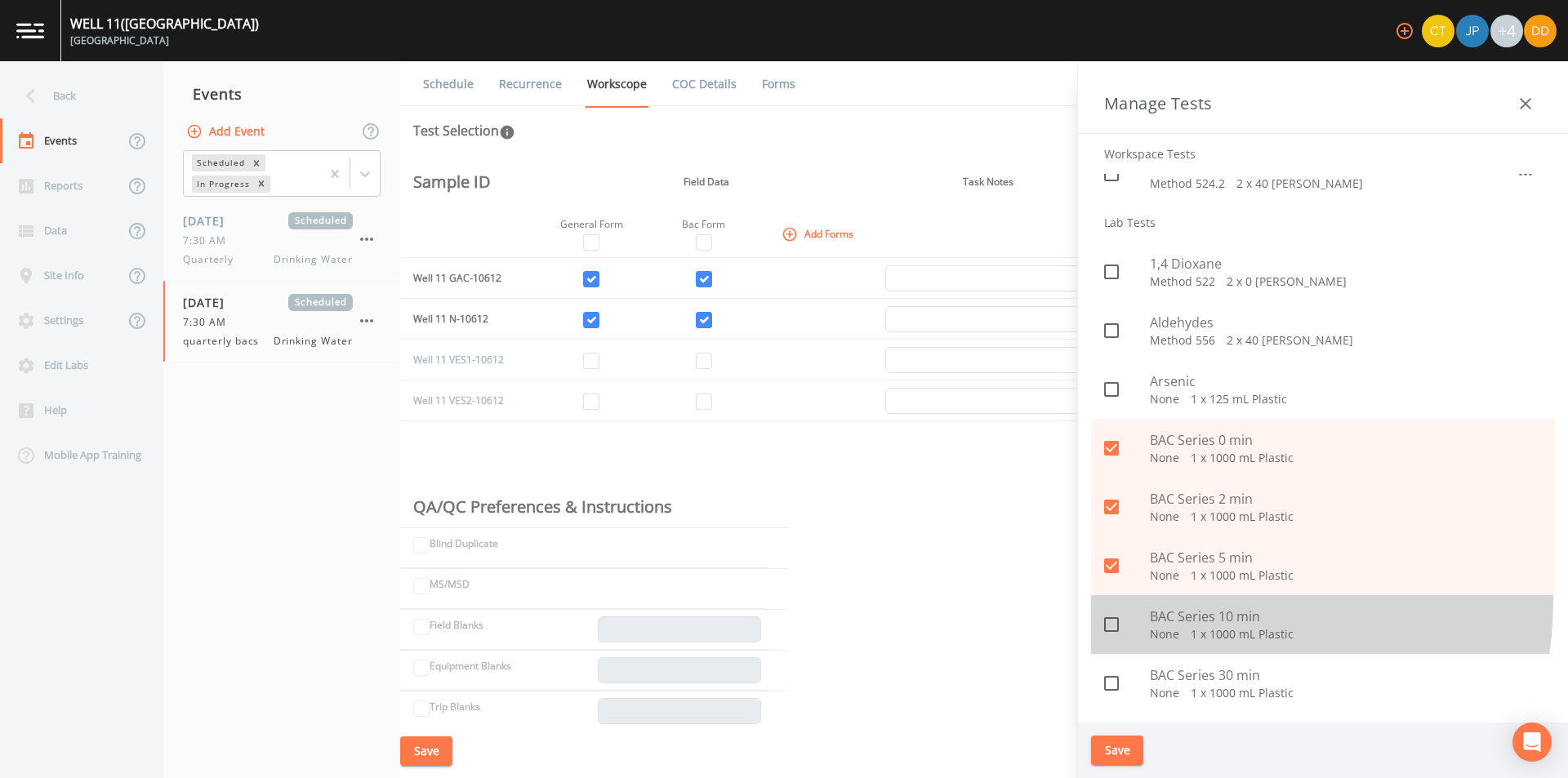
drag, startPoint x: 1159, startPoint y: 598, endPoint x: 1153, endPoint y: 636, distance: 38.5
click at [1159, 600] on div "BAC Series 10 min None   1 x 1000 mL Plastic" at bounding box center [1323, 625] width 464 height 59
checkbox input "true"
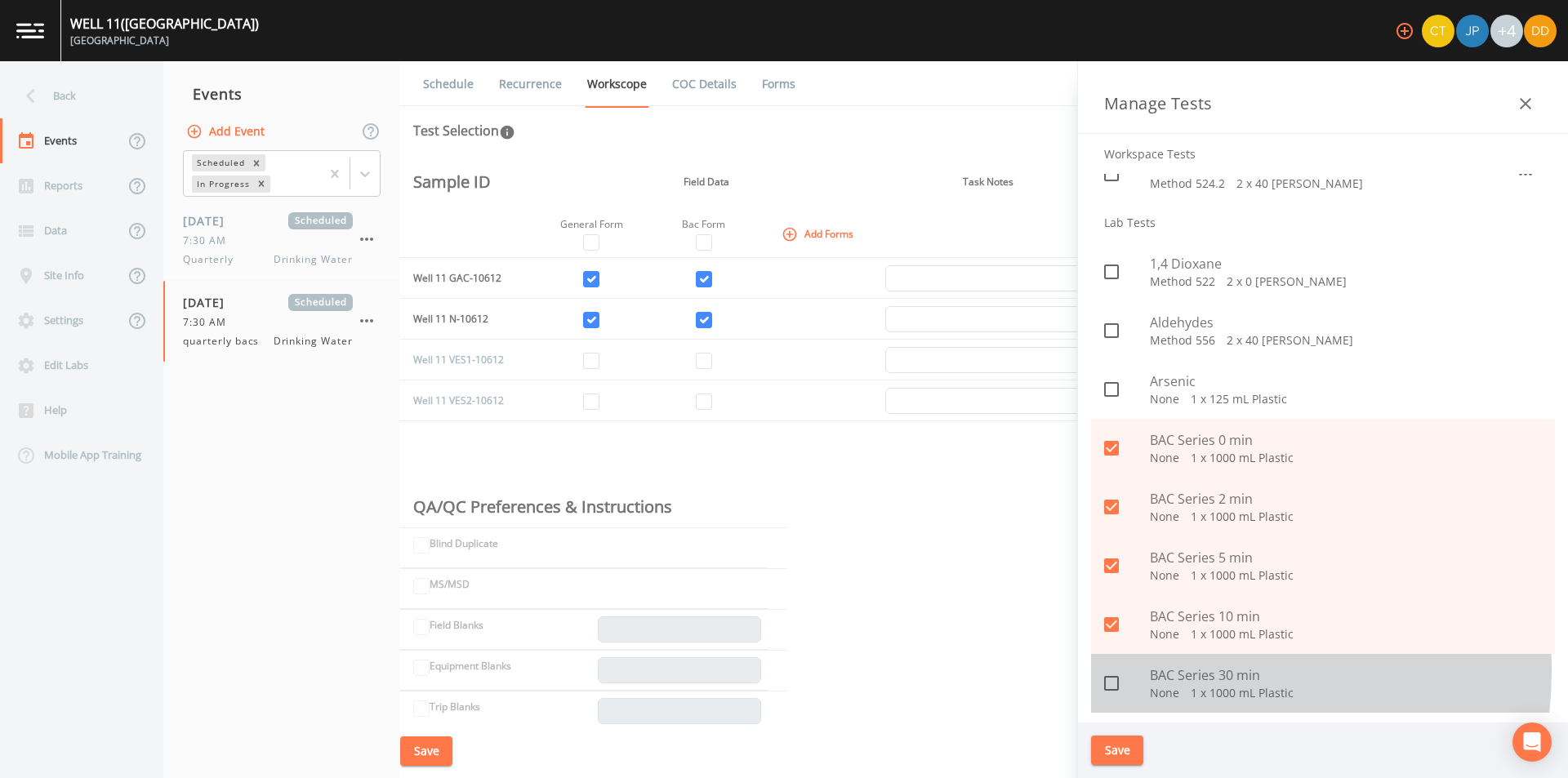
click at [1146, 669] on div at bounding box center [1127, 683] width 45 height 35
checkbox input "true"
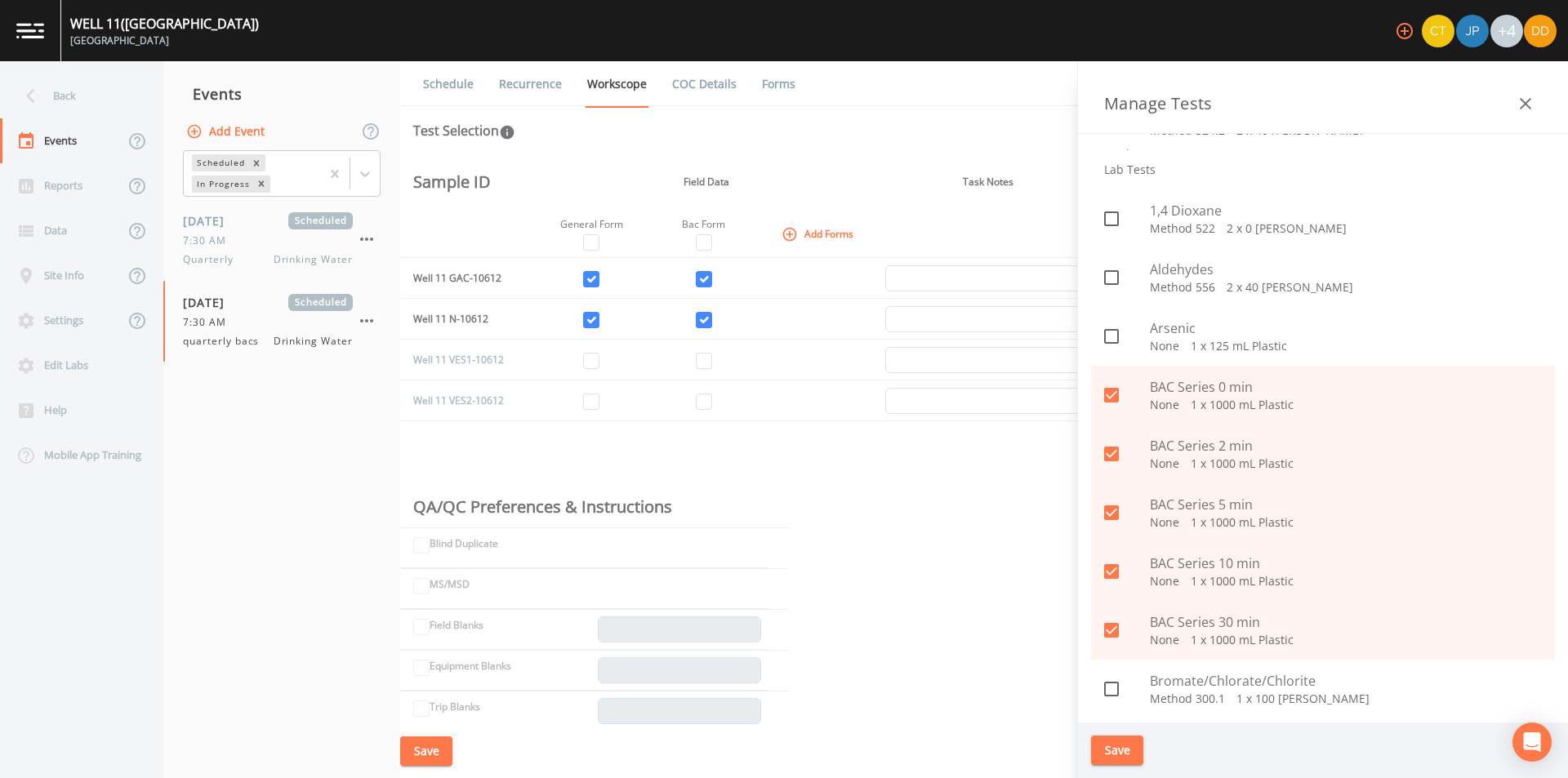
scroll to position [572, 0]
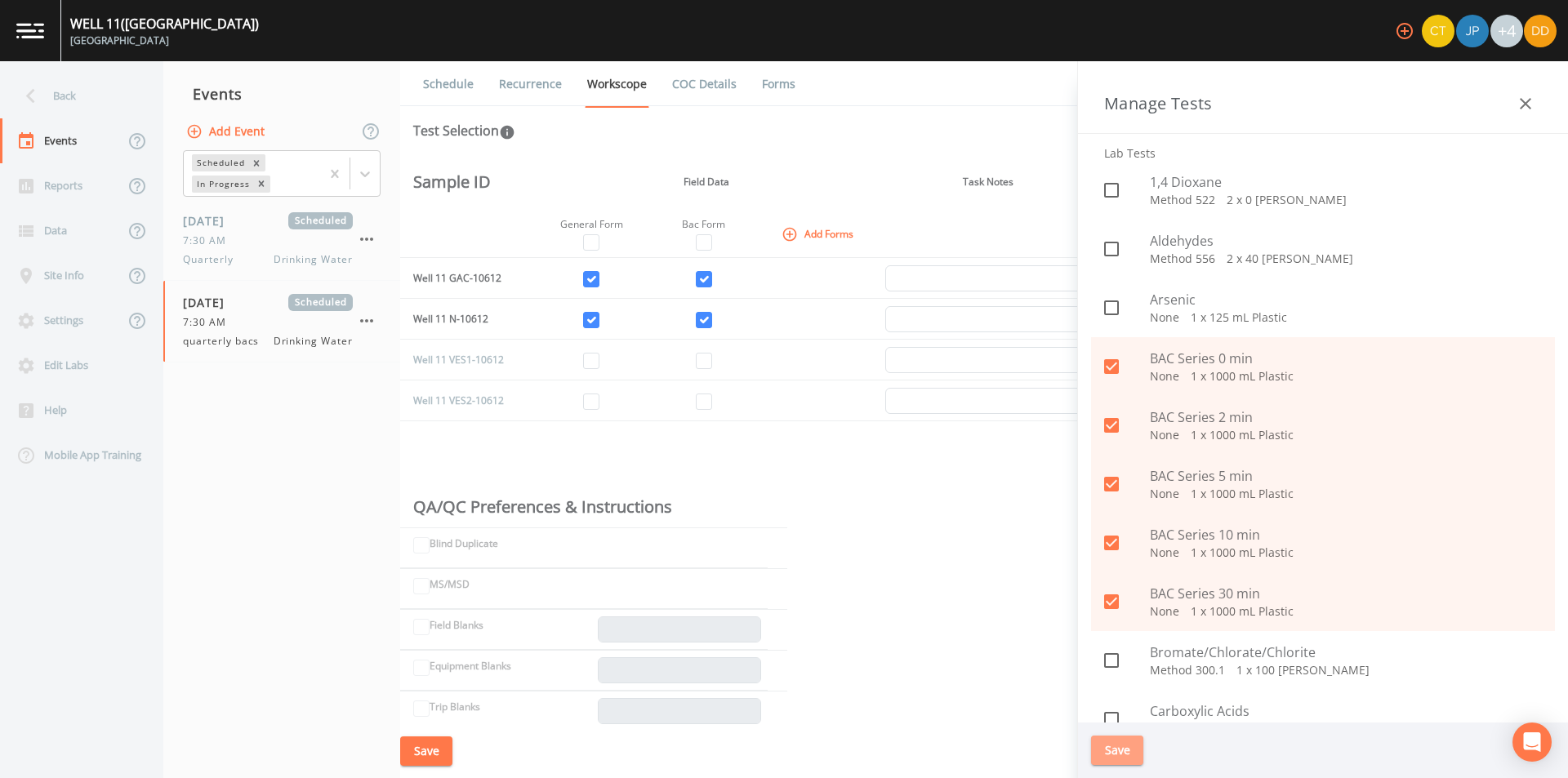
click at [1131, 754] on button "Save" at bounding box center [1117, 750] width 52 height 31
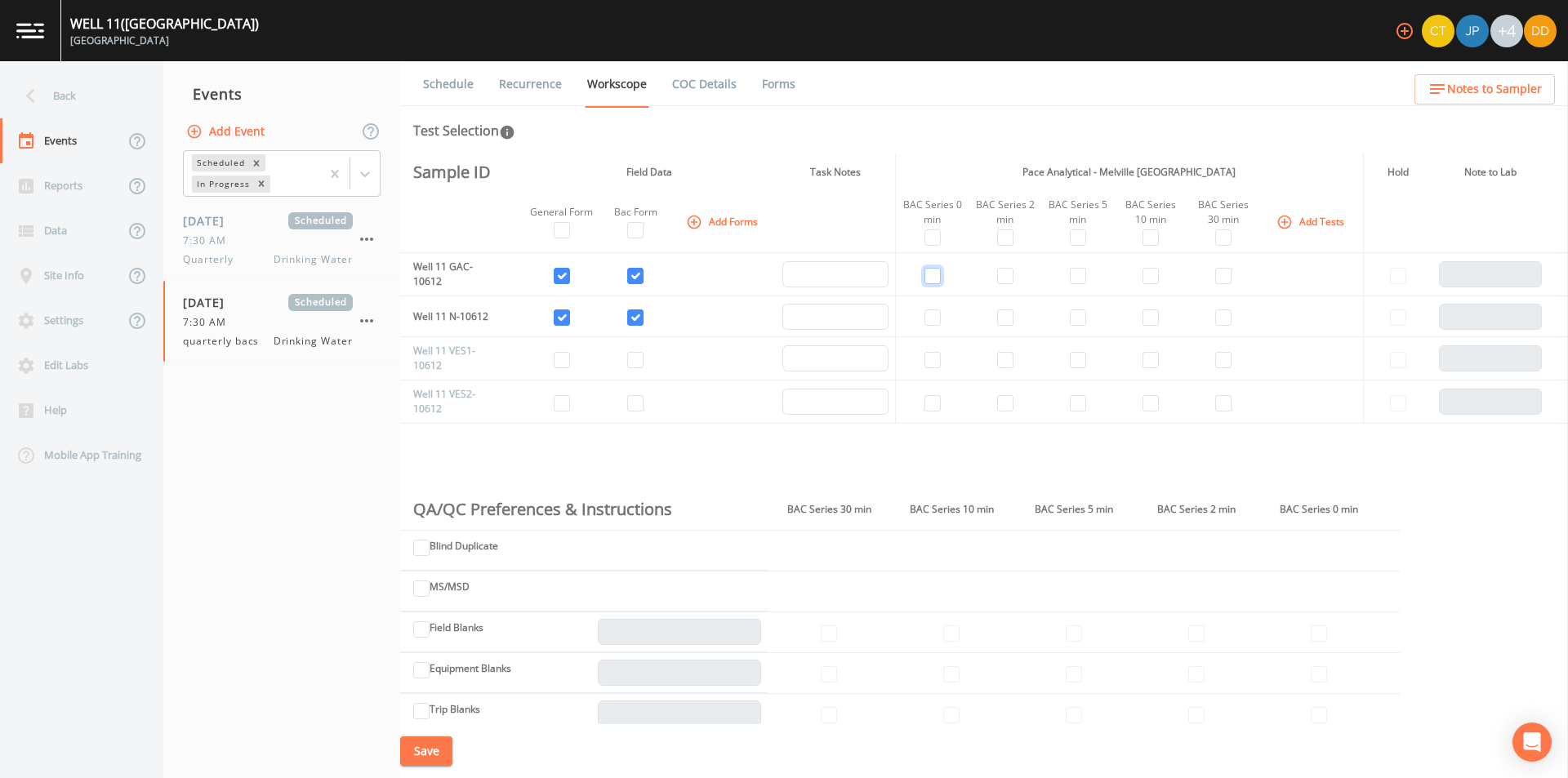
click at [933, 269] on input "checkbox" at bounding box center [932, 275] width 17 height 17
checkbox input "true"
click at [928, 328] on td at bounding box center [931, 316] width 73 height 40
click at [931, 314] on input "checkbox" at bounding box center [932, 317] width 17 height 17
checkbox input "true"
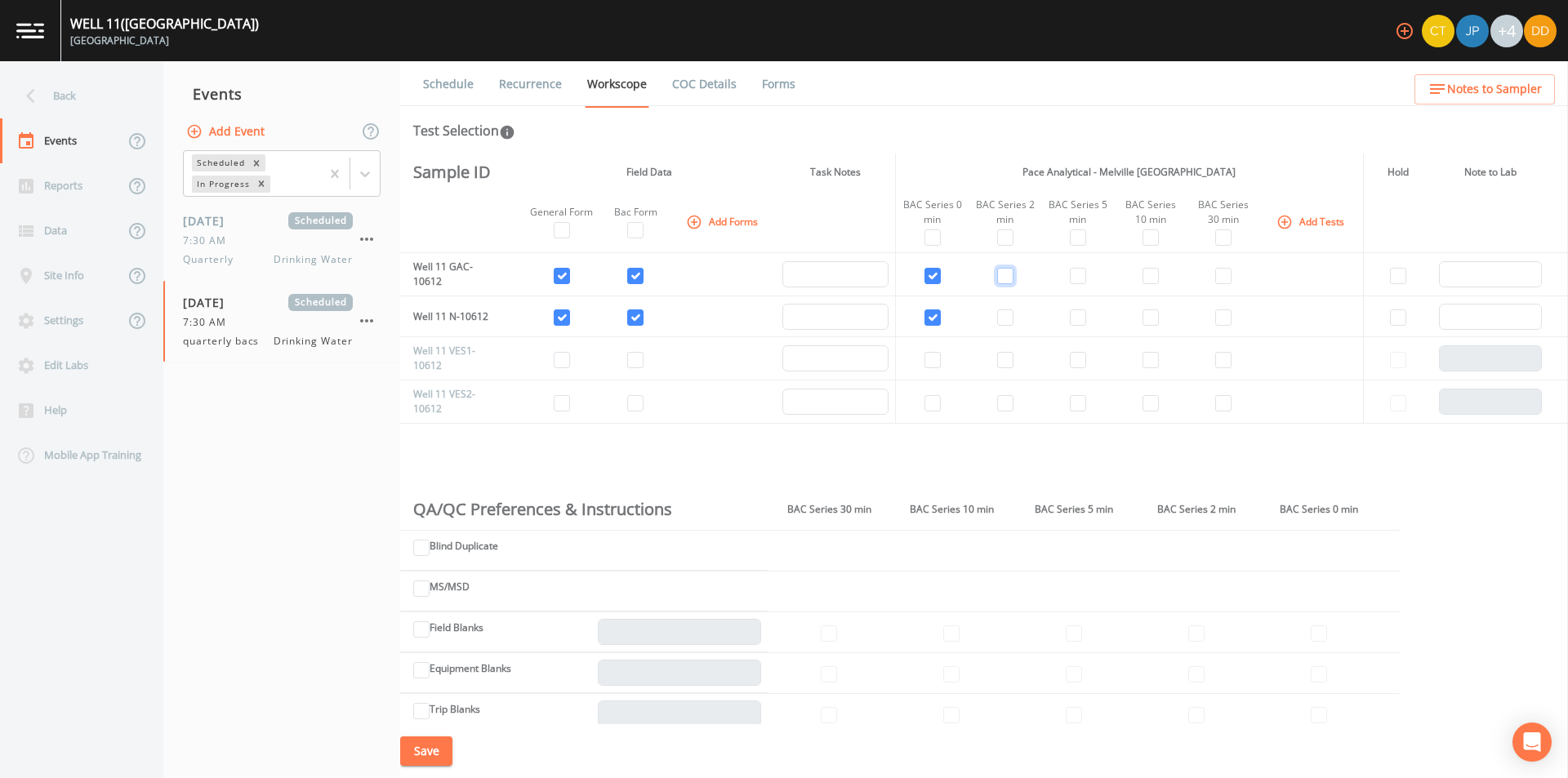
click at [1007, 269] on input "checkbox" at bounding box center [1005, 275] width 17 height 17
checkbox input "true"
click at [1005, 319] on input "checkbox" at bounding box center [1005, 317] width 17 height 17
checkbox input "true"
click at [1070, 273] on input "checkbox" at bounding box center [1077, 275] width 17 height 17
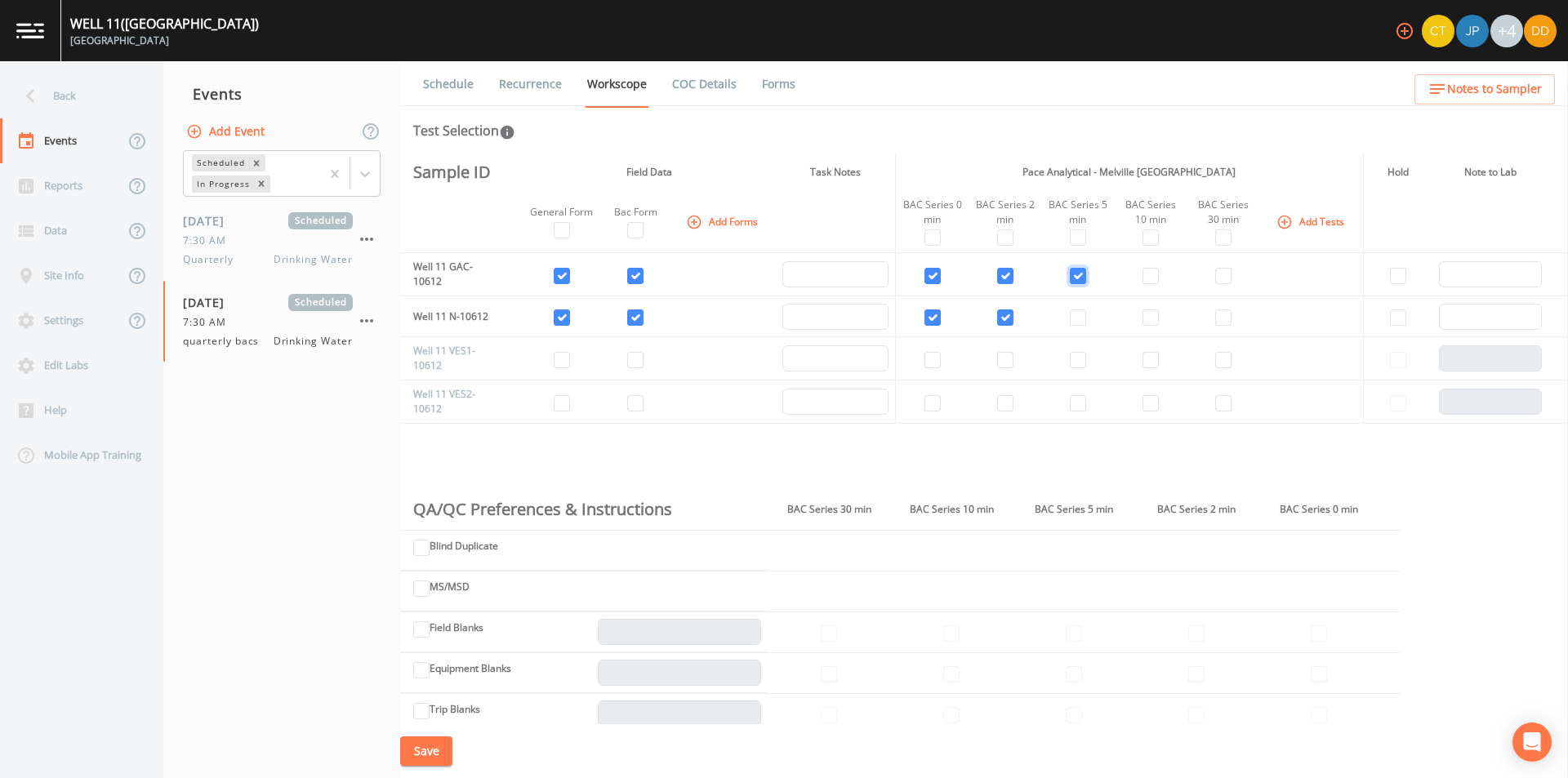
checkbox input "true"
drag, startPoint x: 1075, startPoint y: 320, endPoint x: 1138, endPoint y: 294, distance: 68.2
click at [1077, 318] on input "checkbox" at bounding box center [1077, 317] width 17 height 17
checkbox input "true"
click at [1154, 263] on td at bounding box center [1151, 274] width 73 height 43
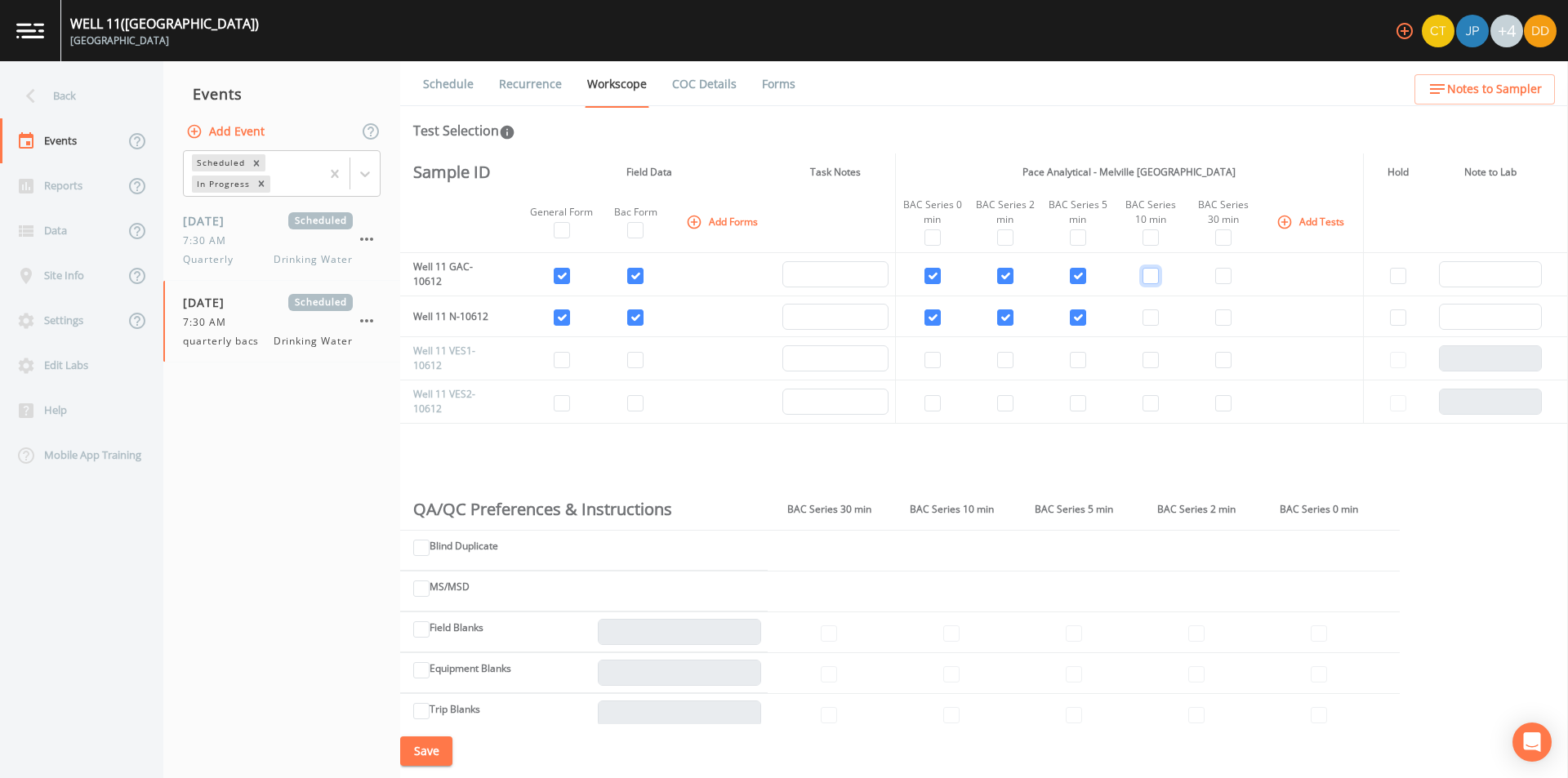
click at [1149, 277] on input "checkbox" at bounding box center [1150, 275] width 17 height 17
checkbox input "true"
click at [1148, 320] on input "checkbox" at bounding box center [1150, 317] width 17 height 17
checkbox input "true"
click at [1218, 310] on input "checkbox" at bounding box center [1223, 317] width 17 height 17
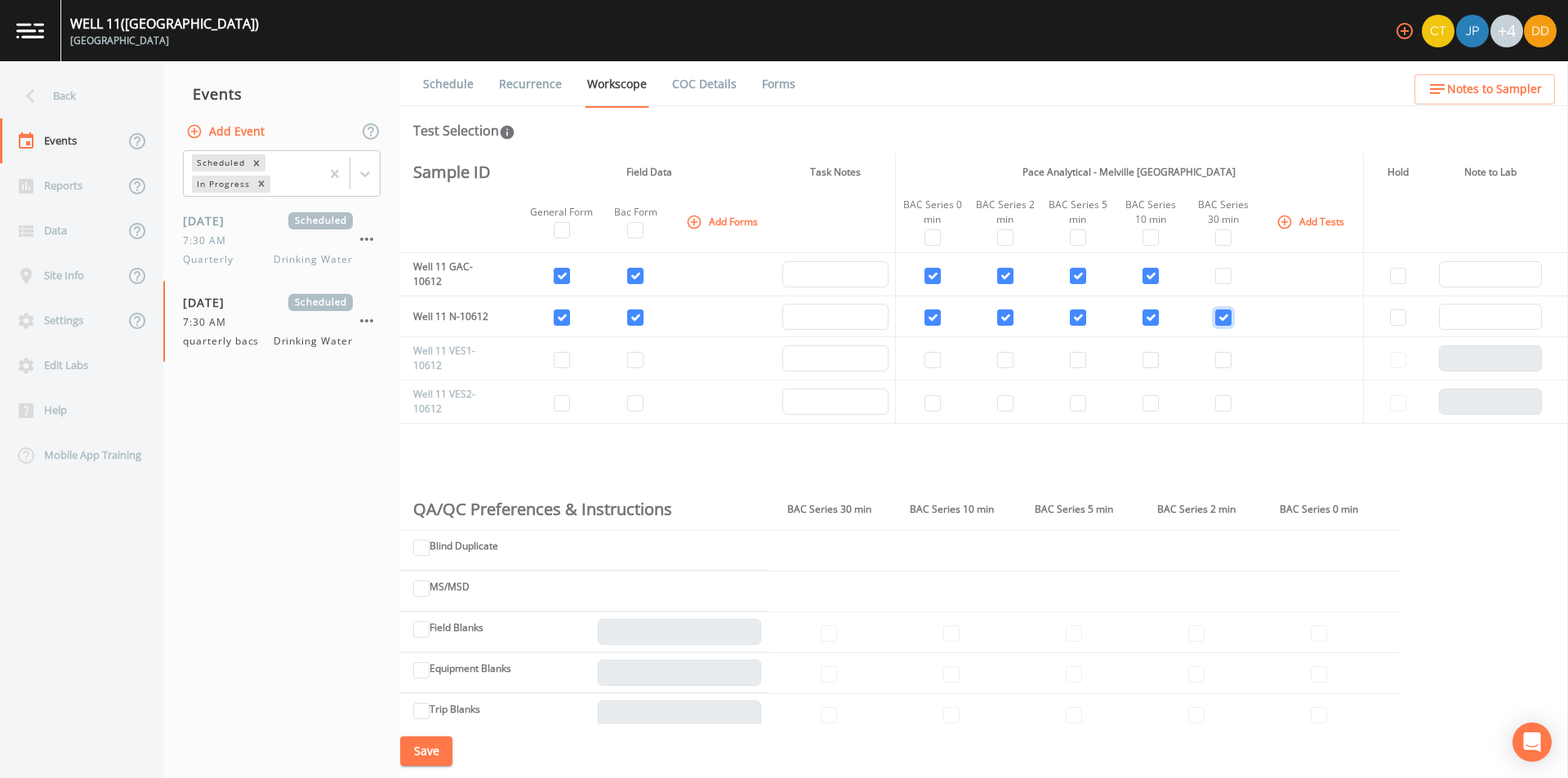
checkbox input "true"
click at [1223, 262] on td at bounding box center [1224, 274] width 73 height 43
click at [1215, 270] on input "checkbox" at bounding box center [1223, 275] width 17 height 17
checkbox input "true"
click at [431, 749] on button "Save" at bounding box center [426, 751] width 52 height 31
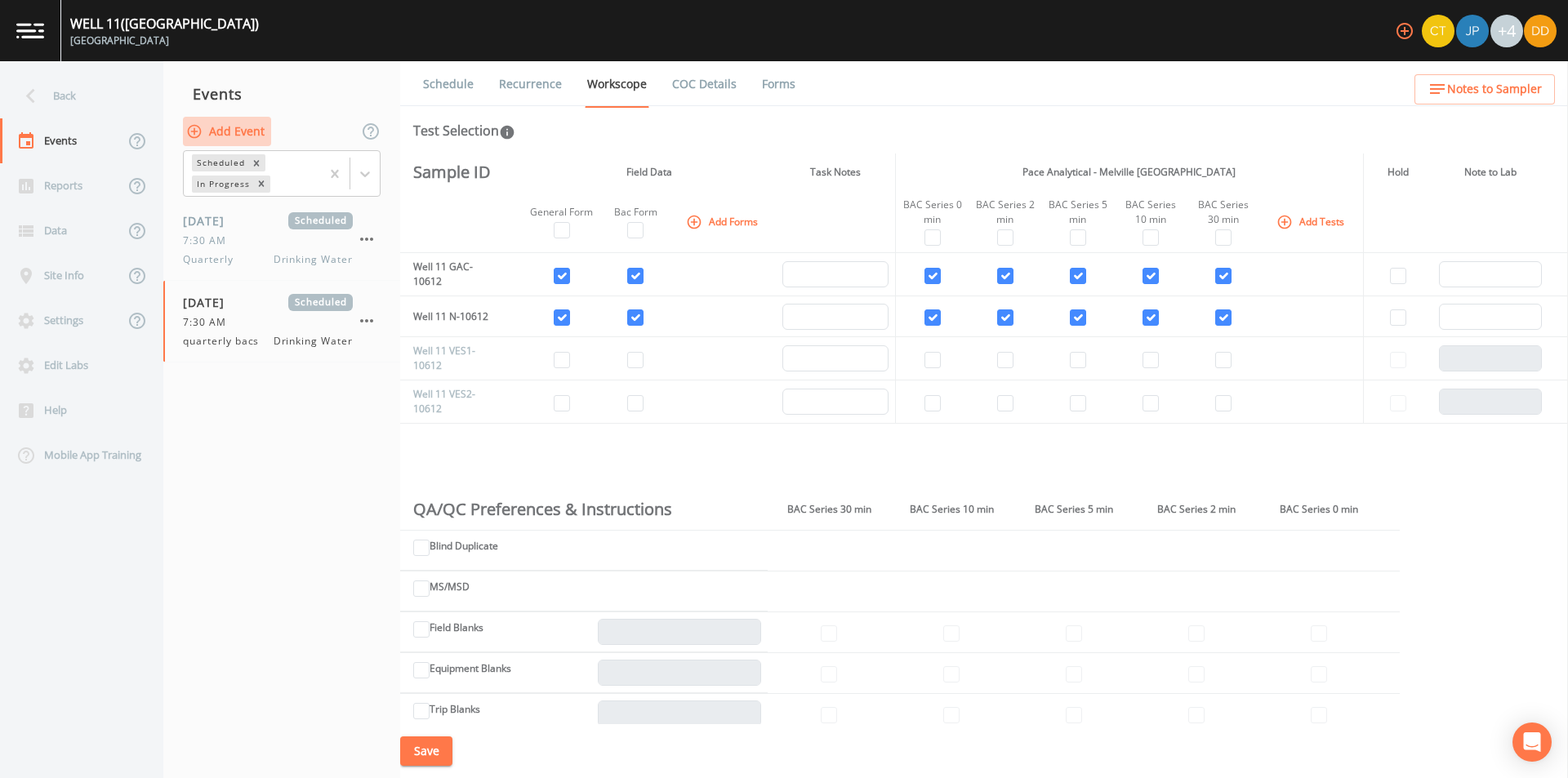
click at [243, 127] on button "Add Event" at bounding box center [226, 131] width 88 height 31
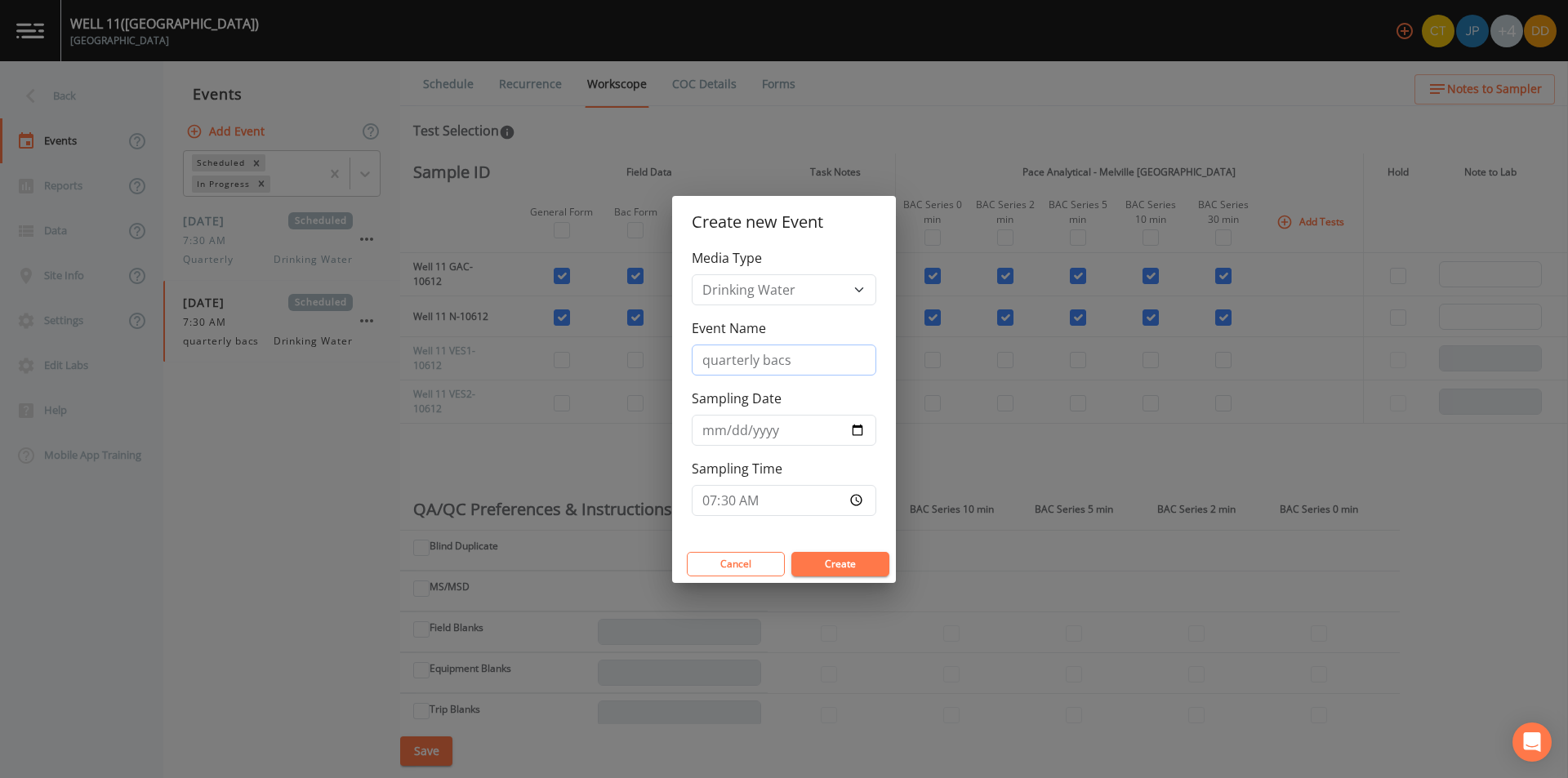
click at [814, 373] on input "quarterly bacs" at bounding box center [784, 359] width 185 height 31
type input "quarterly"
click at [852, 567] on button "Create" at bounding box center [839, 564] width 98 height 25
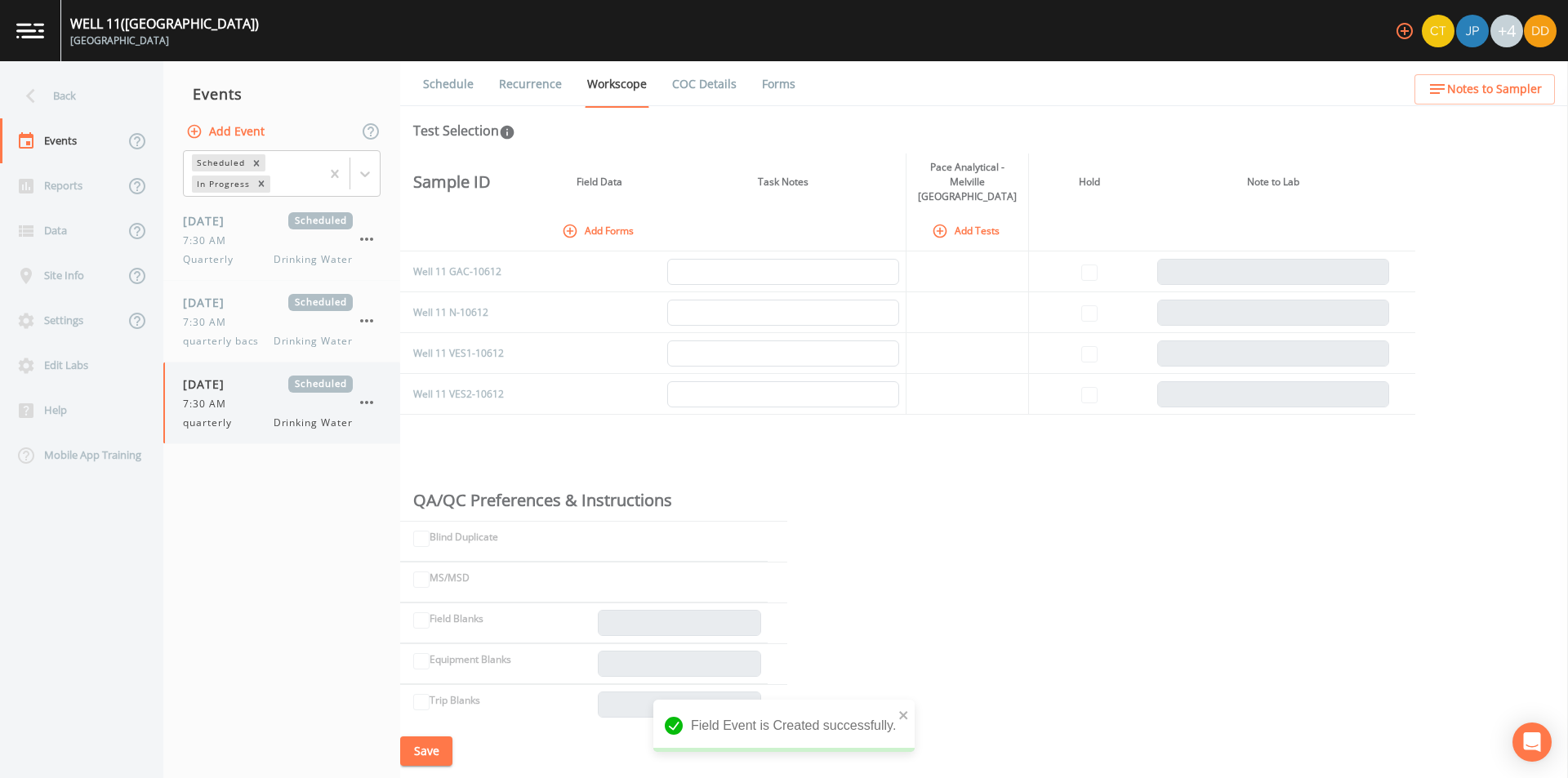
click at [227, 400] on span "7:30 AM" at bounding box center [209, 404] width 53 height 15
click at [569, 223] on icon "button" at bounding box center [570, 231] width 17 height 17
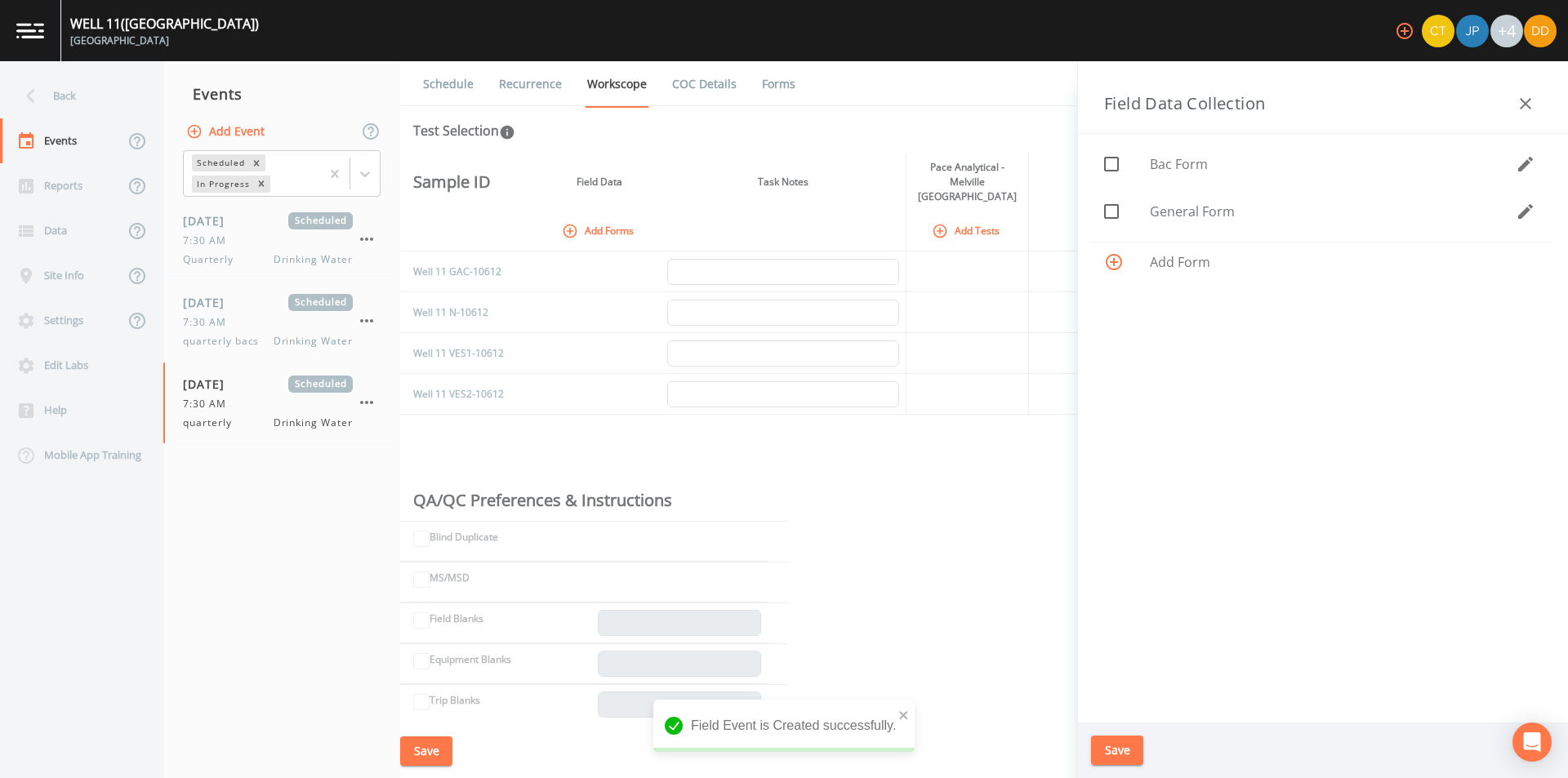
click at [1148, 221] on div at bounding box center [1127, 211] width 45 height 35
checkbox input "true"
click at [1117, 758] on button "Save" at bounding box center [1117, 750] width 52 height 31
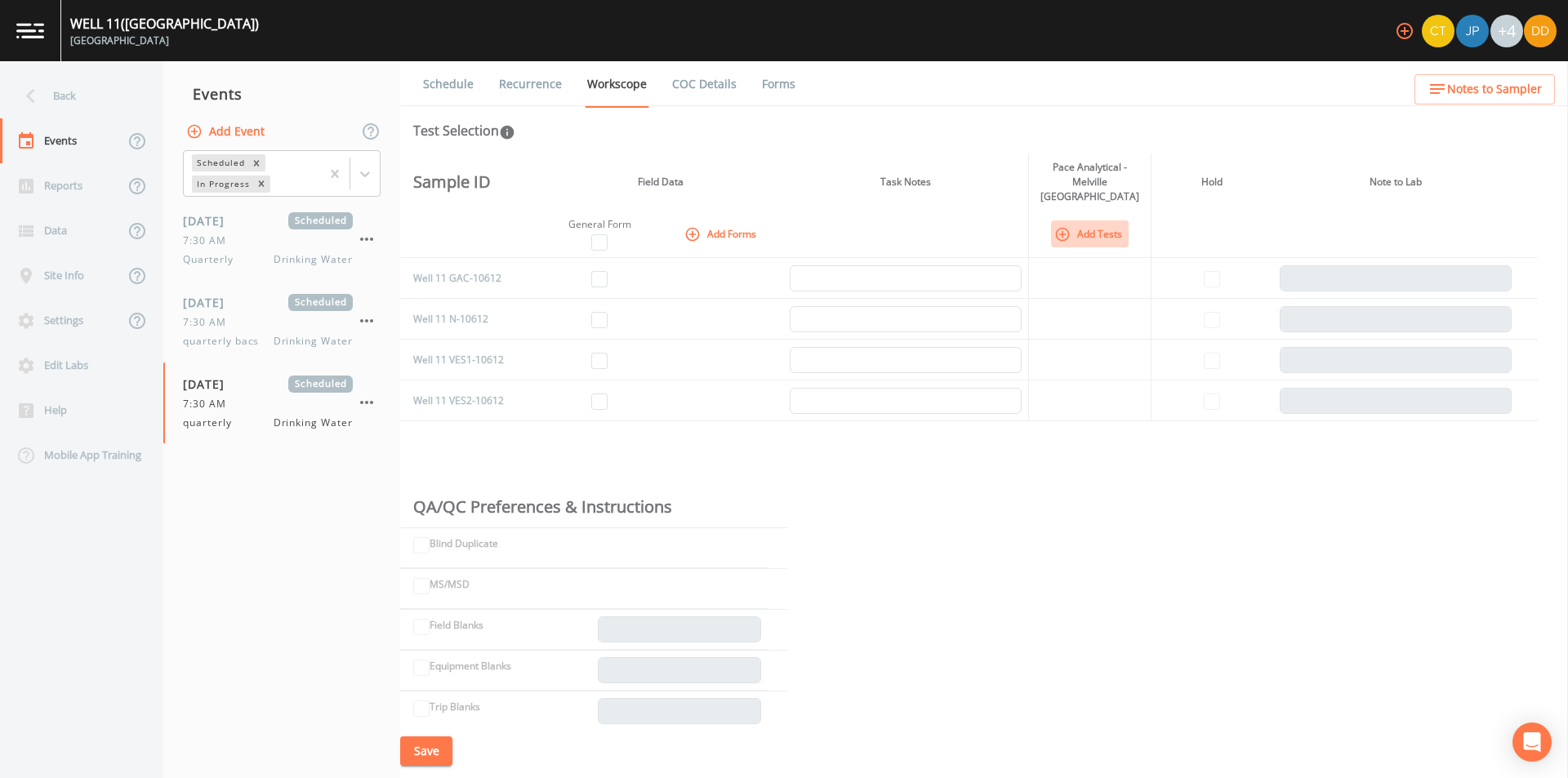
click at [1060, 227] on icon "button" at bounding box center [1062, 234] width 14 height 14
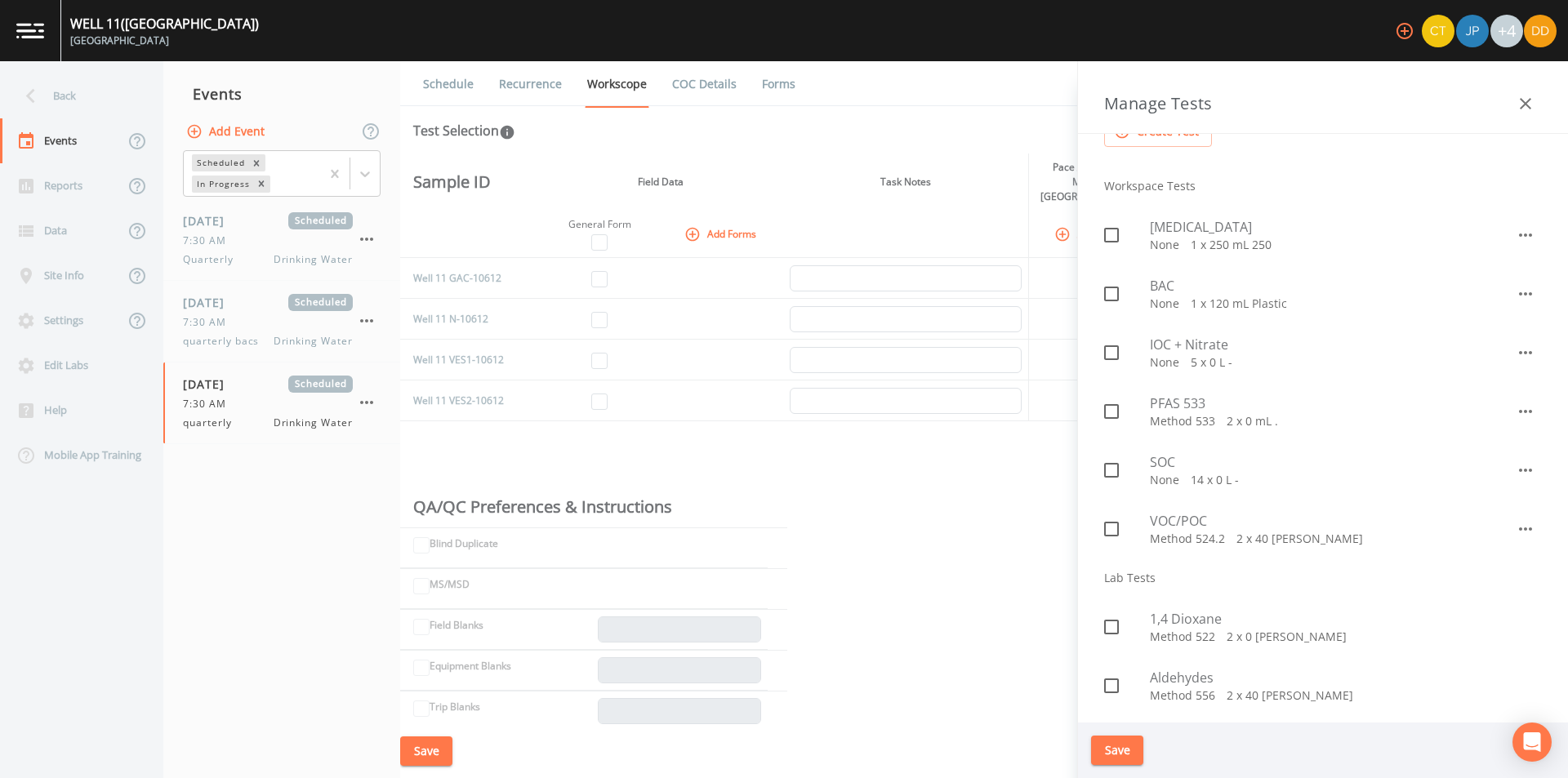
scroll to position [163, 0]
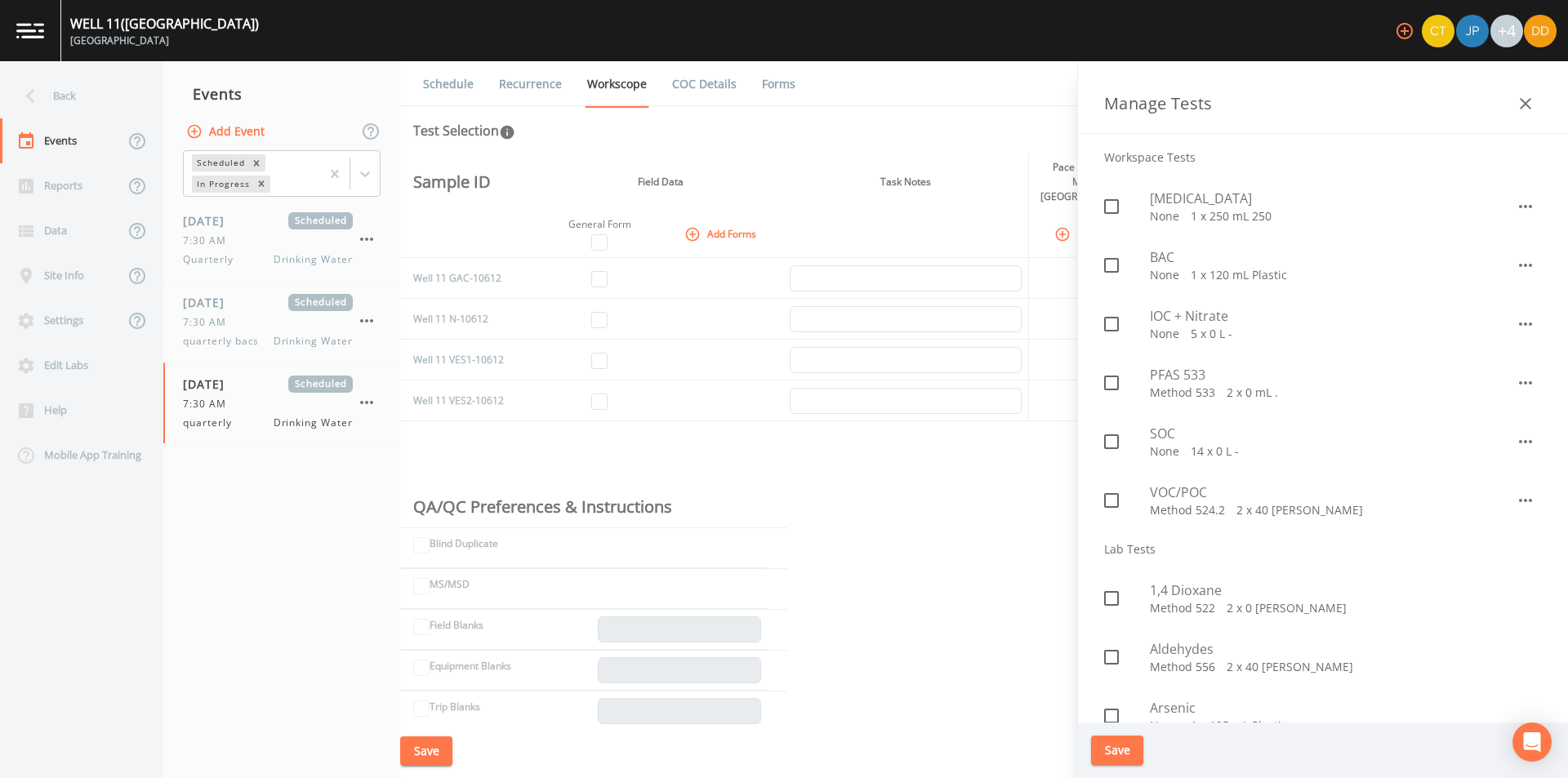
click at [1212, 503] on p "Method 524.2   2 x 40 [PERSON_NAME]" at bounding box center [1333, 510] width 366 height 17
checkbox input "true"
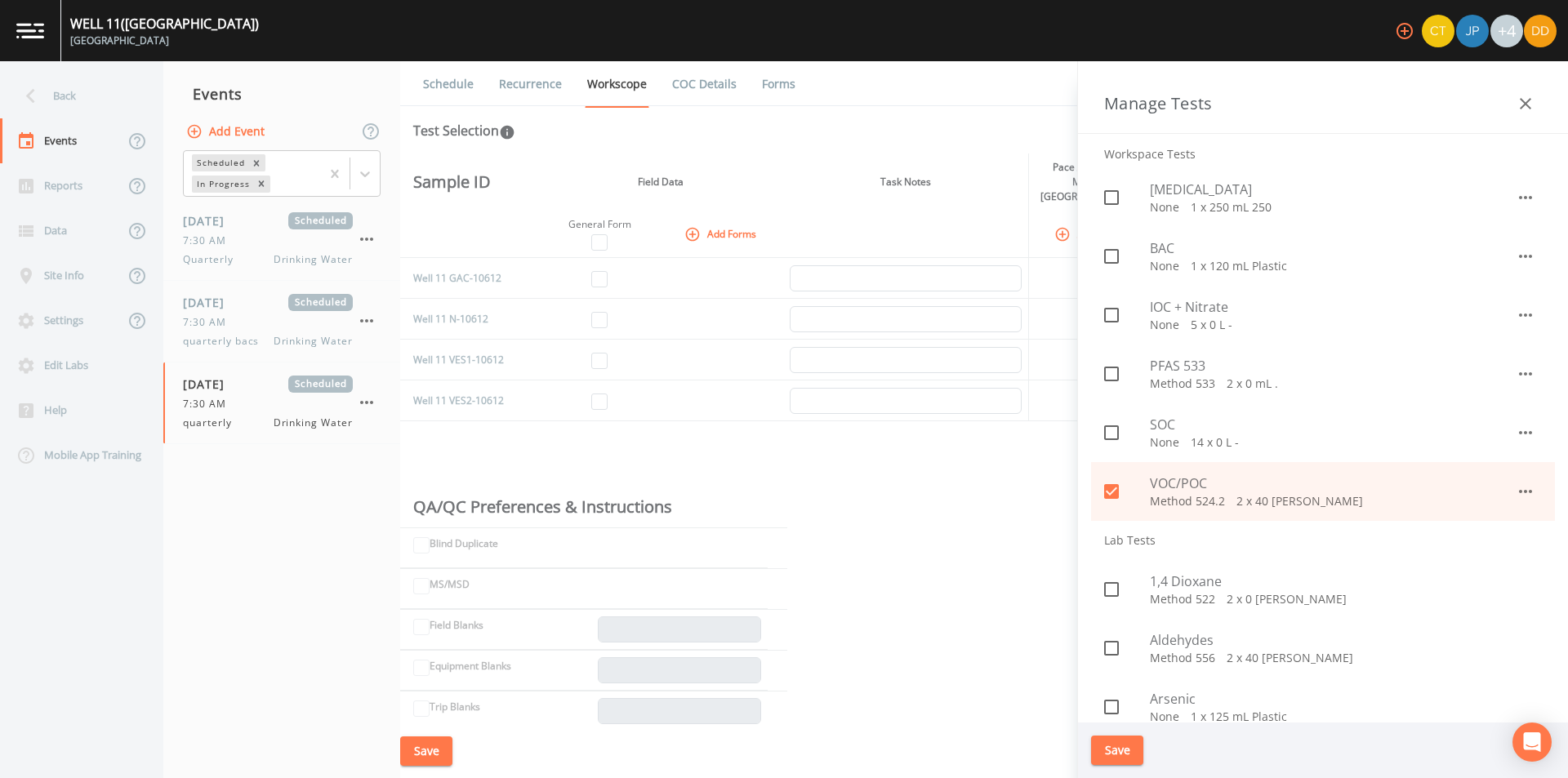
scroll to position [327, 0]
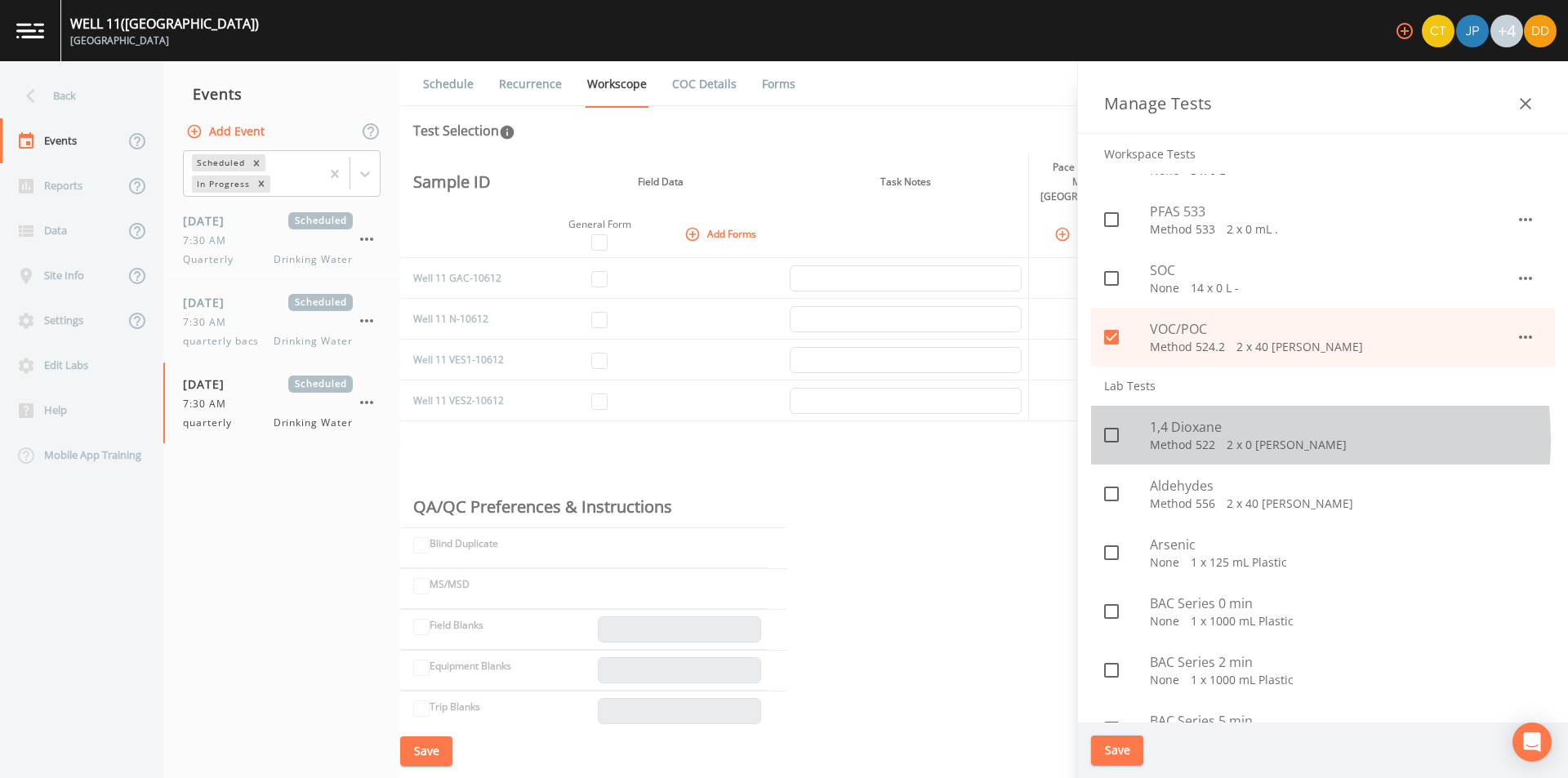
click at [1203, 439] on p "Method 522   2 x 0 [PERSON_NAME]" at bounding box center [1346, 444] width 392 height 17
checkbox input "true"
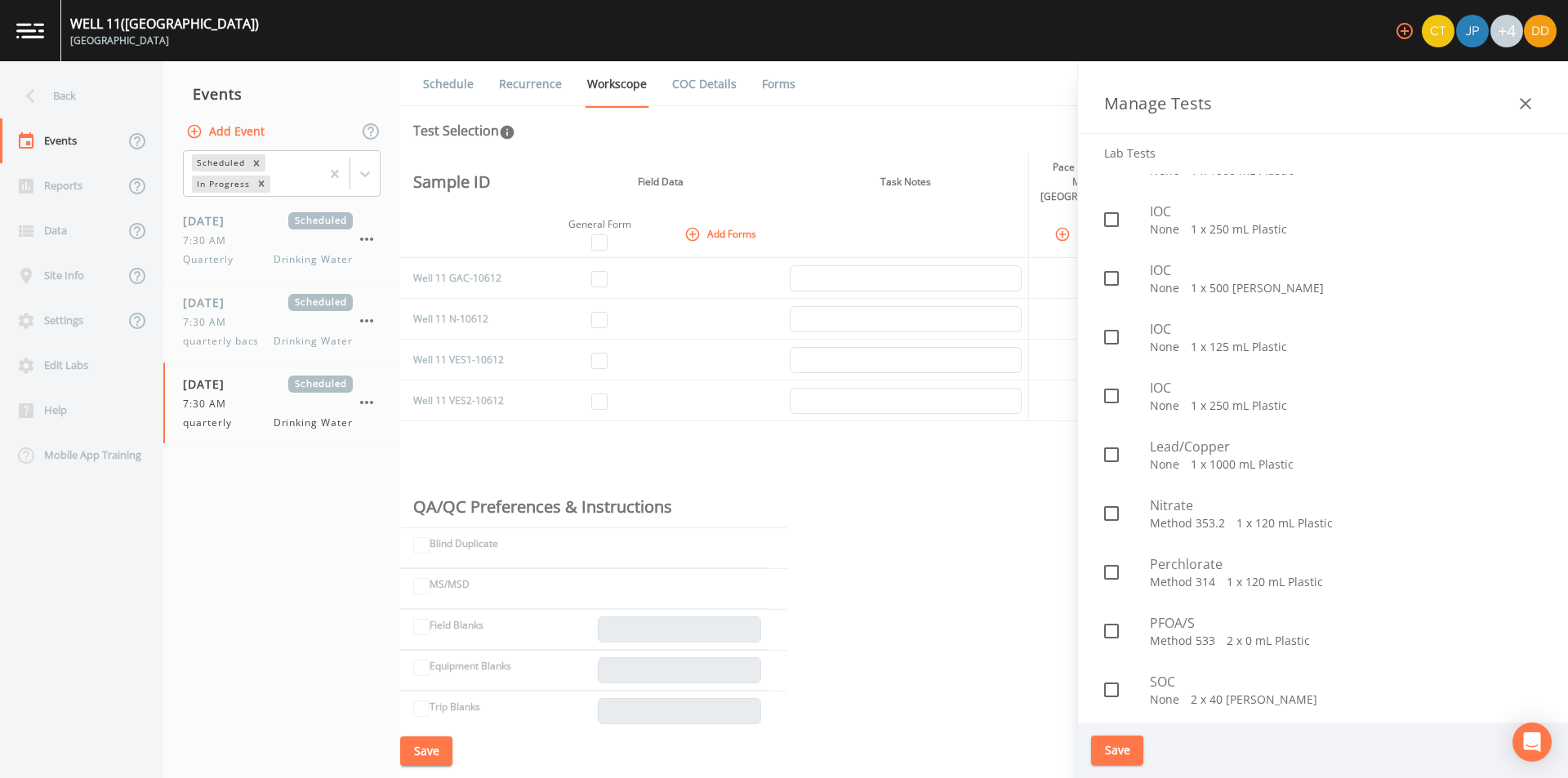
scroll to position [1388, 0]
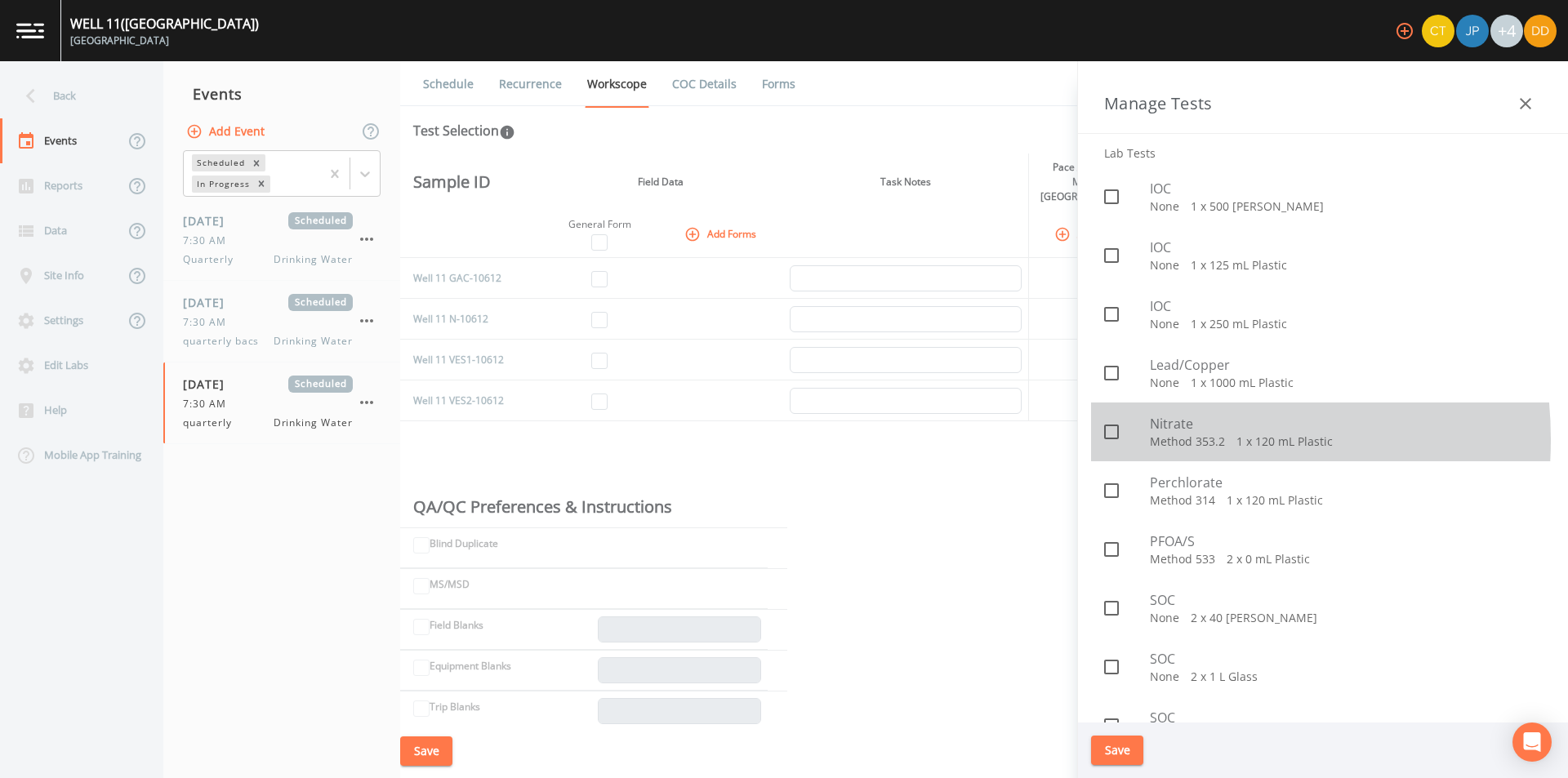
click at [1152, 439] on p "Method 353.2   1 x 120 mL Plastic" at bounding box center [1346, 441] width 392 height 17
checkbox input "true"
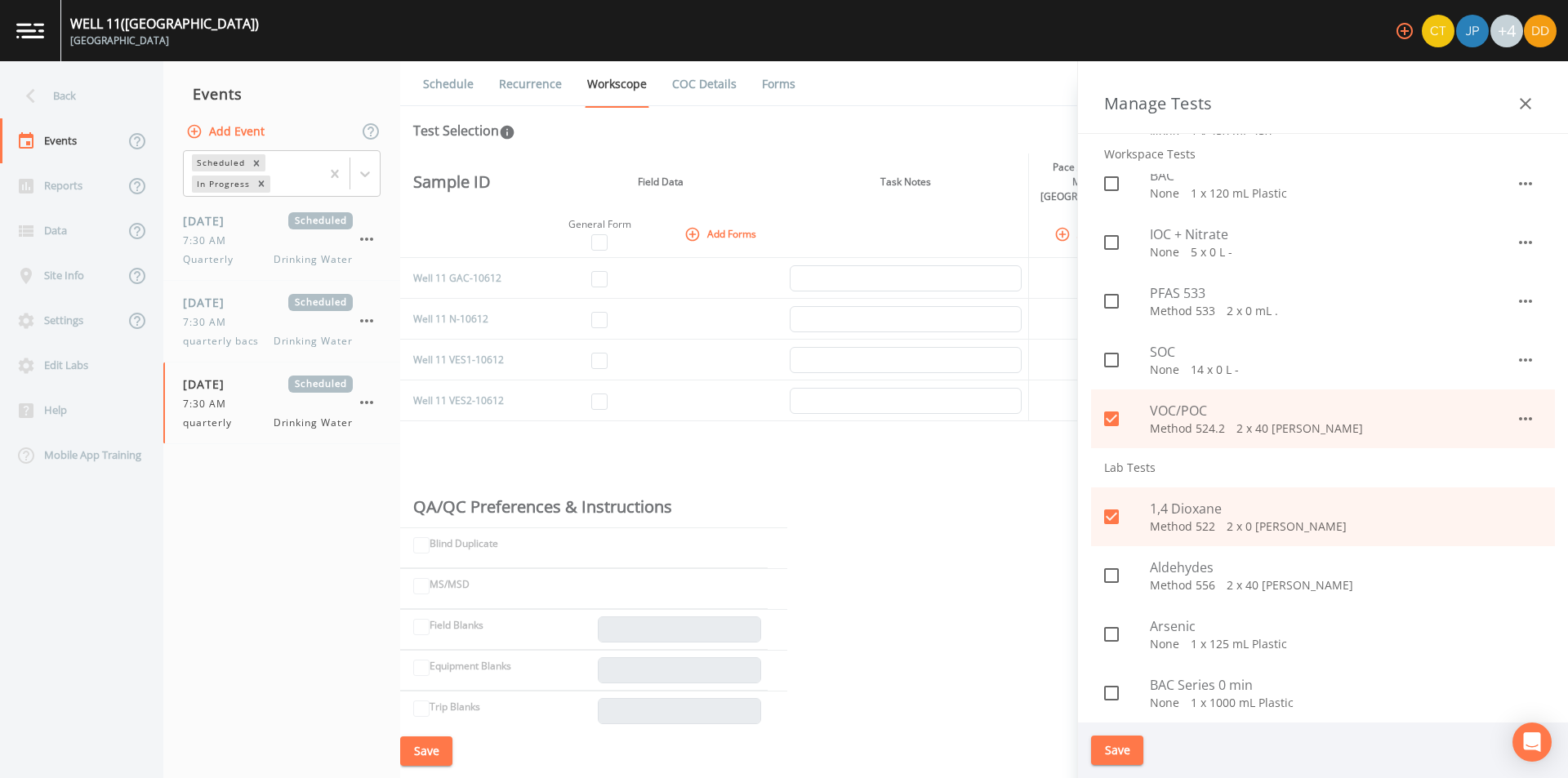
scroll to position [82, 0]
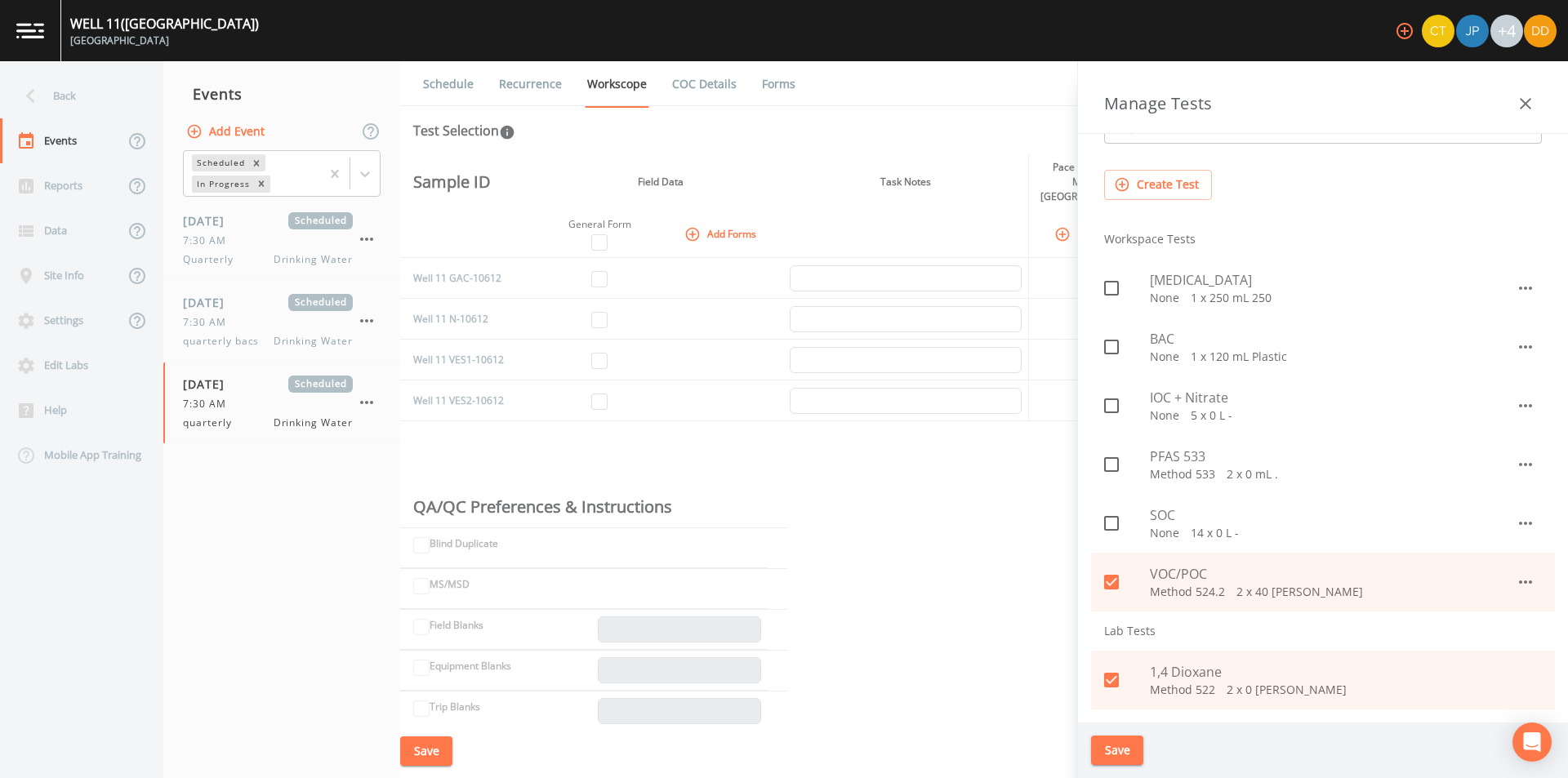
click at [1132, 469] on div at bounding box center [1127, 464] width 45 height 35
checkbox input "true"
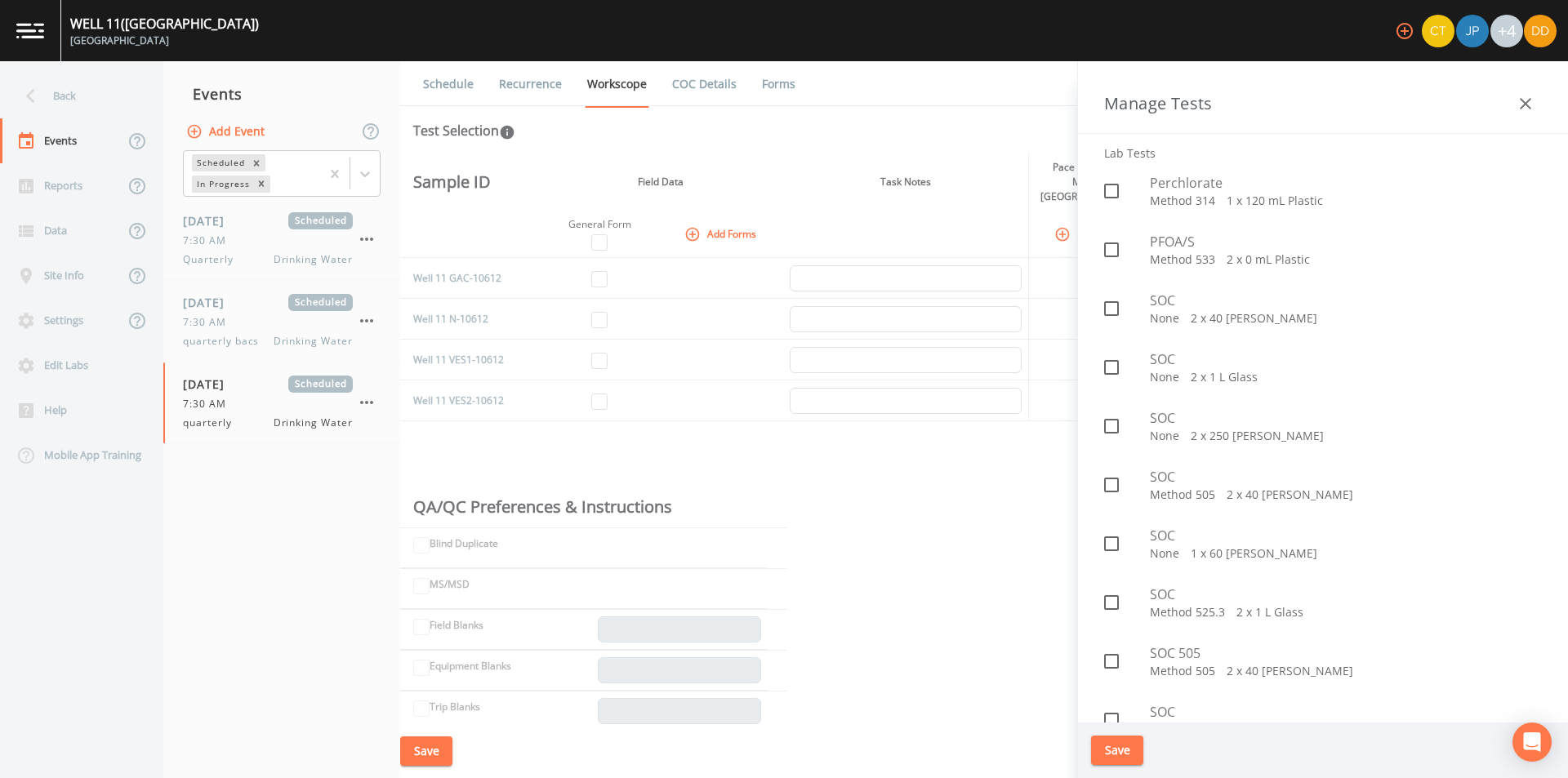
scroll to position [1715, 0]
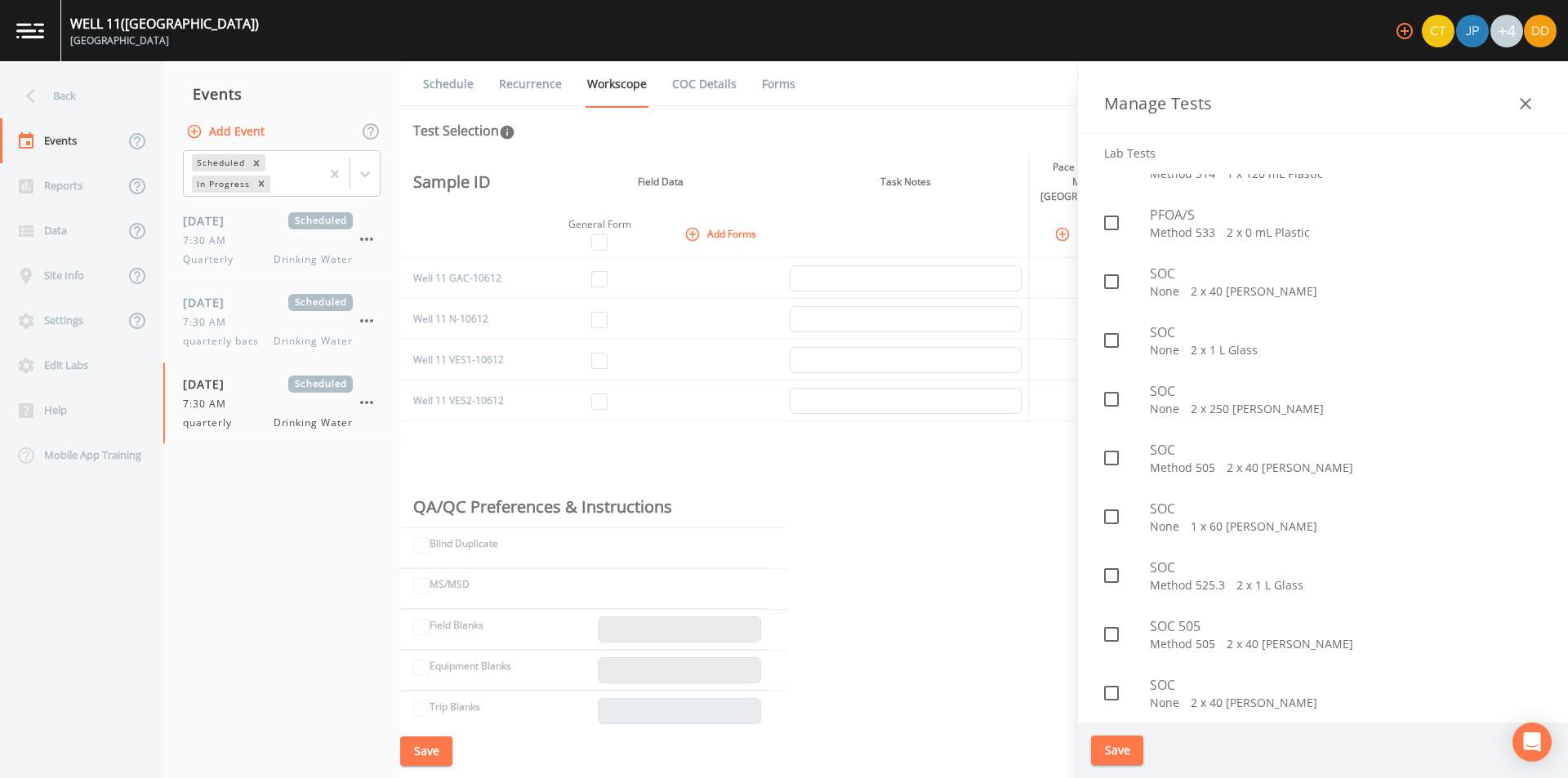
click at [1136, 465] on div at bounding box center [1127, 458] width 45 height 35
checkbox input "true"
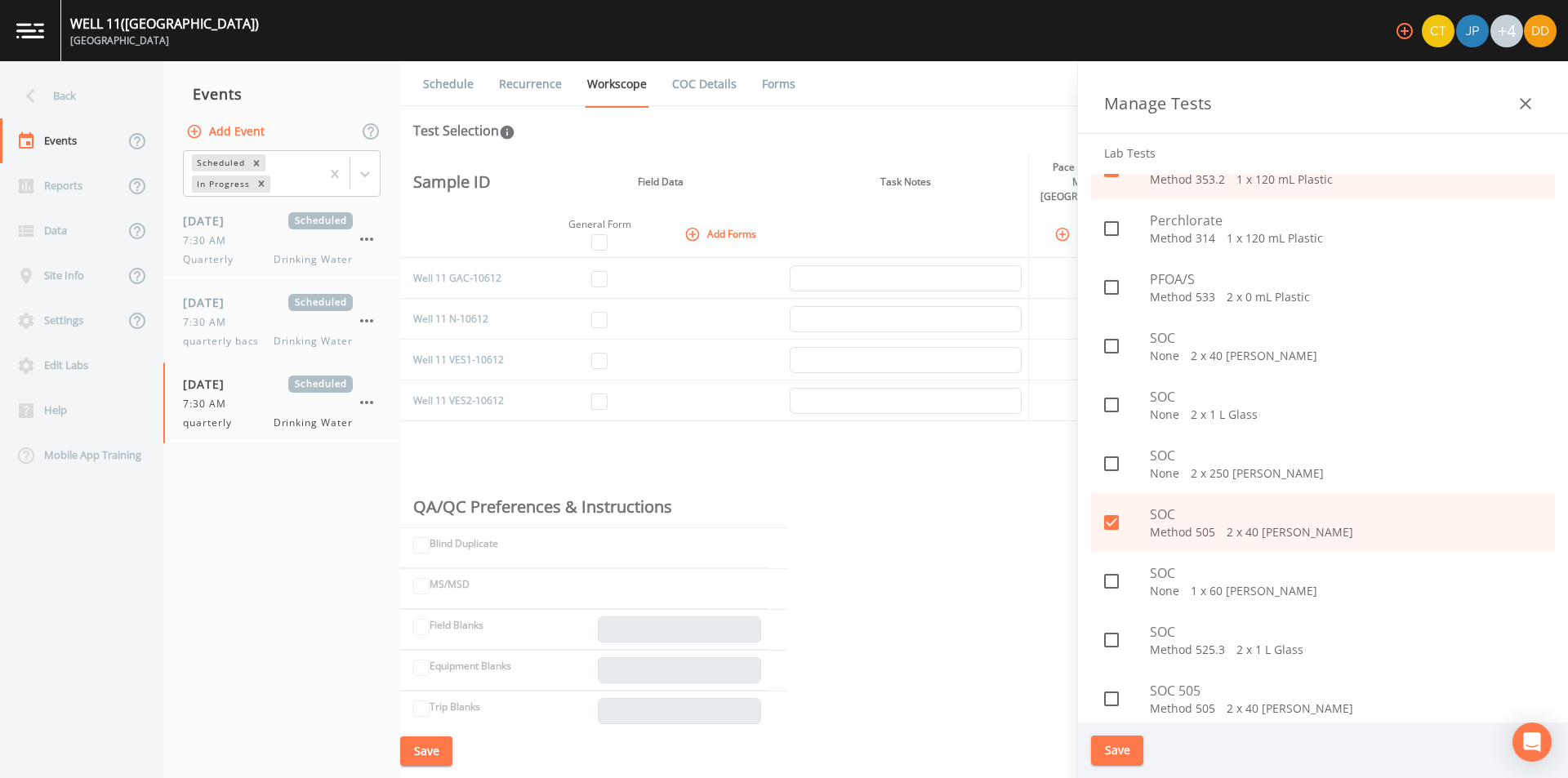
scroll to position [1898, 0]
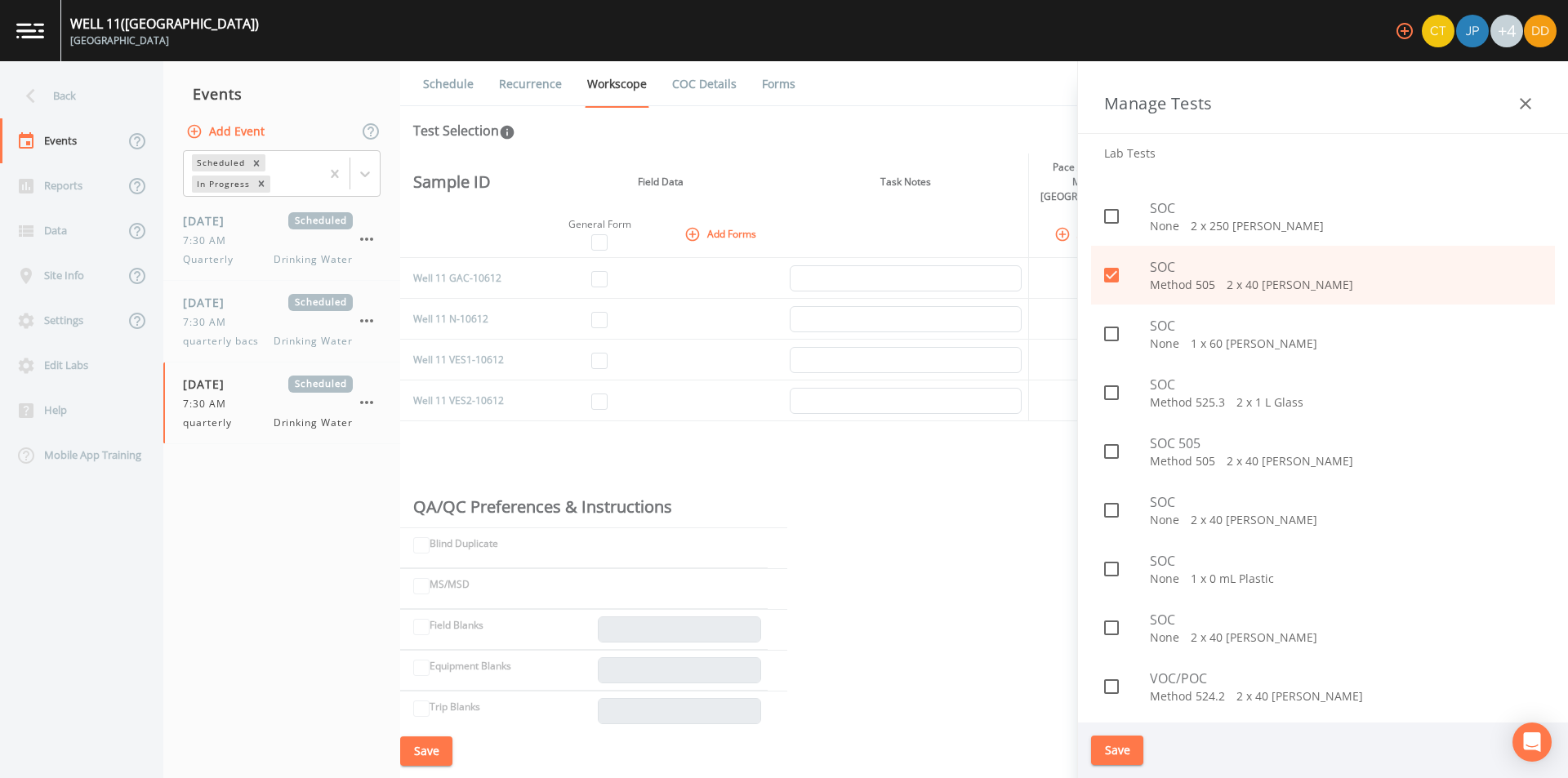
click at [1129, 747] on button "Save" at bounding box center [1117, 750] width 52 height 31
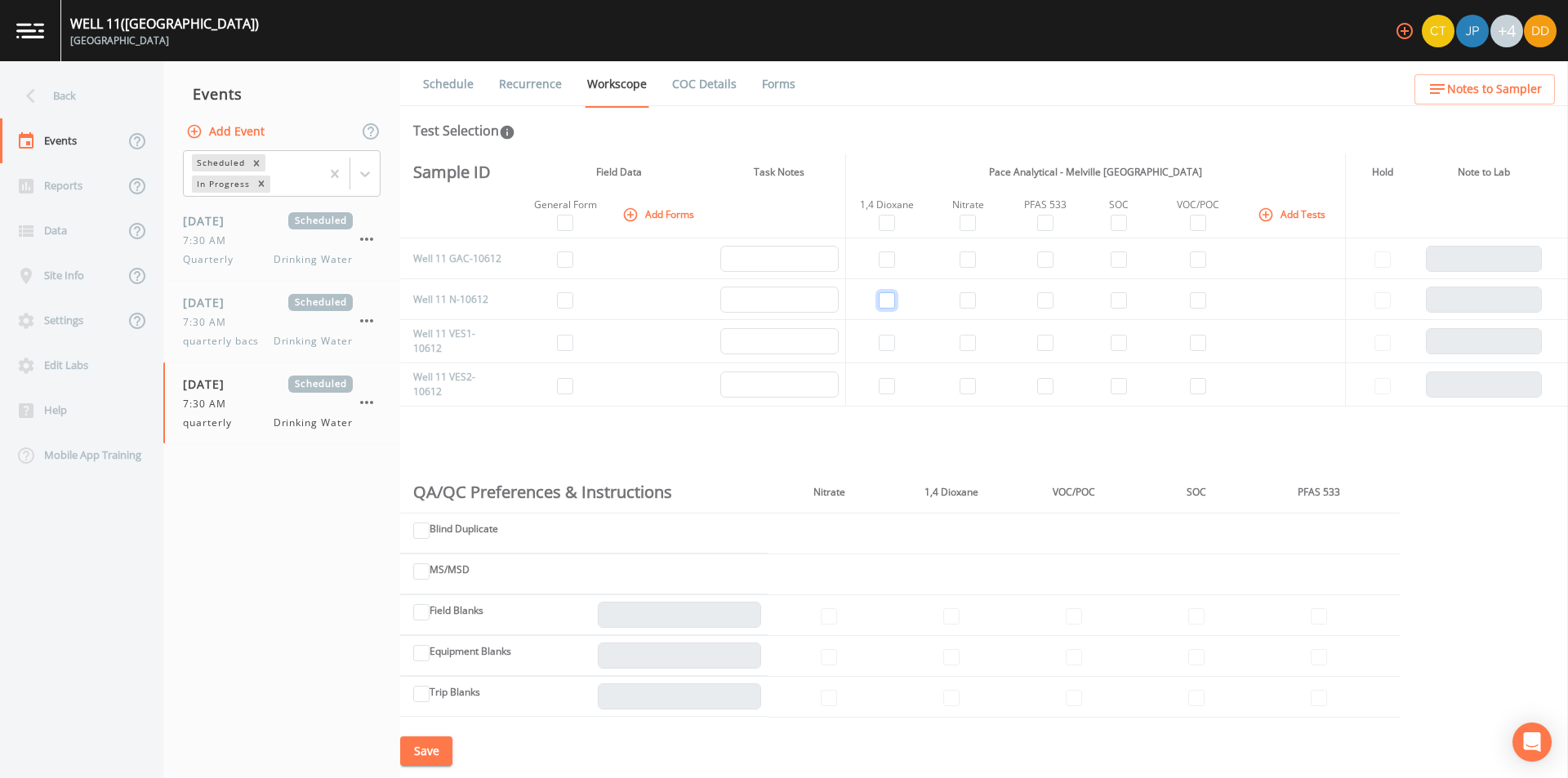
click at [890, 296] on input "checkbox" at bounding box center [887, 300] width 17 height 17
checkbox input "true"
click at [967, 302] on input "checkbox" at bounding box center [968, 300] width 17 height 17
checkbox input "true"
click at [1044, 304] on input "checkbox" at bounding box center [1045, 300] width 17 height 17
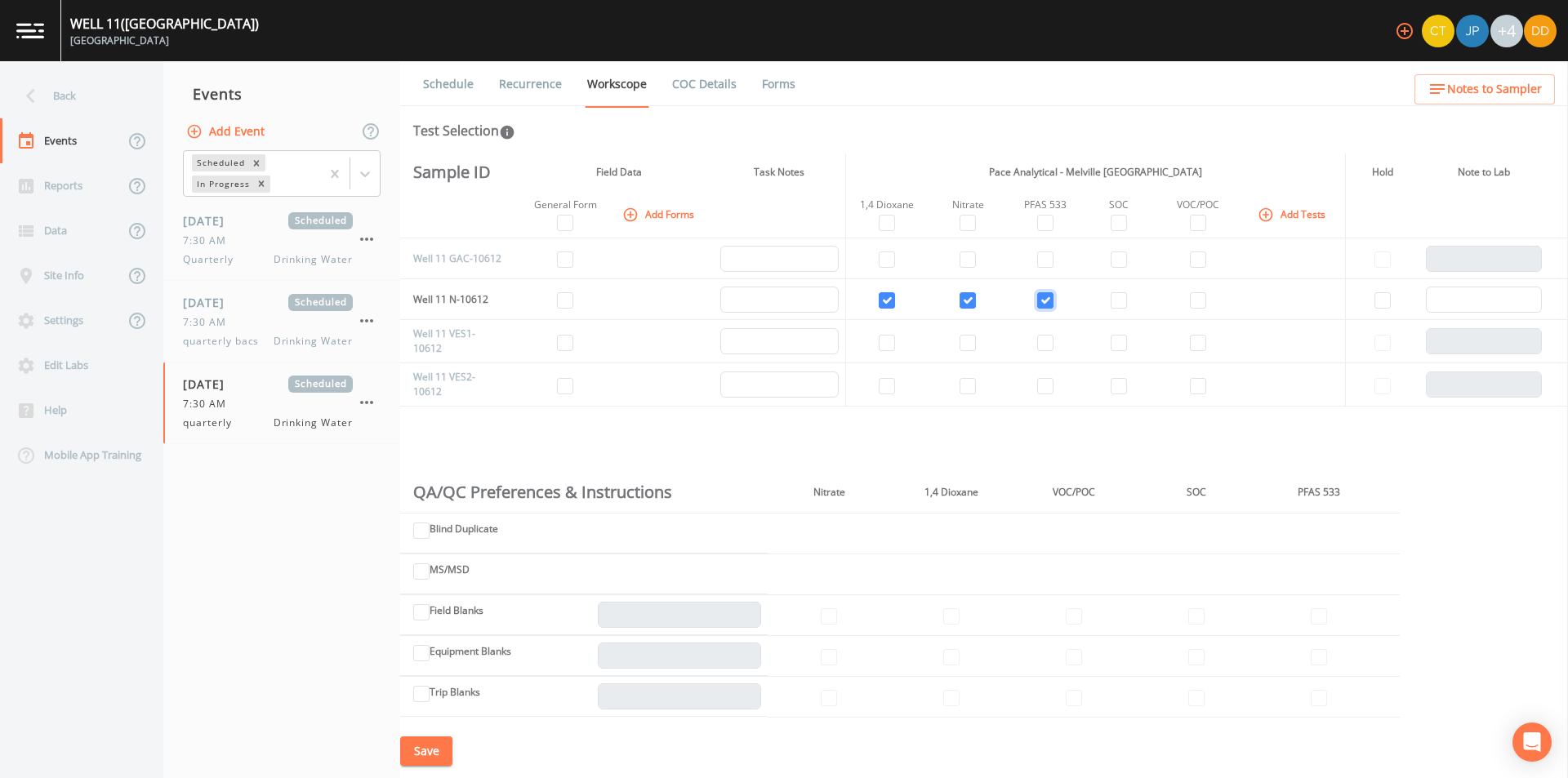
checkbox input "true"
click at [1113, 296] on input "checkbox" at bounding box center [1119, 300] width 17 height 17
checkbox input "true"
click at [1111, 309] on td at bounding box center [1119, 299] width 73 height 40
click at [1267, 214] on icon "button" at bounding box center [1266, 214] width 14 height 14
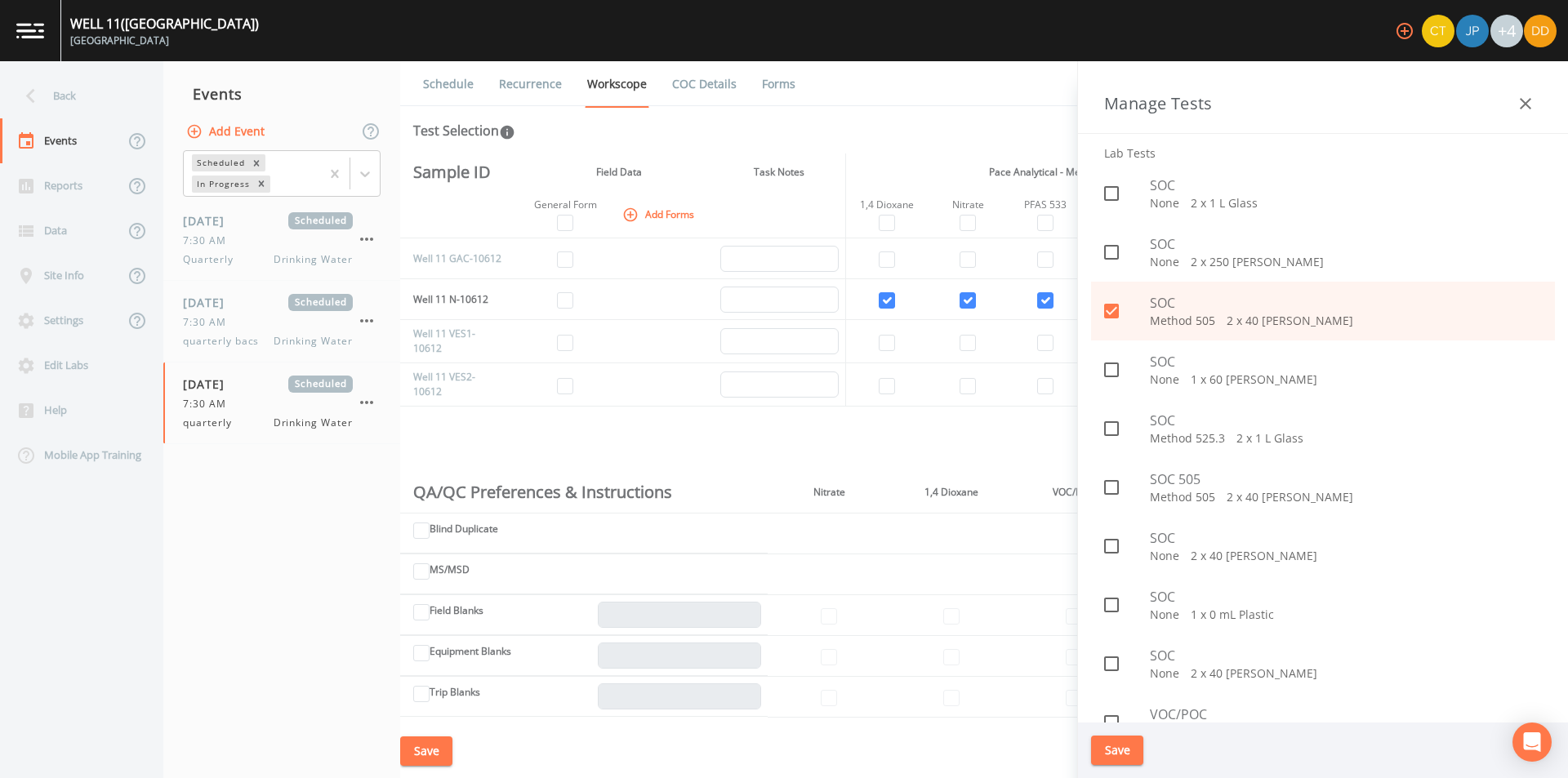
scroll to position [1878, 0]
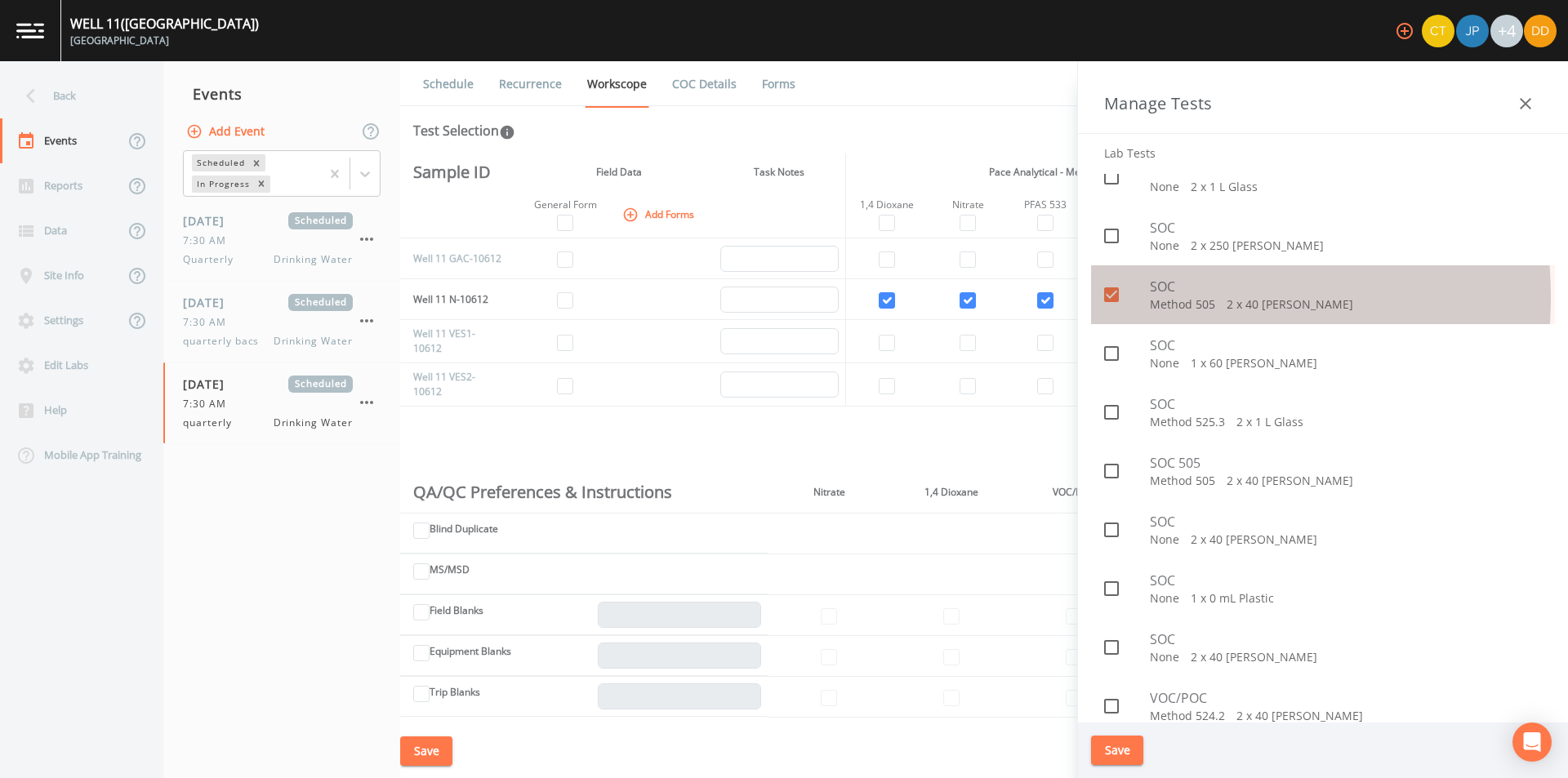
click at [1119, 297] on icon at bounding box center [1111, 294] width 15 height 15
checkbox input "false"
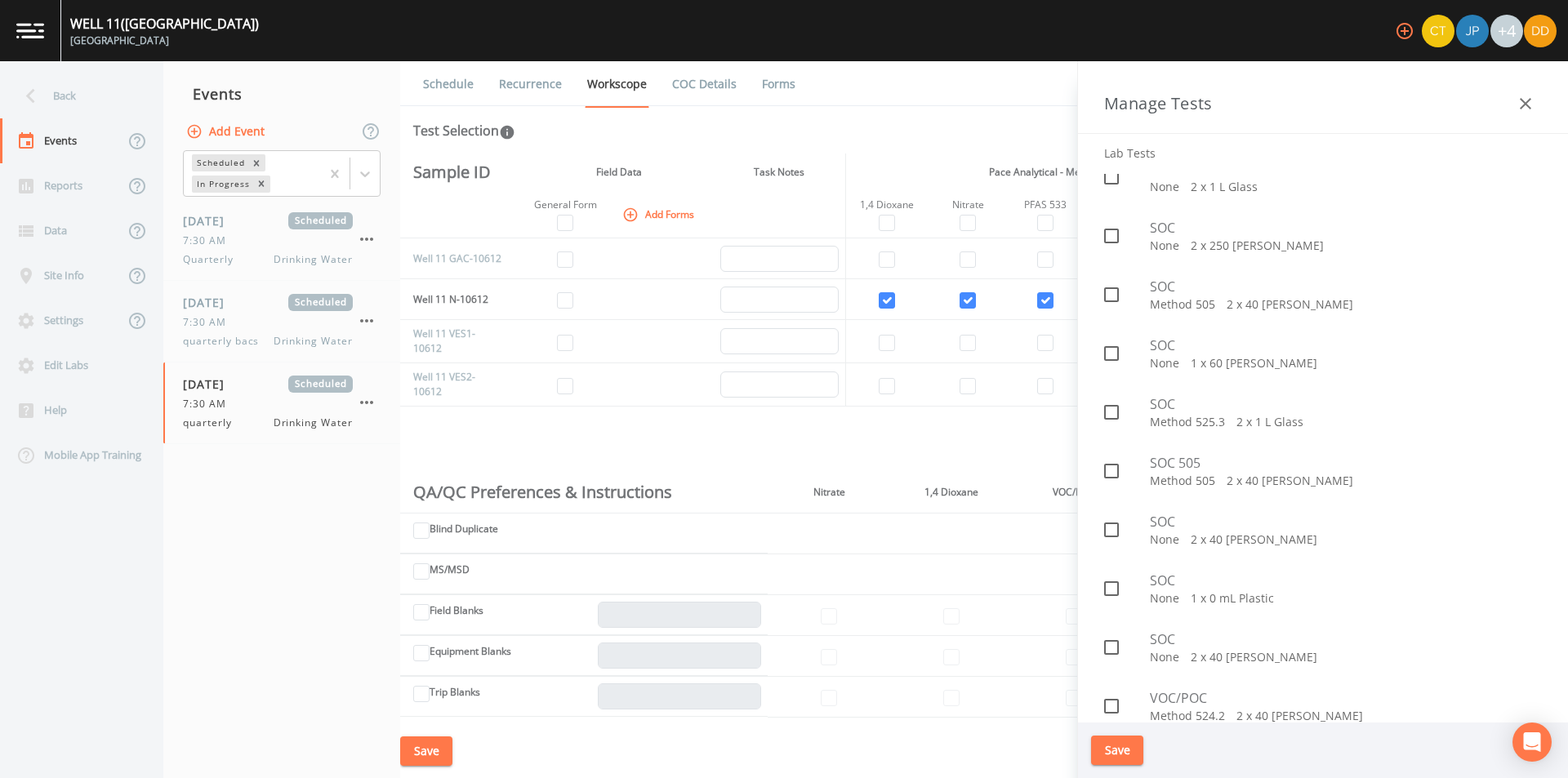
click at [1113, 479] on icon at bounding box center [1112, 471] width 20 height 20
checkbox input "true"
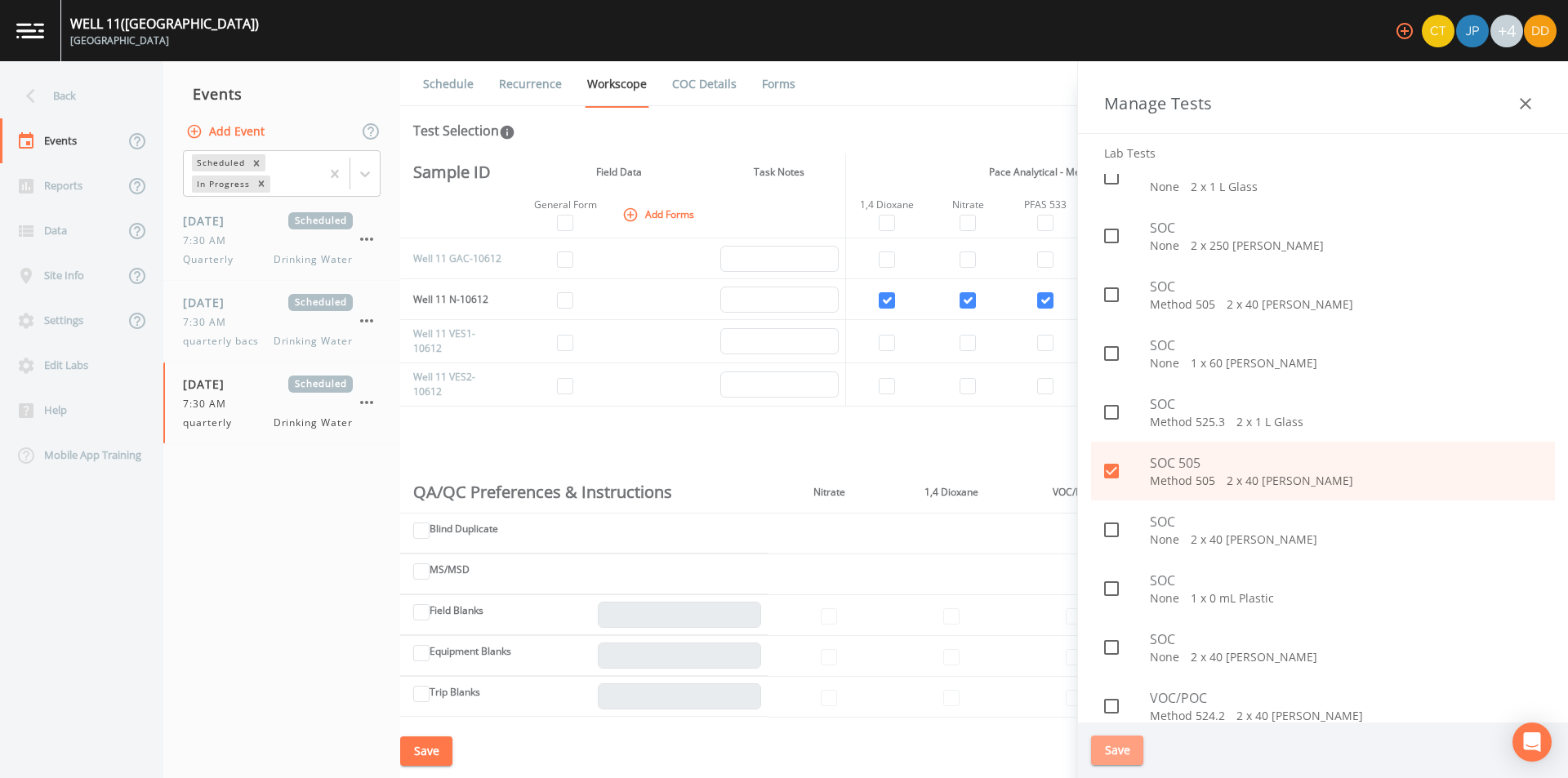
click at [1133, 758] on button "Save" at bounding box center [1117, 750] width 52 height 31
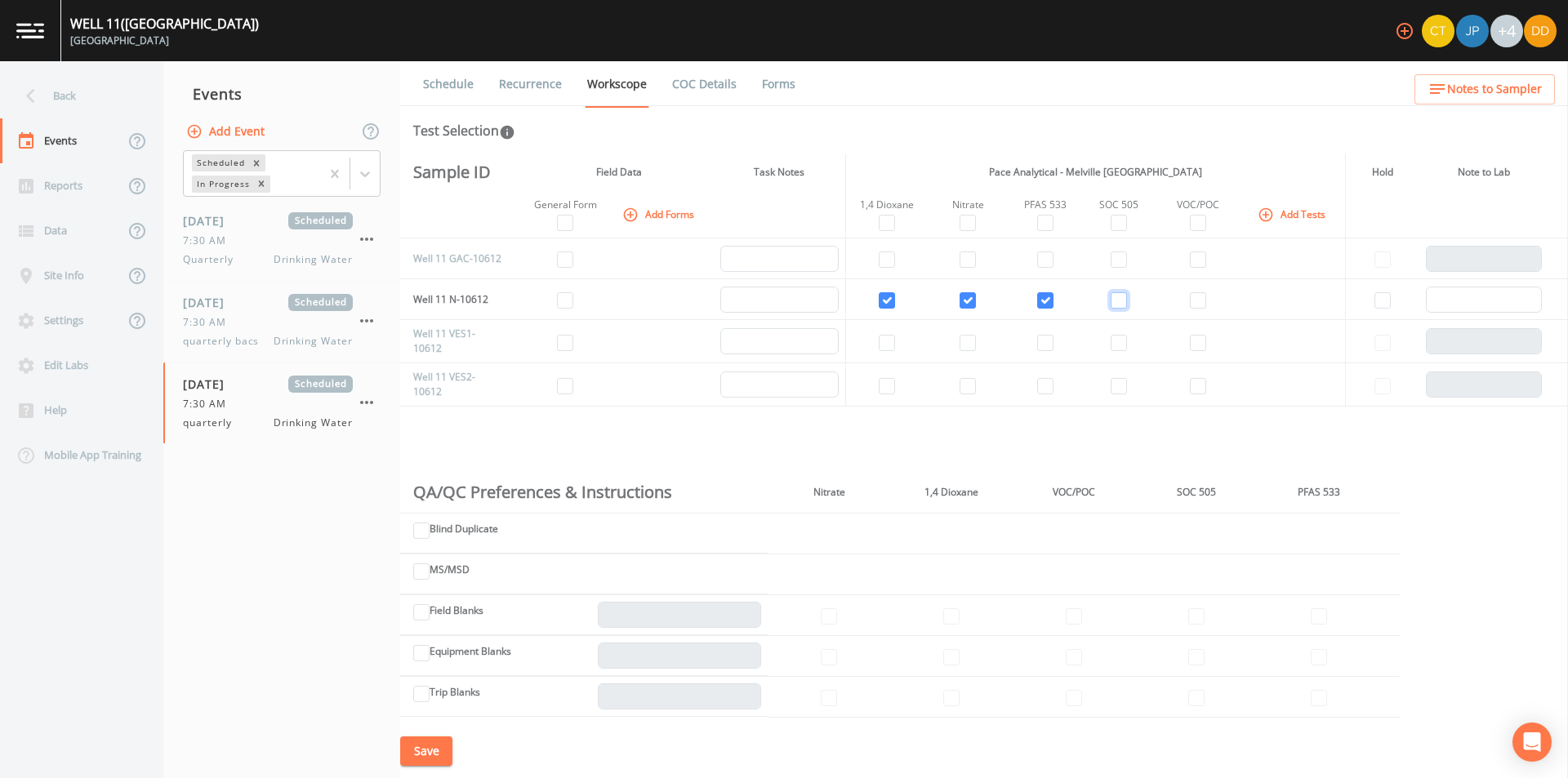
click at [1117, 299] on input "checkbox" at bounding box center [1119, 300] width 17 height 17
checkbox input "true"
click at [1192, 303] on input "checkbox" at bounding box center [1198, 300] width 17 height 17
checkbox input "true"
click at [978, 257] on td at bounding box center [968, 259] width 79 height 40
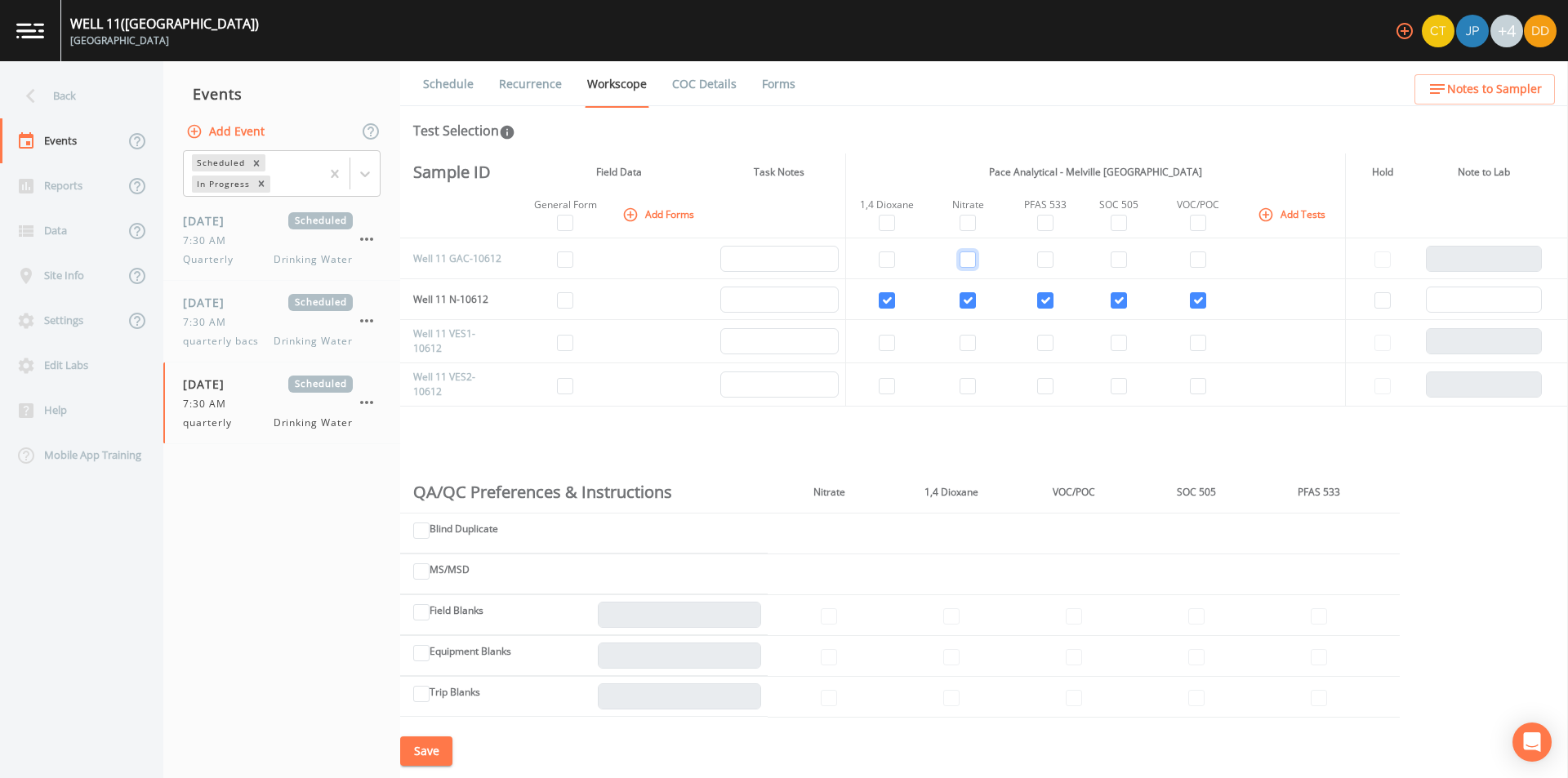
click at [970, 262] on input "checkbox" at bounding box center [968, 260] width 17 height 17
checkbox input "true"
drag, startPoint x: 1048, startPoint y: 261, endPoint x: 1069, endPoint y: 261, distance: 21.0
click at [1049, 261] on input "checkbox" at bounding box center [1045, 260] width 17 height 17
checkbox input "true"
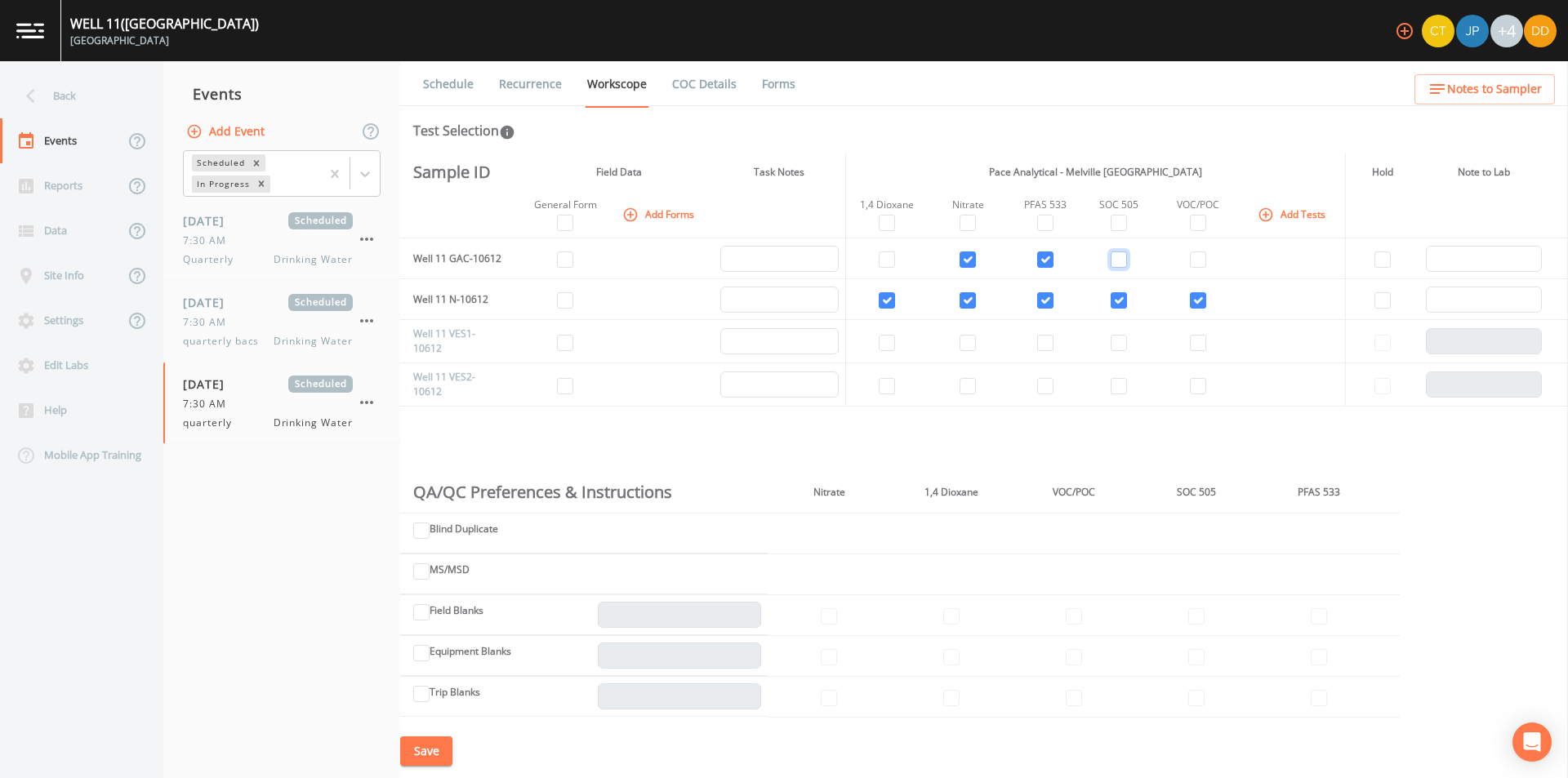
click at [1116, 261] on input "checkbox" at bounding box center [1119, 260] width 17 height 17
checkbox input "true"
click at [1190, 255] on input "checkbox" at bounding box center [1198, 260] width 17 height 17
checkbox input "true"
click at [565, 267] on input "checkbox" at bounding box center [565, 260] width 17 height 17
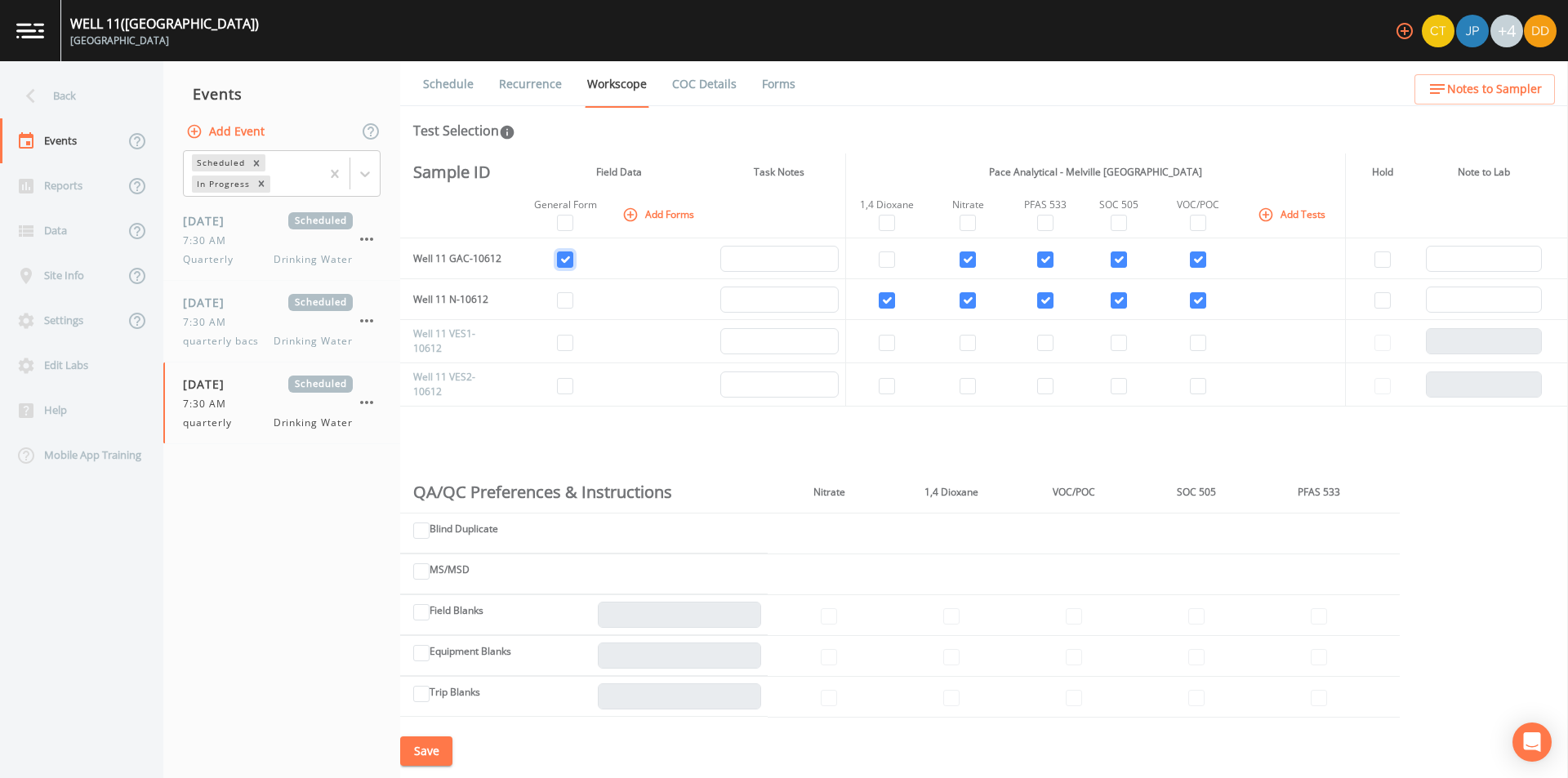
checkbox input "true"
click at [564, 292] on input "checkbox" at bounding box center [565, 300] width 17 height 17
checkbox input "true"
click at [431, 754] on button "Save" at bounding box center [426, 751] width 52 height 31
